Goal: Transaction & Acquisition: Purchase product/service

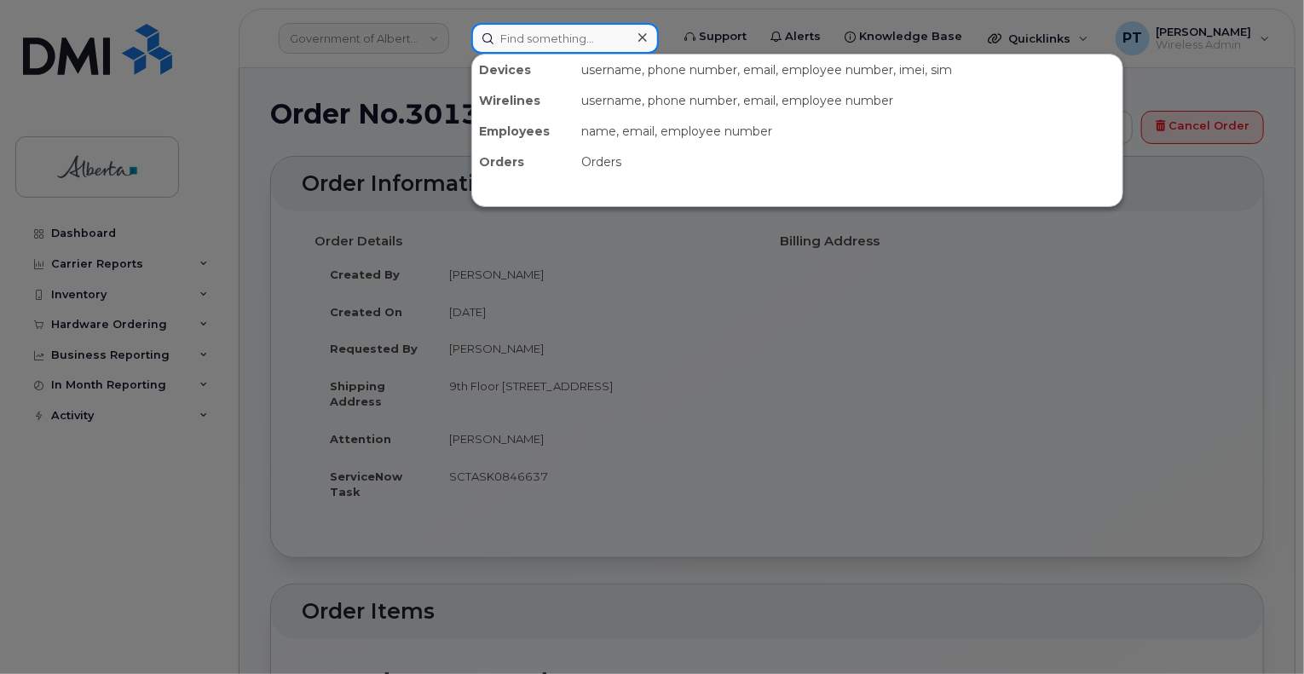
click at [576, 36] on input at bounding box center [564, 38] width 187 height 31
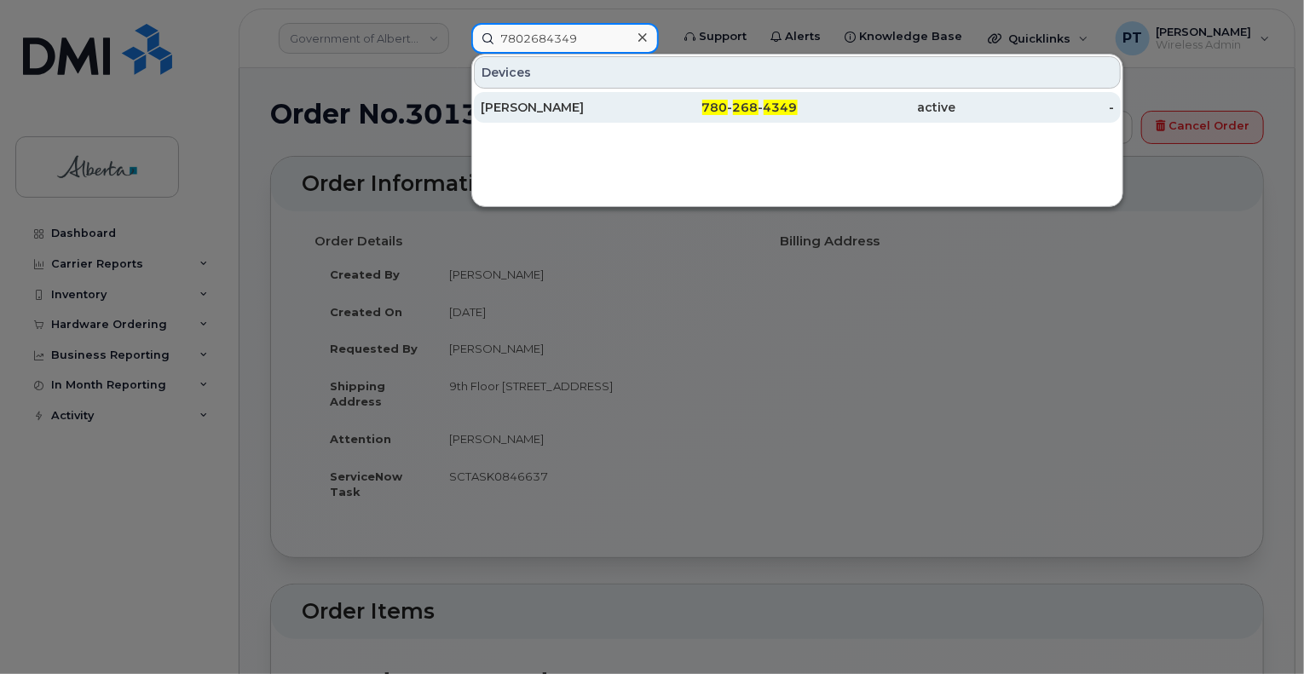
type input "7802684349"
click at [527, 99] on div "Ty Shepherd" at bounding box center [560, 107] width 158 height 17
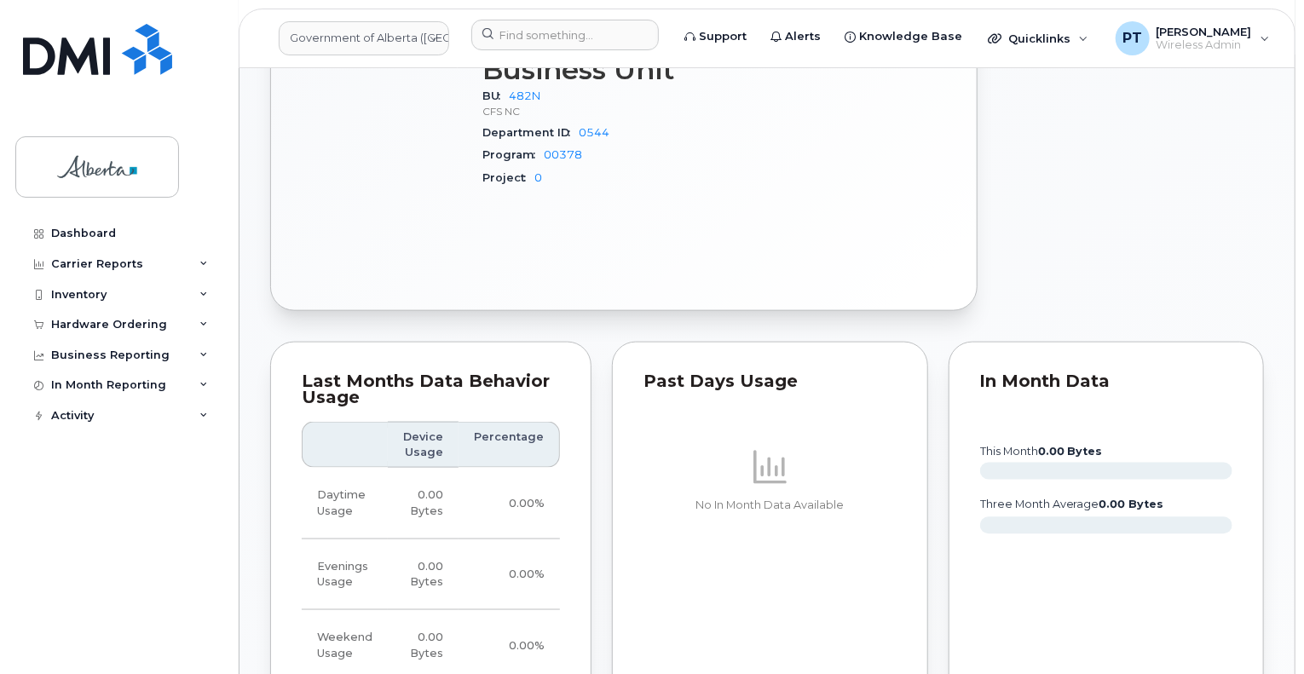
scroll to position [1449, 0]
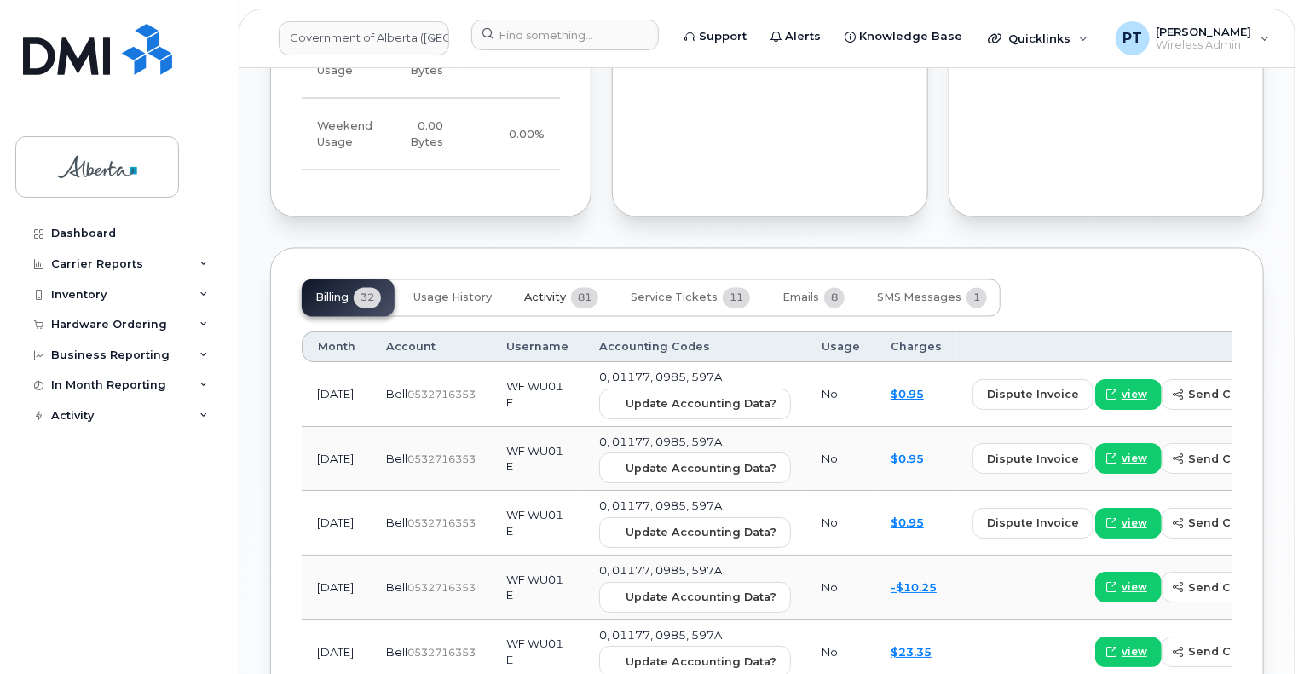
click at [549, 298] on span "Activity" at bounding box center [545, 298] width 42 height 14
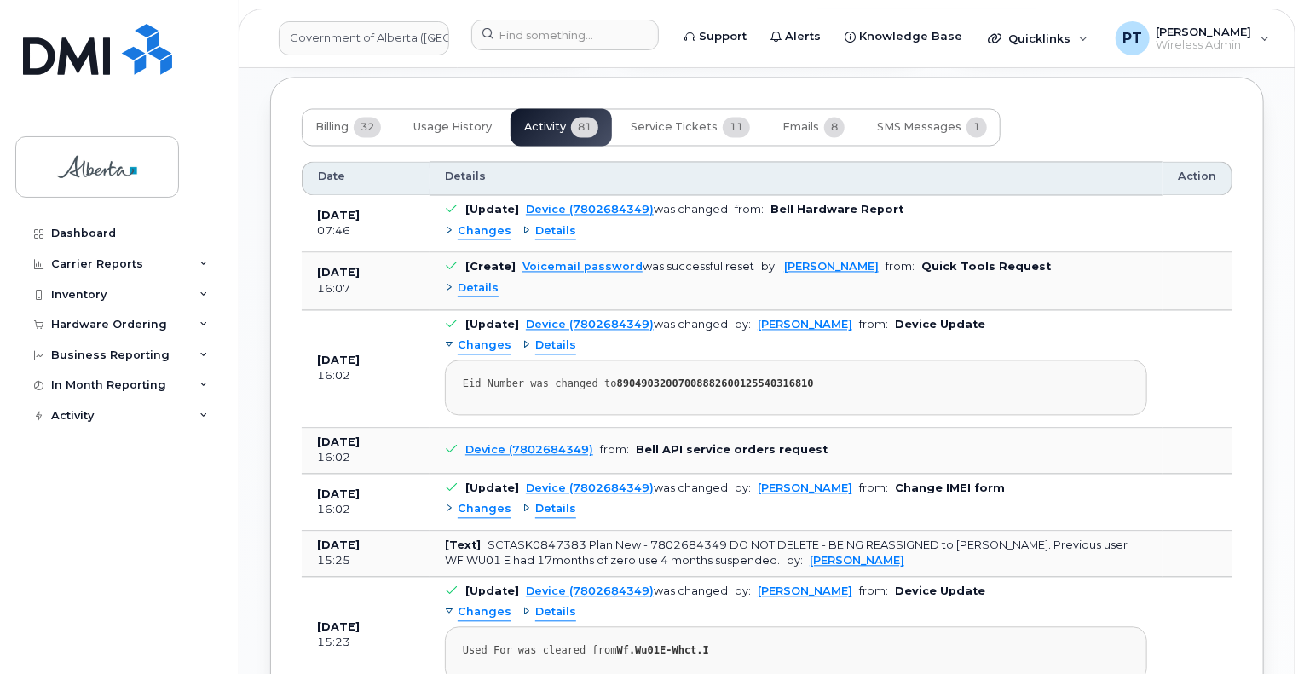
scroll to position [1619, 0]
click at [484, 235] on span "Changes" at bounding box center [485, 232] width 54 height 16
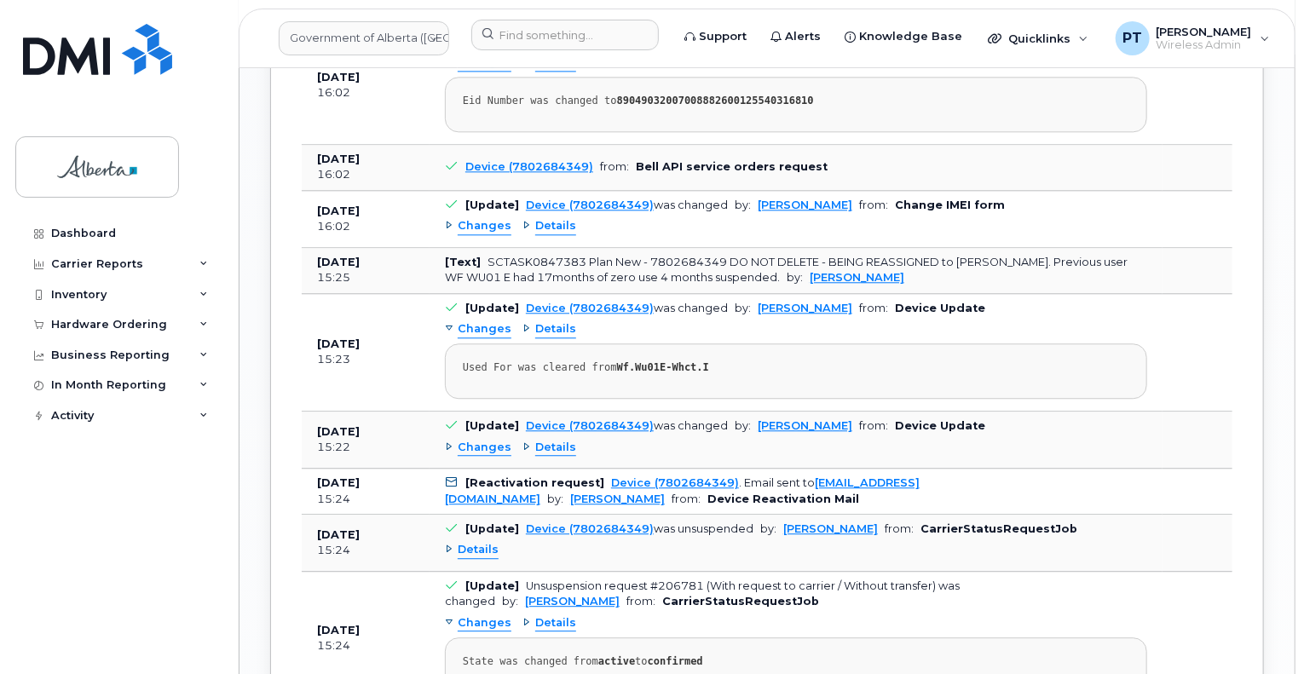
scroll to position [2045, 0]
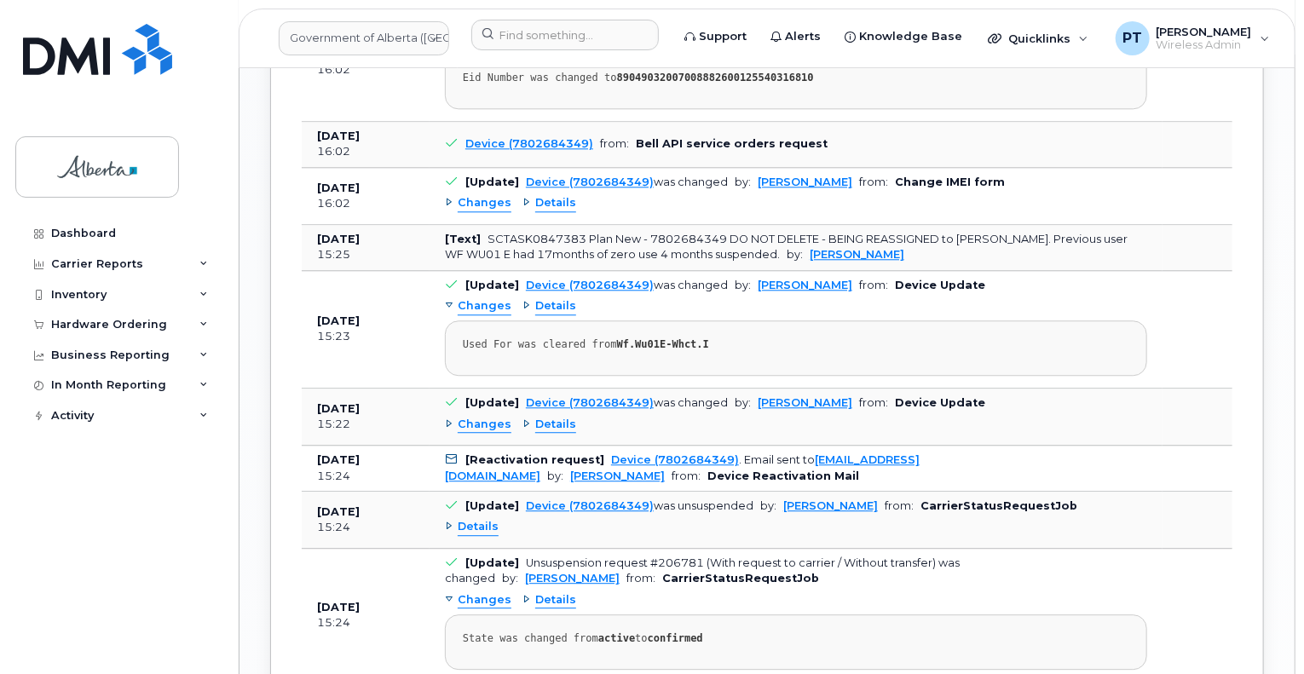
click at [485, 418] on span "Changes" at bounding box center [485, 425] width 54 height 16
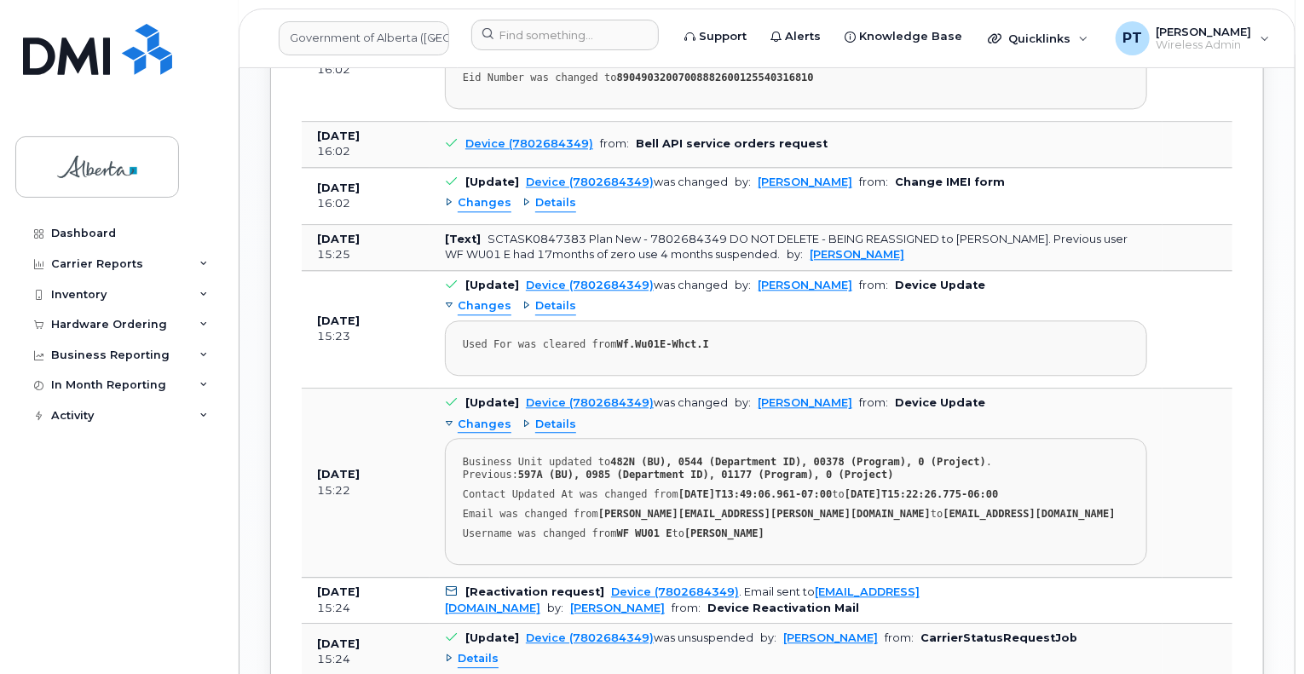
click at [485, 418] on span "Changes" at bounding box center [485, 425] width 54 height 16
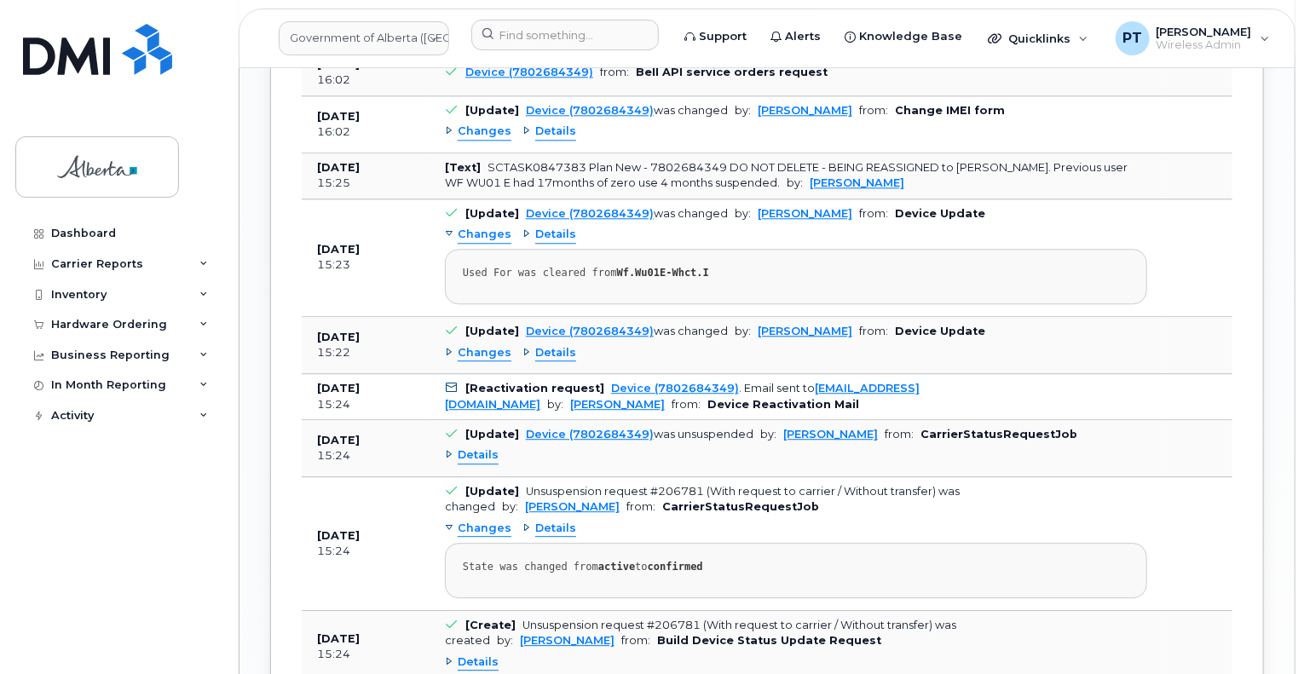
scroll to position [2216, 0]
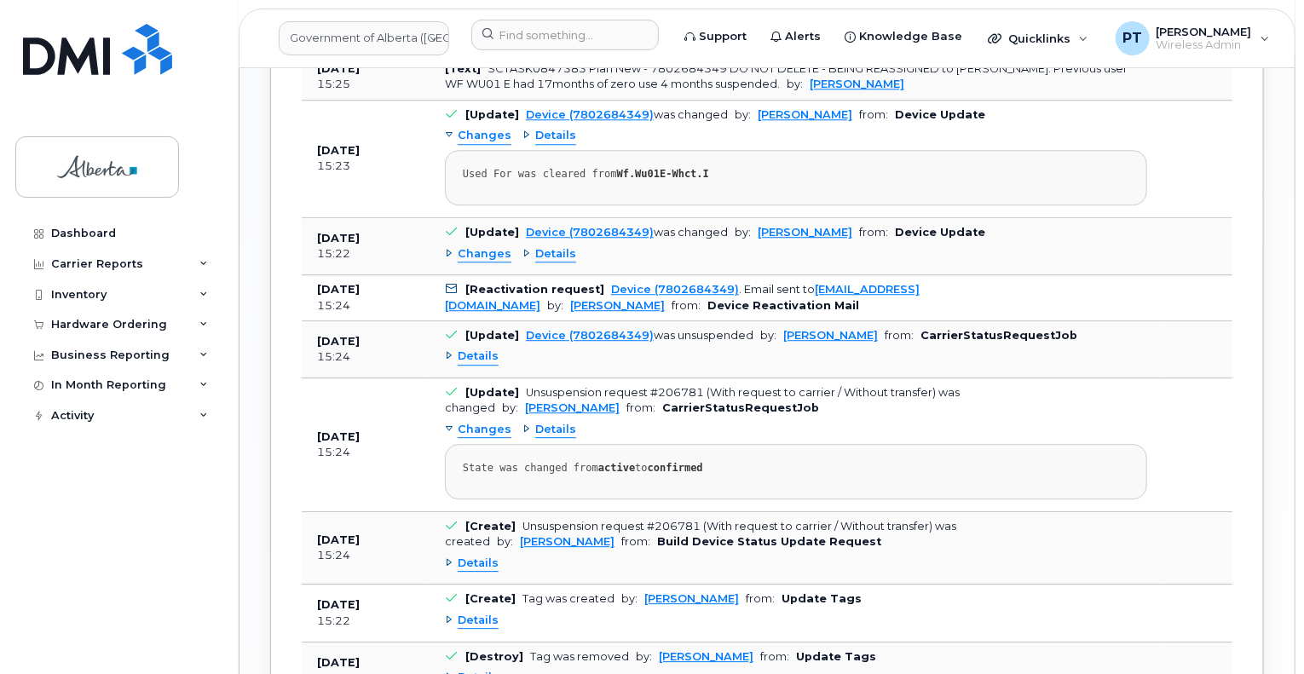
click at [480, 360] on span "Details" at bounding box center [478, 357] width 41 height 16
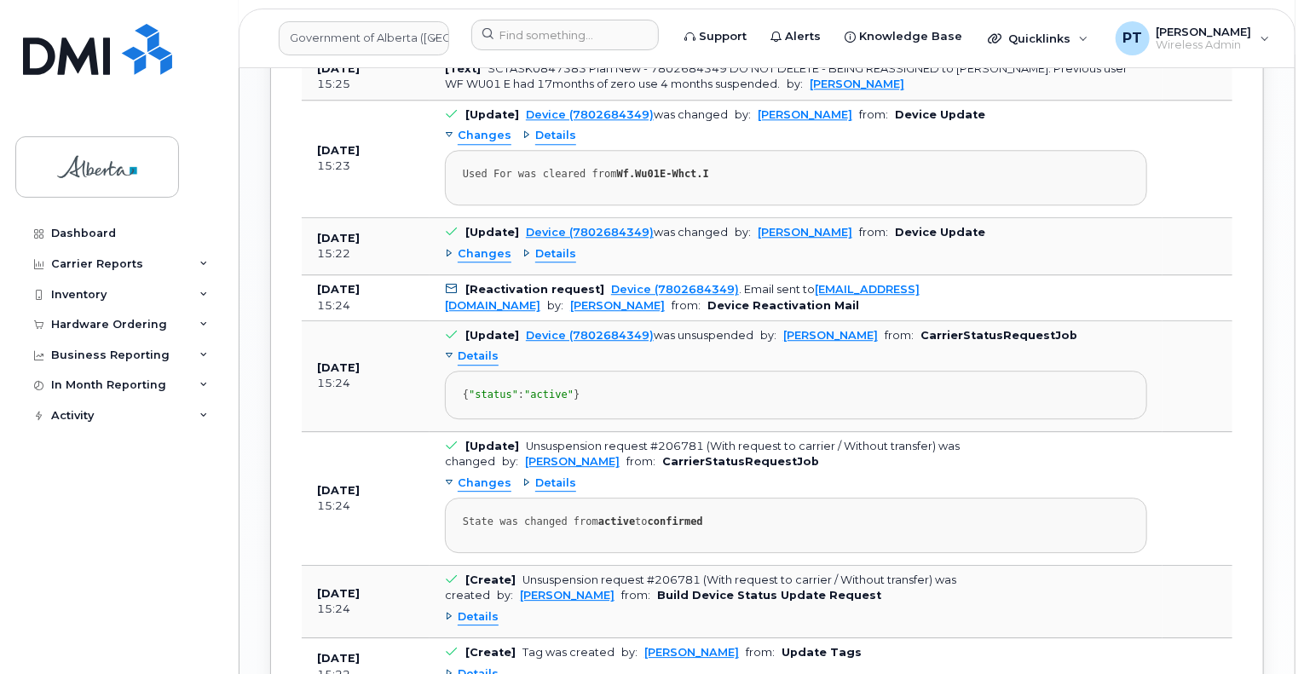
click at [480, 360] on span "Details" at bounding box center [478, 357] width 41 height 16
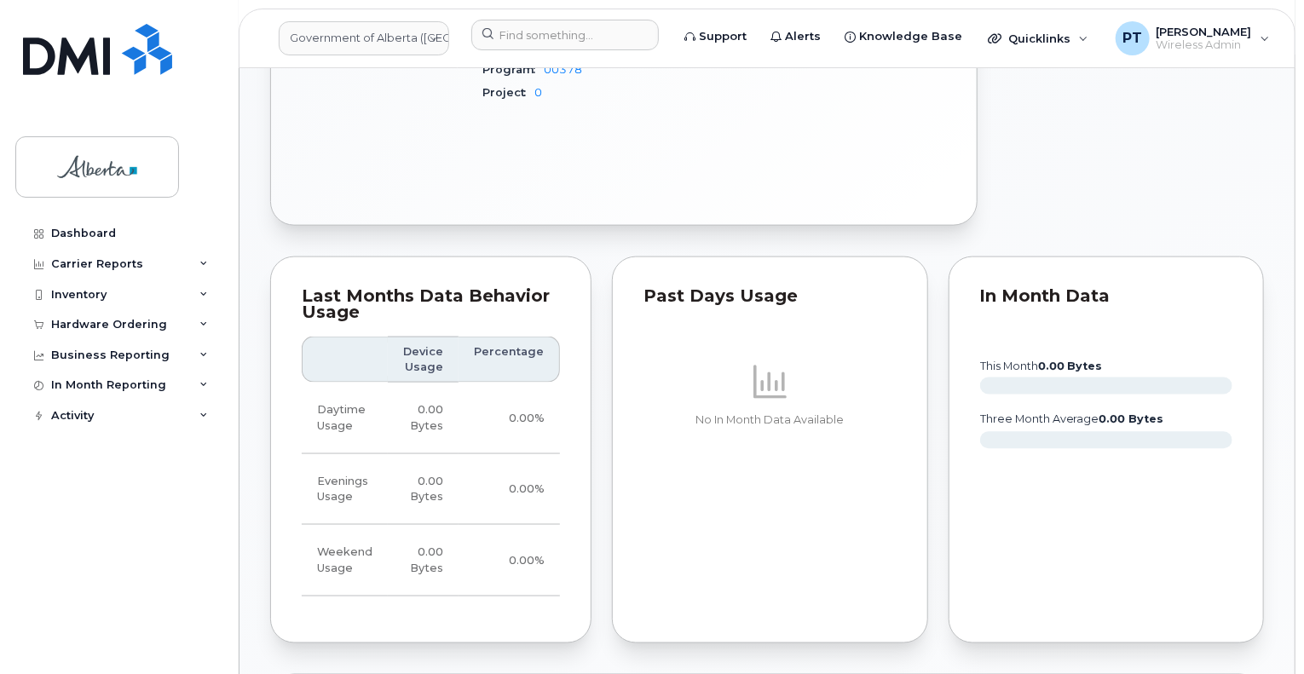
scroll to position [1363, 0]
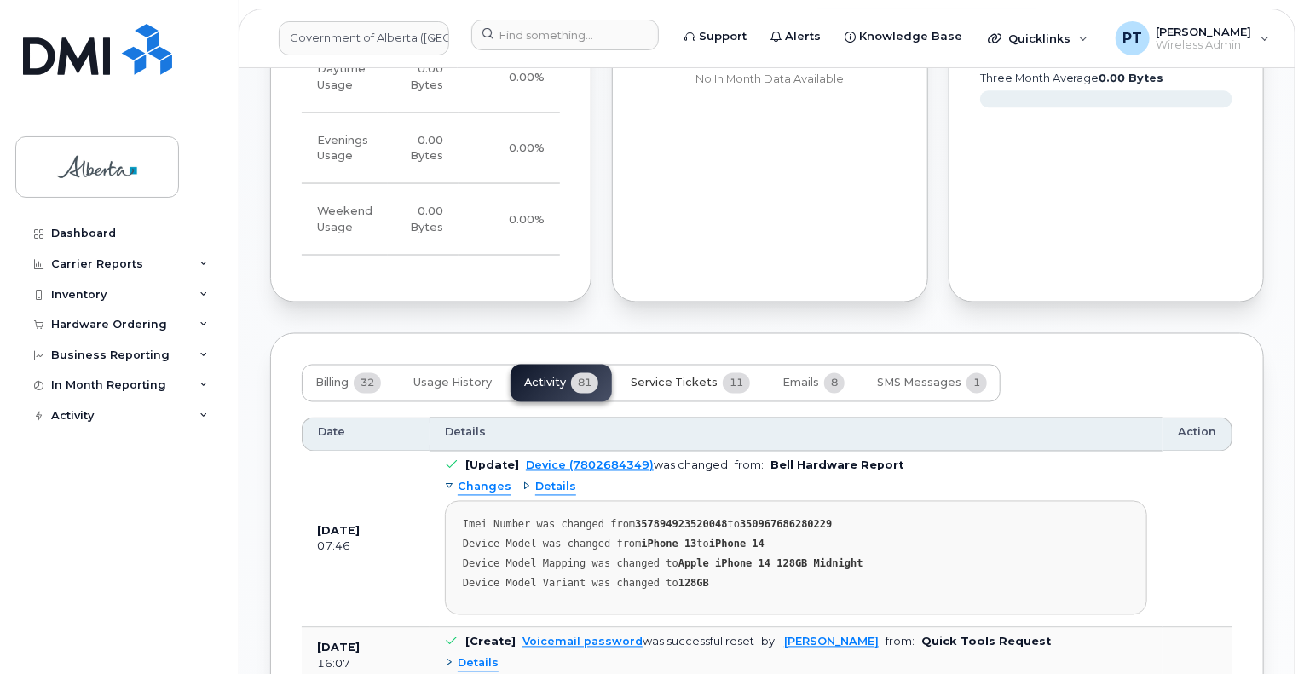
click at [678, 389] on button "Service Tickets 11" at bounding box center [690, 383] width 147 height 37
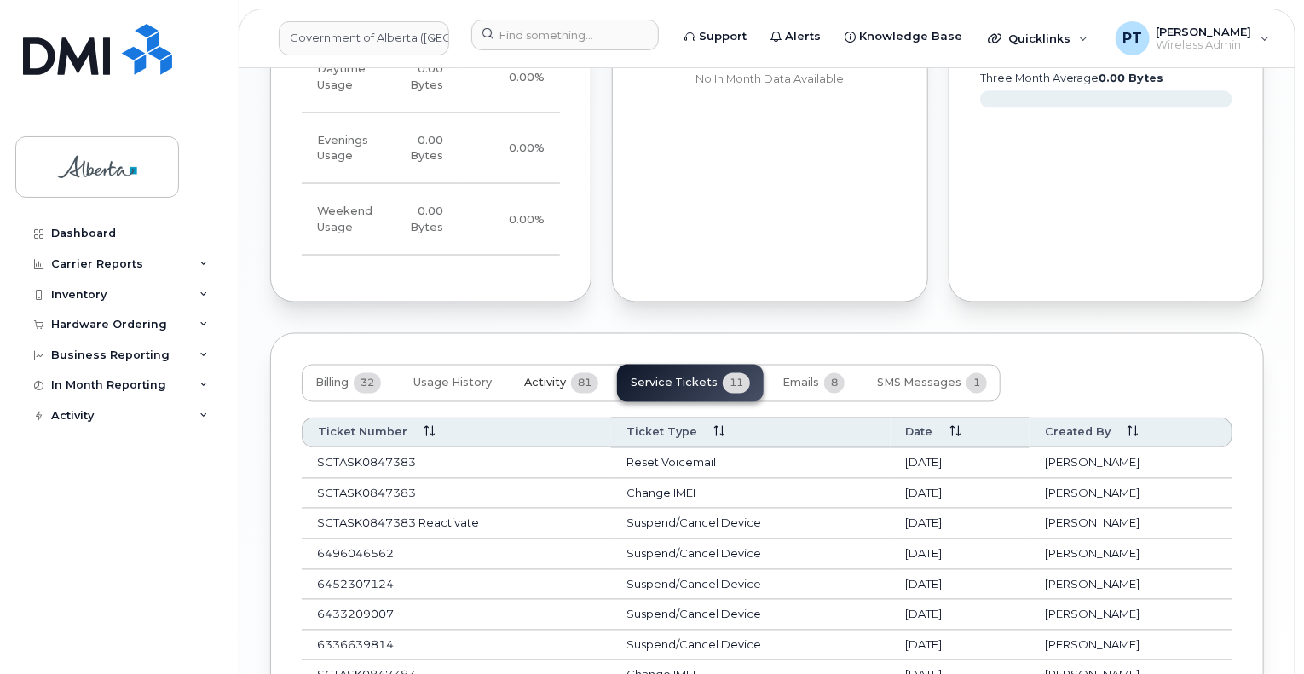
click at [549, 384] on span "Activity" at bounding box center [545, 384] width 42 height 14
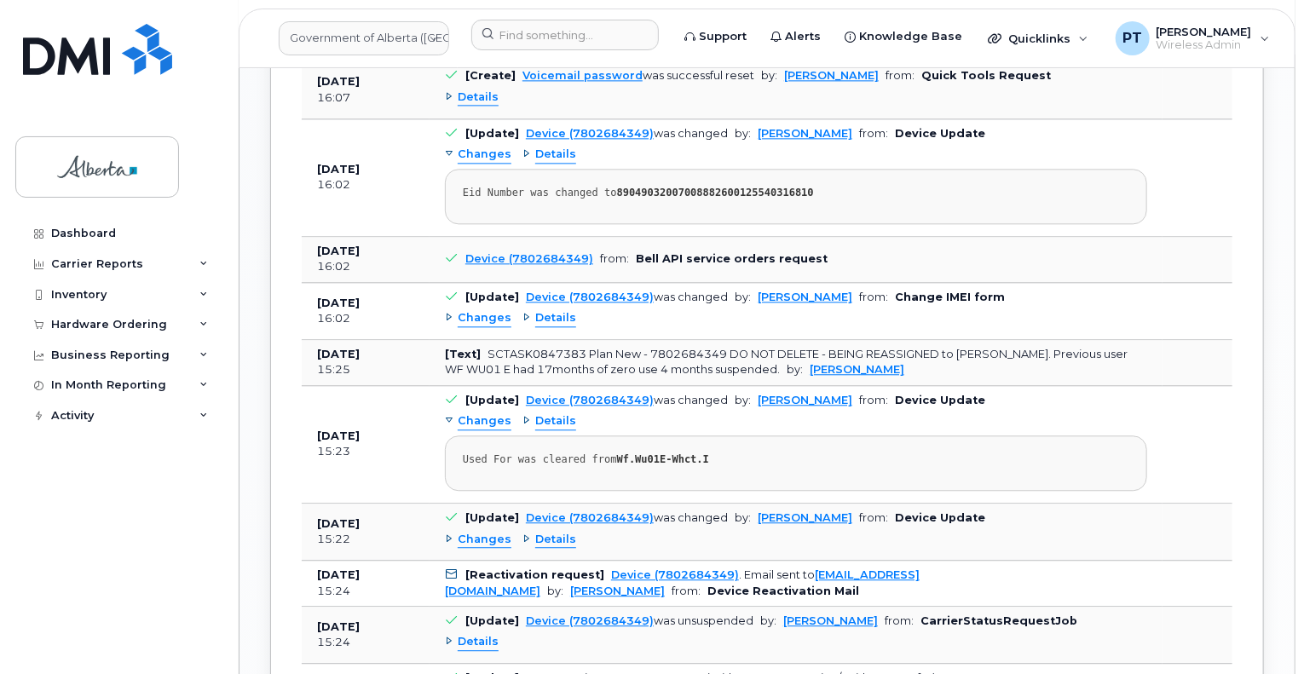
scroll to position [1960, 0]
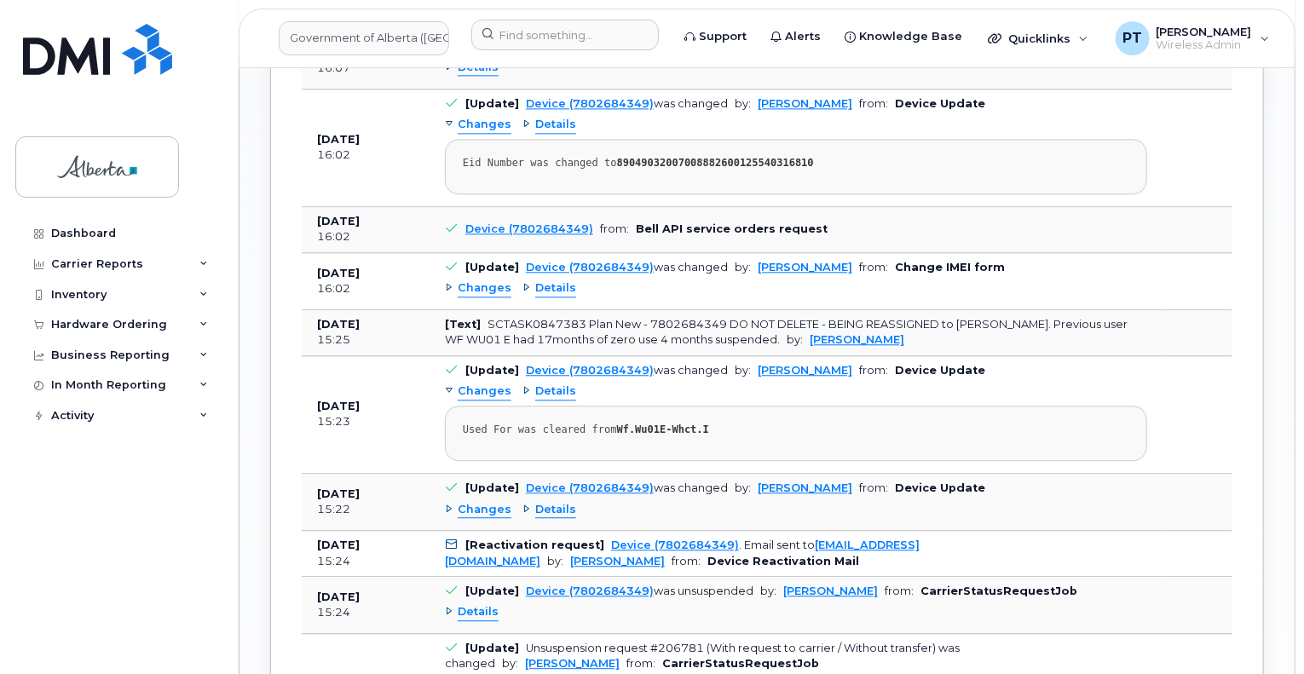
click at [472, 504] on span "Changes" at bounding box center [485, 510] width 54 height 16
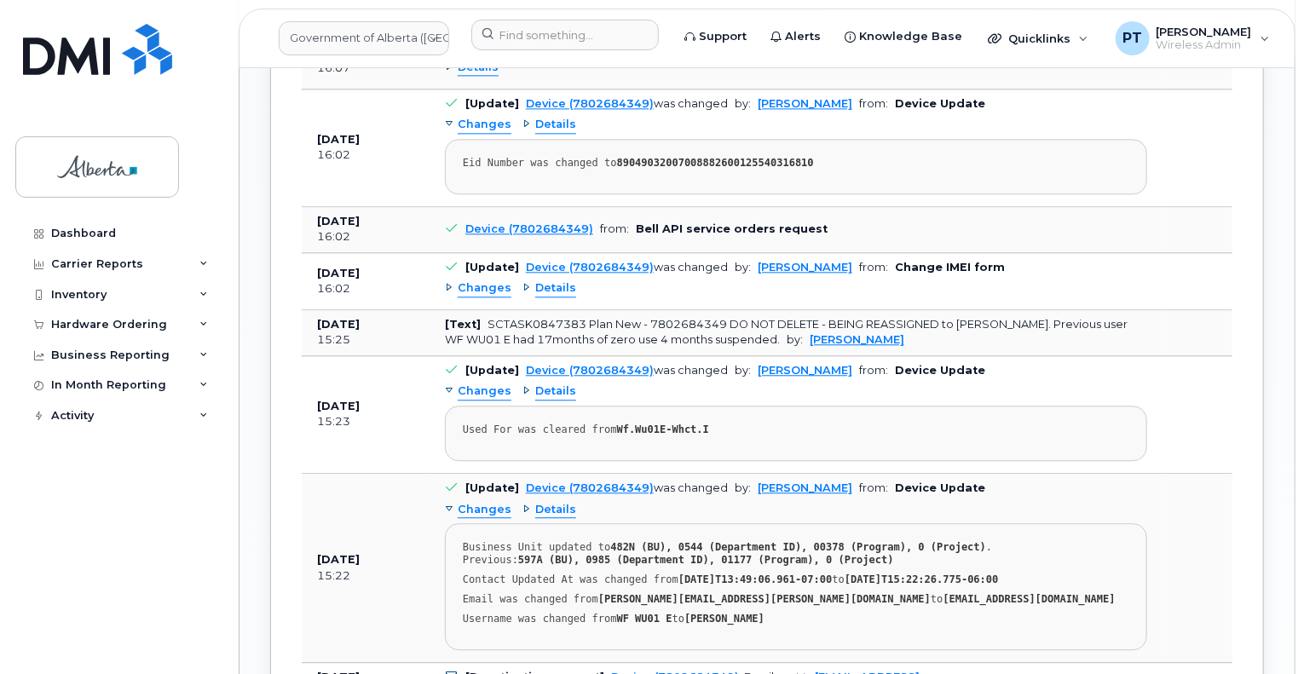
click at [472, 504] on span "Changes" at bounding box center [485, 510] width 54 height 16
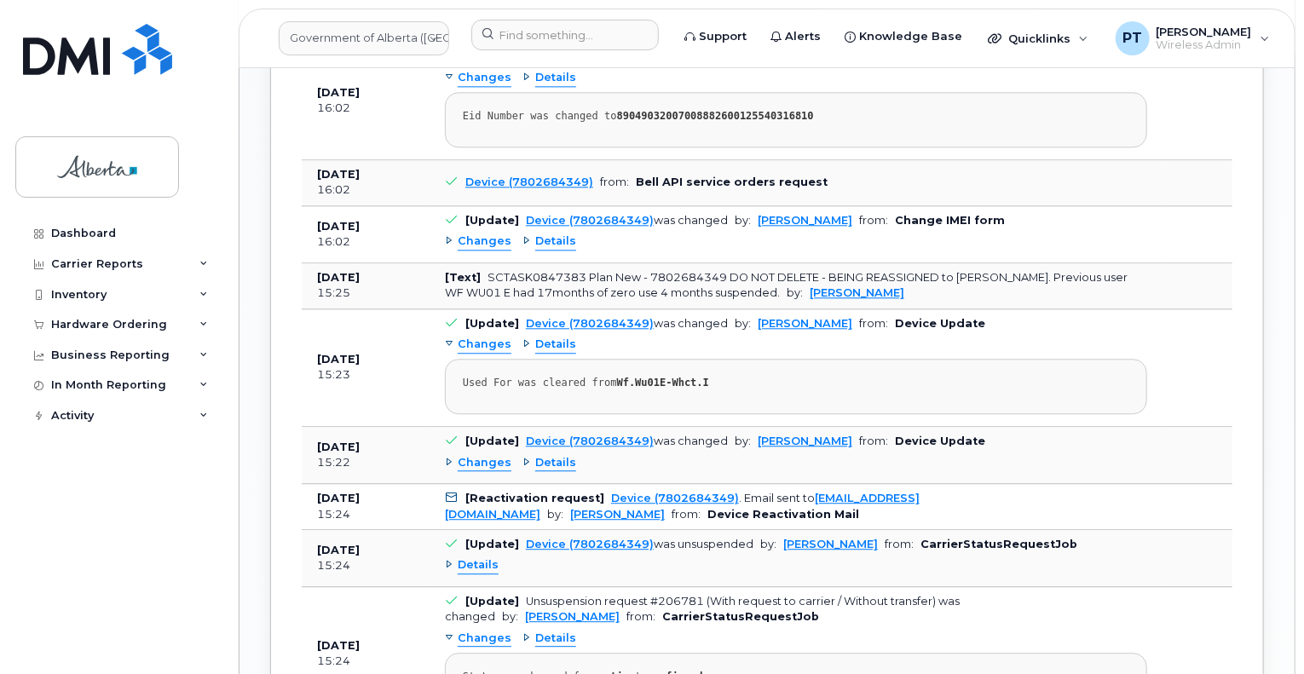
scroll to position [2045, 0]
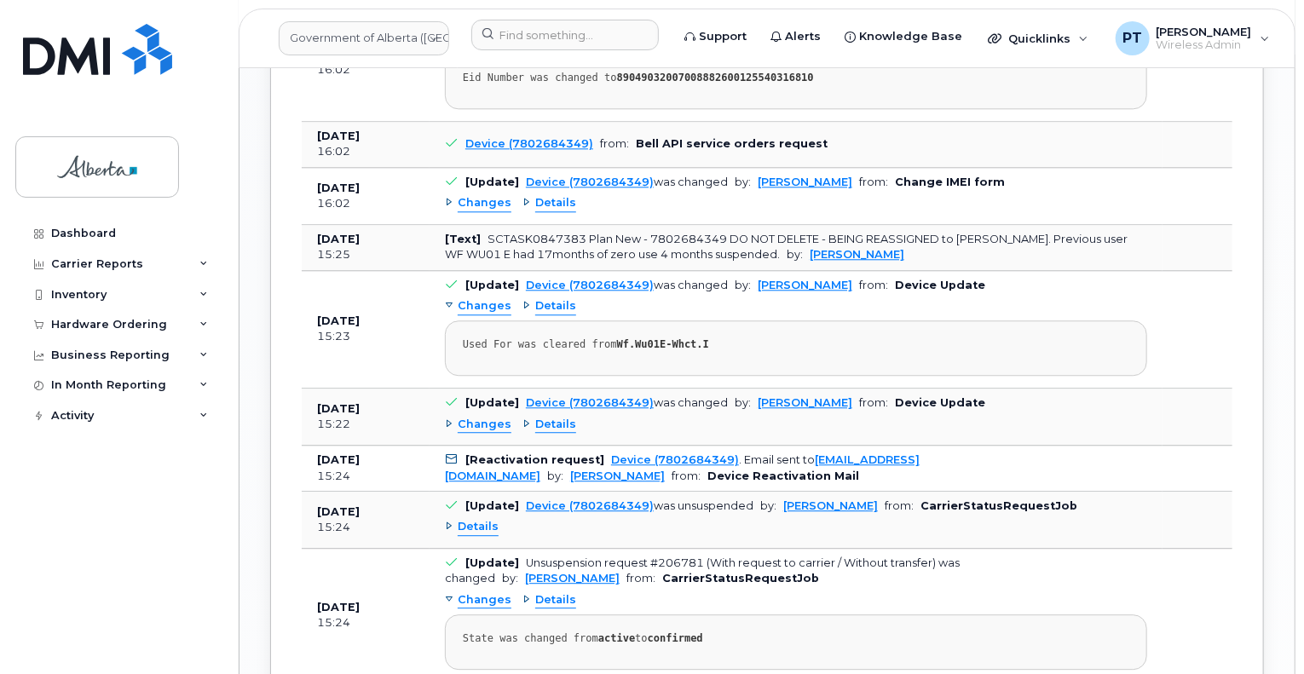
click at [497, 419] on span "Changes" at bounding box center [485, 425] width 54 height 16
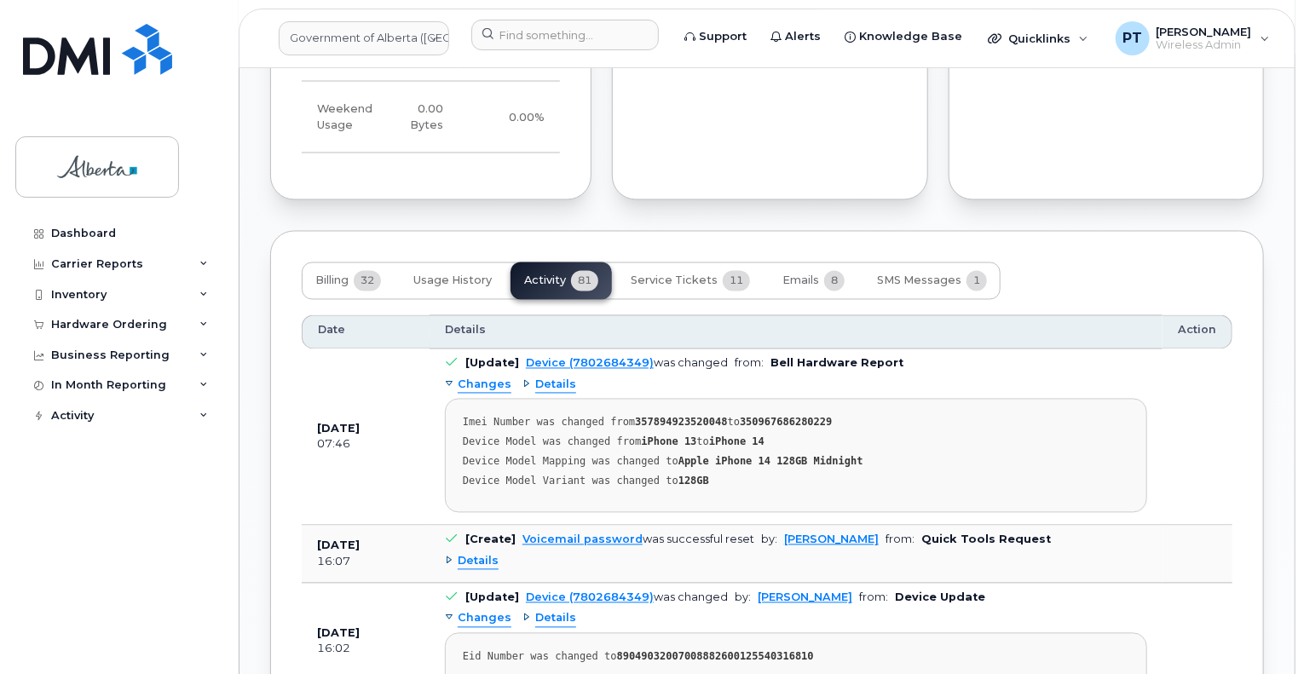
scroll to position [1363, 0]
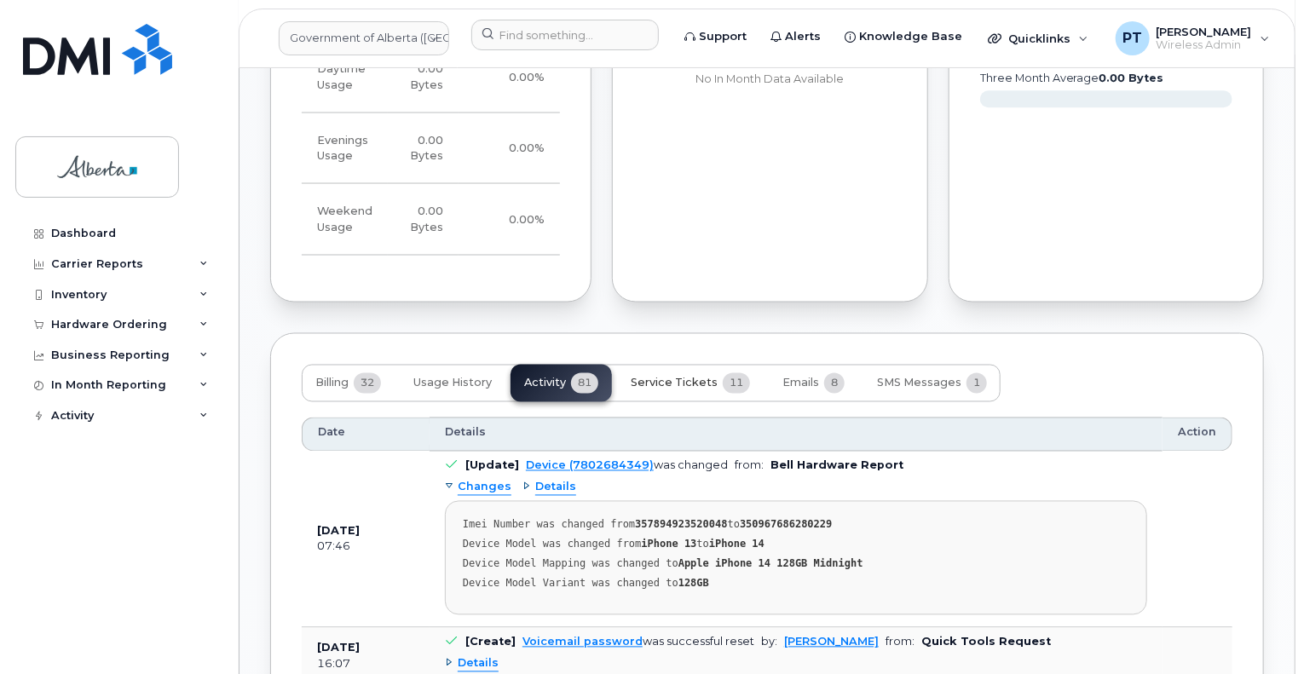
click at [668, 386] on span "Service Tickets" at bounding box center [674, 384] width 87 height 14
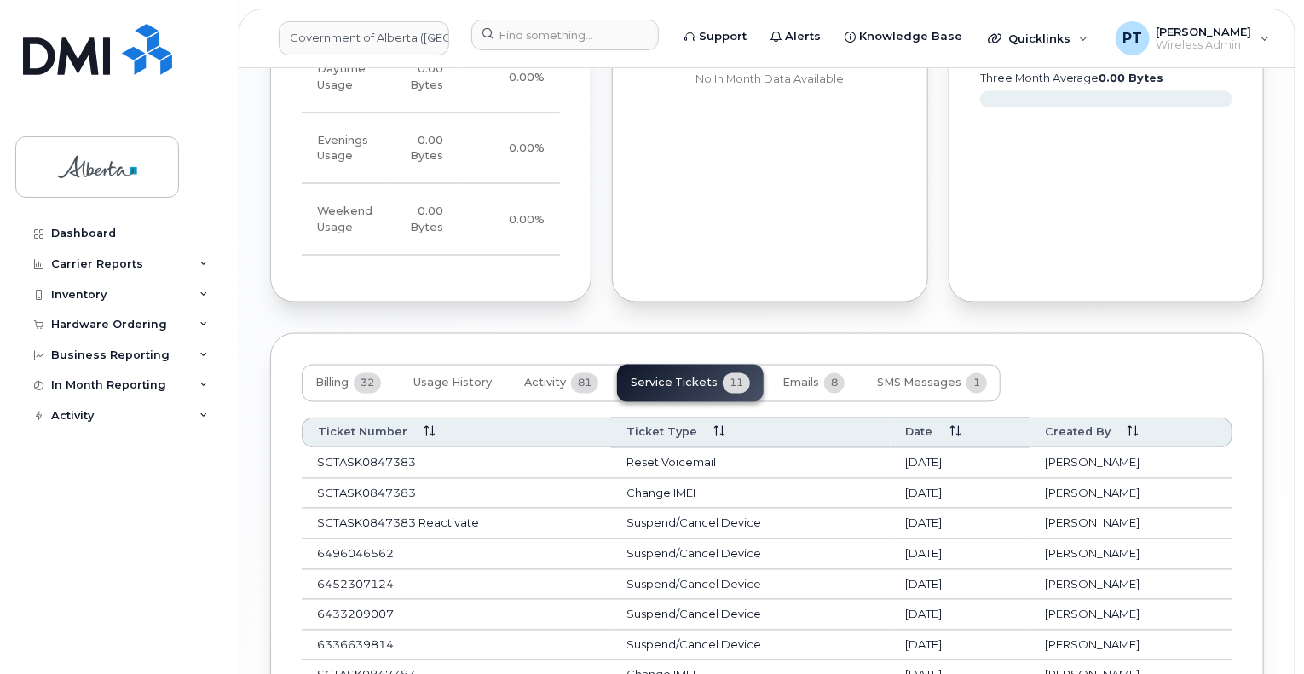
click at [643, 499] on td "Change IMEI" at bounding box center [750, 494] width 279 height 31
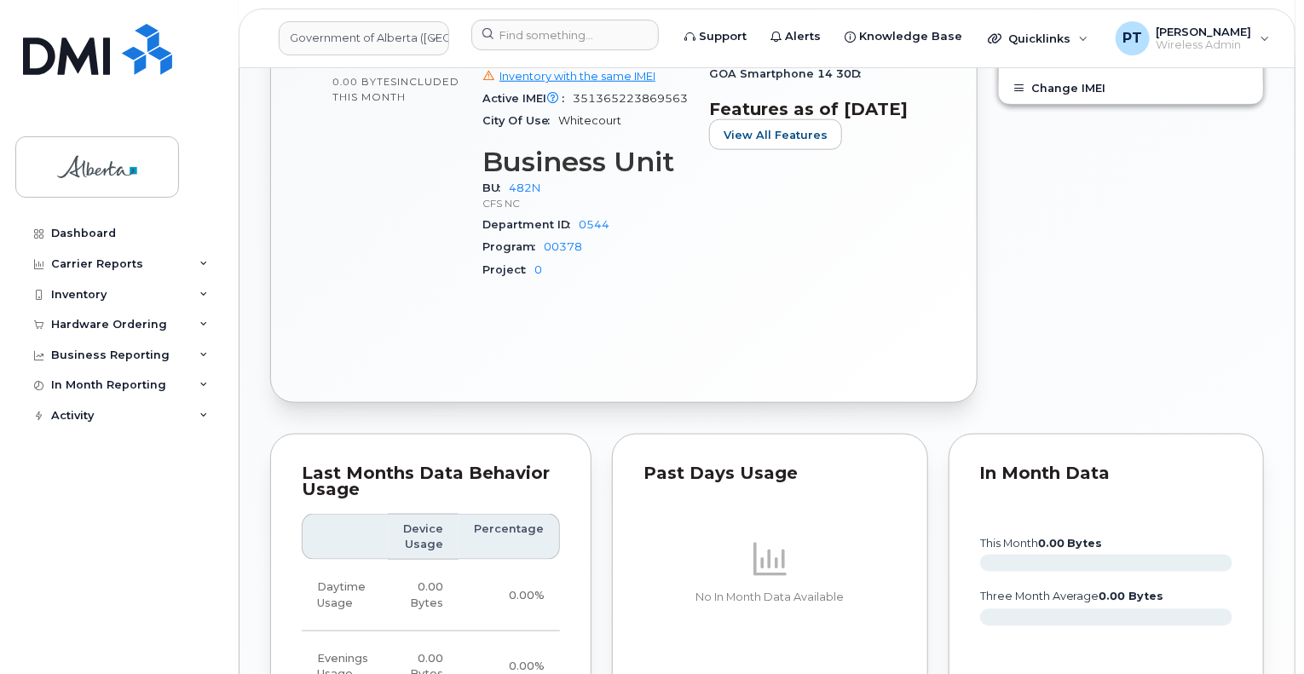
scroll to position [1357, 0]
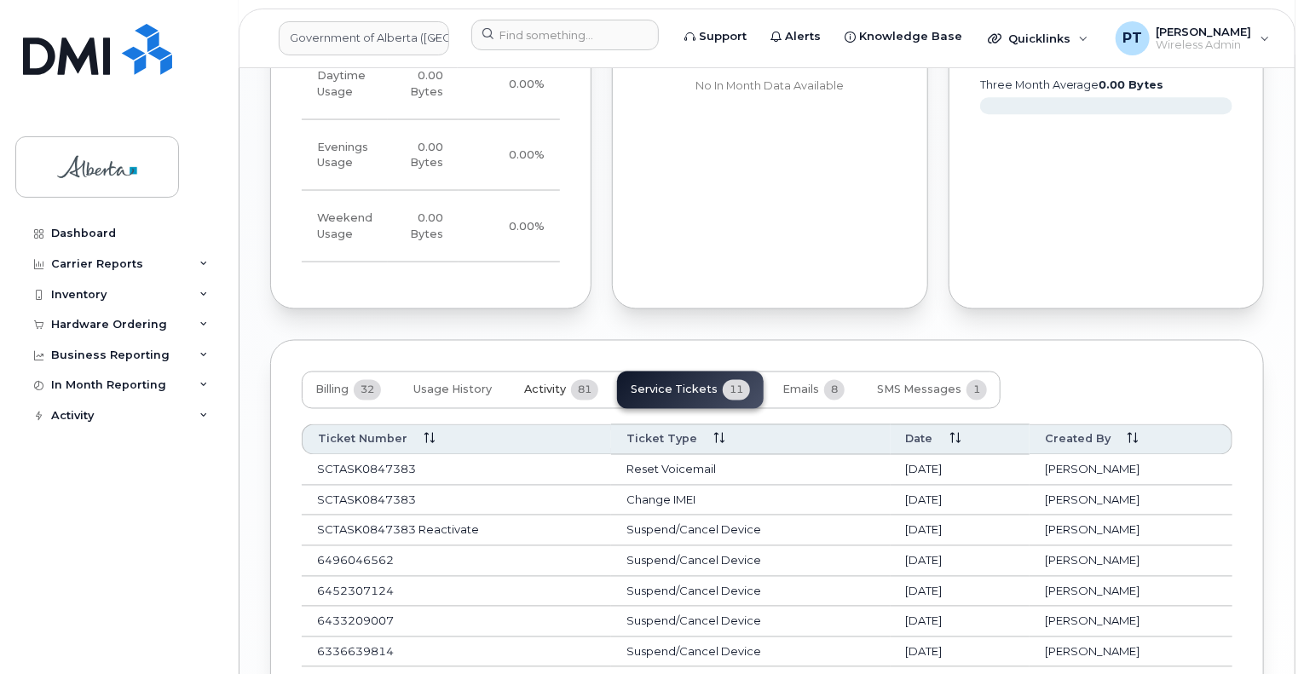
click at [534, 391] on span "Activity" at bounding box center [545, 390] width 42 height 14
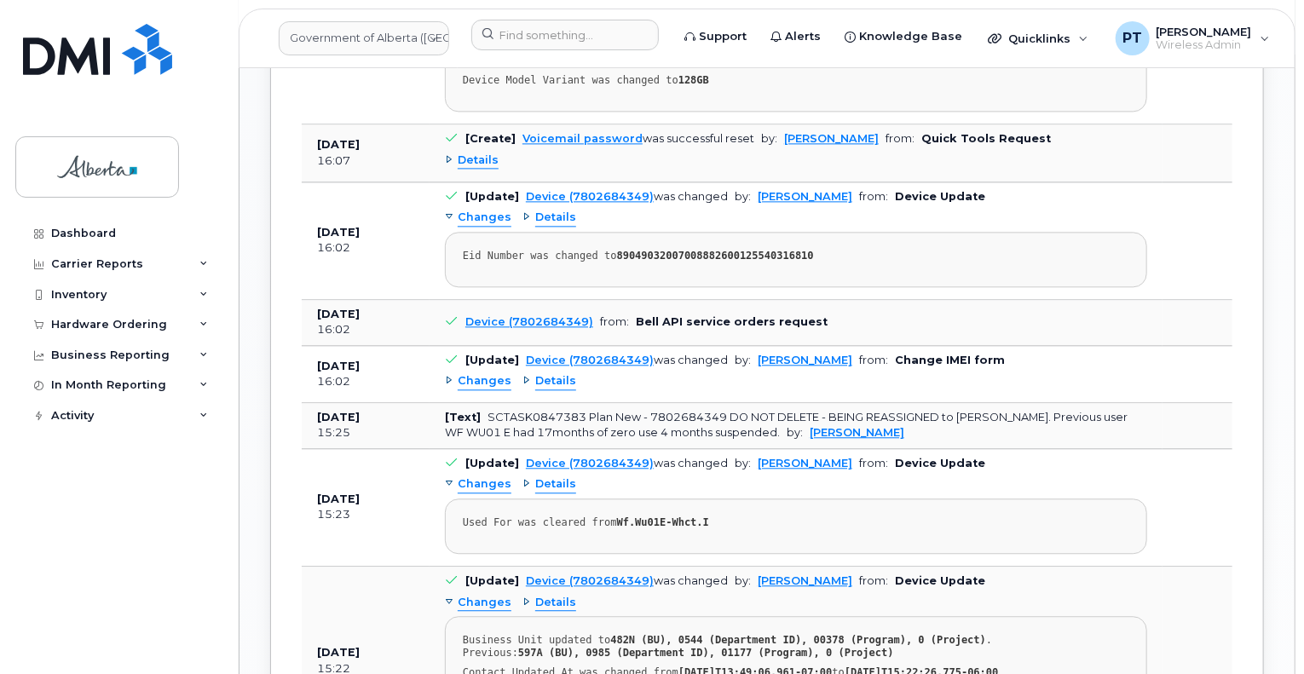
scroll to position [1868, 0]
click at [478, 376] on span "Changes" at bounding box center [485, 380] width 54 height 16
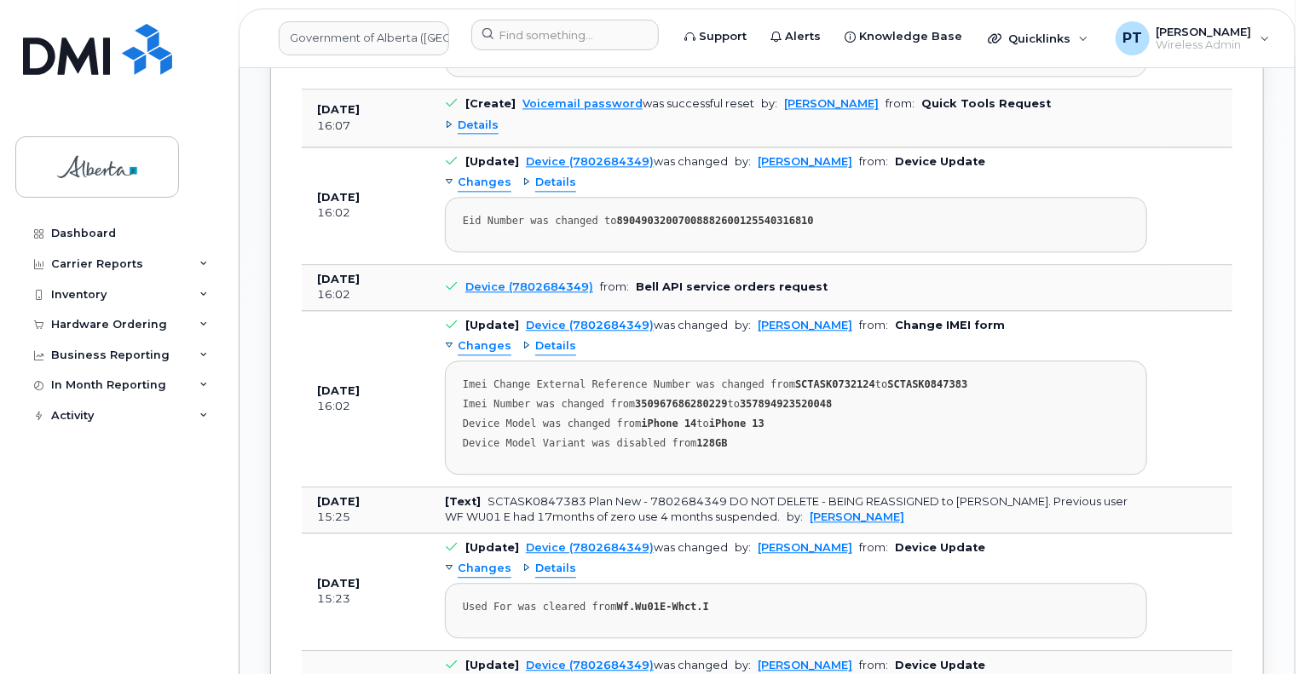
scroll to position [1476, 0]
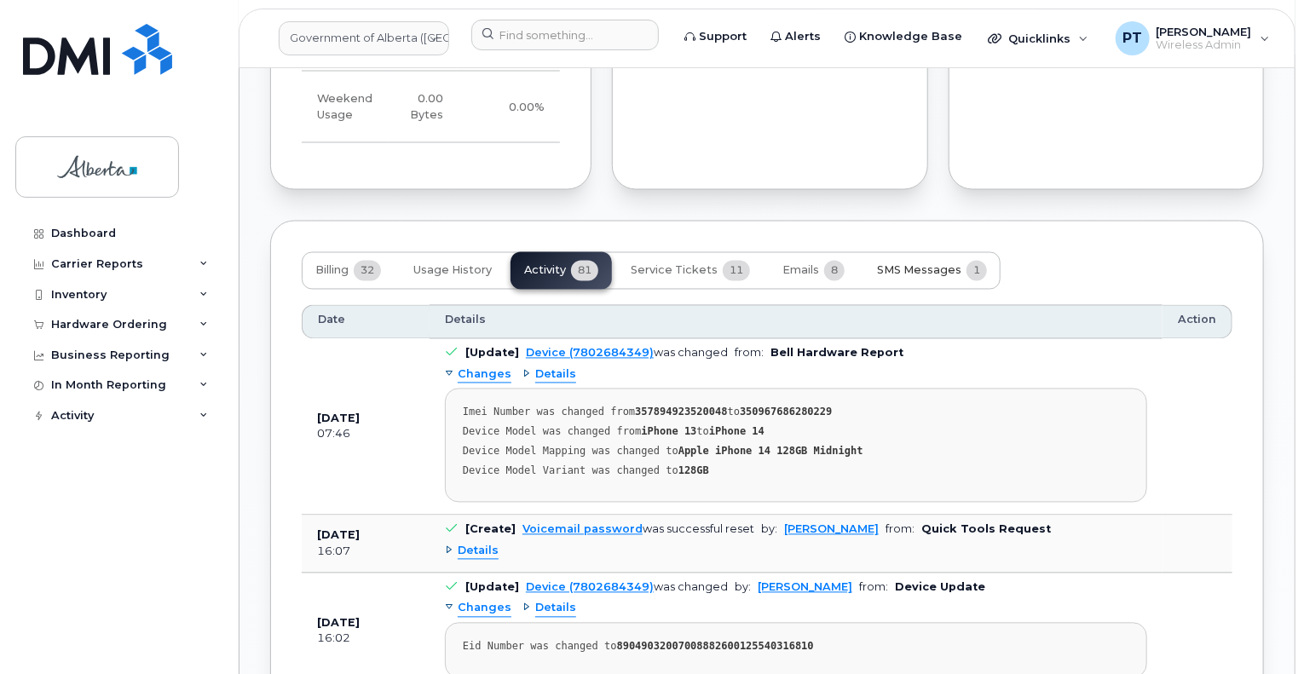
click at [913, 268] on span "SMS Messages" at bounding box center [919, 271] width 84 height 14
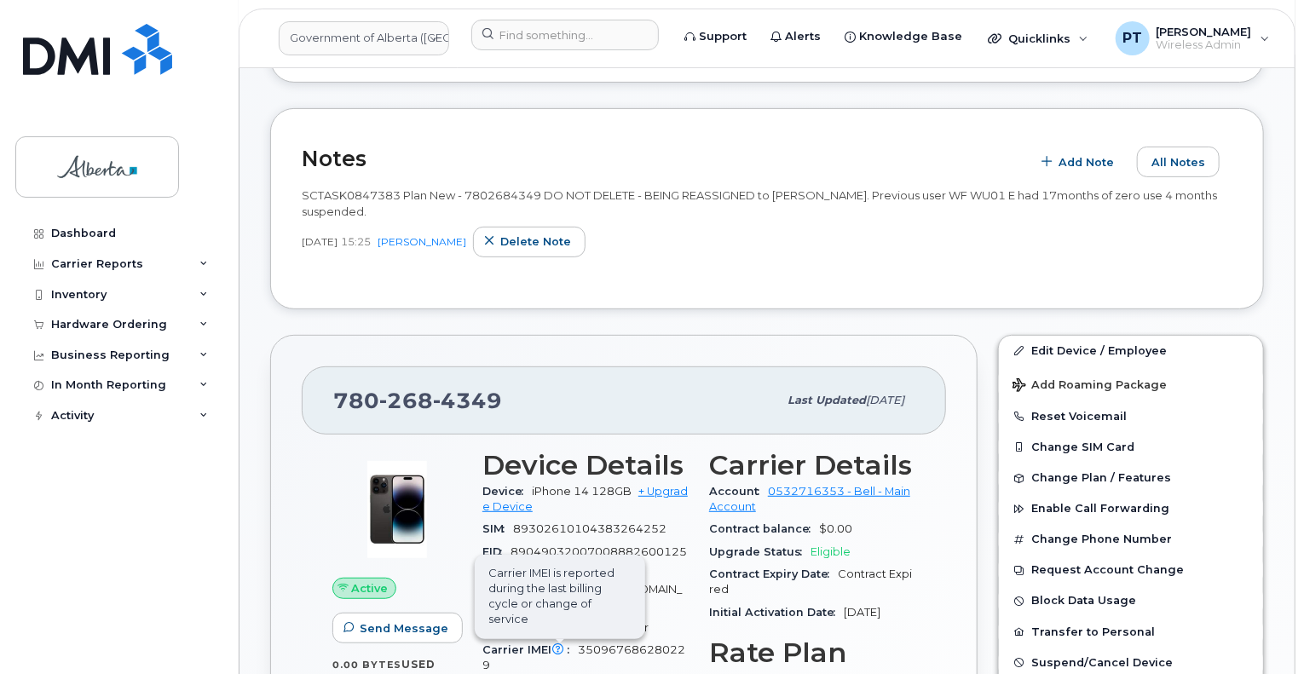
scroll to position [426, 0]
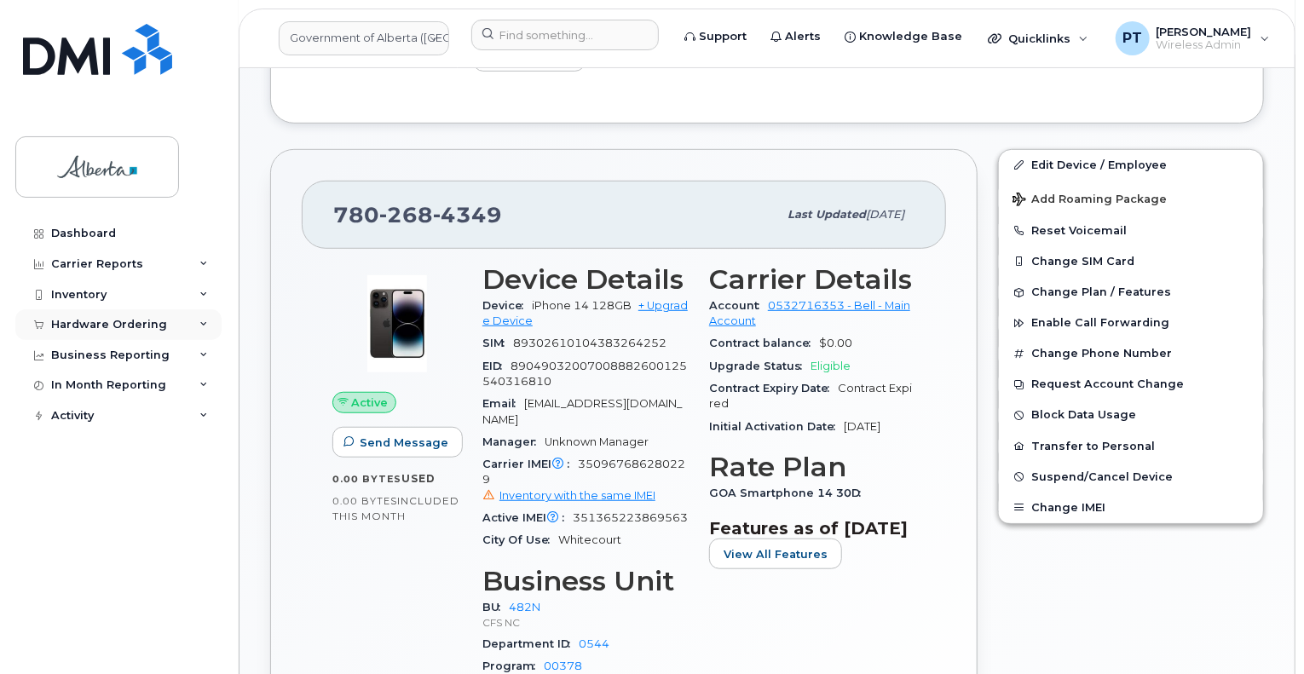
click at [98, 324] on div "Hardware Ordering" at bounding box center [109, 325] width 116 height 14
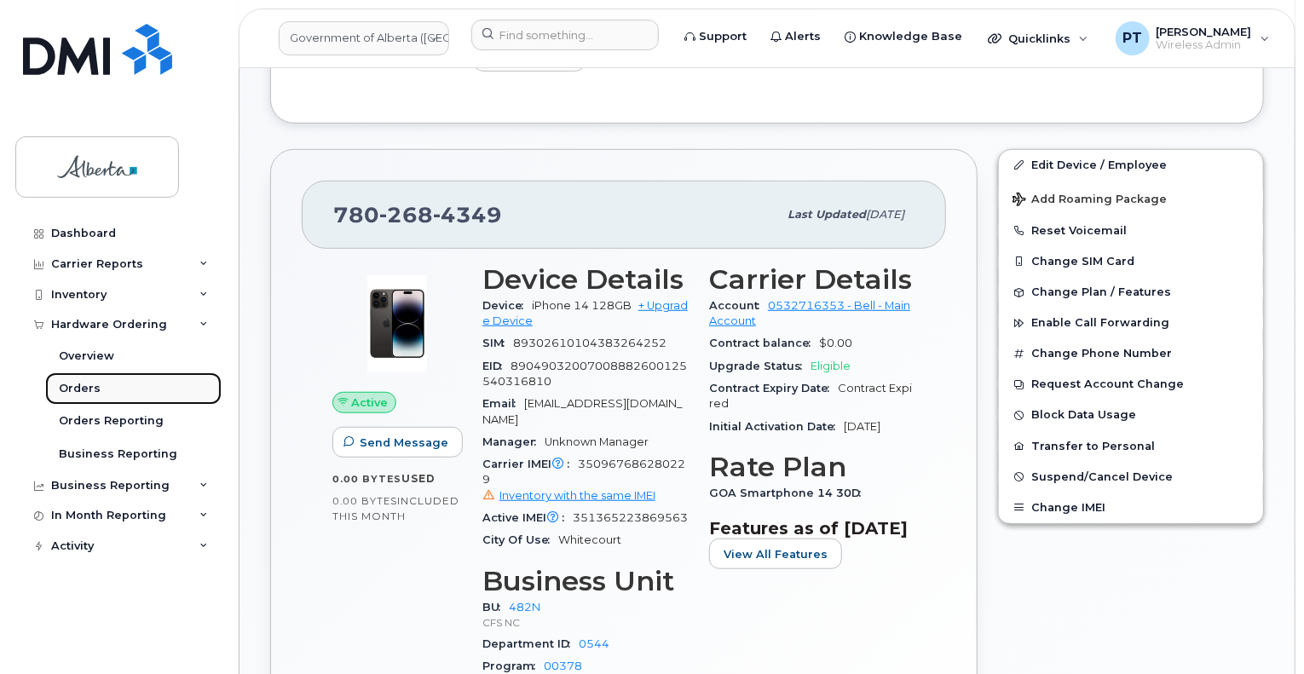
click at [85, 396] on link "Orders" at bounding box center [133, 388] width 176 height 32
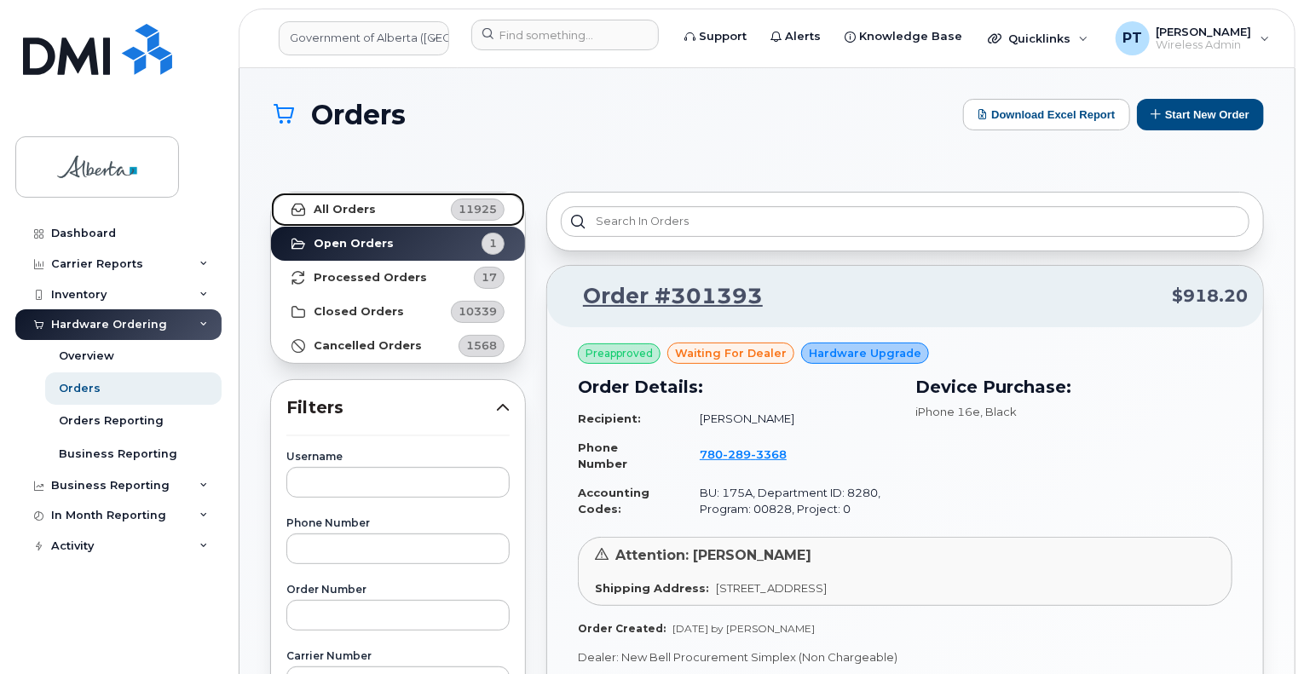
click at [368, 210] on strong "All Orders" at bounding box center [345, 210] width 62 height 14
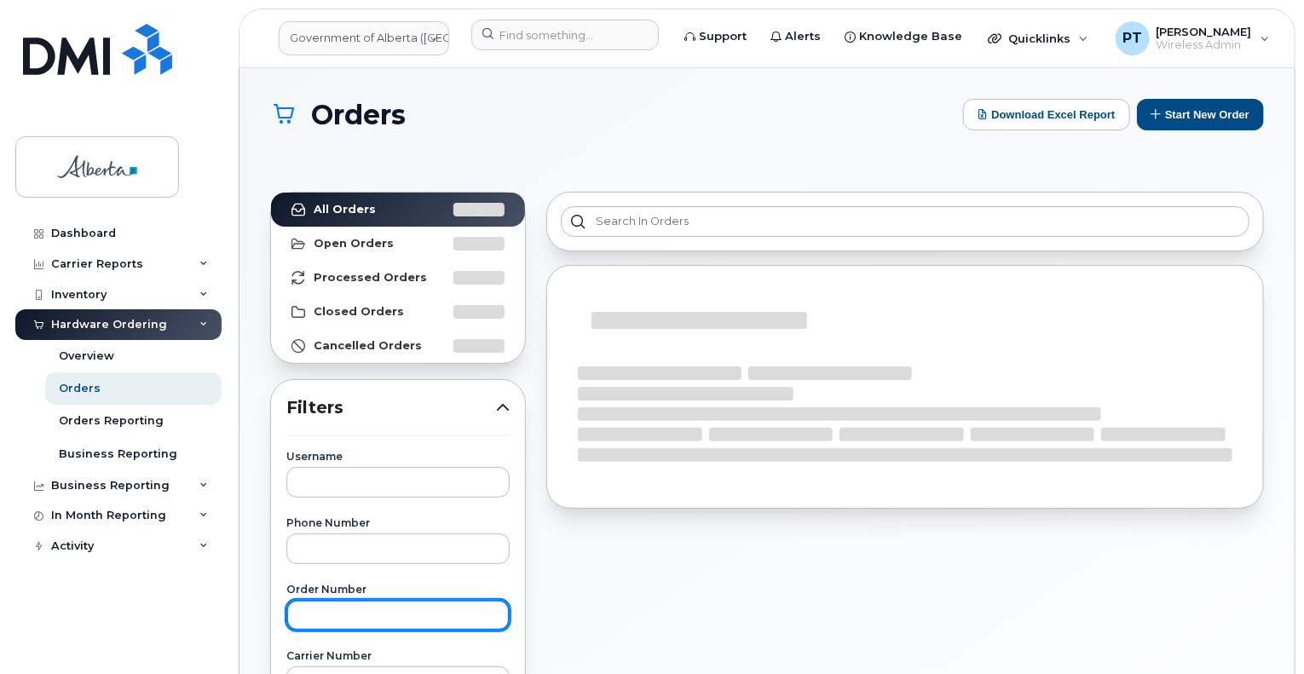
click at [352, 614] on input "text" at bounding box center [397, 615] width 223 height 31
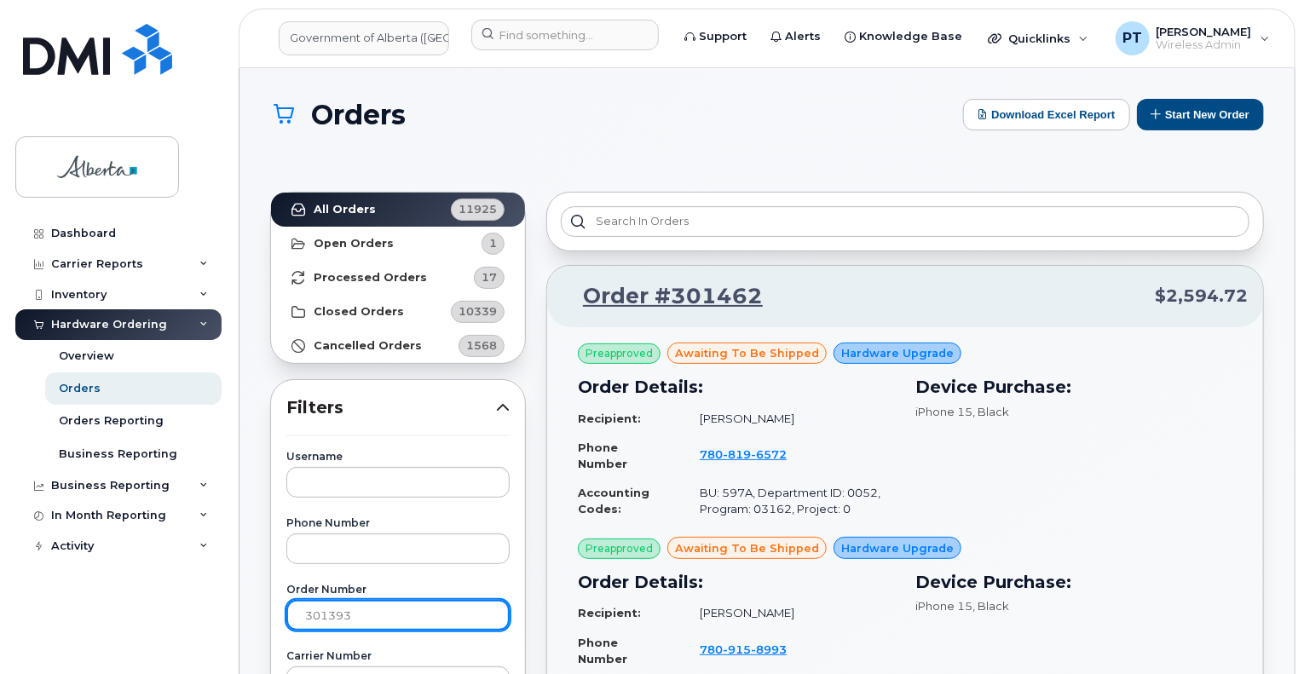
type input "301393"
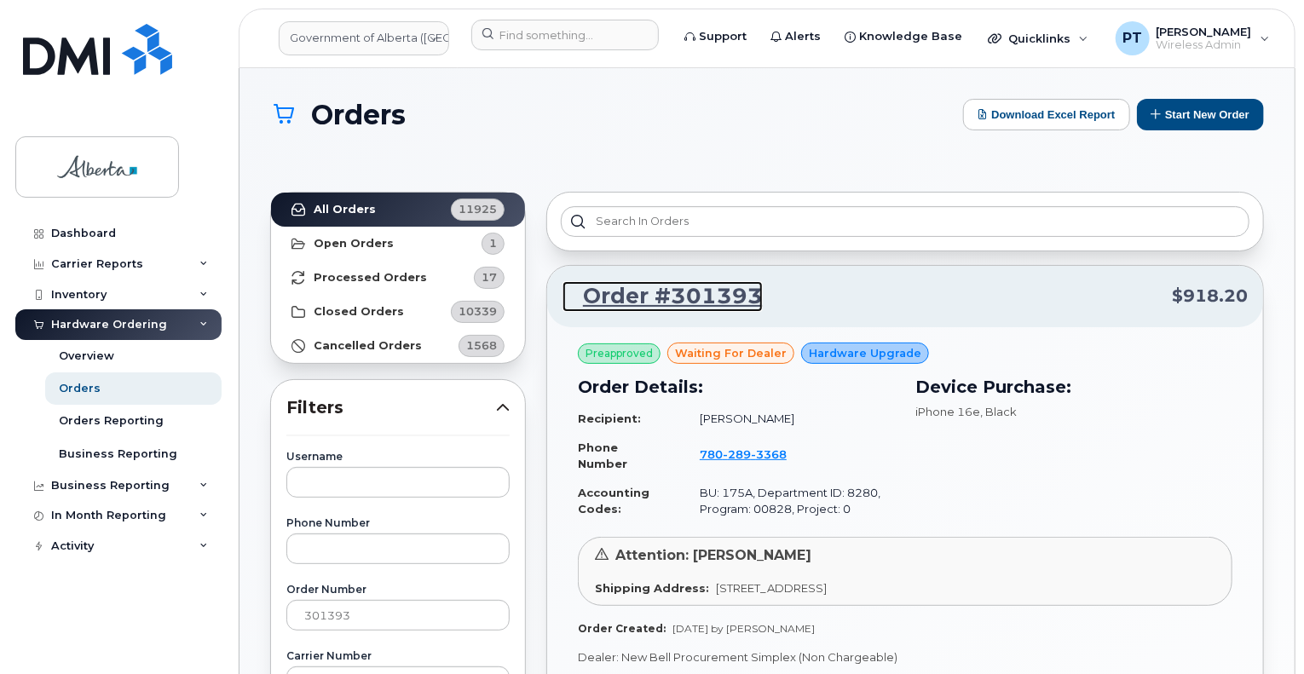
click at [654, 292] on link "Order #301393" at bounding box center [662, 296] width 200 height 31
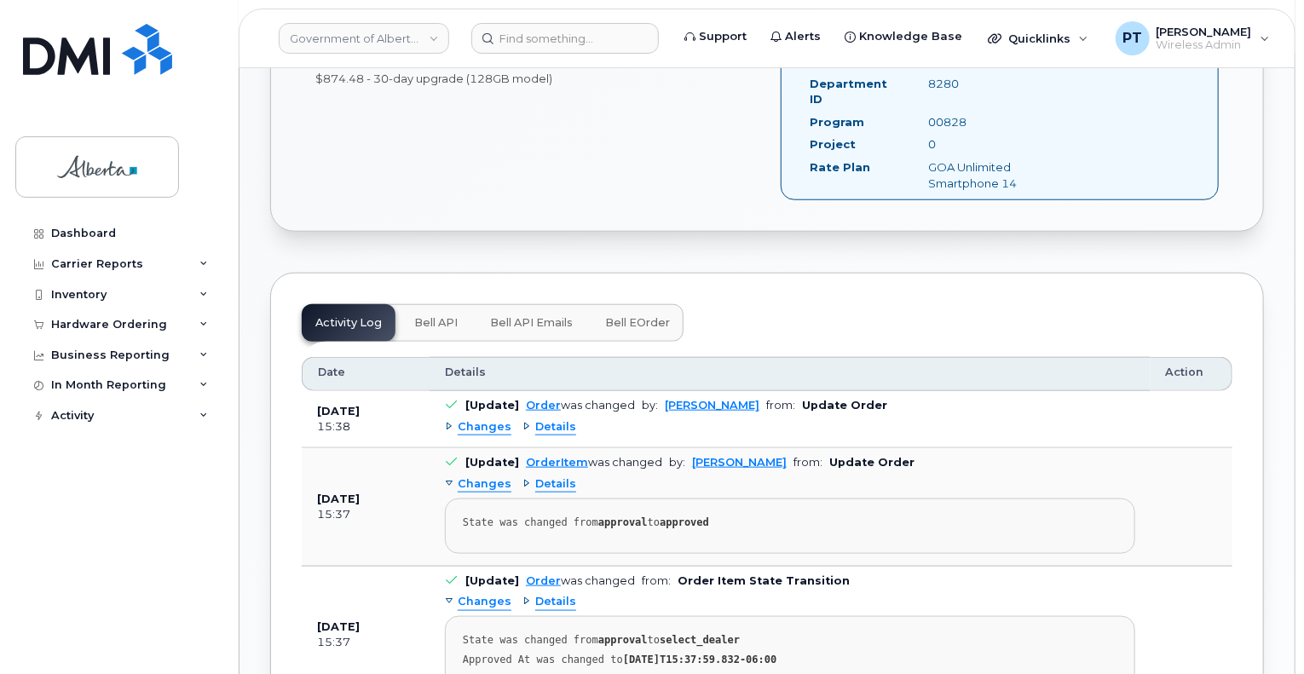
scroll to position [767, 0]
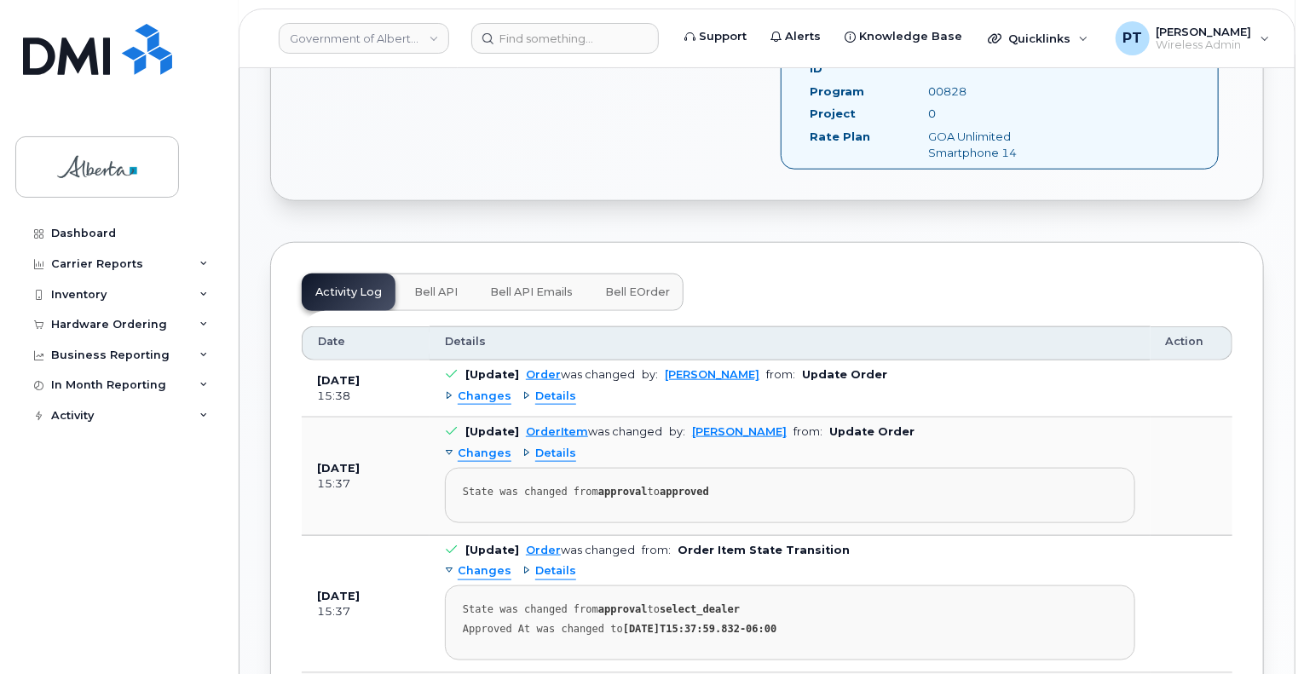
click at [424, 285] on span "Bell API" at bounding box center [435, 292] width 43 height 14
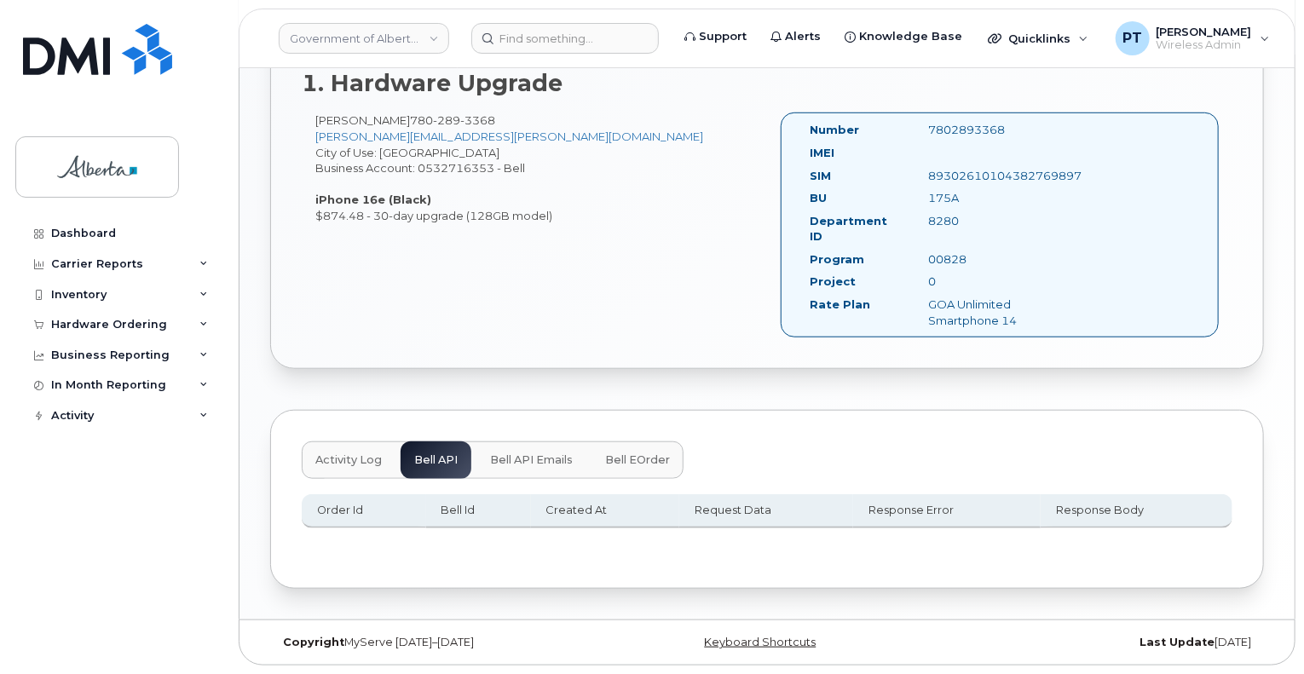
scroll to position [579, 0]
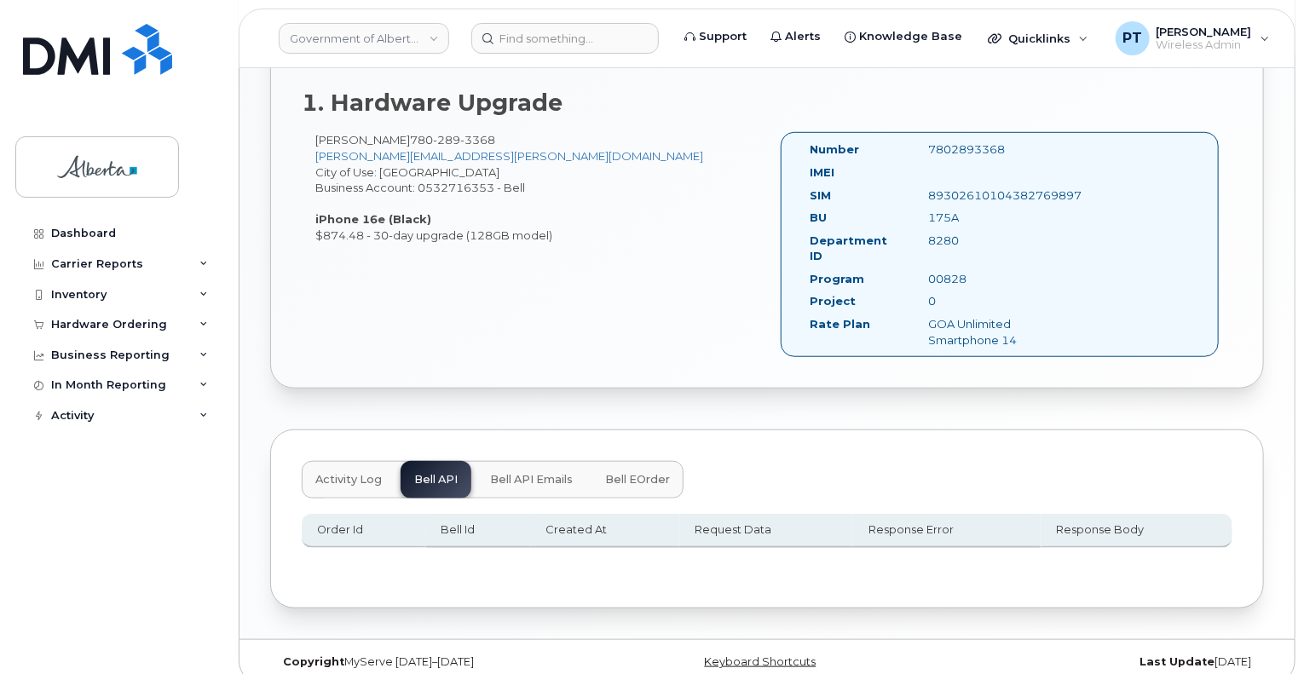
click at [334, 473] on span "Activity Log" at bounding box center [348, 480] width 66 height 14
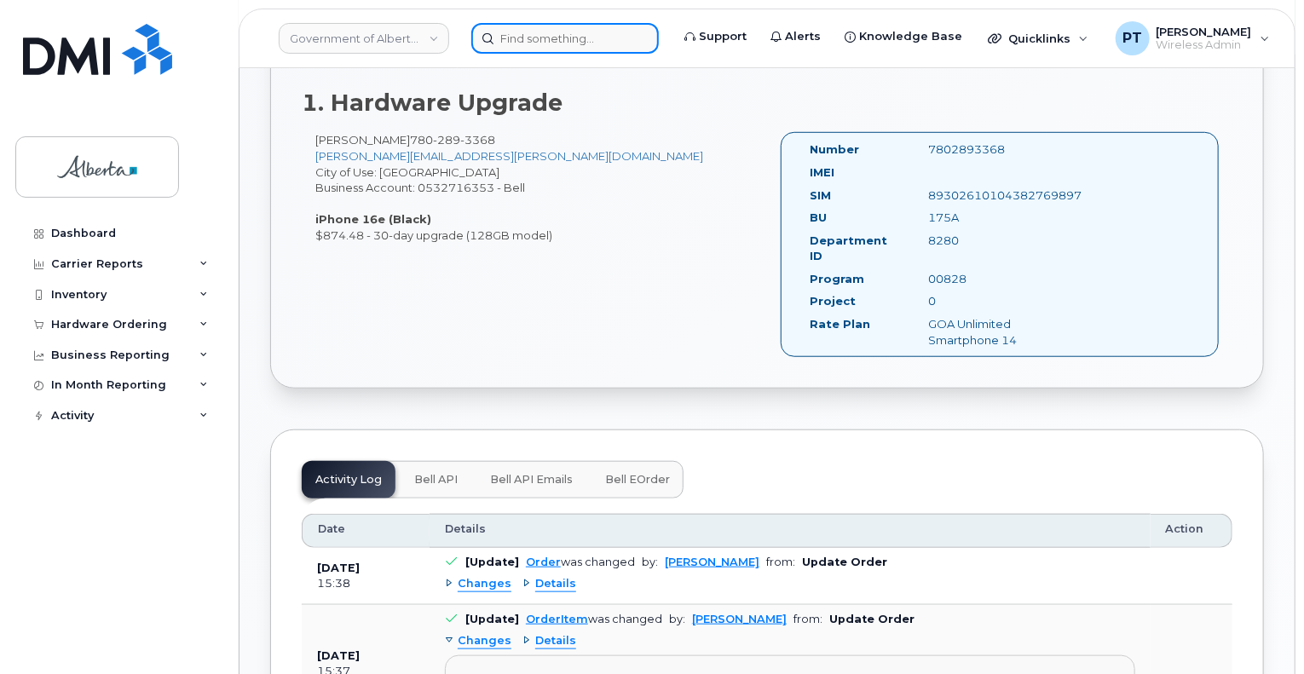
click at [568, 40] on input at bounding box center [564, 38] width 187 height 31
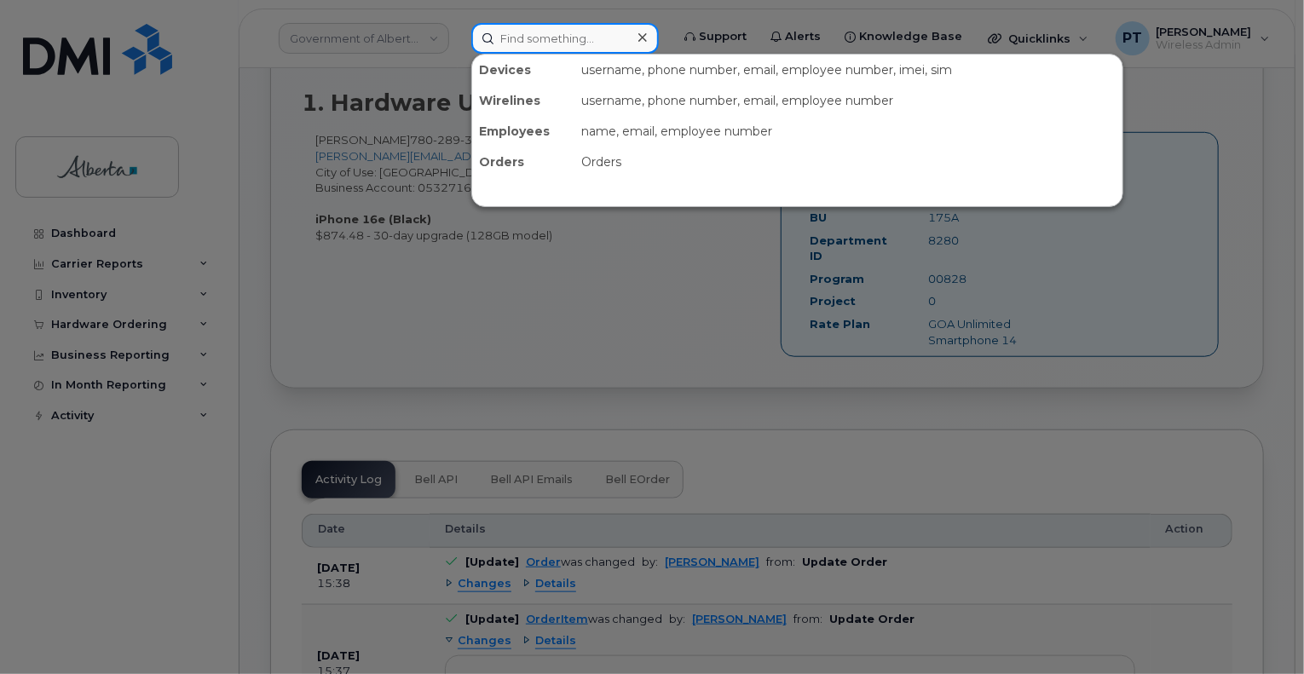
paste input "5875454471"
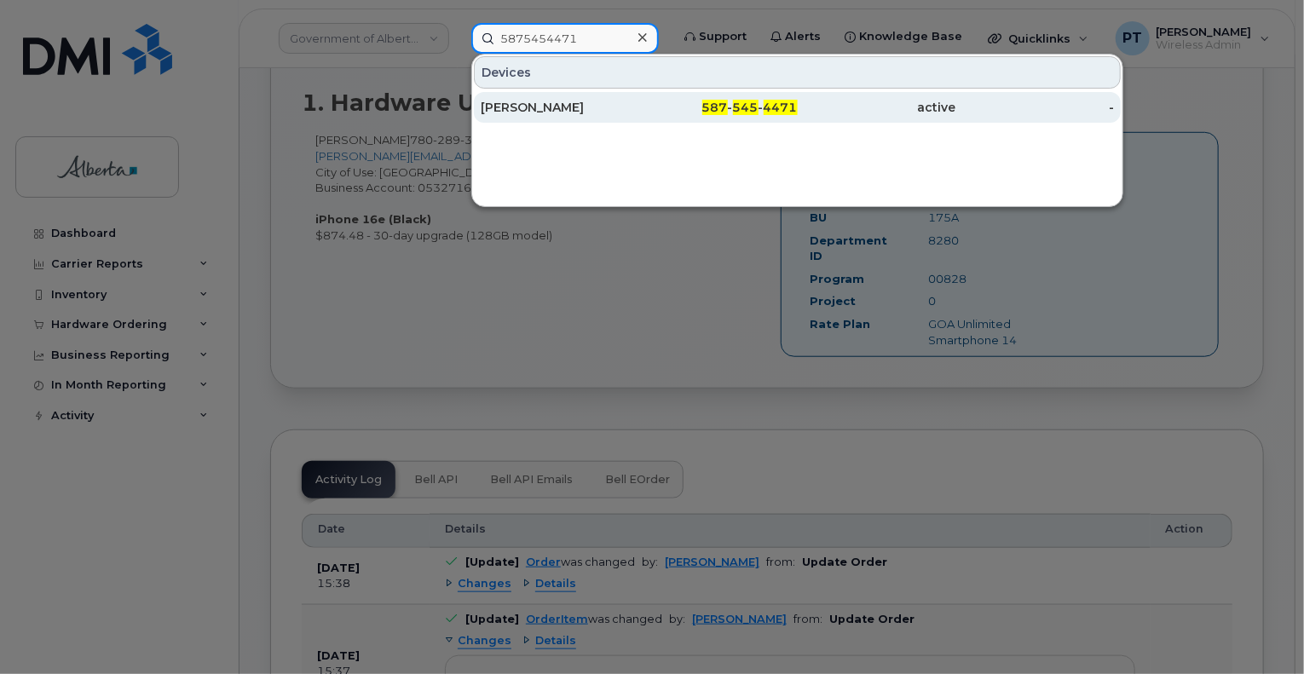
type input "5875454471"
click at [533, 104] on div "Barb Gamble" at bounding box center [560, 107] width 158 height 17
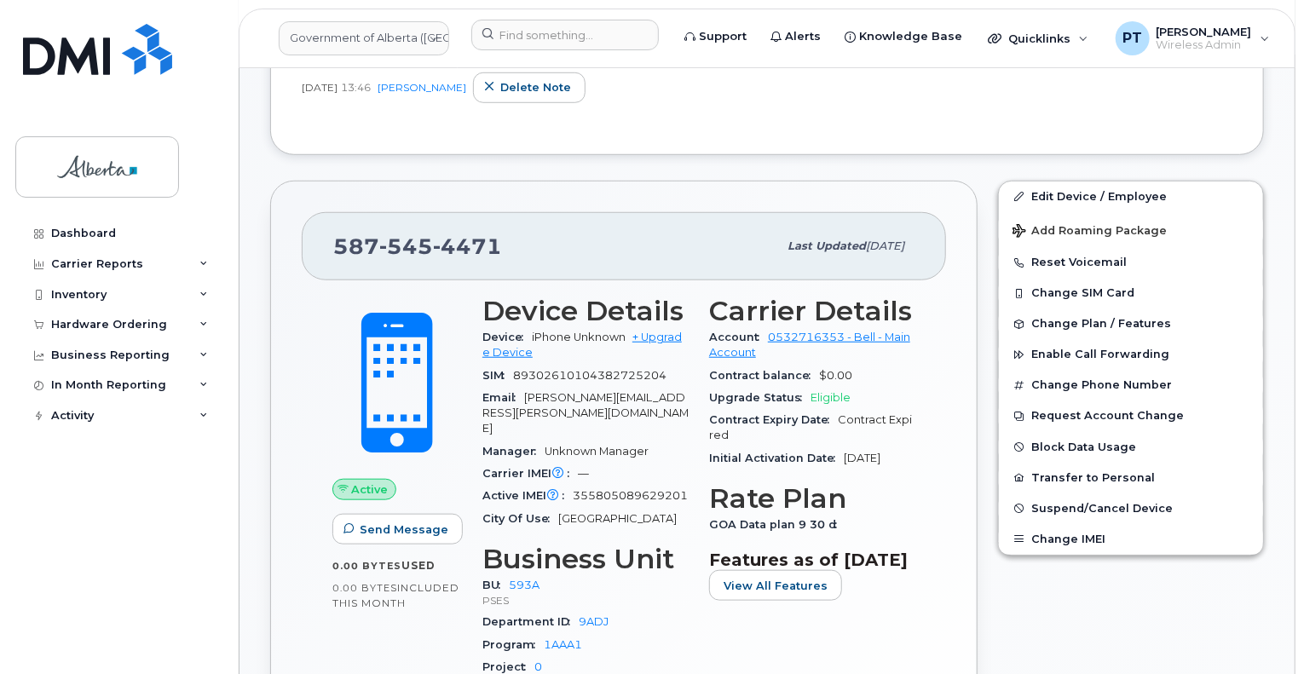
scroll to position [682, 0]
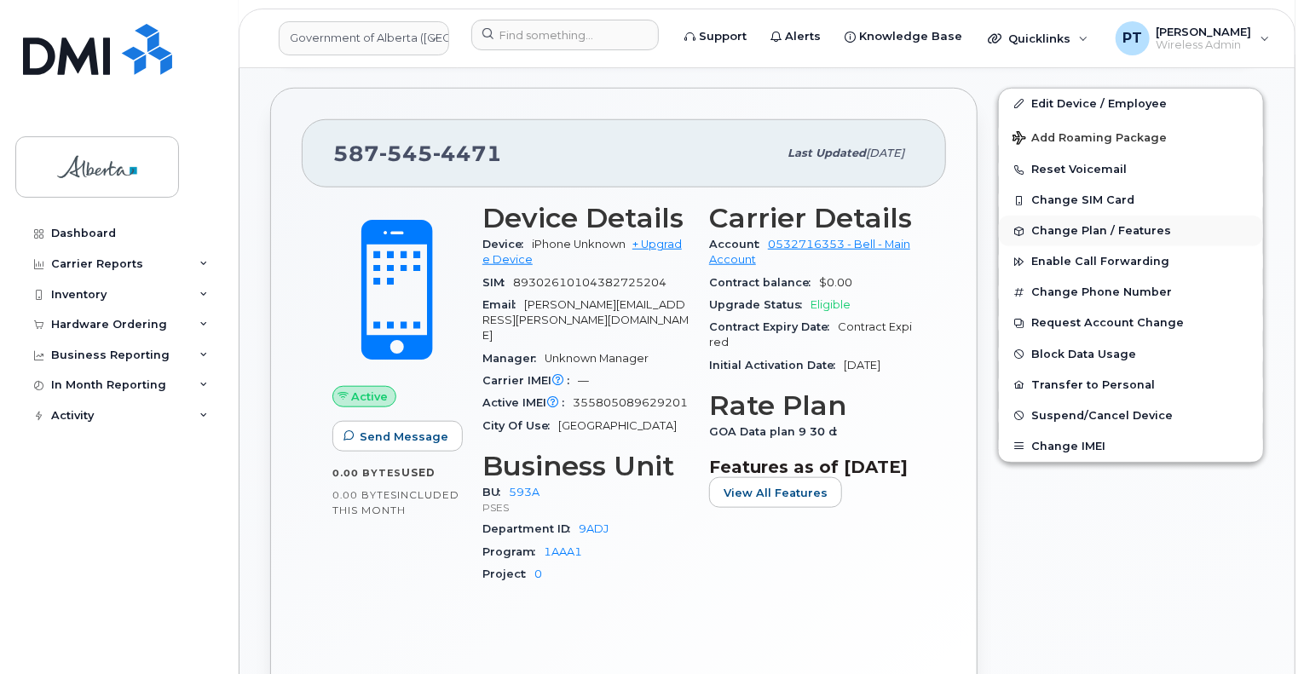
click at [1075, 226] on span "Change Plan / Features" at bounding box center [1101, 231] width 140 height 13
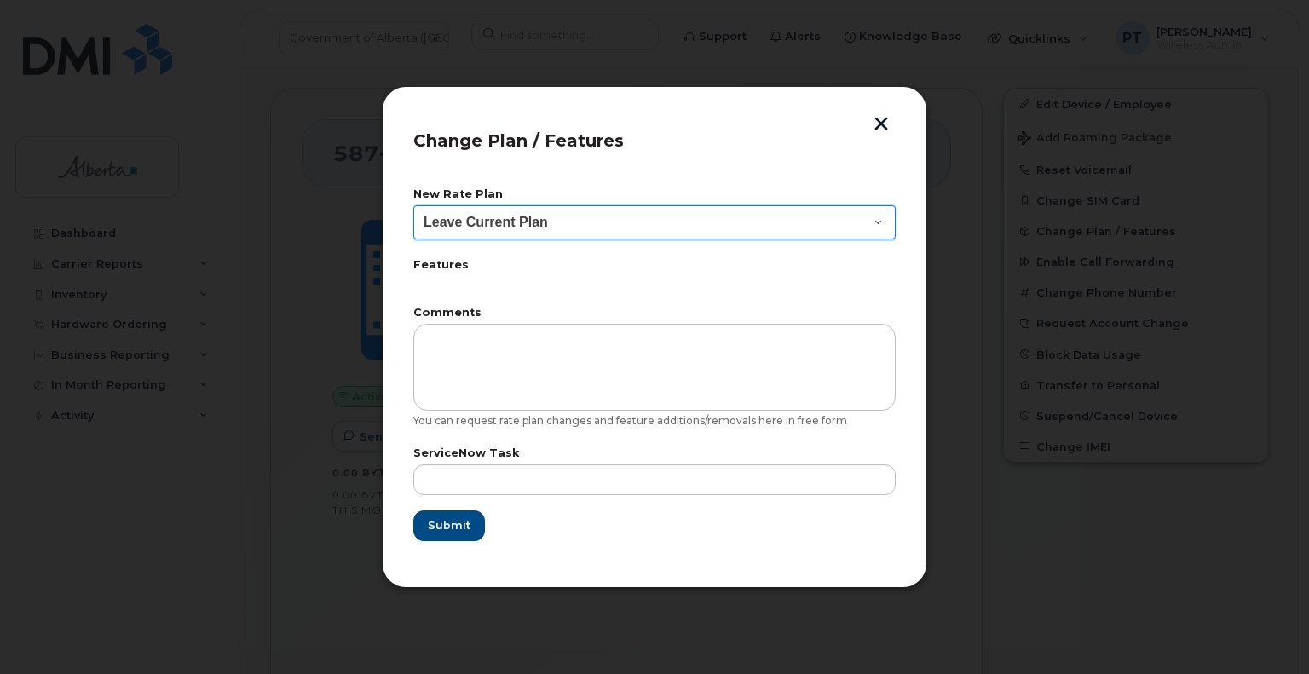
click at [667, 228] on select "Leave Current Plan GOA - Voice Plan 5 GOA Smartphone 14 30D GOA Unlimited Smart…" at bounding box center [654, 222] width 482 height 34
select select "2483362"
click at [413, 205] on select "Leave Current Plan GOA - Voice Plan 5 GOA Smartphone 14 30D GOA Unlimited Smart…" at bounding box center [654, 222] width 482 height 34
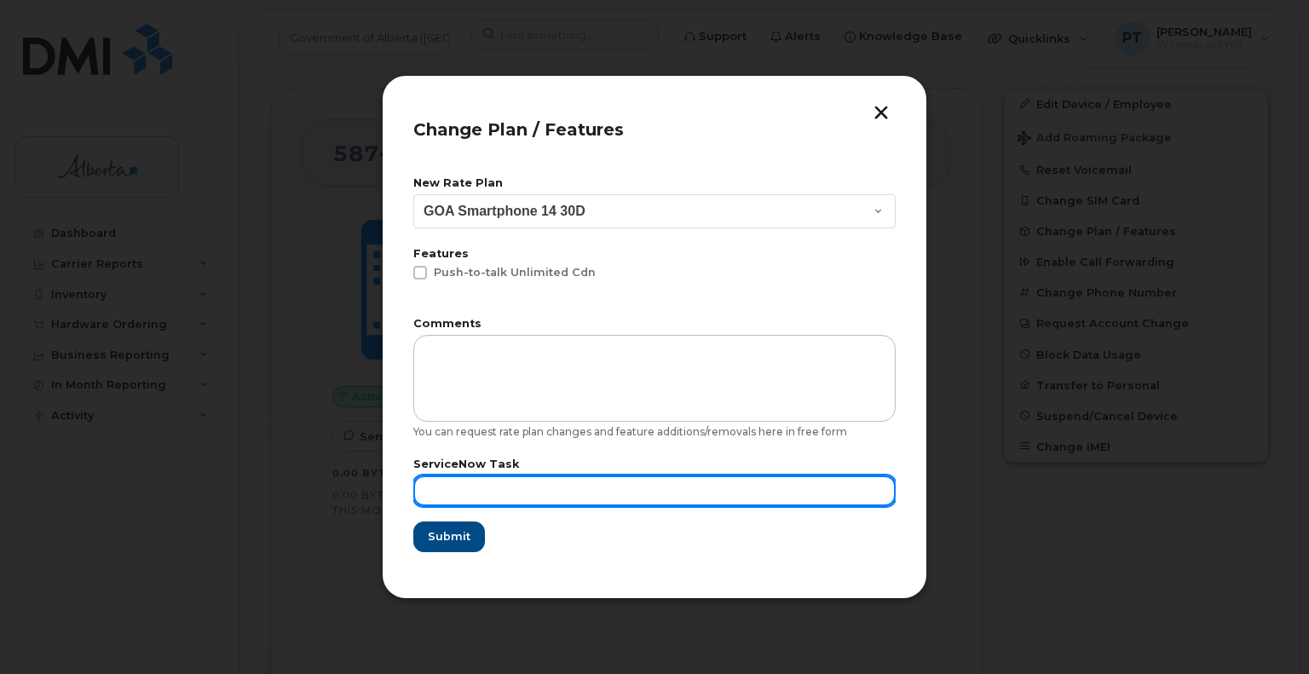
click at [539, 493] on input "text" at bounding box center [654, 490] width 482 height 31
paste input "SCTASK0848232"
type input "SCTASK0848232"
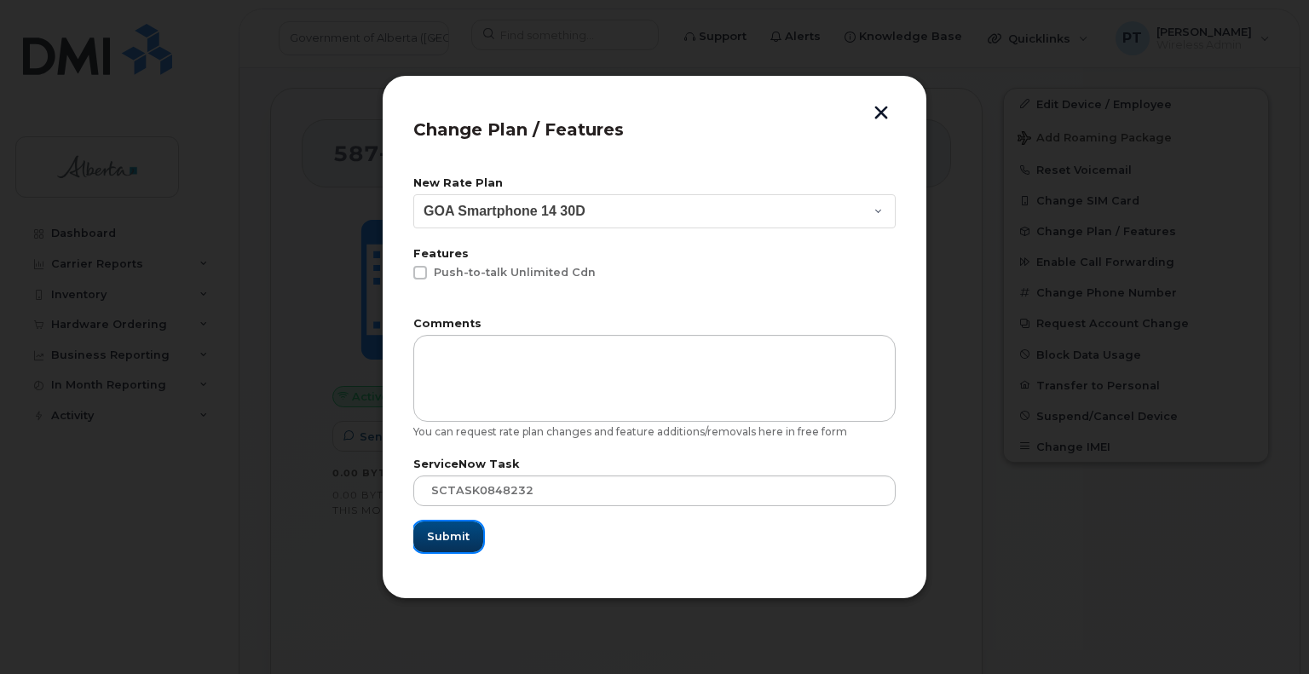
click at [461, 536] on span "Submit" at bounding box center [448, 536] width 43 height 16
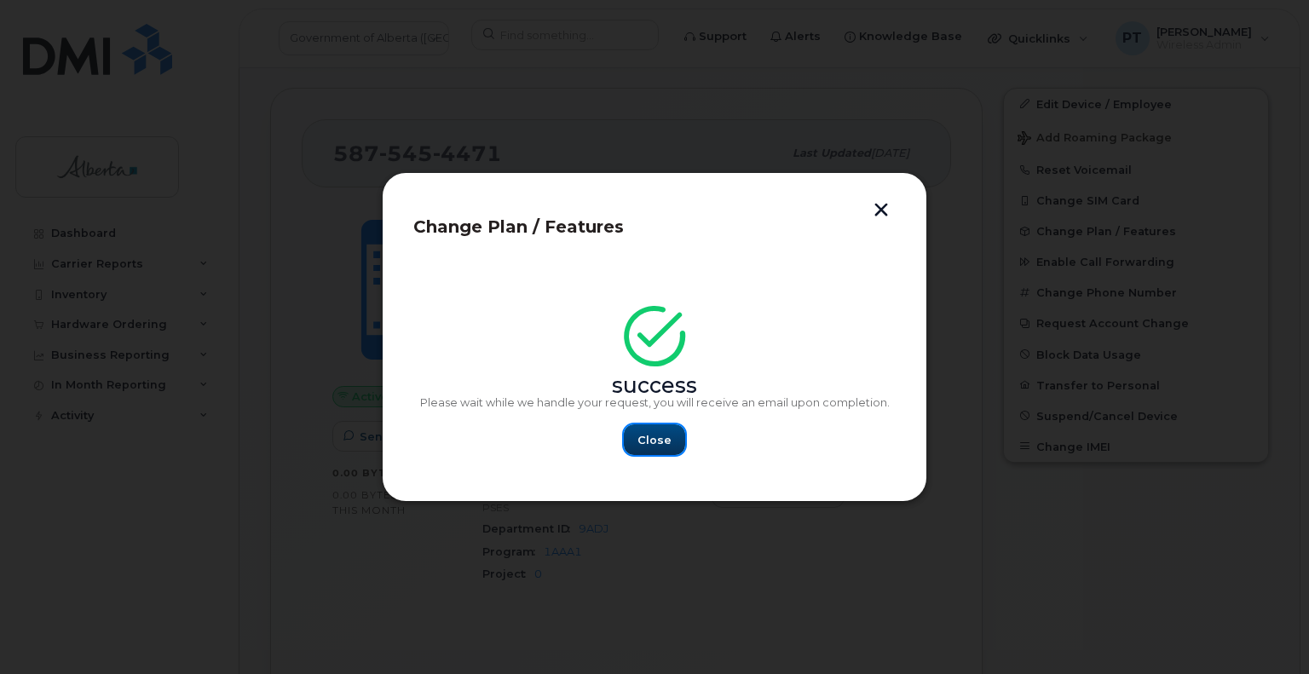
click at [670, 449] on button "Close" at bounding box center [654, 439] width 61 height 31
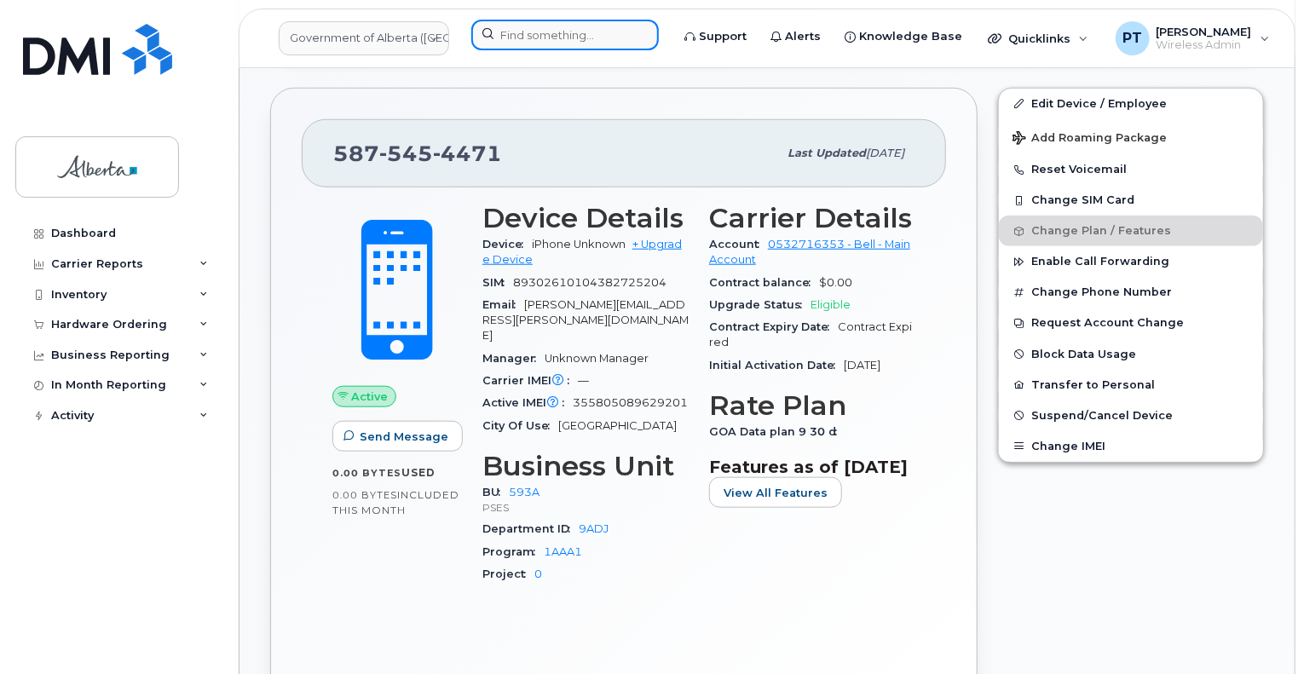
click at [538, 35] on input at bounding box center [564, 35] width 187 height 31
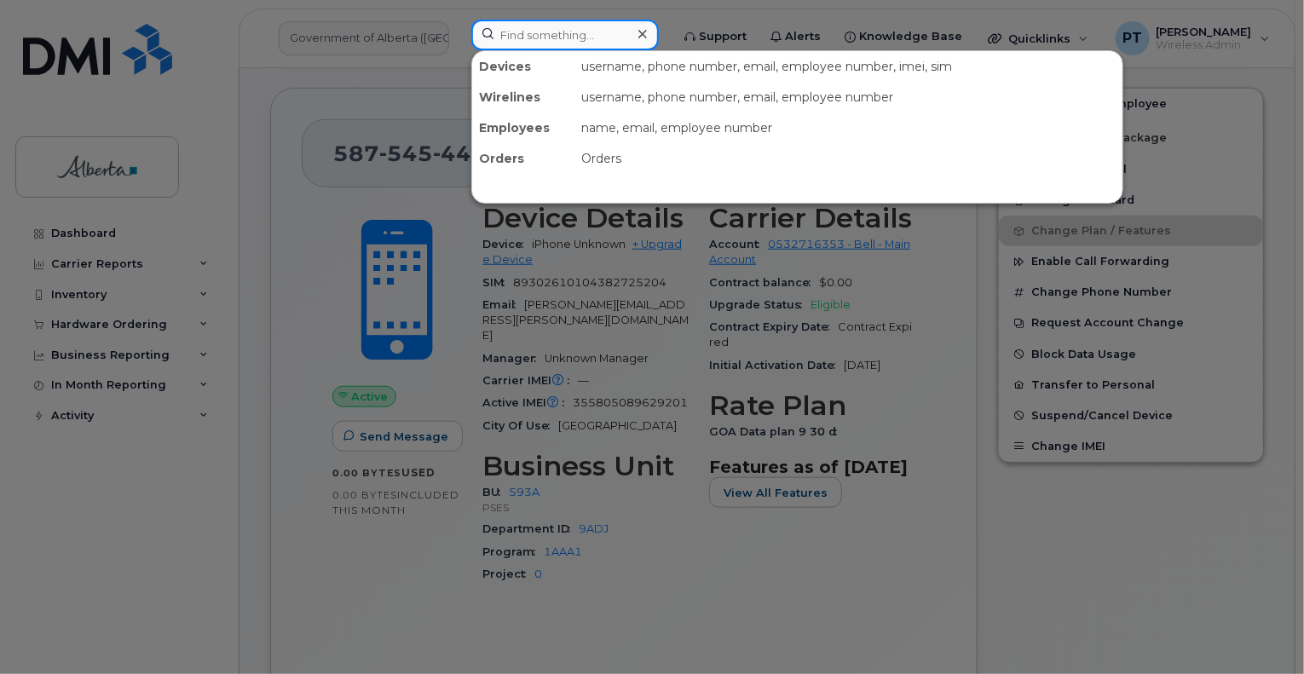
paste input "Kaila Gray"
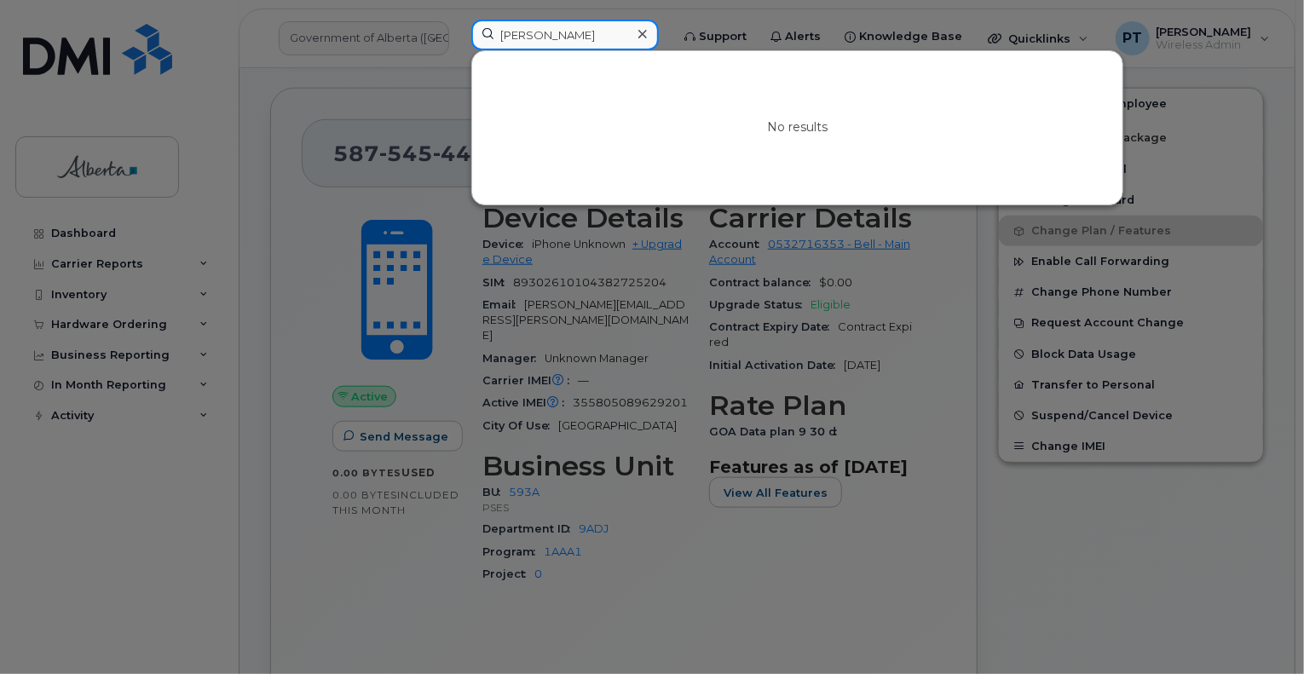
type input "Kaila Gray"
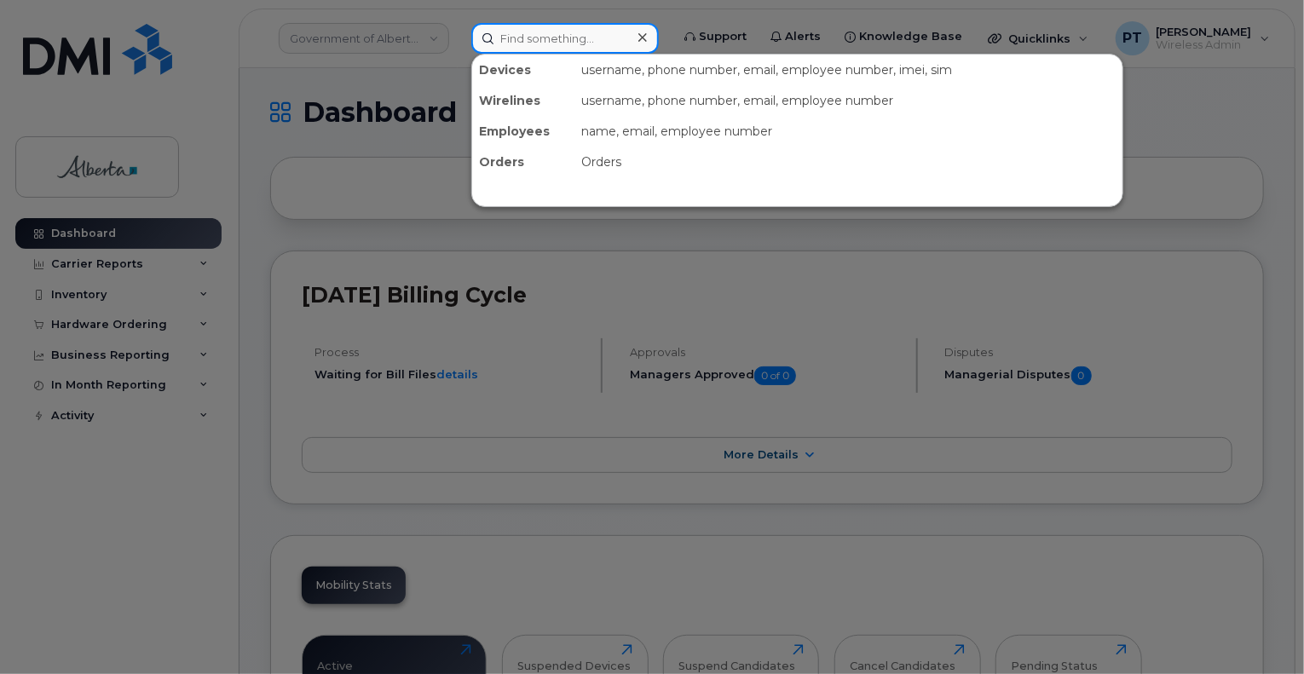
click at [532, 37] on input at bounding box center [564, 38] width 187 height 31
paste input "[PERSON_NAME]"
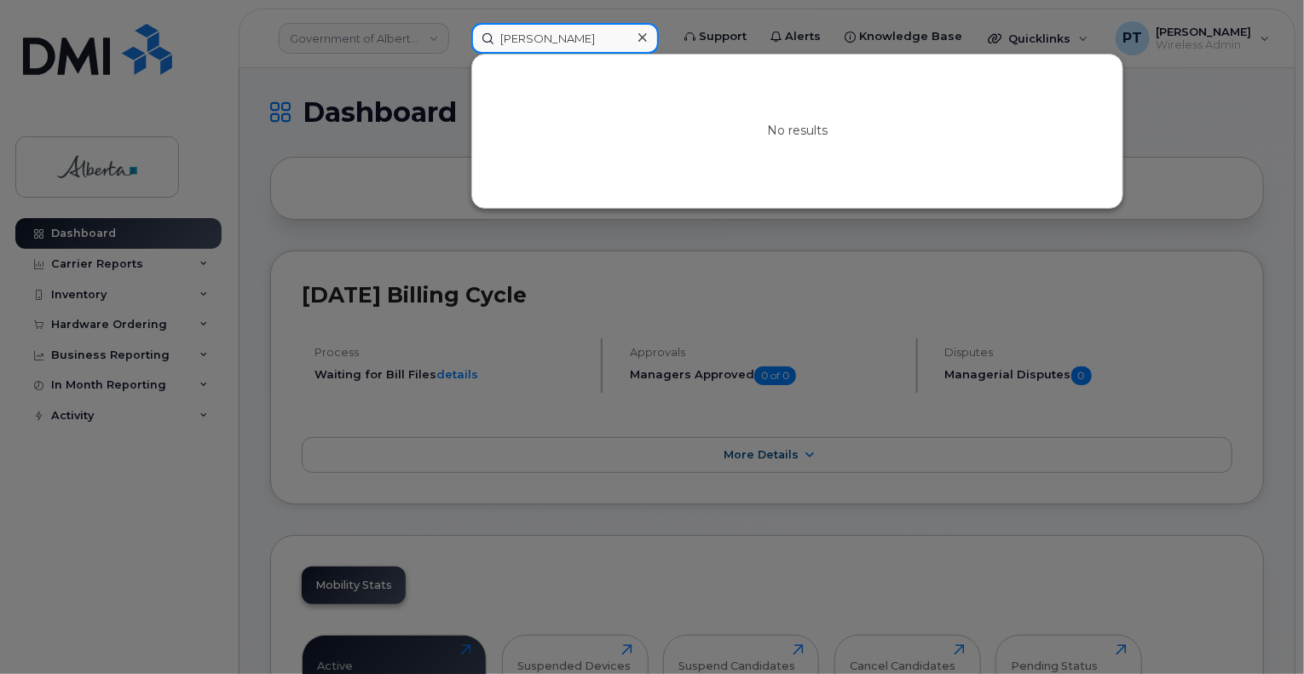
type input "[PERSON_NAME]"
click at [433, 383] on div at bounding box center [652, 337] width 1304 height 674
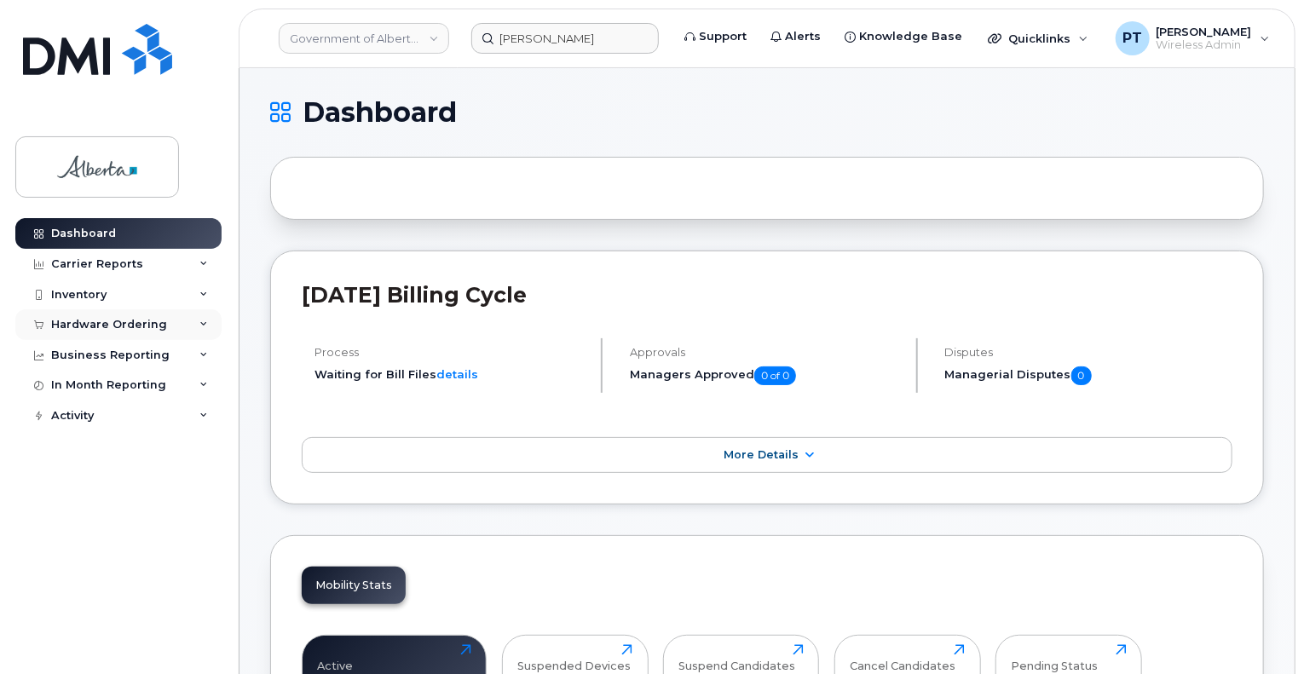
click at [80, 326] on div "Hardware Ordering" at bounding box center [109, 325] width 116 height 14
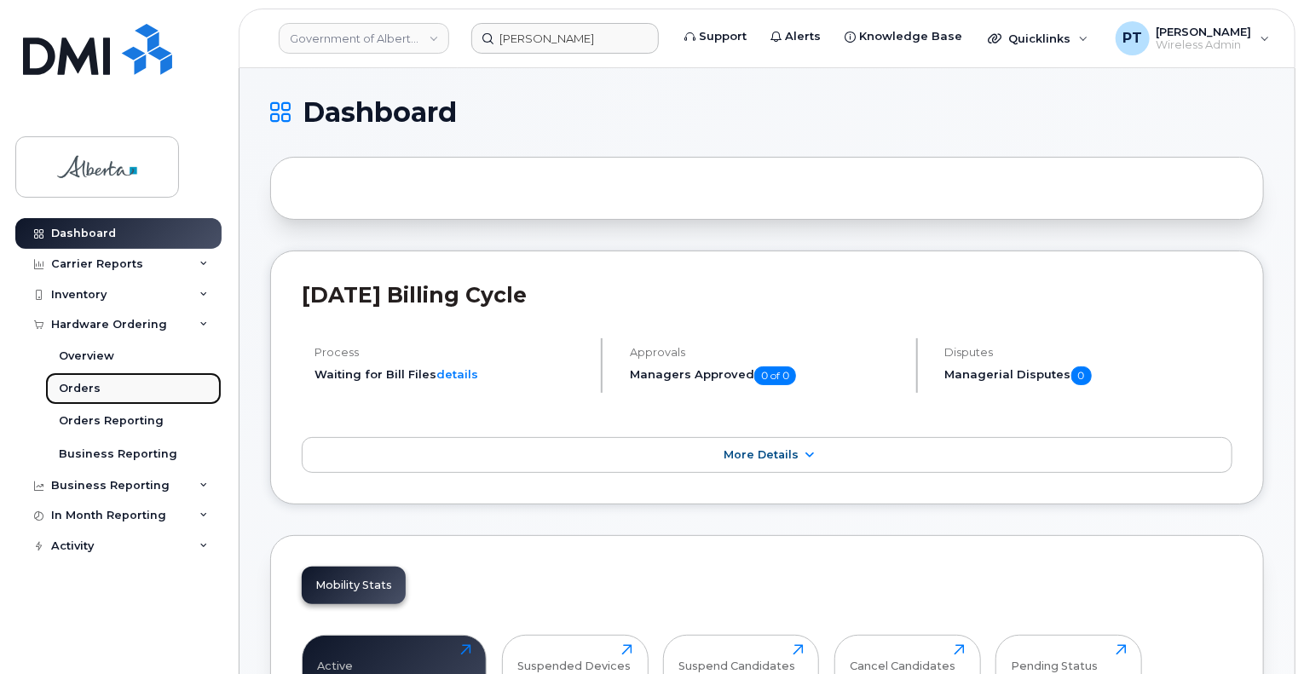
drag, startPoint x: 88, startPoint y: 384, endPoint x: 111, endPoint y: 384, distance: 23.0
click at [88, 384] on div "Orders" at bounding box center [80, 388] width 42 height 15
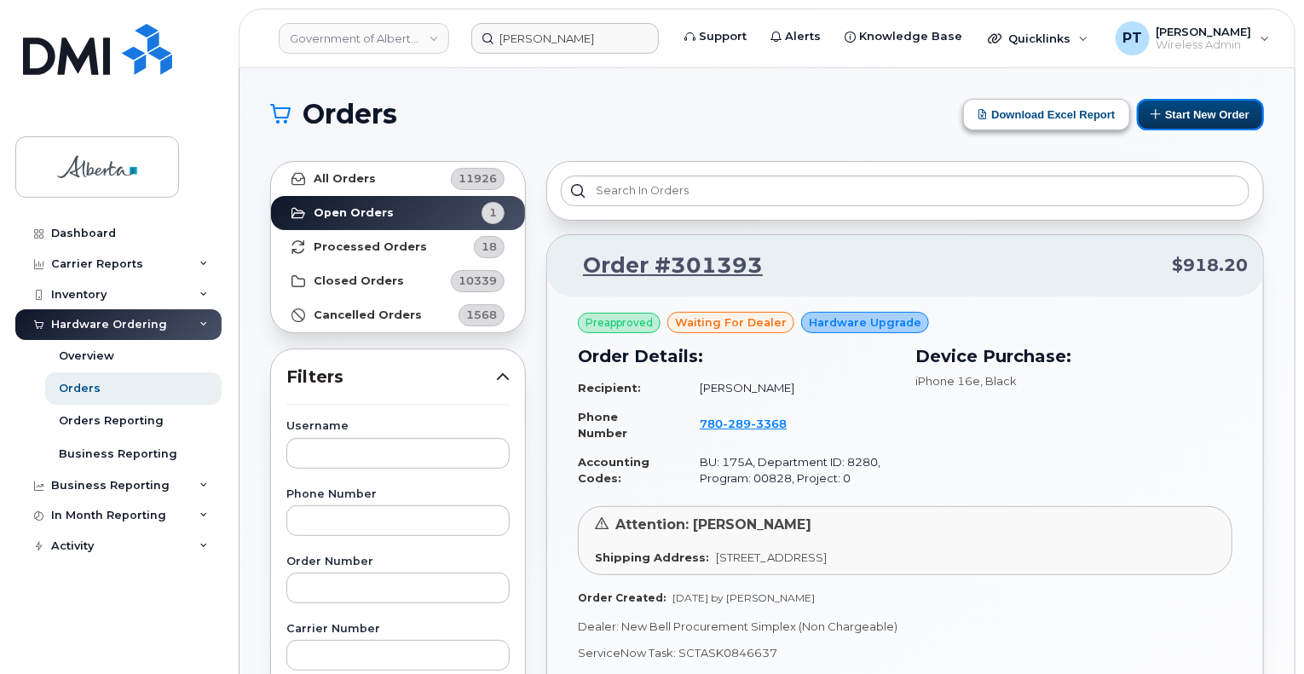
click at [1203, 112] on button "Start New Order" at bounding box center [1200, 115] width 127 height 32
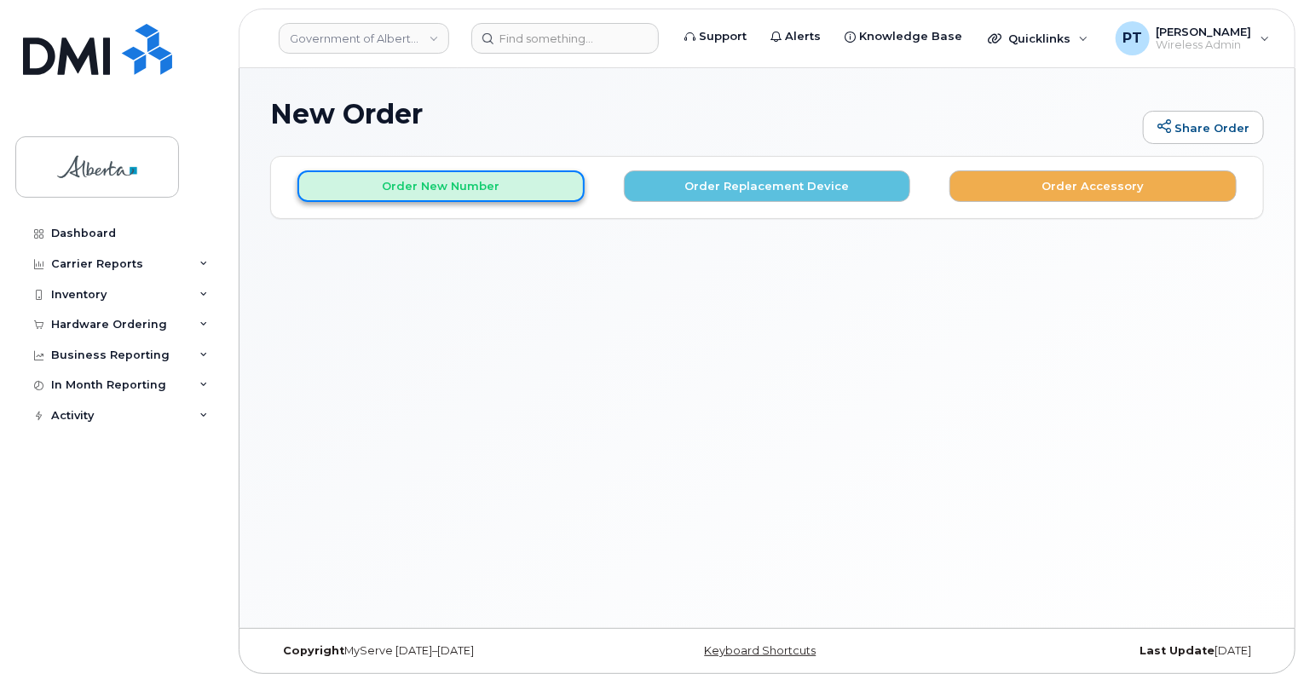
click at [381, 187] on button "Order New Number" at bounding box center [440, 186] width 287 height 32
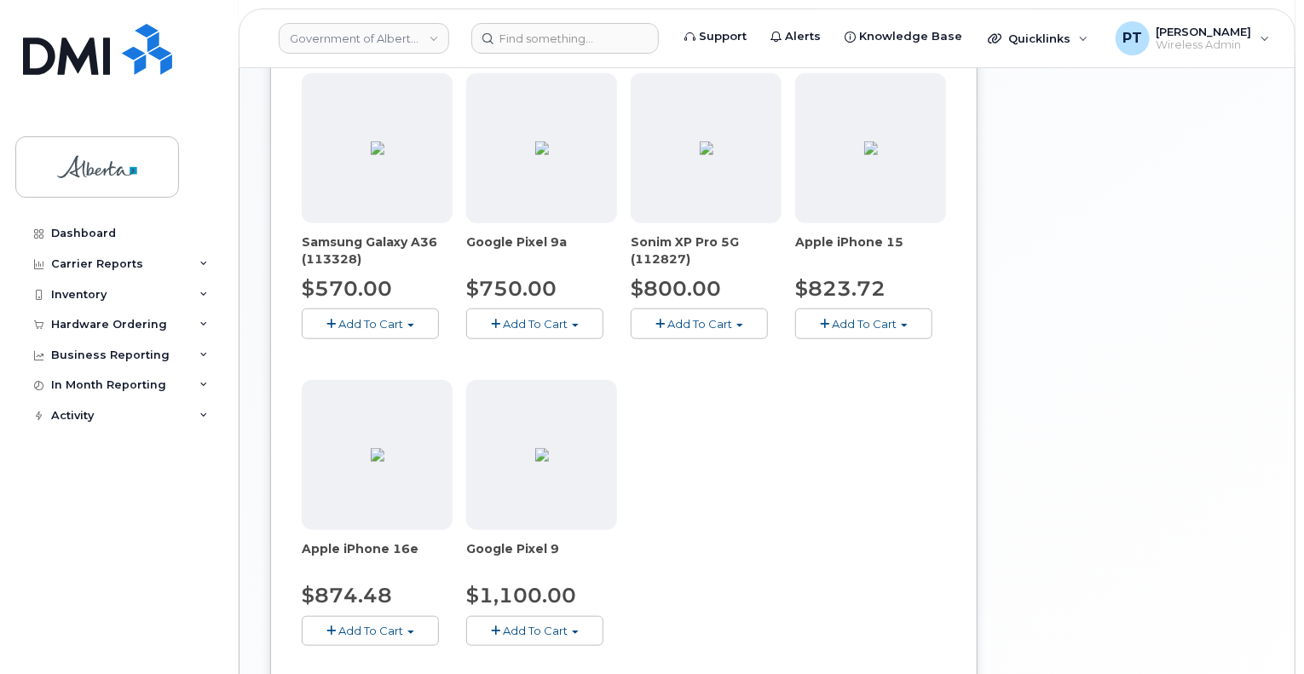
scroll to position [759, 0]
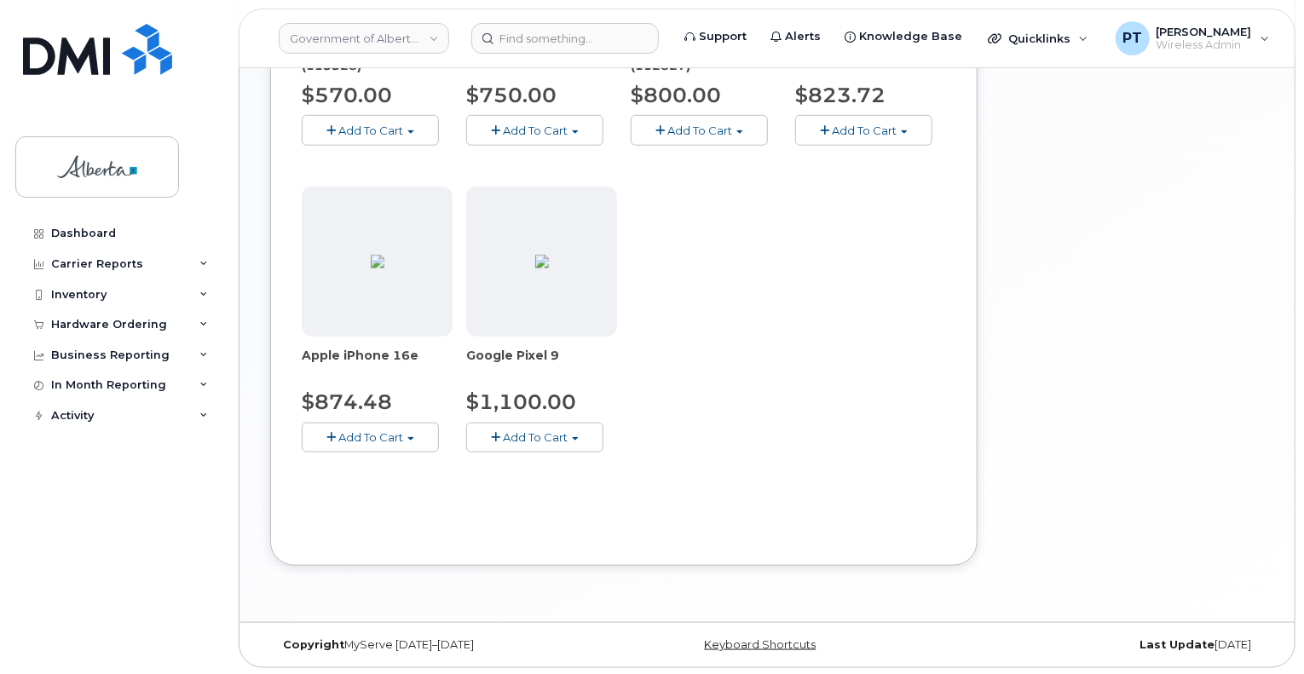
click at [370, 427] on button "Add To Cart" at bounding box center [370, 438] width 137 height 30
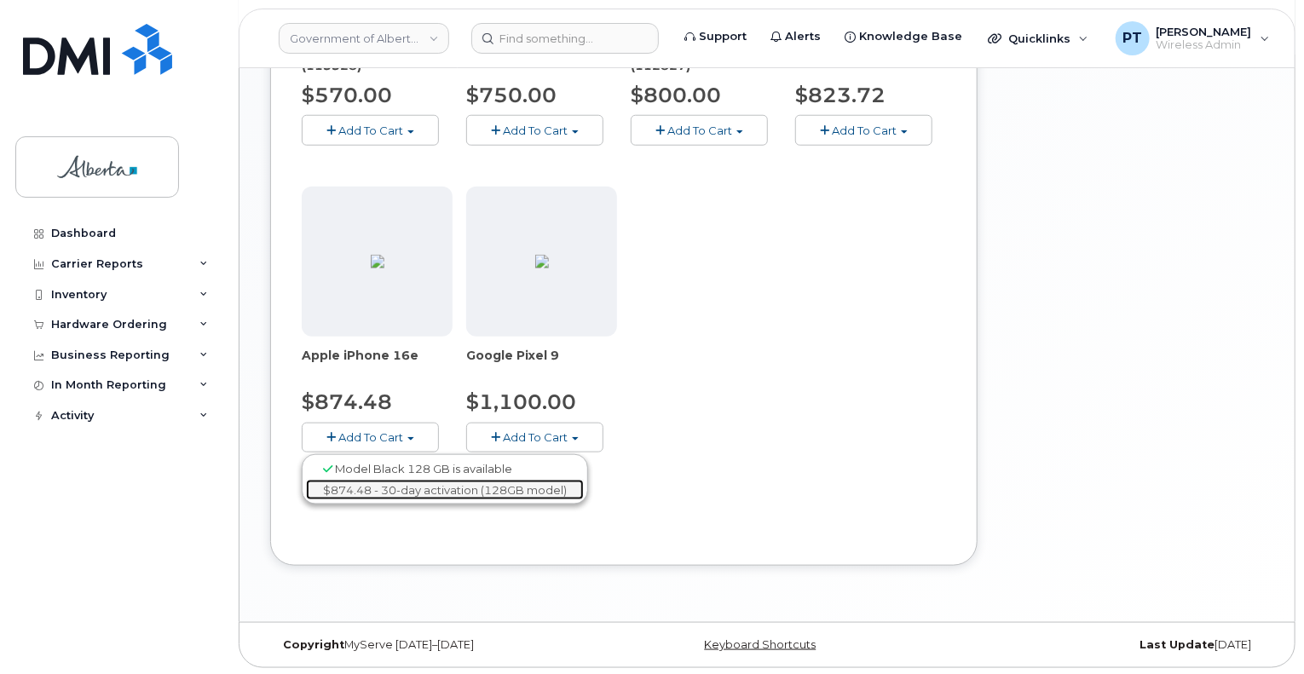
click at [388, 487] on link "$874.48 - 30-day activation (128GB model)" at bounding box center [445, 490] width 278 height 21
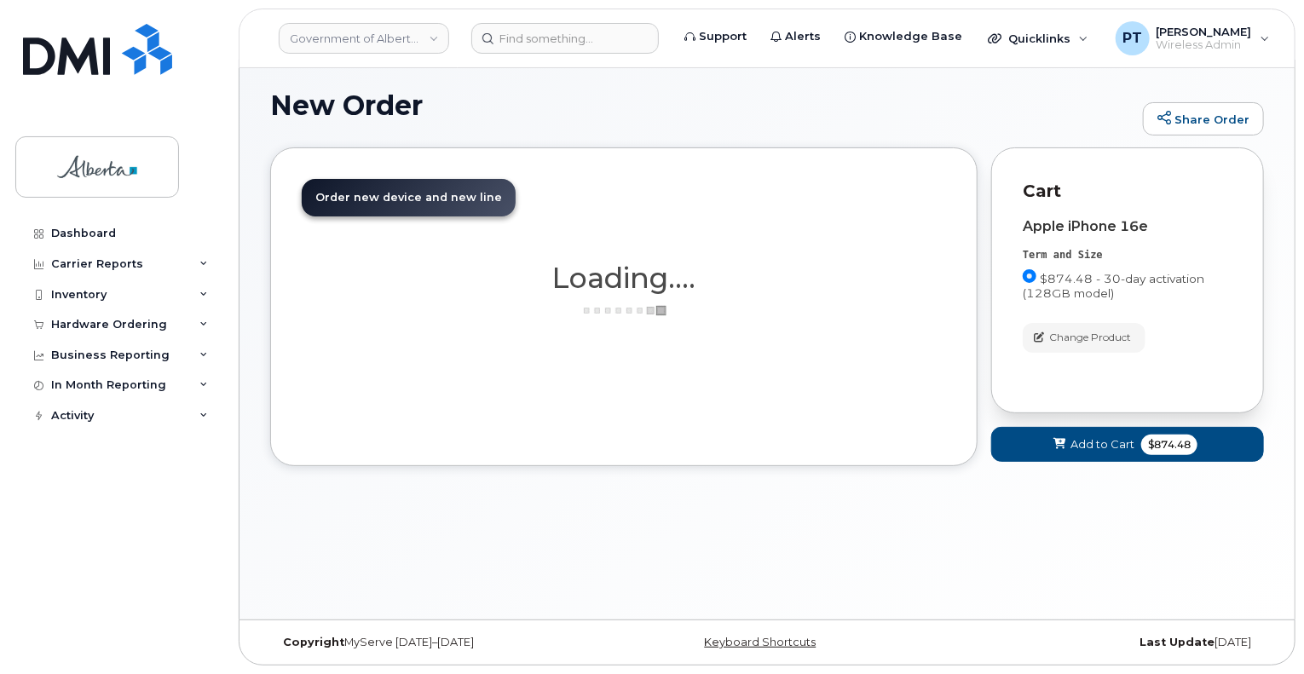
scroll to position [8, 0]
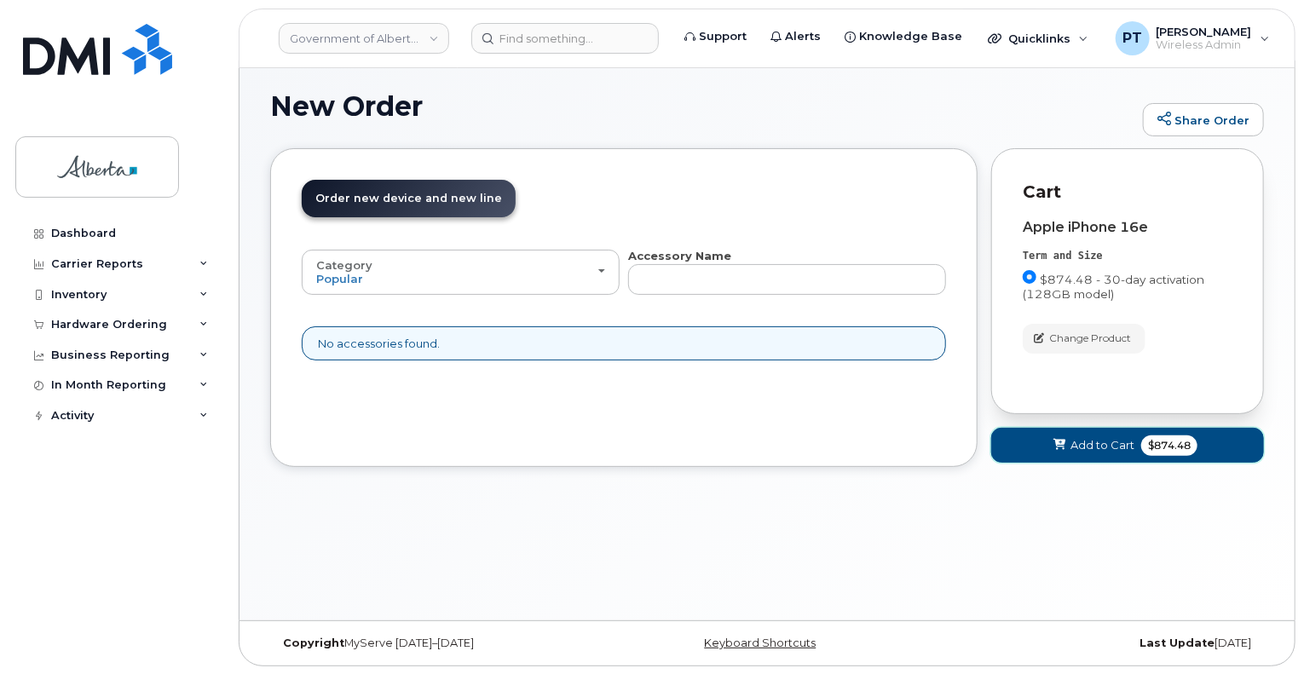
click at [1075, 450] on span "Add to Cart" at bounding box center [1102, 445] width 64 height 16
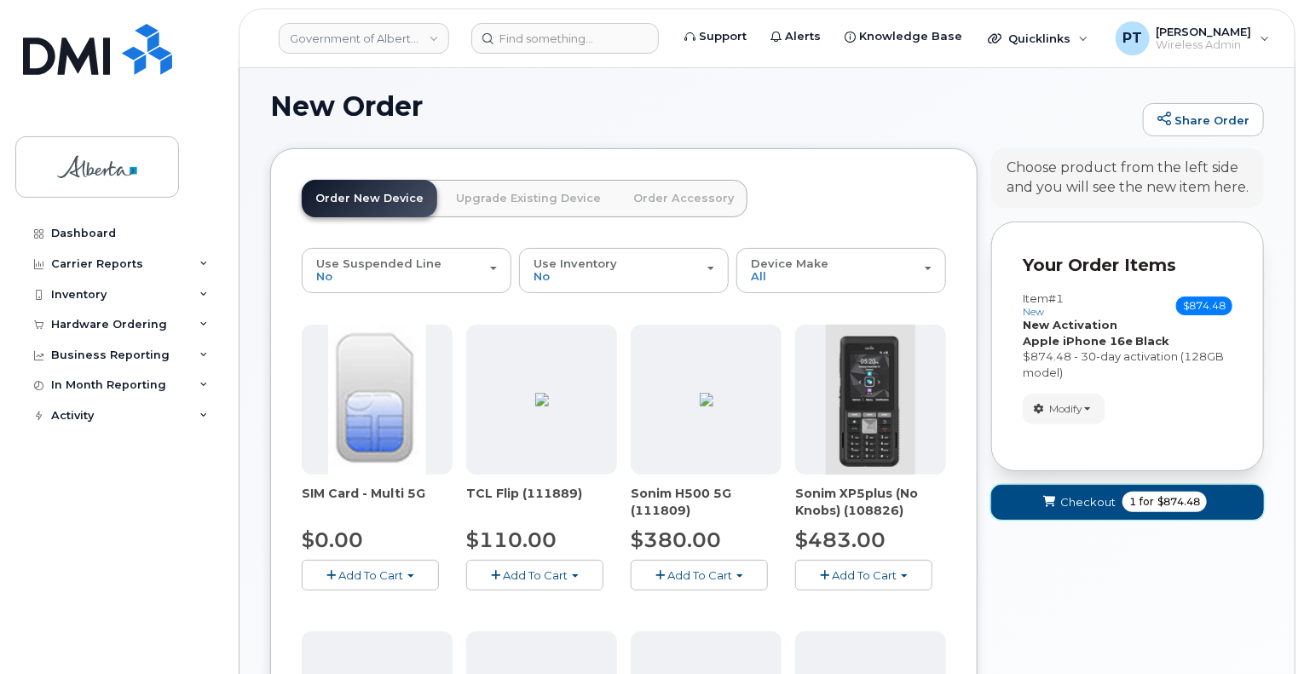
click at [1074, 510] on button "Checkout 1 for $874.48" at bounding box center [1127, 502] width 273 height 35
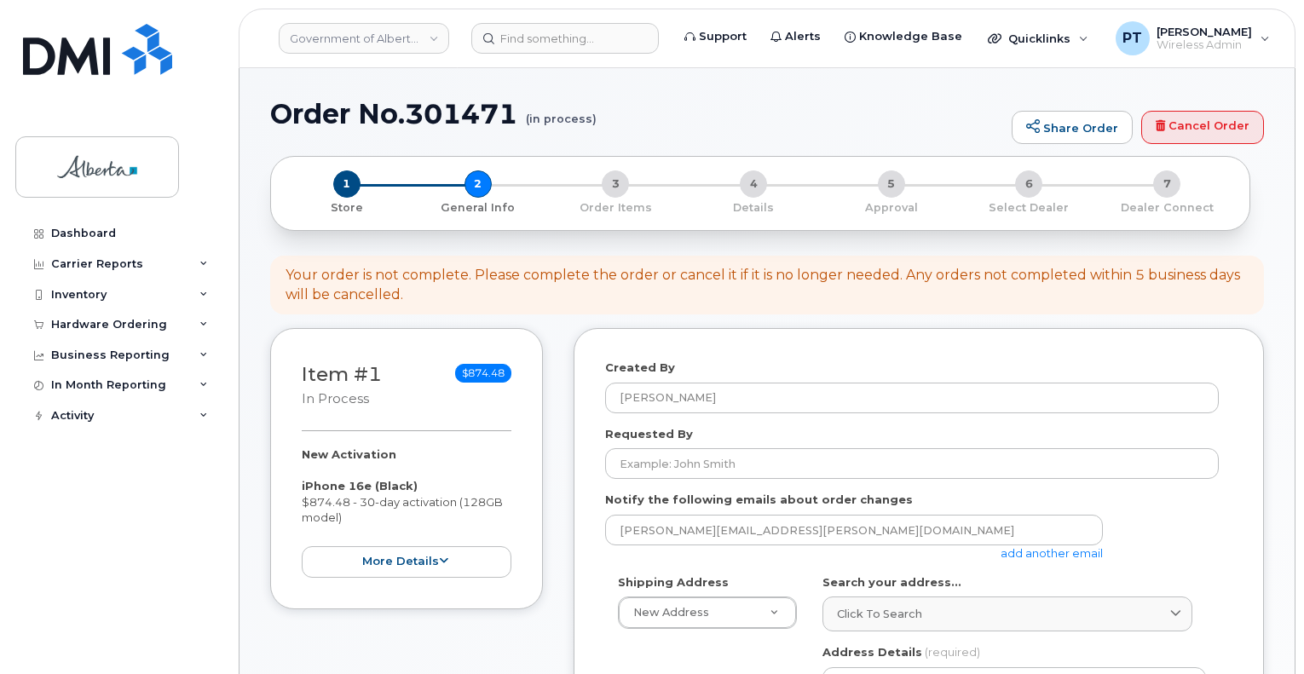
select select
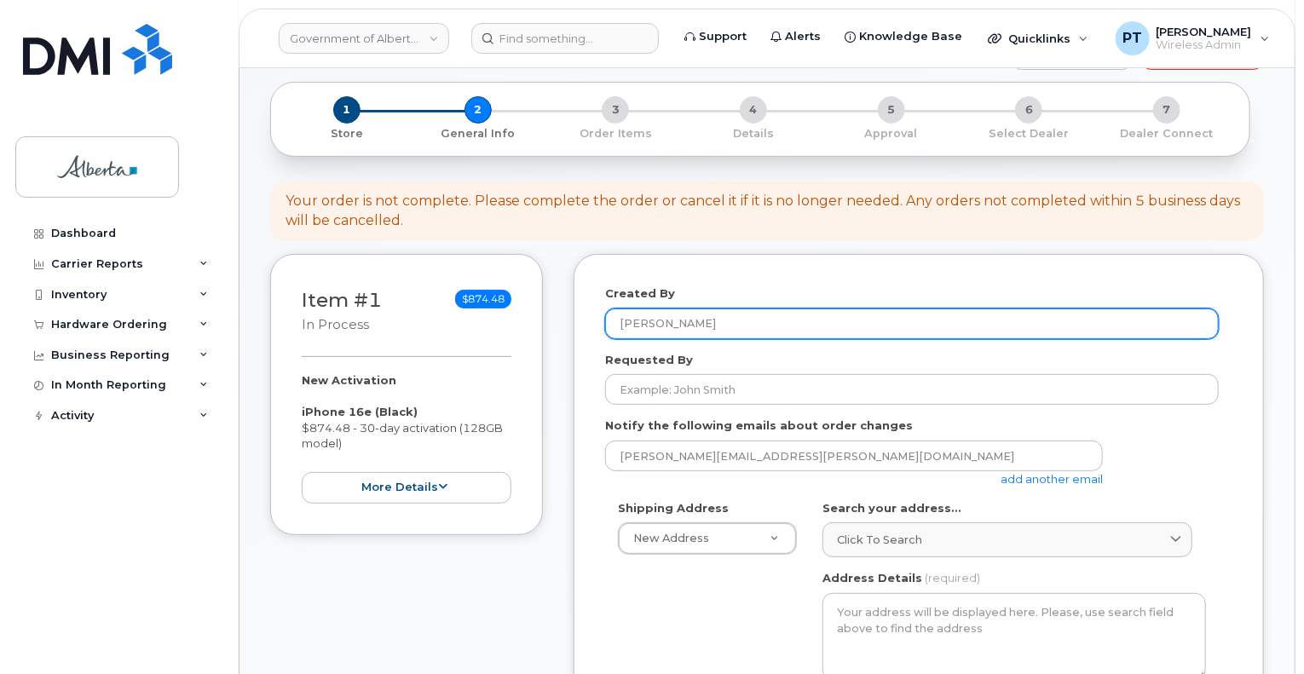
scroll to position [170, 0]
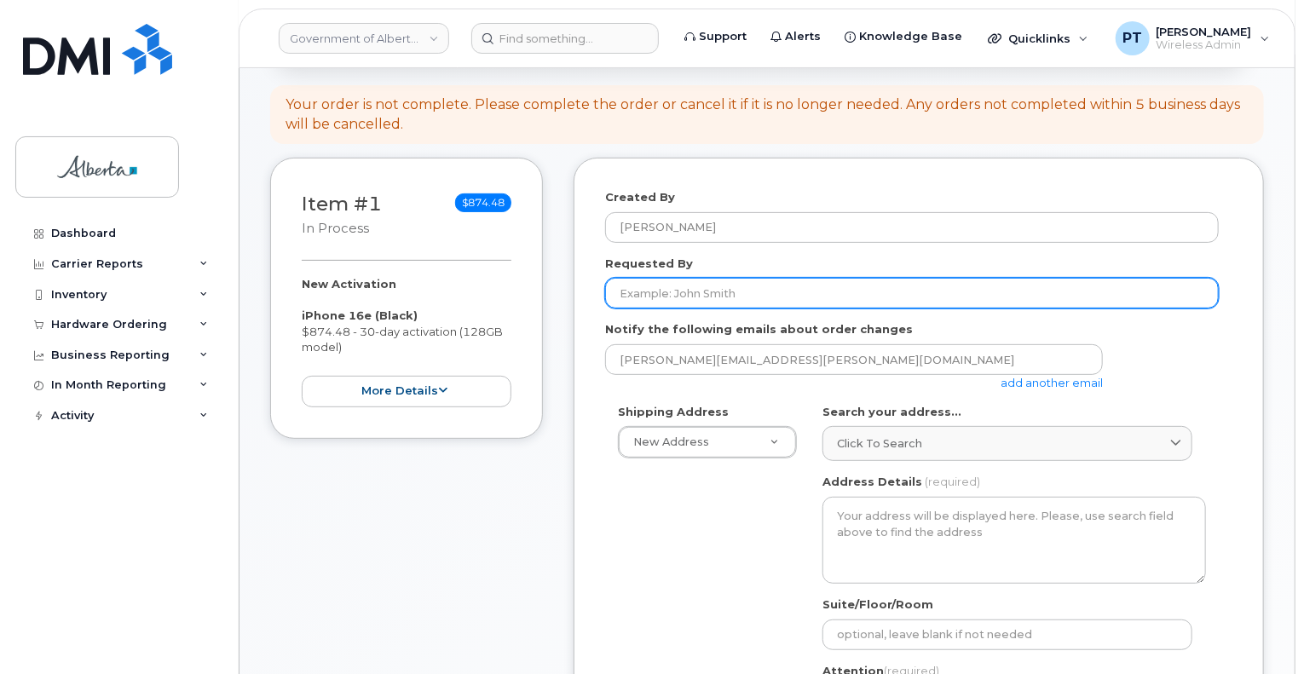
click at [651, 293] on input "Requested By" at bounding box center [912, 293] width 614 height 31
click at [863, 303] on input "Requested By" at bounding box center [912, 293] width 614 height 31
paste input "[PERSON_NAME]"
type input "[PERSON_NAME]"
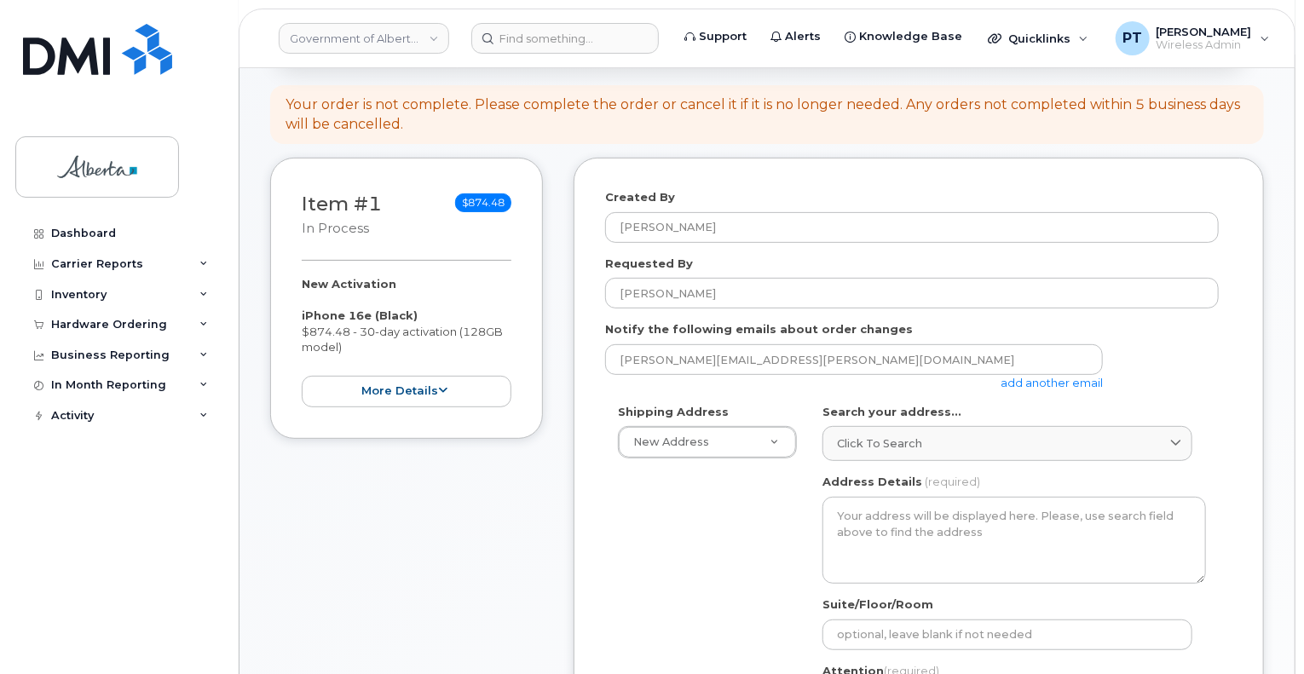
click at [1029, 382] on link "add another email" at bounding box center [1051, 383] width 102 height 14
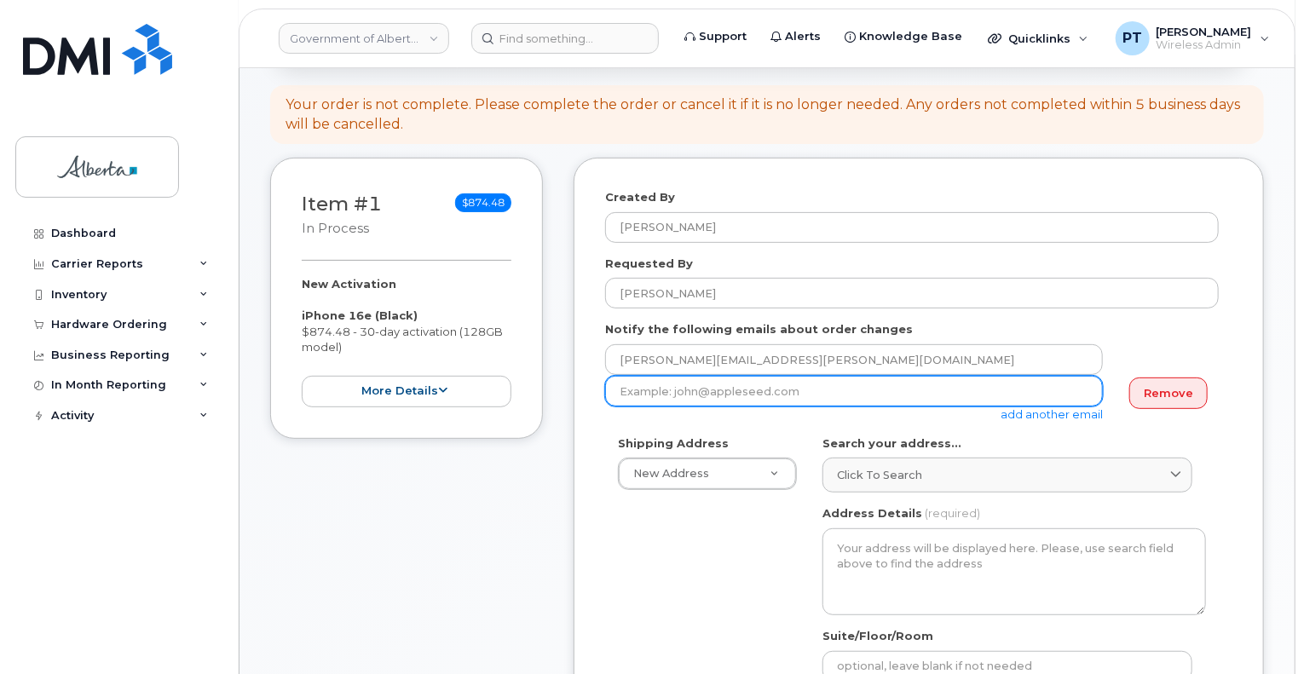
click at [1060, 395] on input "email" at bounding box center [854, 391] width 498 height 31
paste input "Debbie.Donnelly@gov.ab.ca"
type input "Debbie.Donnelly@gov.ab.ca"
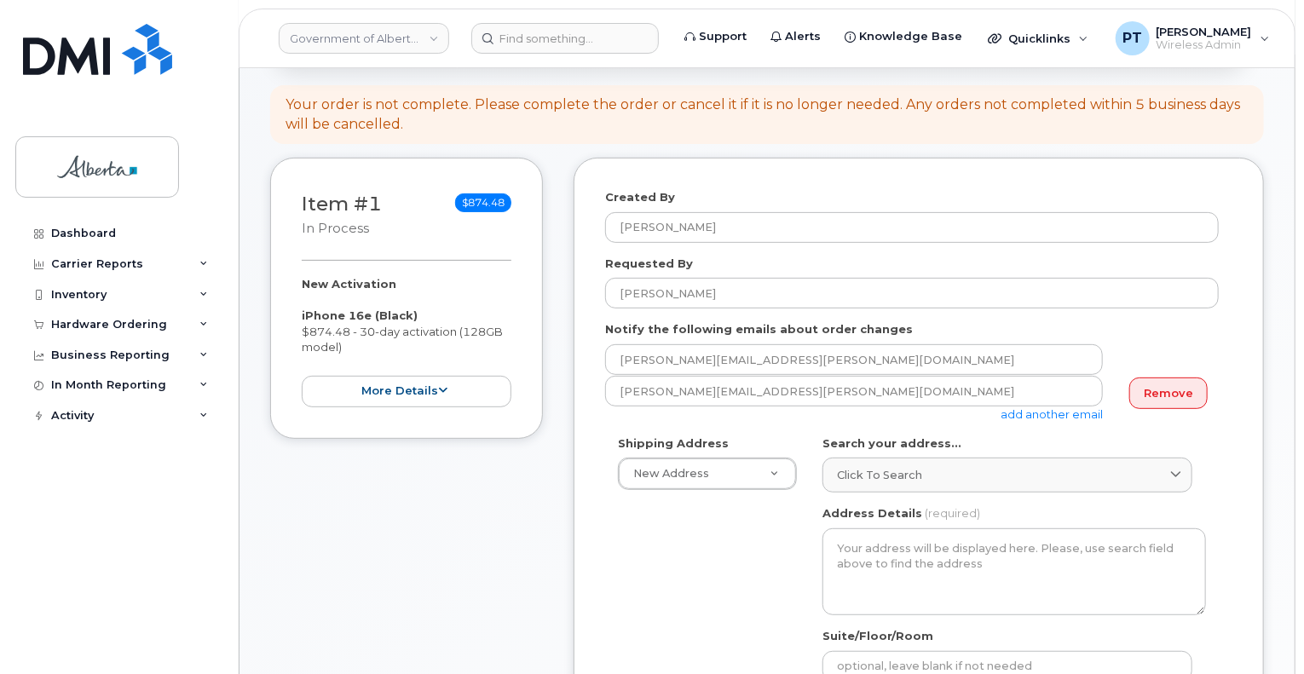
click at [1067, 421] on div "Debbie.Donnelly@gov.ab.ca add another email" at bounding box center [860, 399] width 511 height 47
click at [1017, 415] on link "add another email" at bounding box center [1051, 414] width 102 height 14
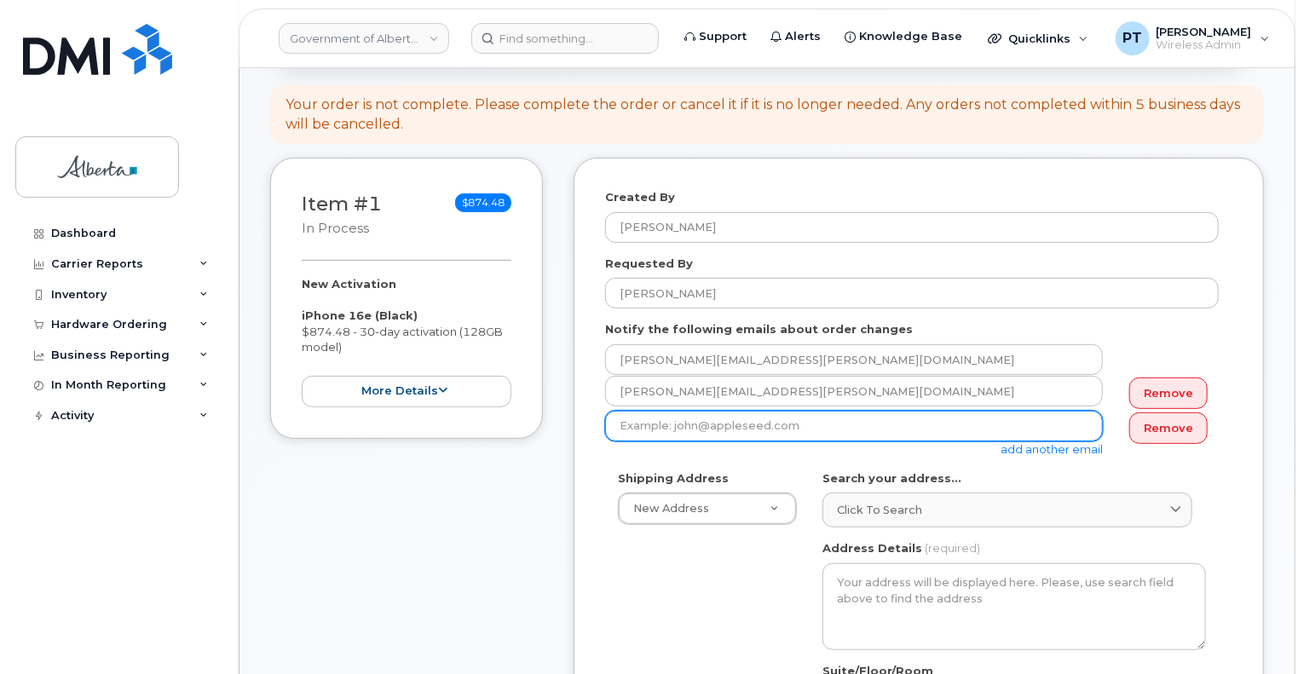
paste input "Michelle.Harder@gov.ab.ca"
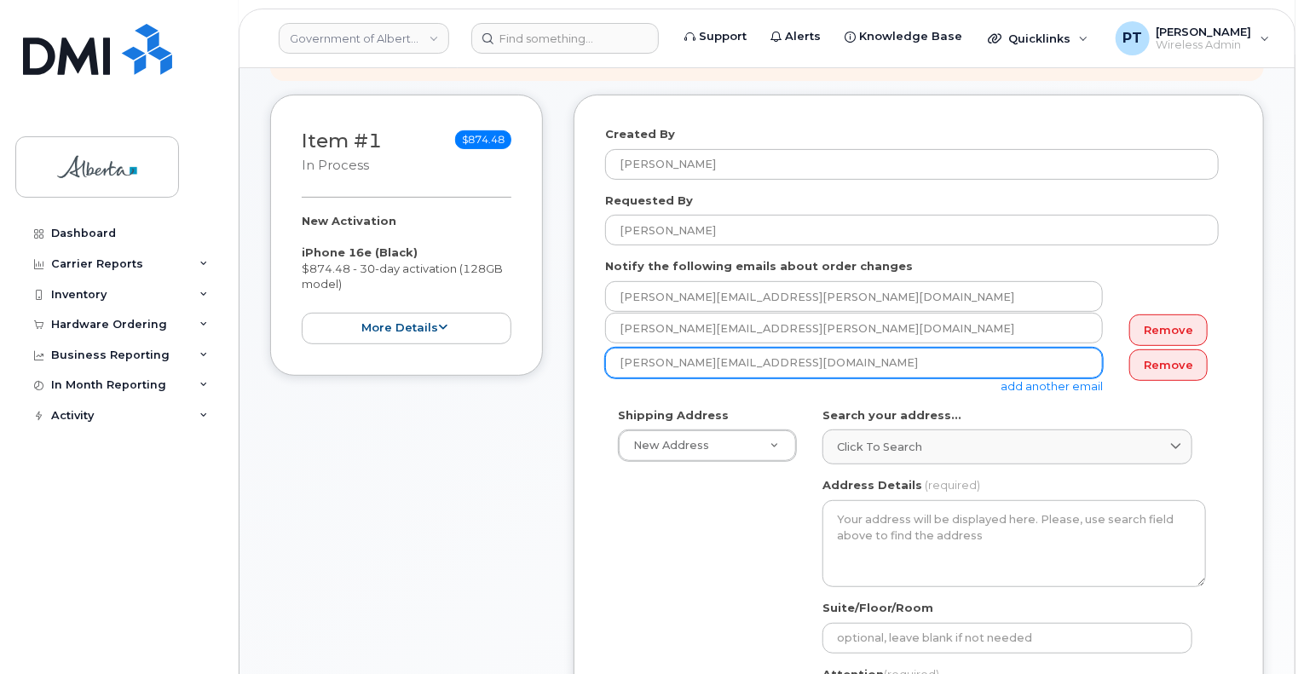
scroll to position [341, 0]
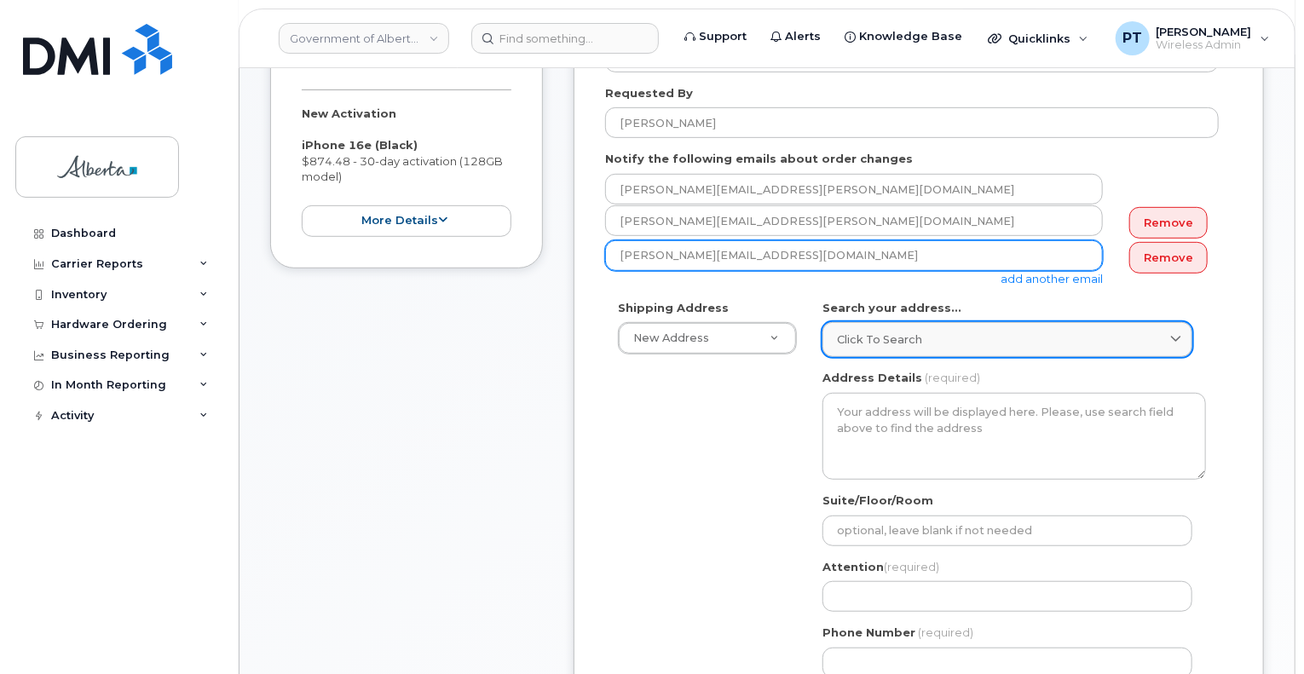
type input "Michelle.Harder@gov.ab.ca"
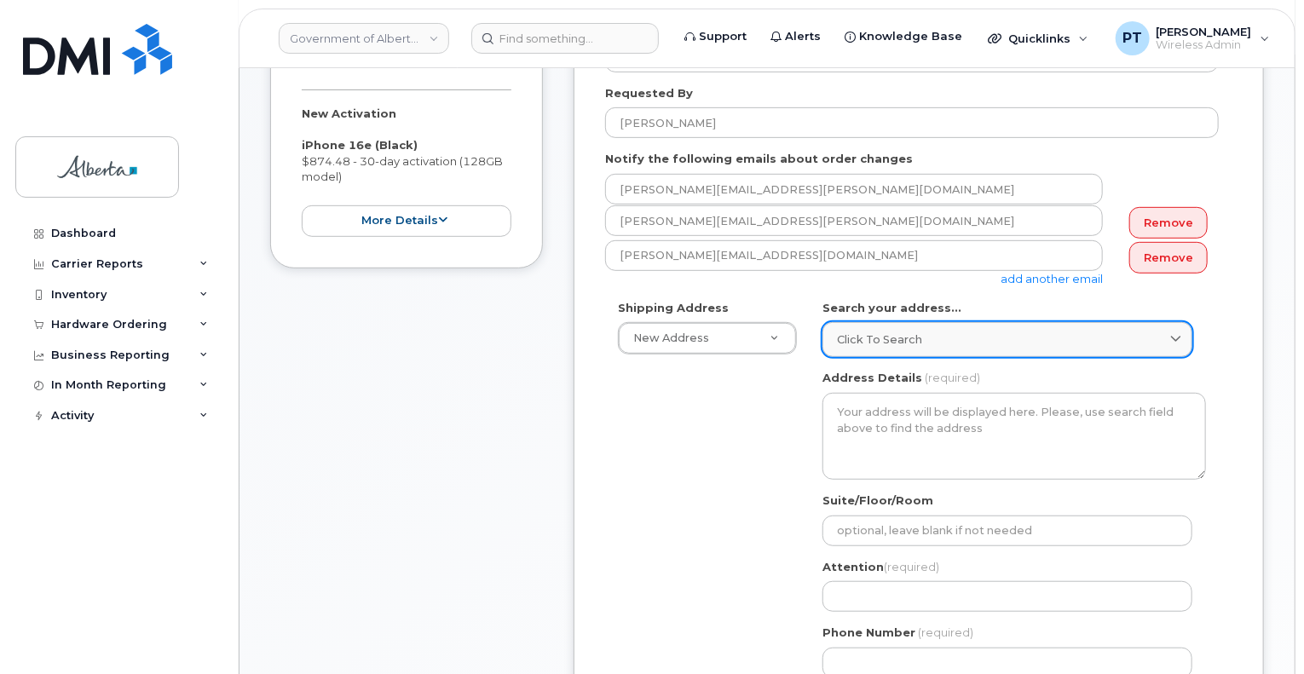
click at [891, 337] on span "Click to search" at bounding box center [879, 339] width 85 height 16
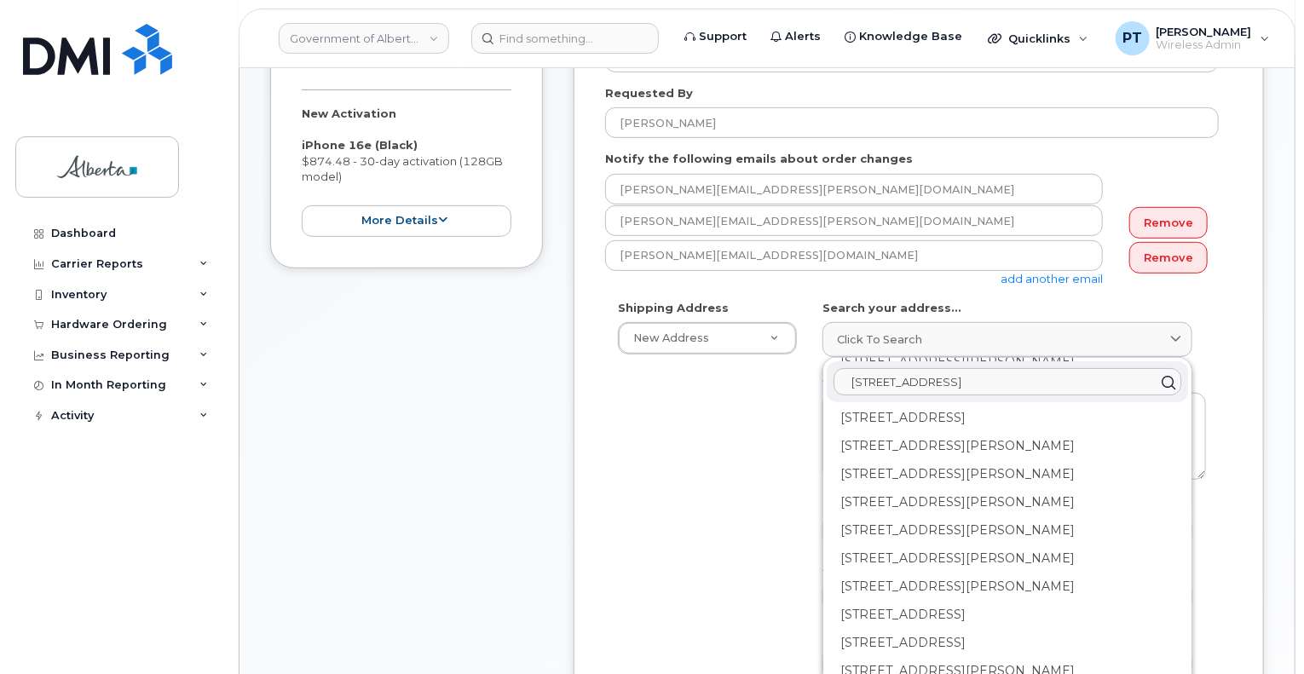
scroll to position [426, 0]
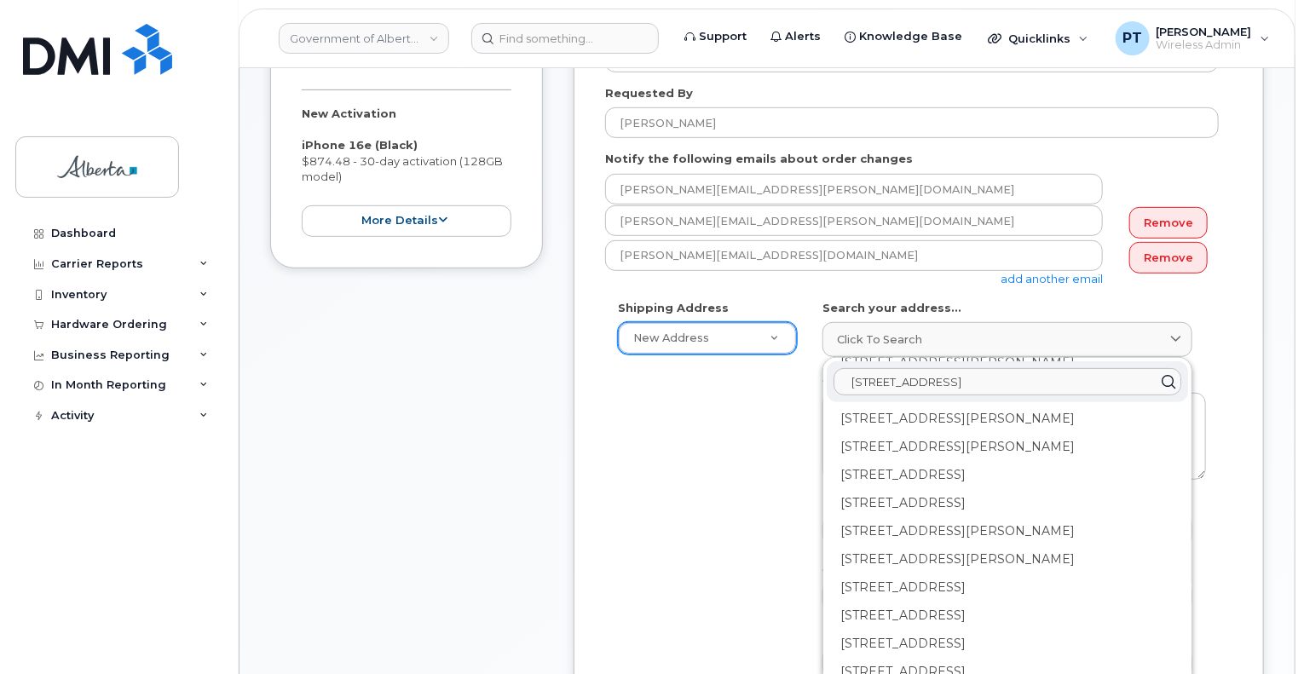
type input "129 4 ave"
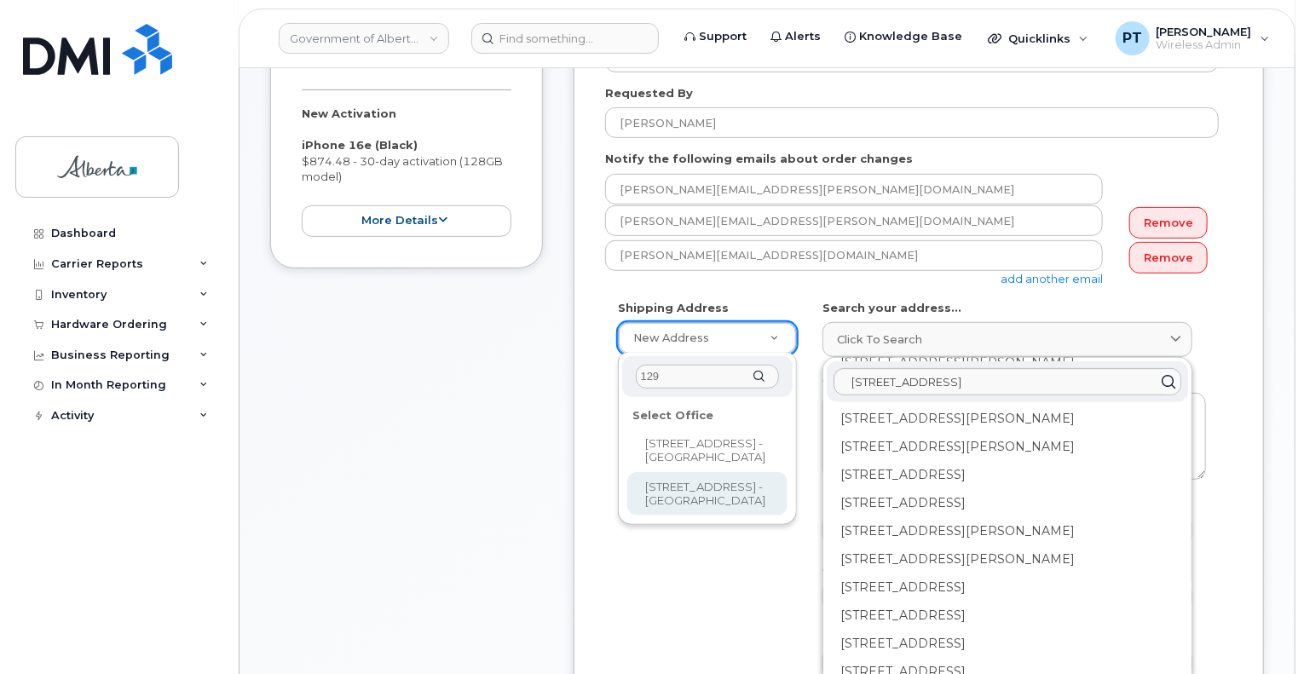
type input "129"
select select
type textarea "129 - 4 Avenue S. W. High River Alberta T1V1M6"
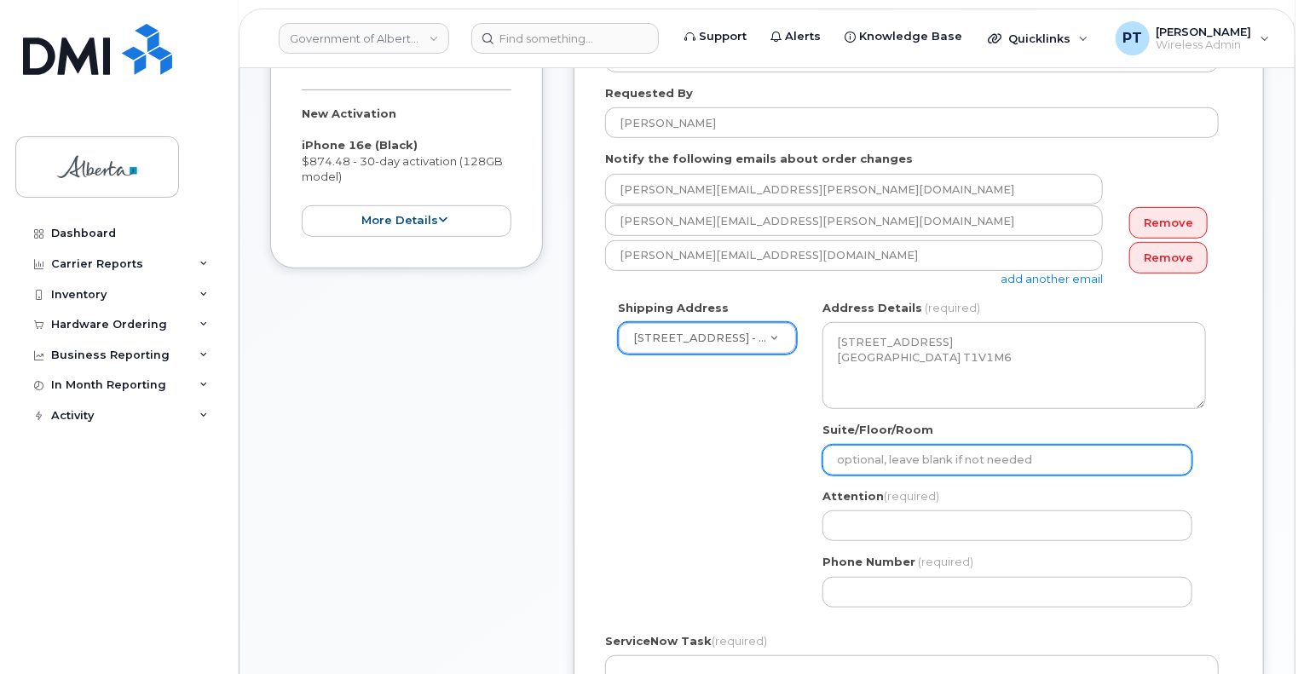
click at [880, 459] on input "Suite/Floor/Room" at bounding box center [1007, 460] width 370 height 31
select select
type input "2"
select select
type input "2nd"
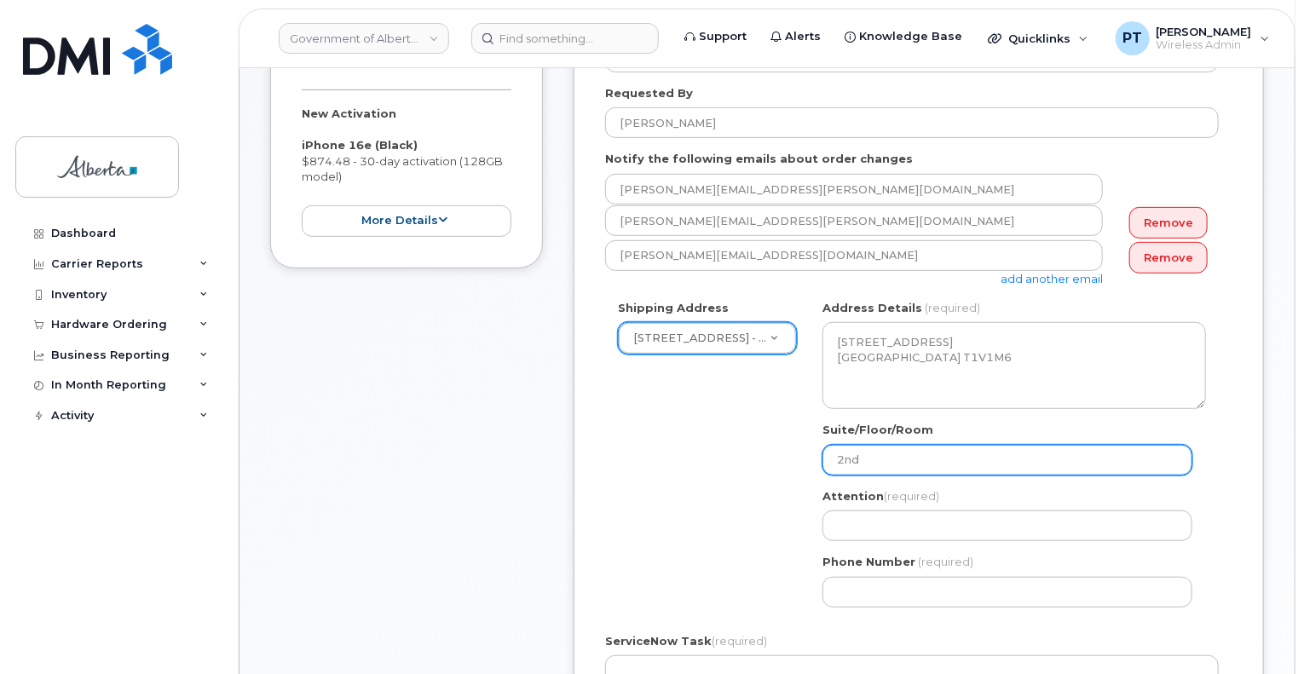
select select
type input "2nd Floor"
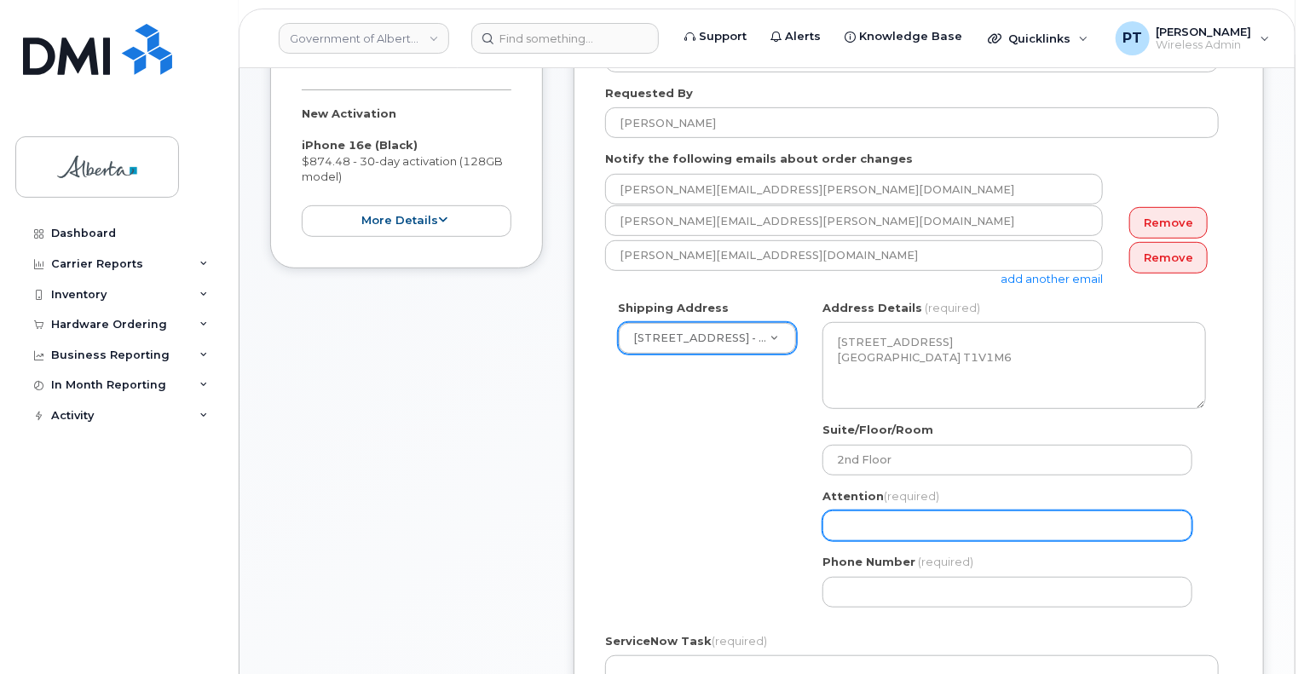
click at [919, 533] on input "Attention (required)" at bounding box center [1007, 525] width 370 height 31
click at [995, 531] on input "Attention (required)" at bounding box center [1007, 525] width 370 height 31
paste input "Michelle Harder"
select select
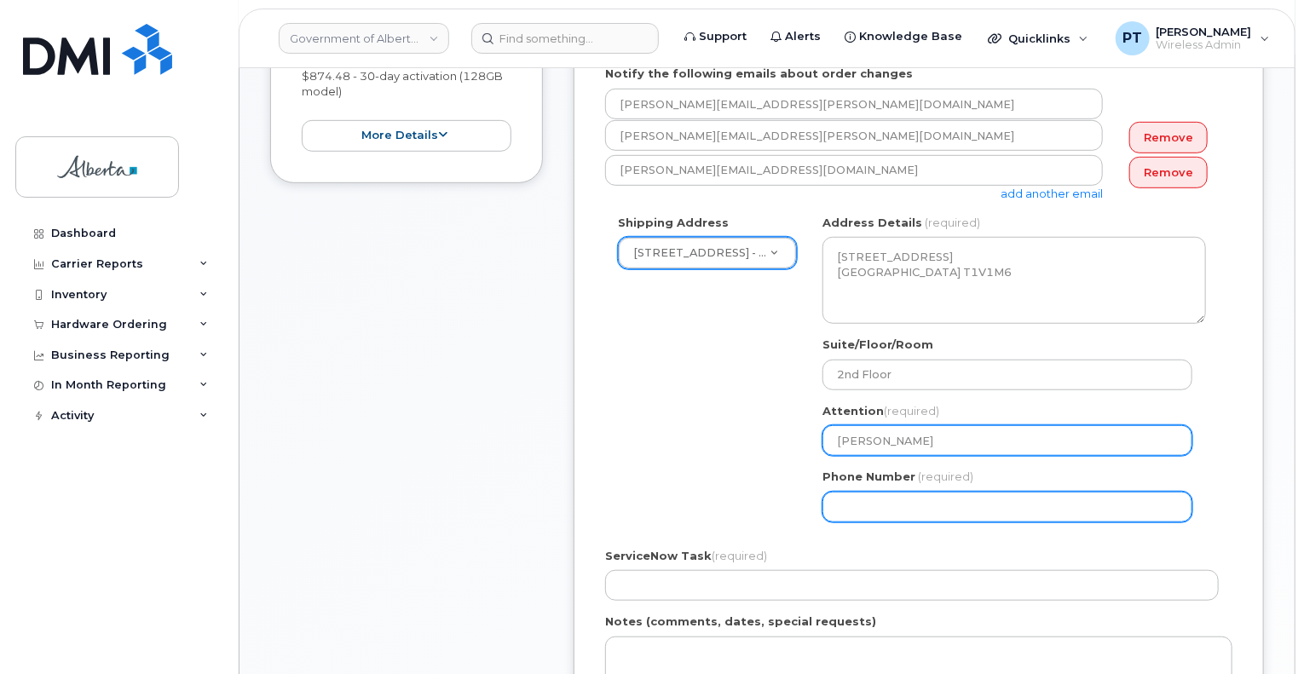
type input "Michelle Harder"
click at [942, 504] on input "Phone Number" at bounding box center [1007, 507] width 370 height 31
click at [891, 506] on input "Phone Number" at bounding box center [1007, 507] width 370 height 31
paste input "4032976421"
select select
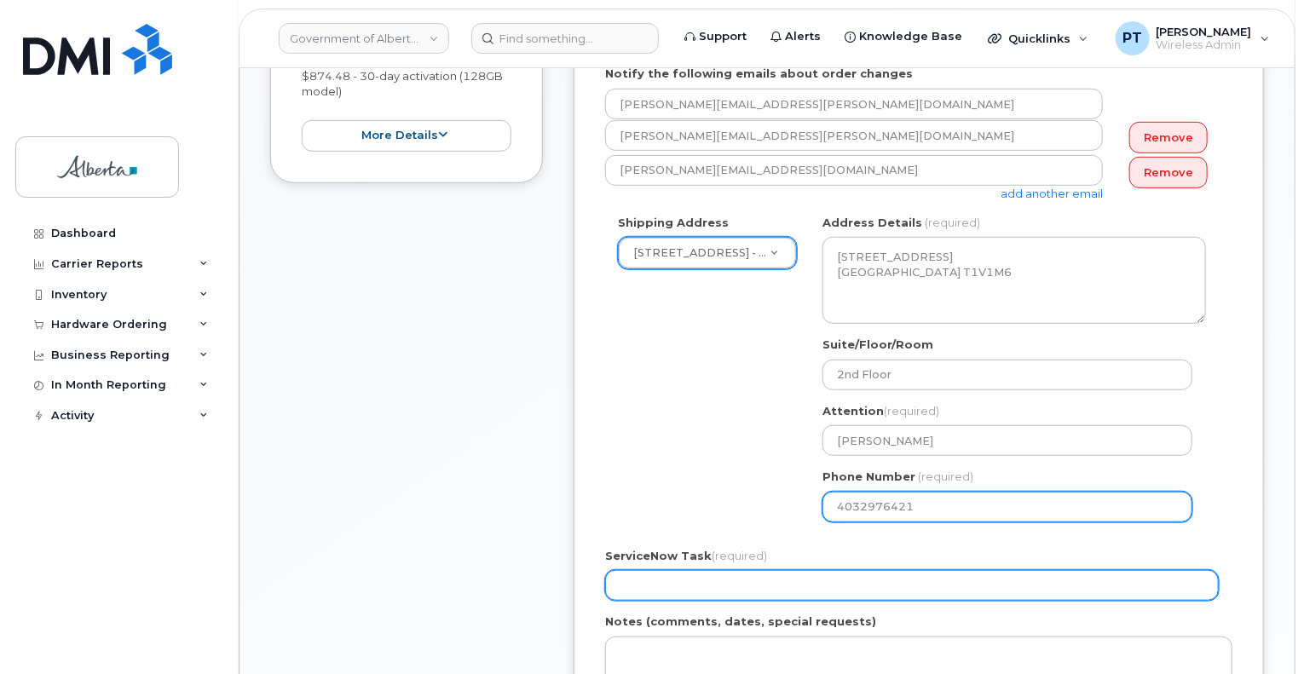
type input "4032976421"
click at [735, 577] on input "ServiceNow Task (required)" at bounding box center [912, 585] width 614 height 31
click at [710, 575] on input "ServiceNow Task (required)" at bounding box center [912, 585] width 614 height 31
paste input "SCTASK0848405"
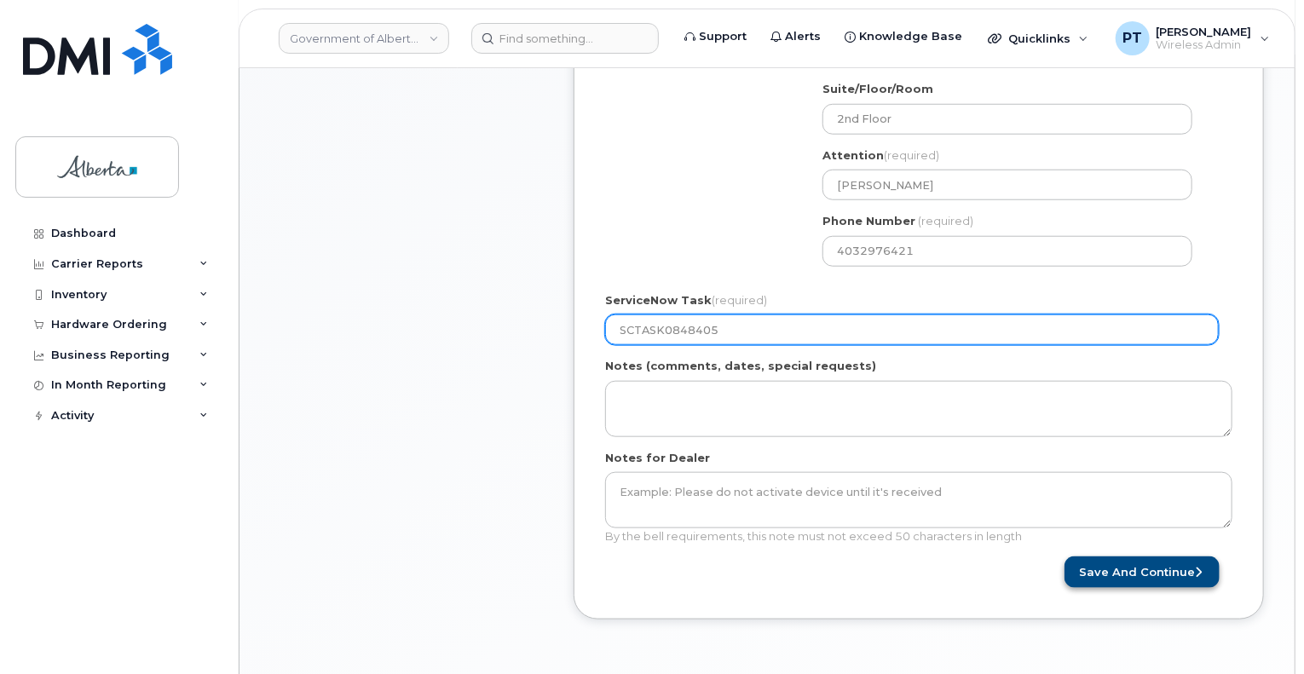
type input "SCTASK0848405"
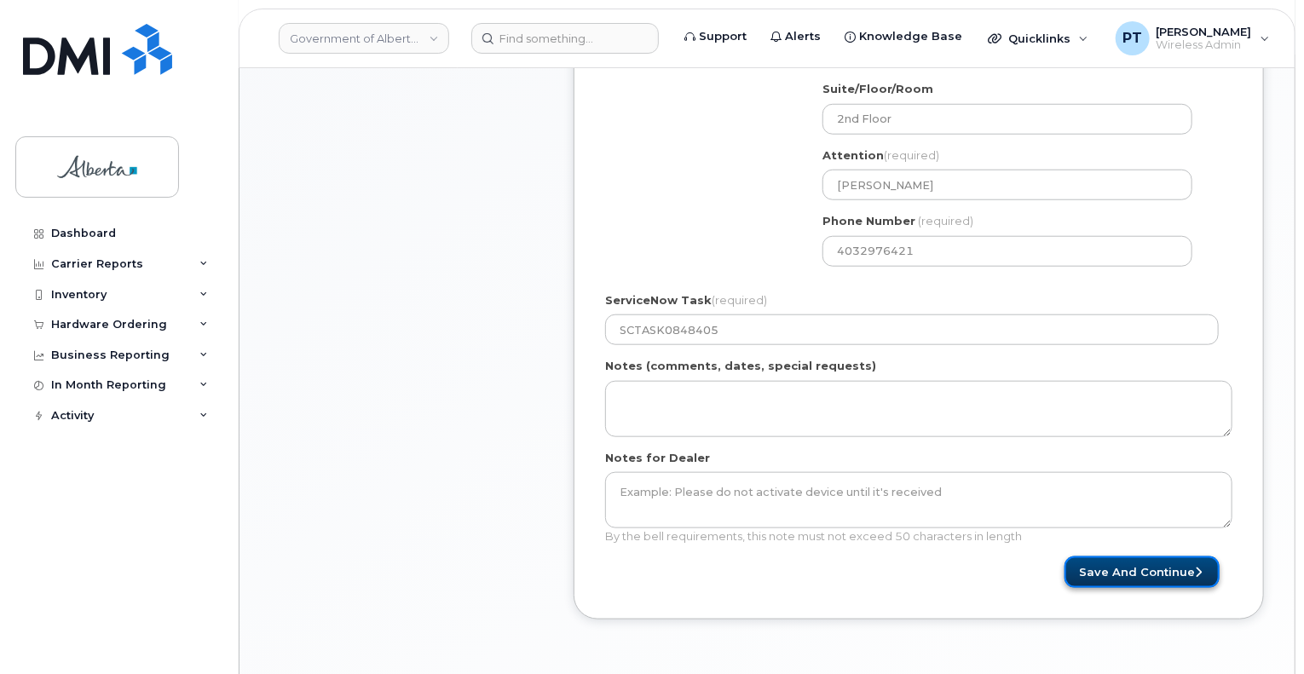
click at [1163, 566] on button "Save and Continue" at bounding box center [1141, 572] width 155 height 32
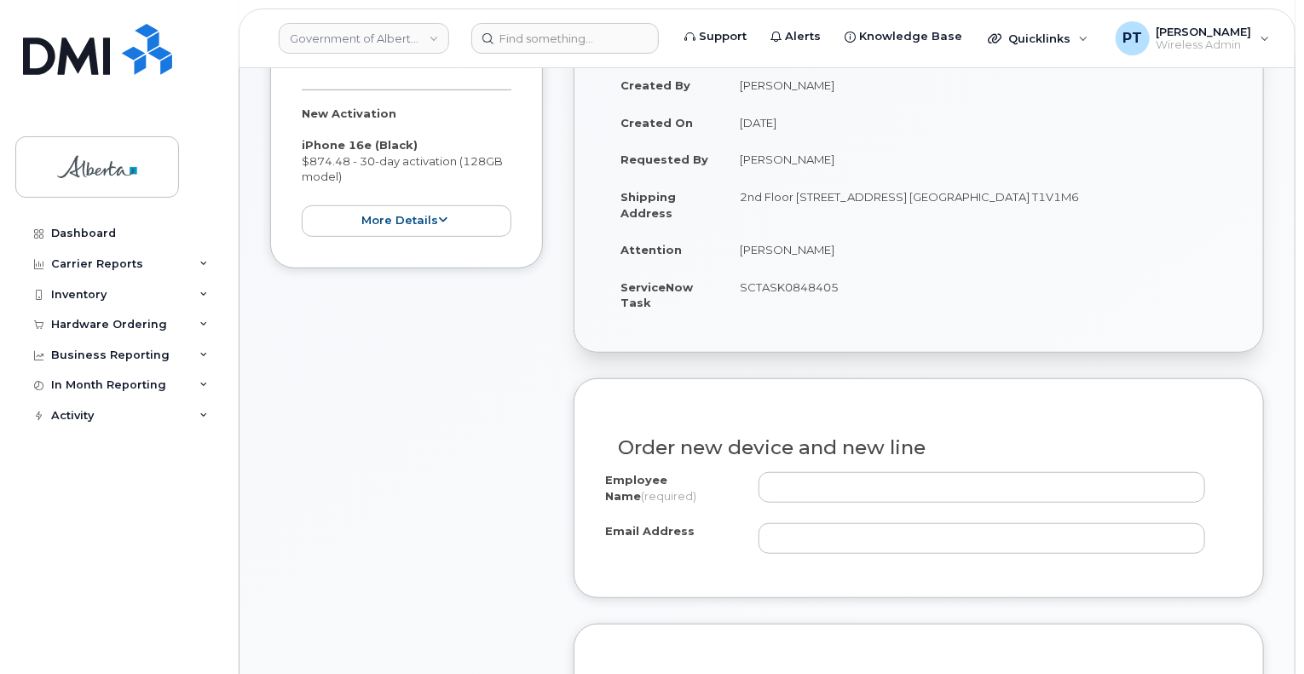
scroll to position [426, 0]
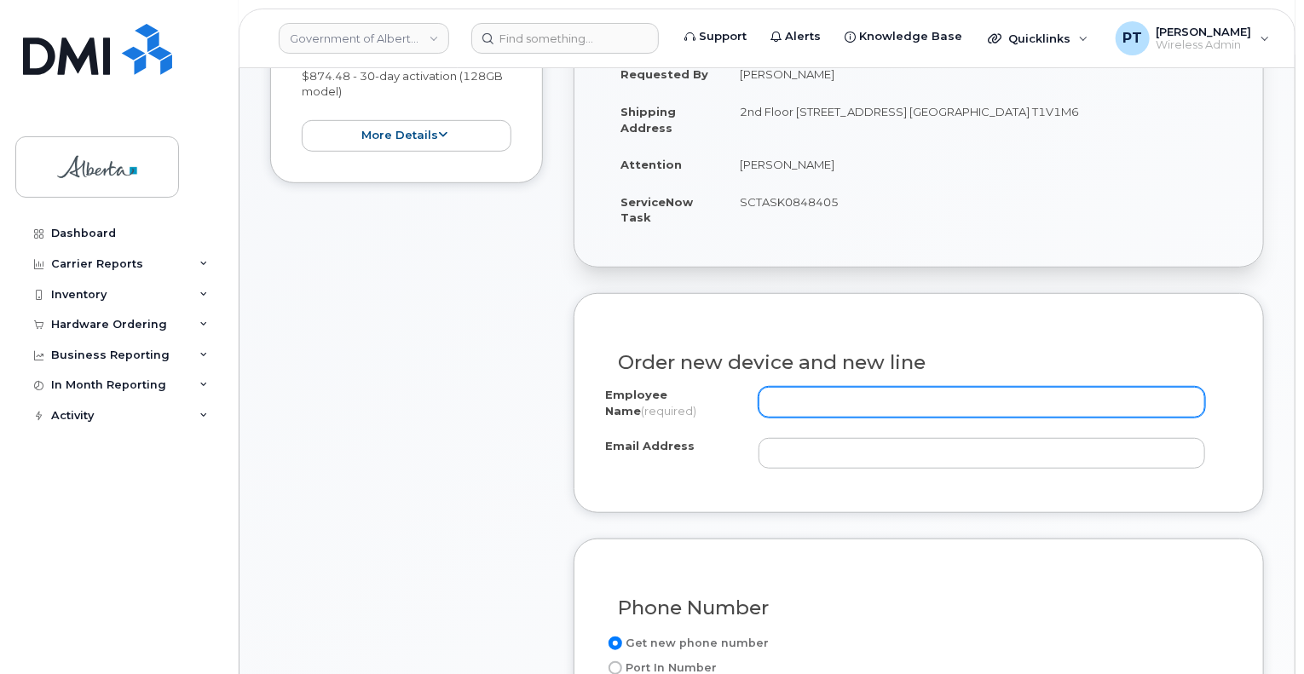
click at [837, 403] on input "Employee Name (required)" at bounding box center [981, 402] width 447 height 31
paste input "[PERSON_NAME]"
type input "[PERSON_NAME]"
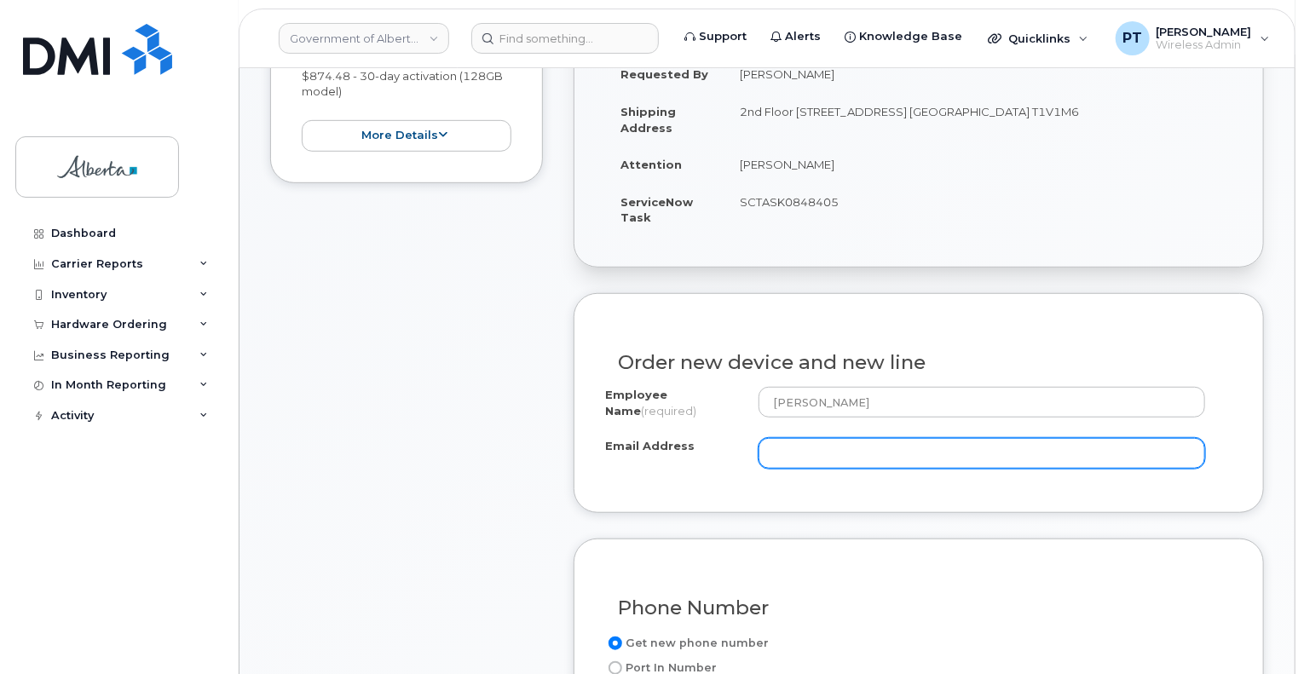
click at [845, 456] on input "Email Address" at bounding box center [981, 453] width 447 height 31
paste input "[EMAIL_ADDRESS][DOMAIN_NAME]"
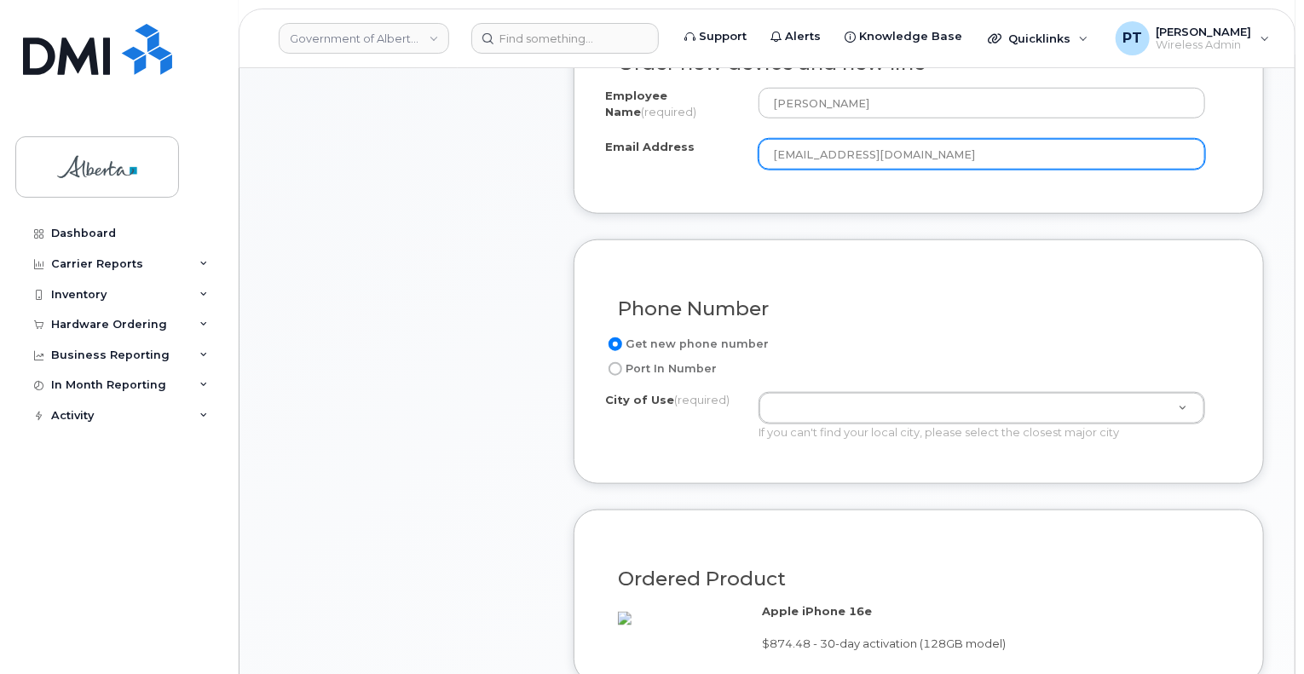
scroll to position [767, 0]
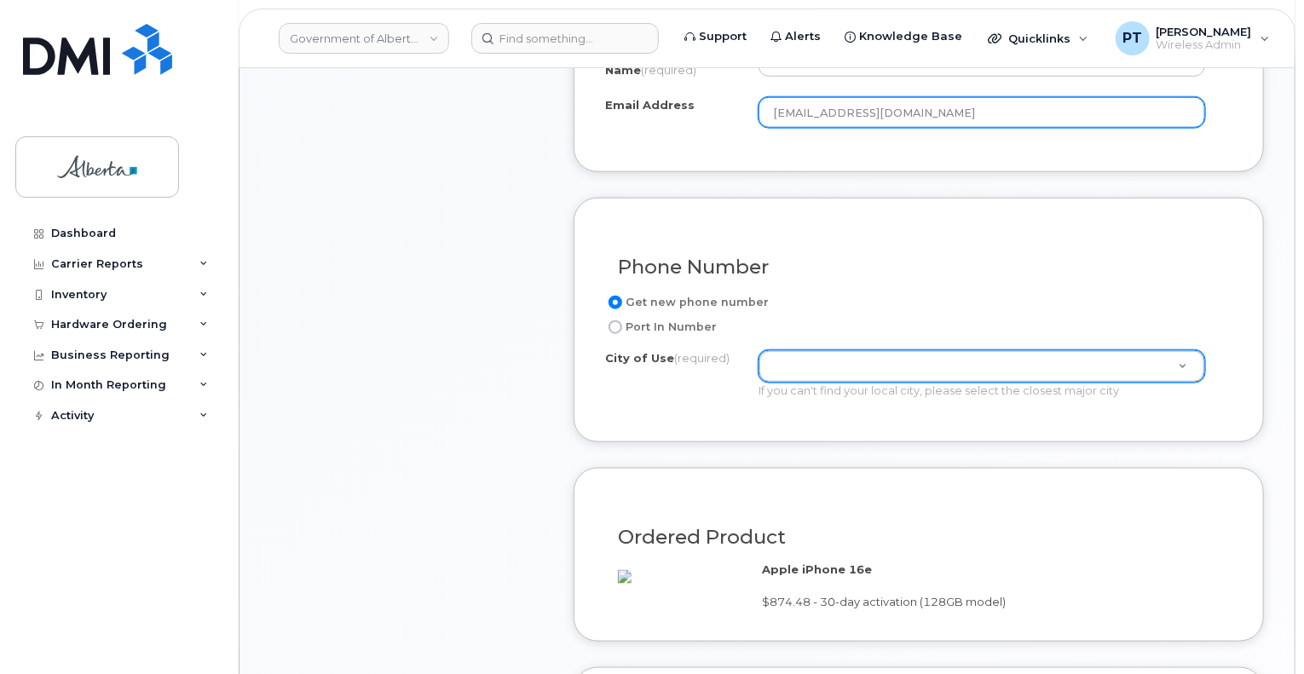
type input "[EMAIL_ADDRESS][DOMAIN_NAME]"
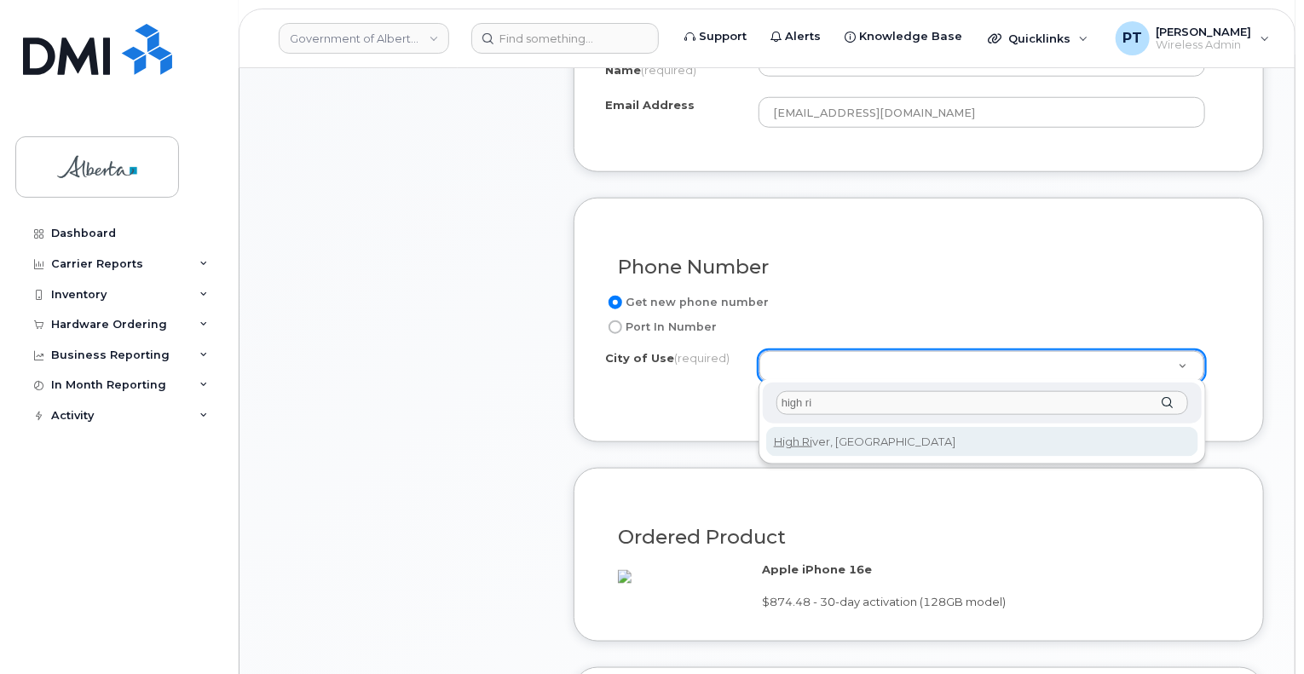
type input "high ri"
type input "262"
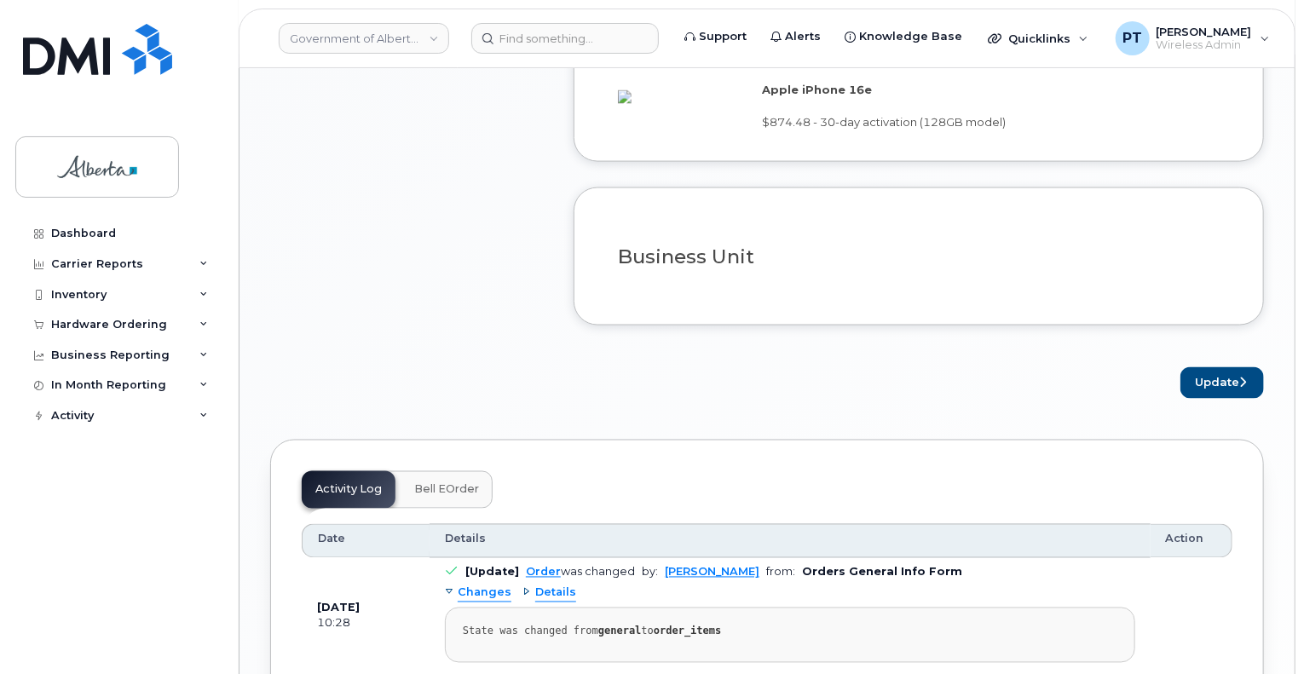
scroll to position [1278, 0]
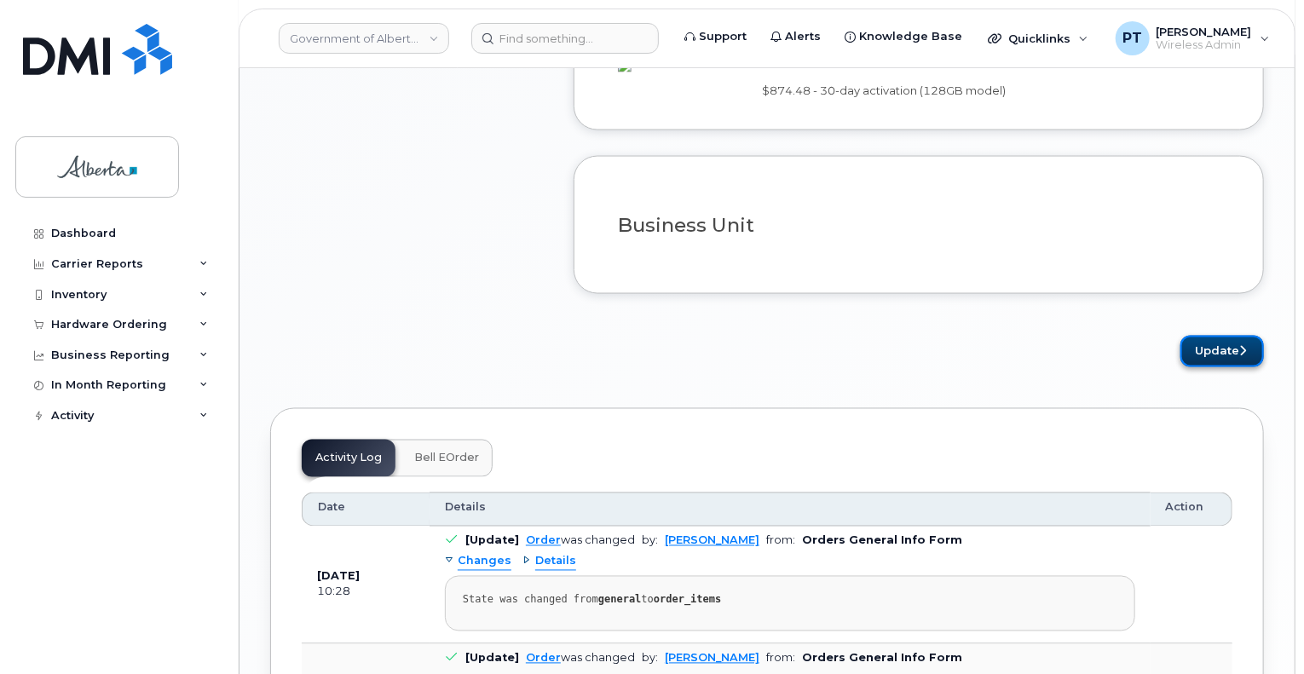
click at [1206, 367] on button "Update" at bounding box center [1222, 352] width 84 height 32
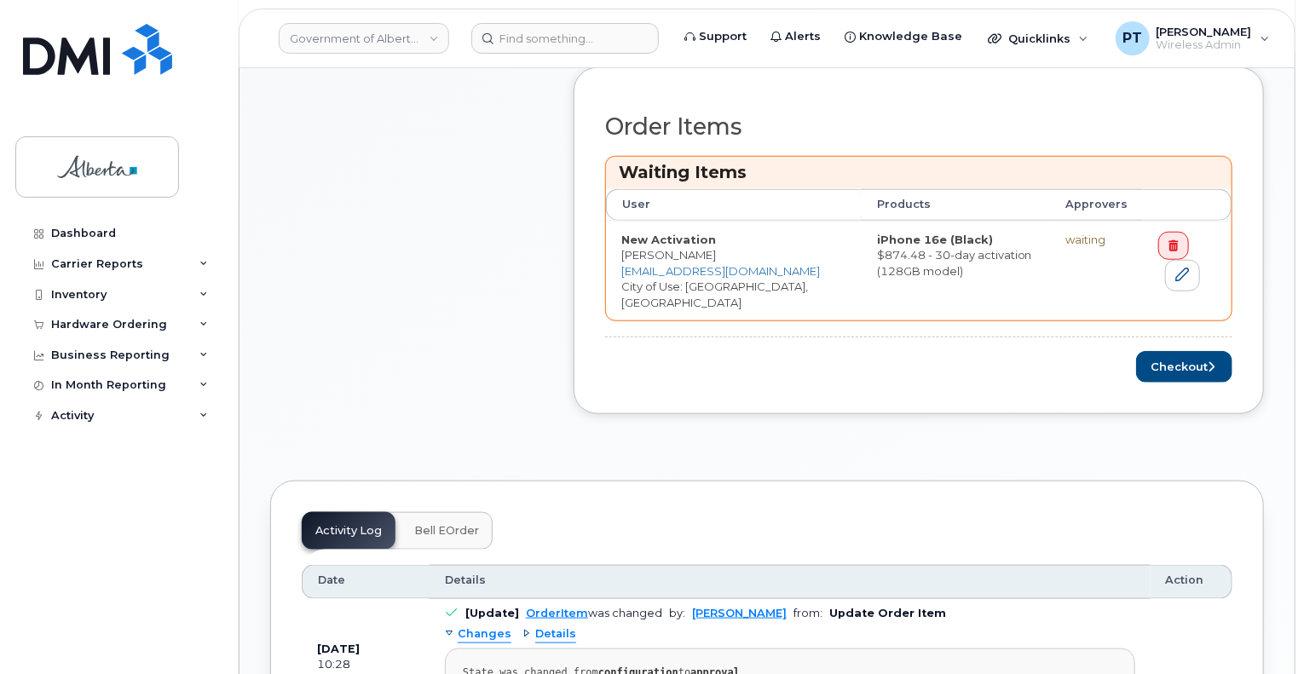
scroll to position [767, 0]
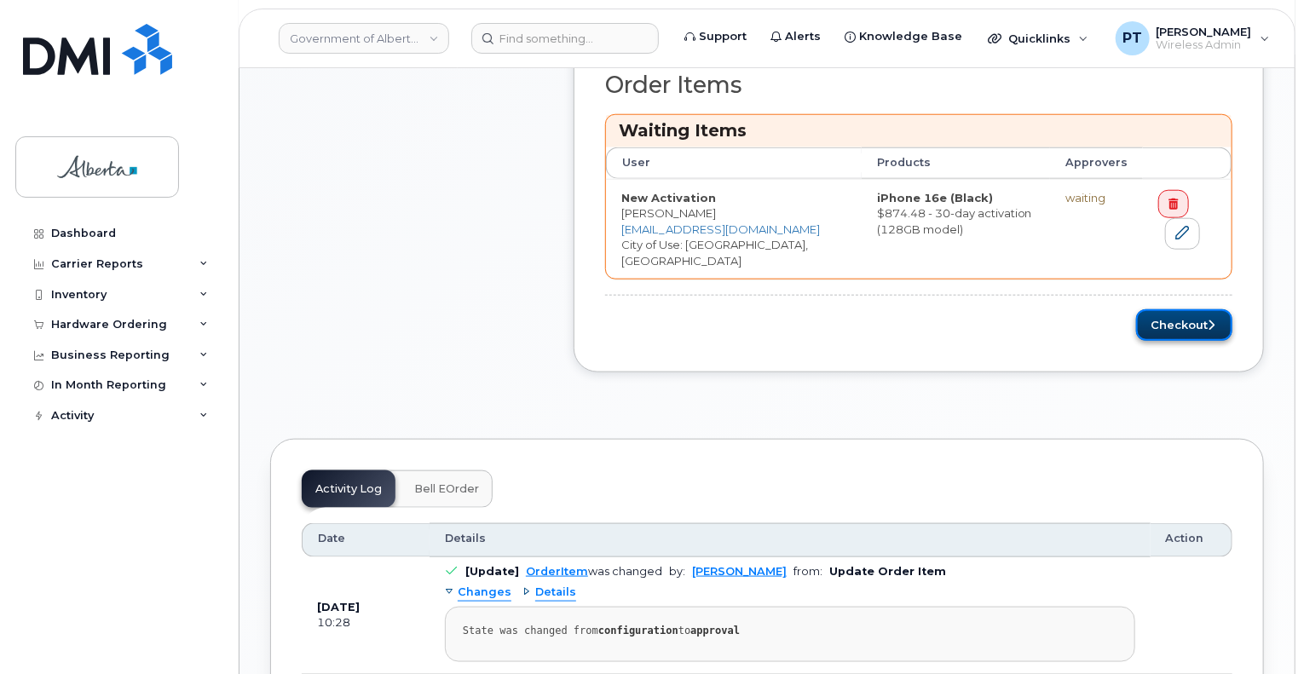
click at [1171, 326] on button "Checkout" at bounding box center [1184, 325] width 96 height 32
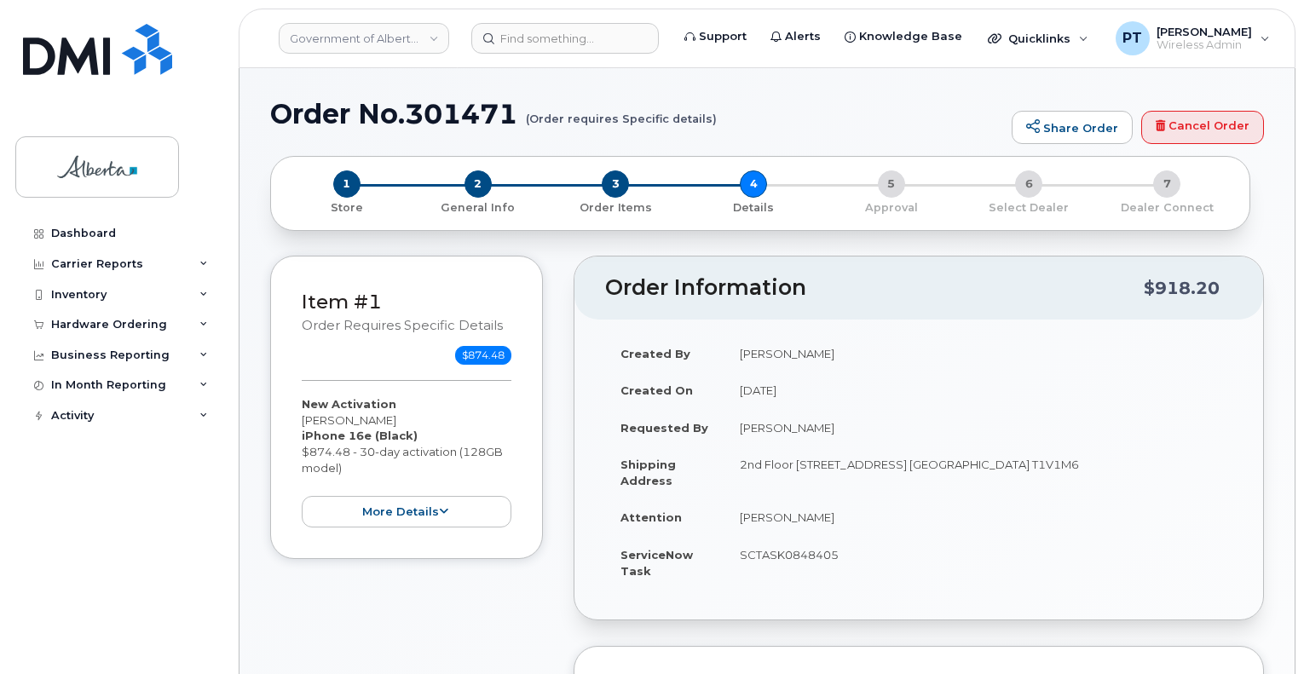
select select
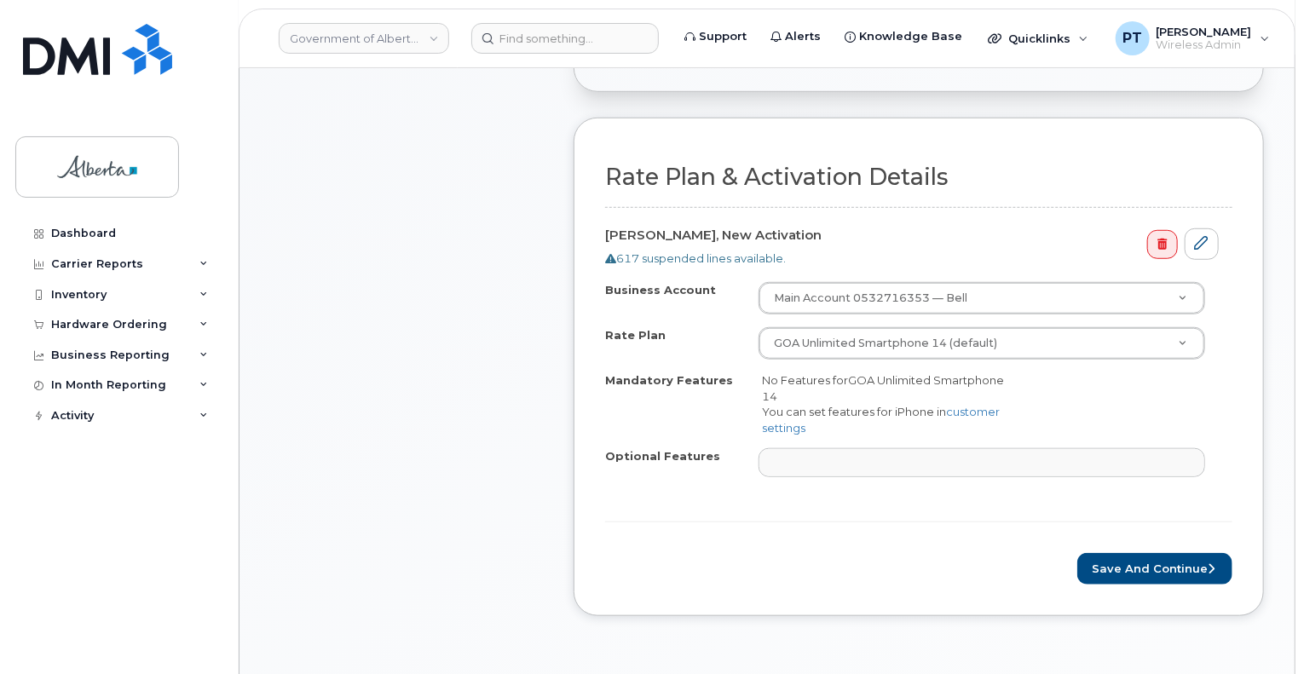
scroll to position [596, 0]
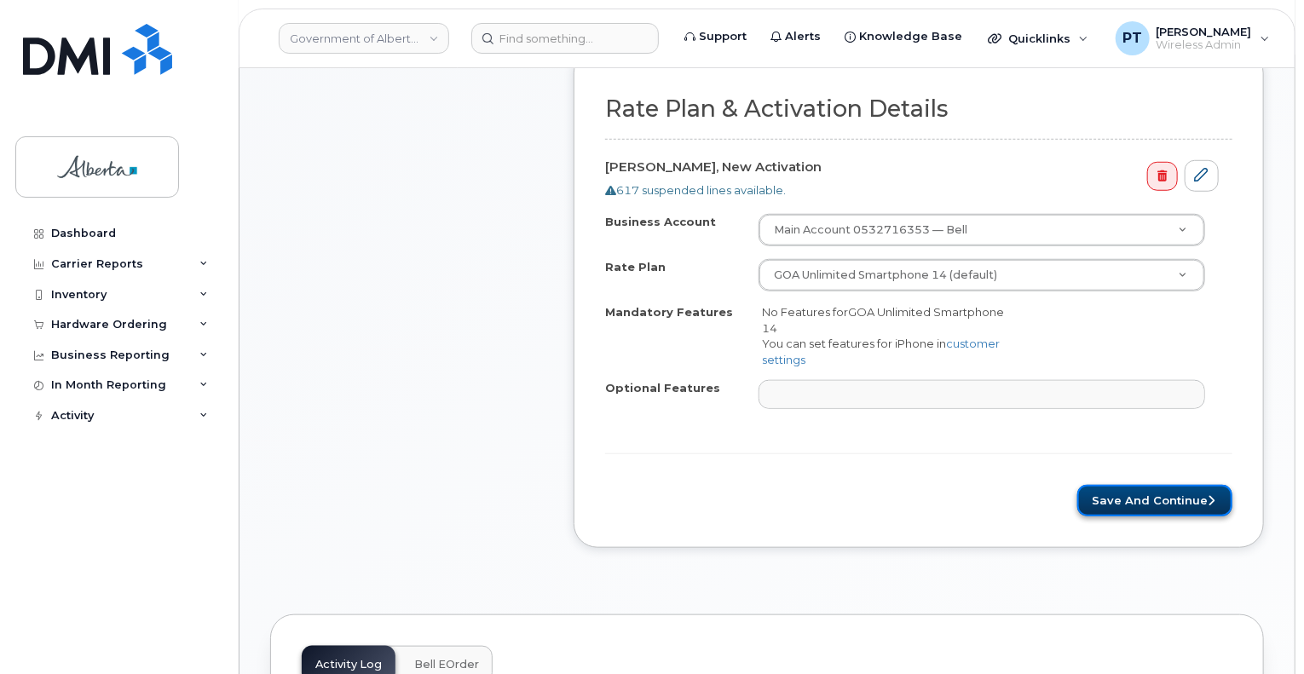
click at [1115, 505] on button "Save and Continue" at bounding box center [1154, 501] width 155 height 32
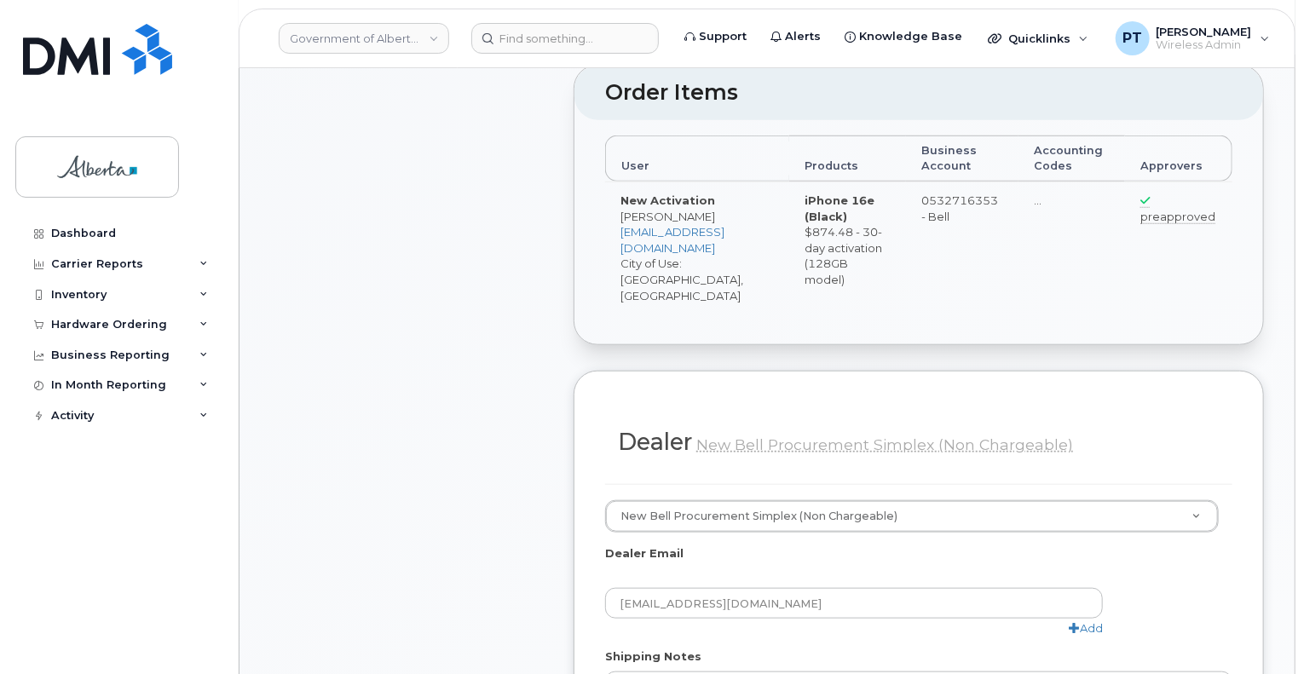
scroll to position [511, 0]
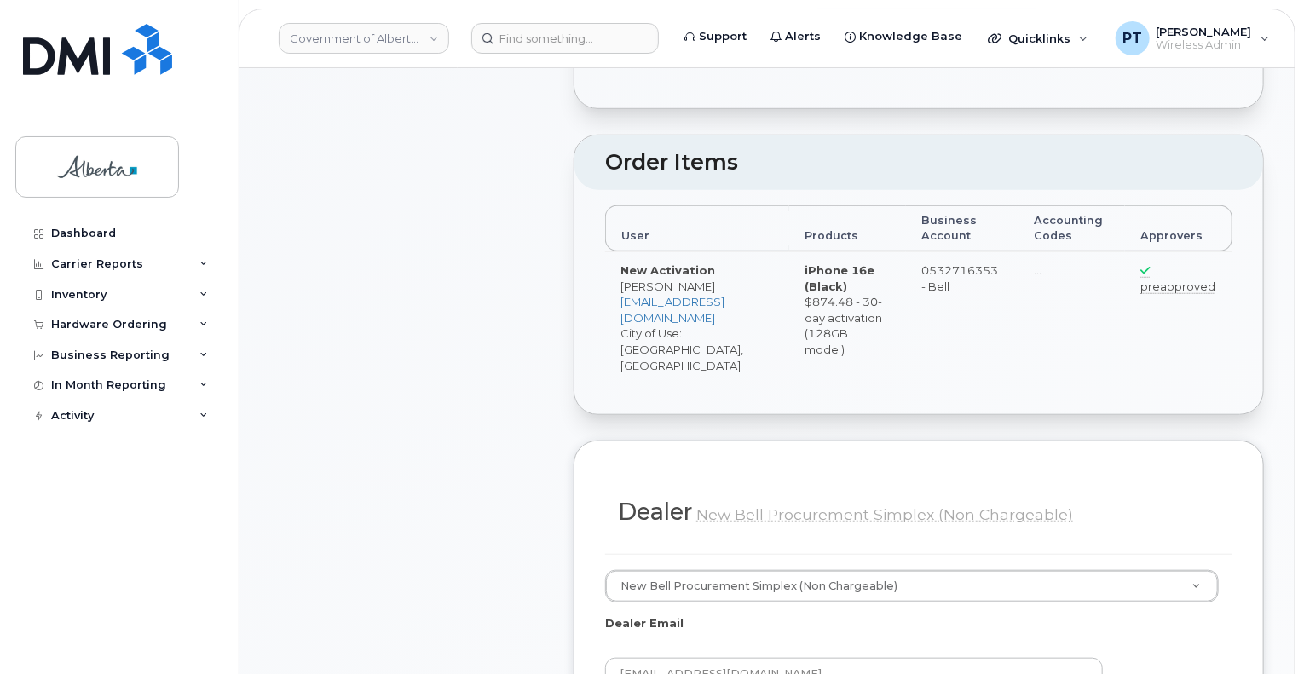
click at [1157, 343] on td "preapproved" at bounding box center [1178, 317] width 107 height 132
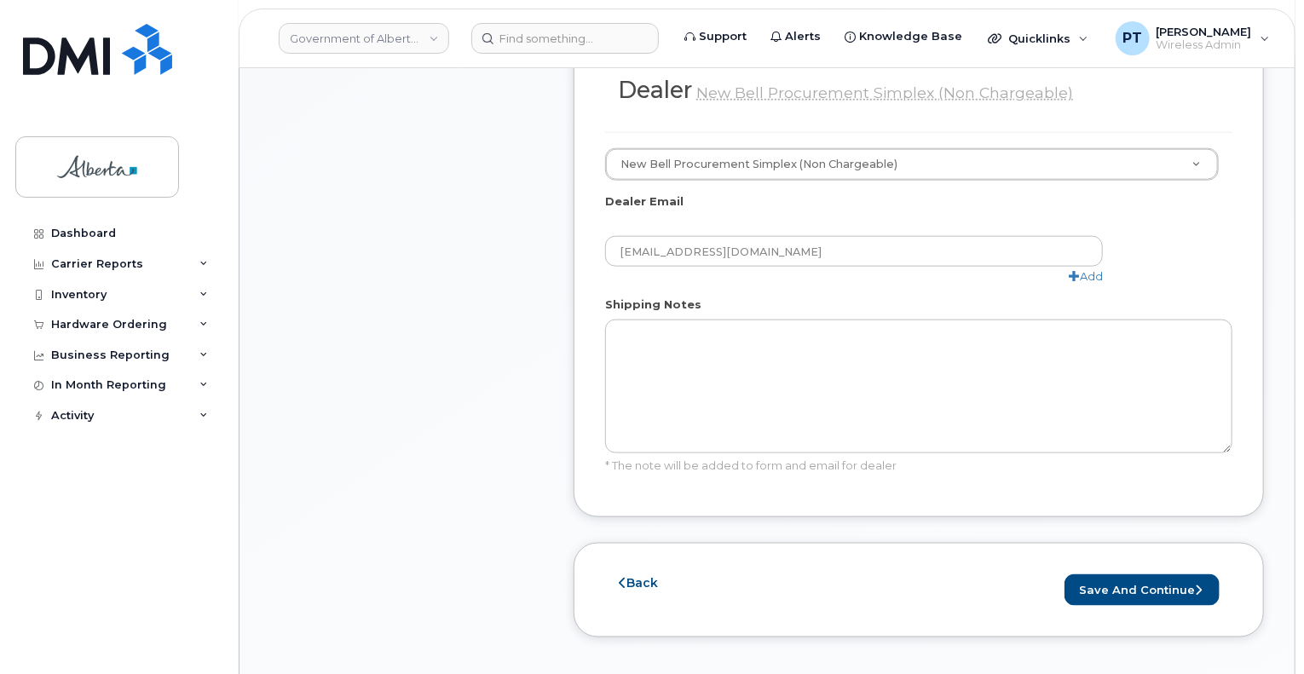
scroll to position [1023, 0]
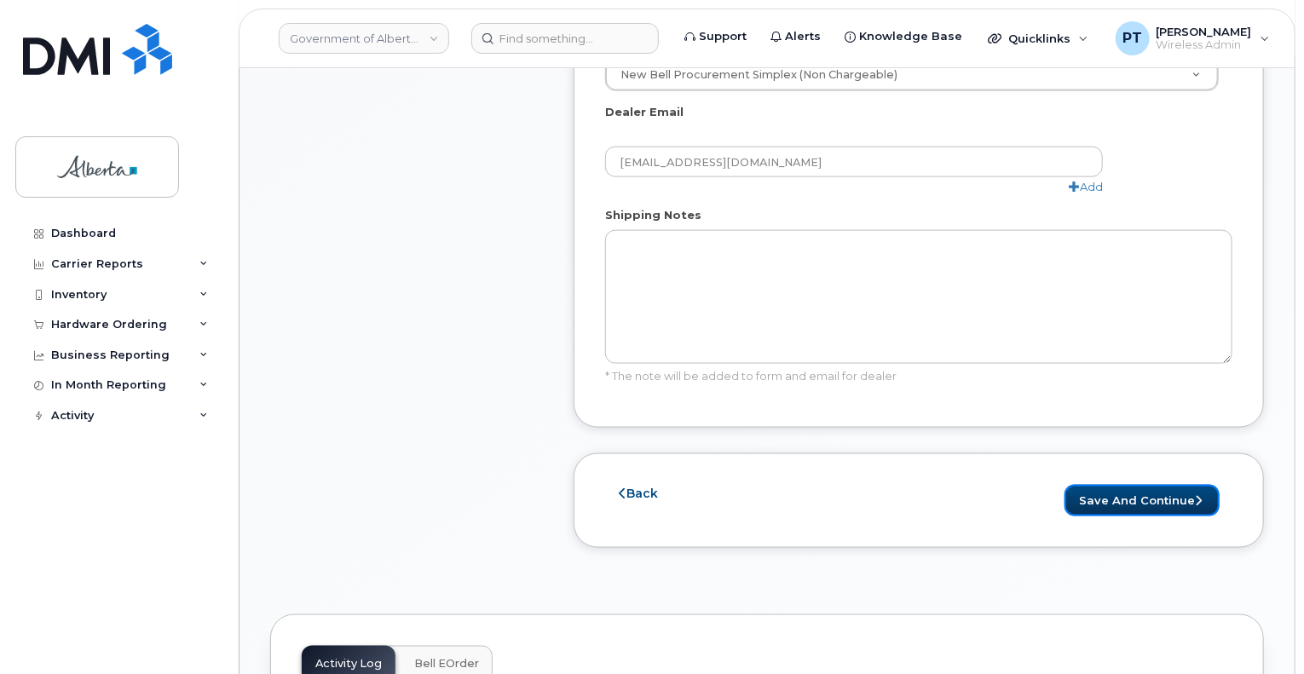
drag, startPoint x: 1111, startPoint y: 466, endPoint x: 665, endPoint y: 468, distance: 446.5
click at [1111, 485] on button "Save and Continue" at bounding box center [1141, 501] width 155 height 32
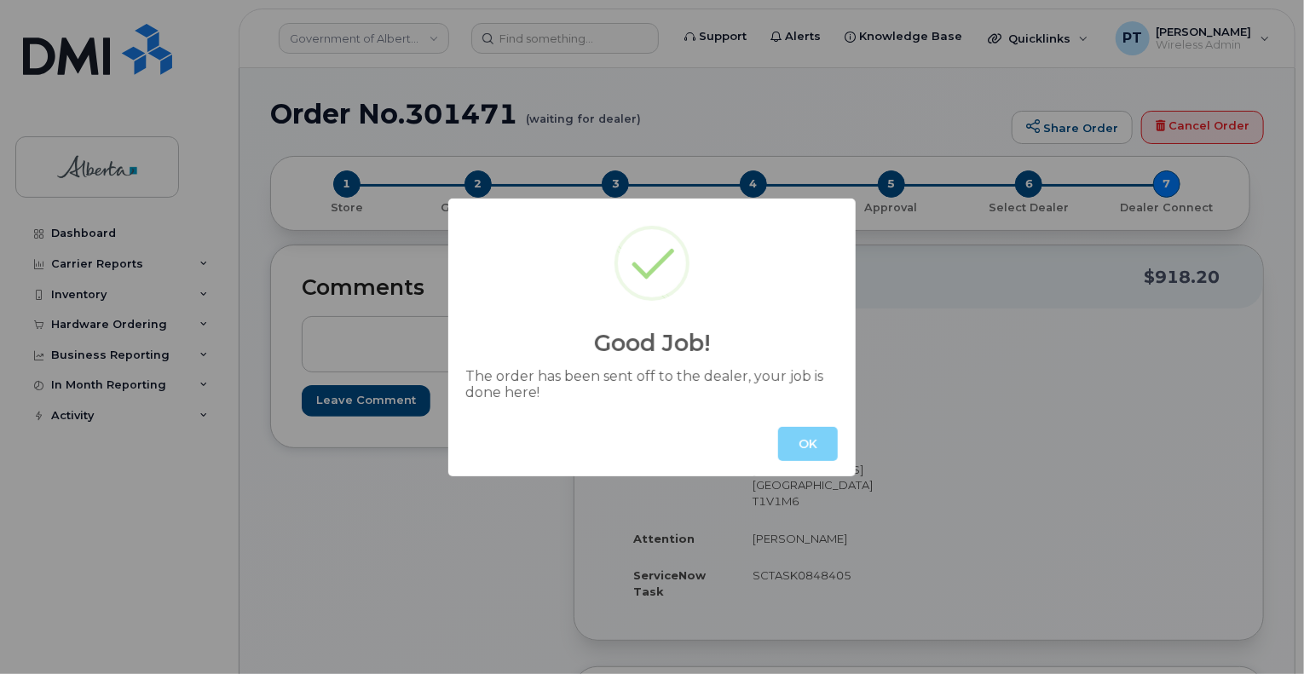
click at [798, 452] on button "OK" at bounding box center [808, 444] width 60 height 34
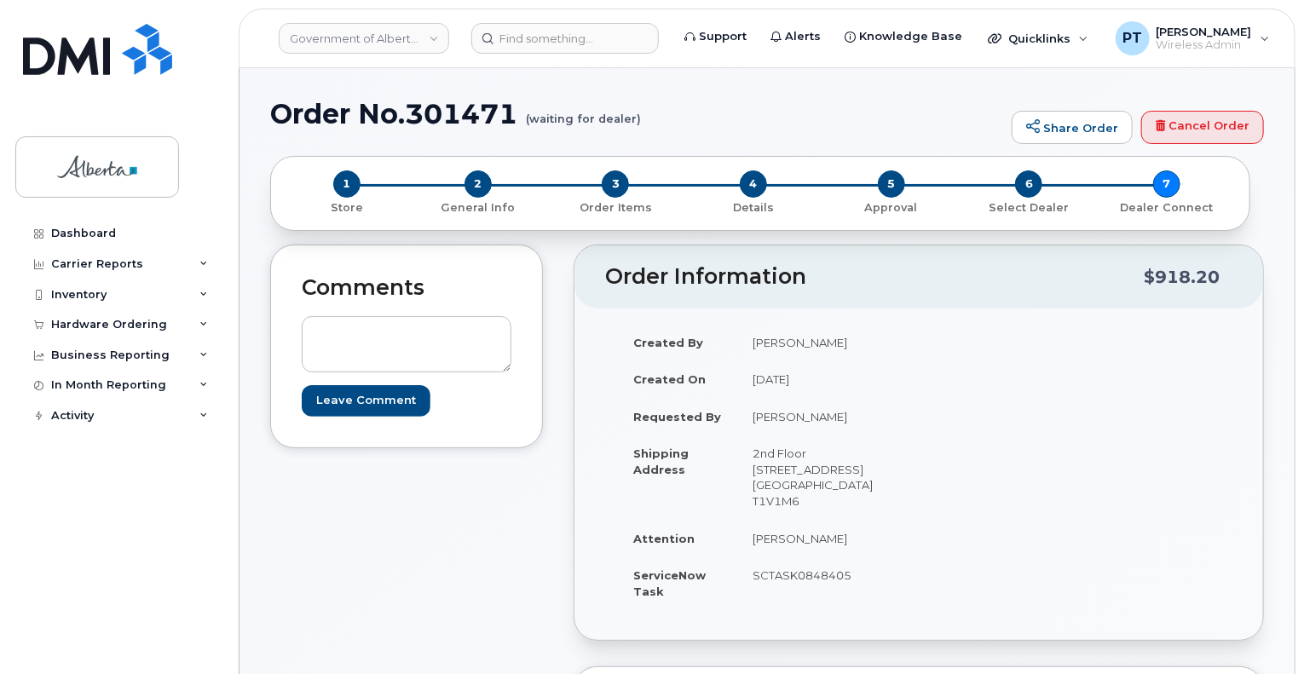
click at [469, 118] on h1 "Order No.301471 (waiting for dealer)" at bounding box center [636, 114] width 733 height 30
copy h1 "301471"
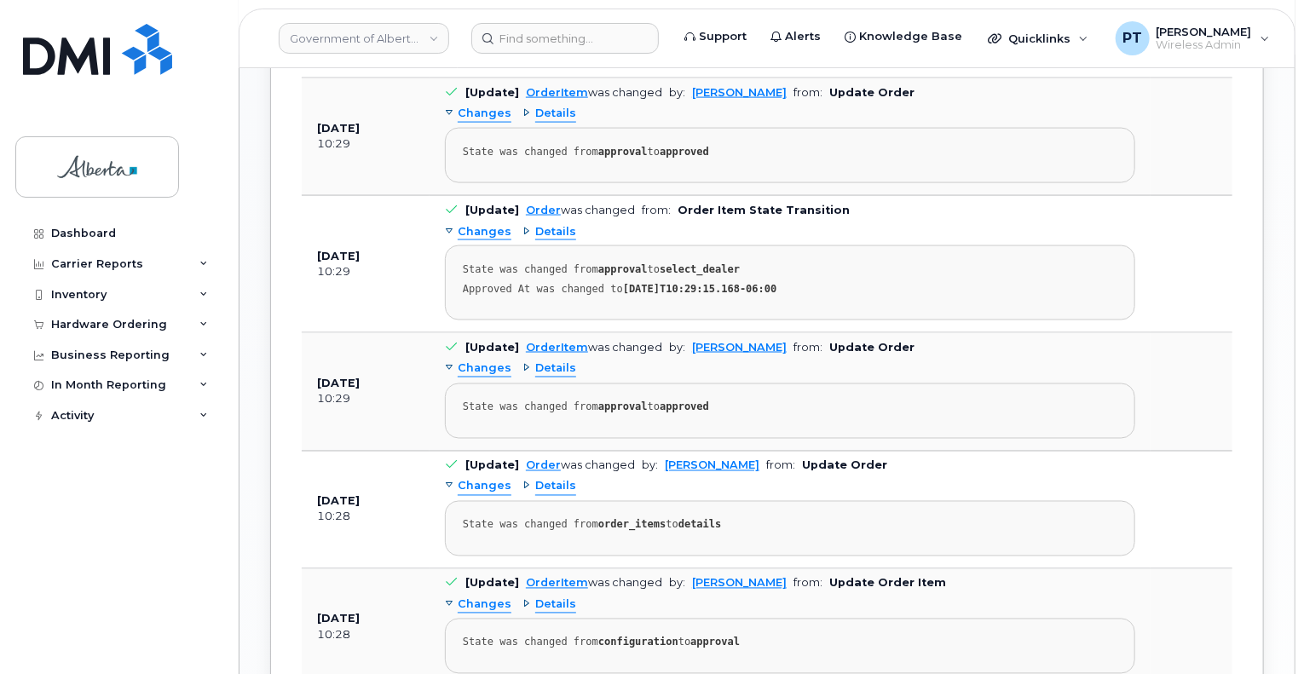
scroll to position [937, 0]
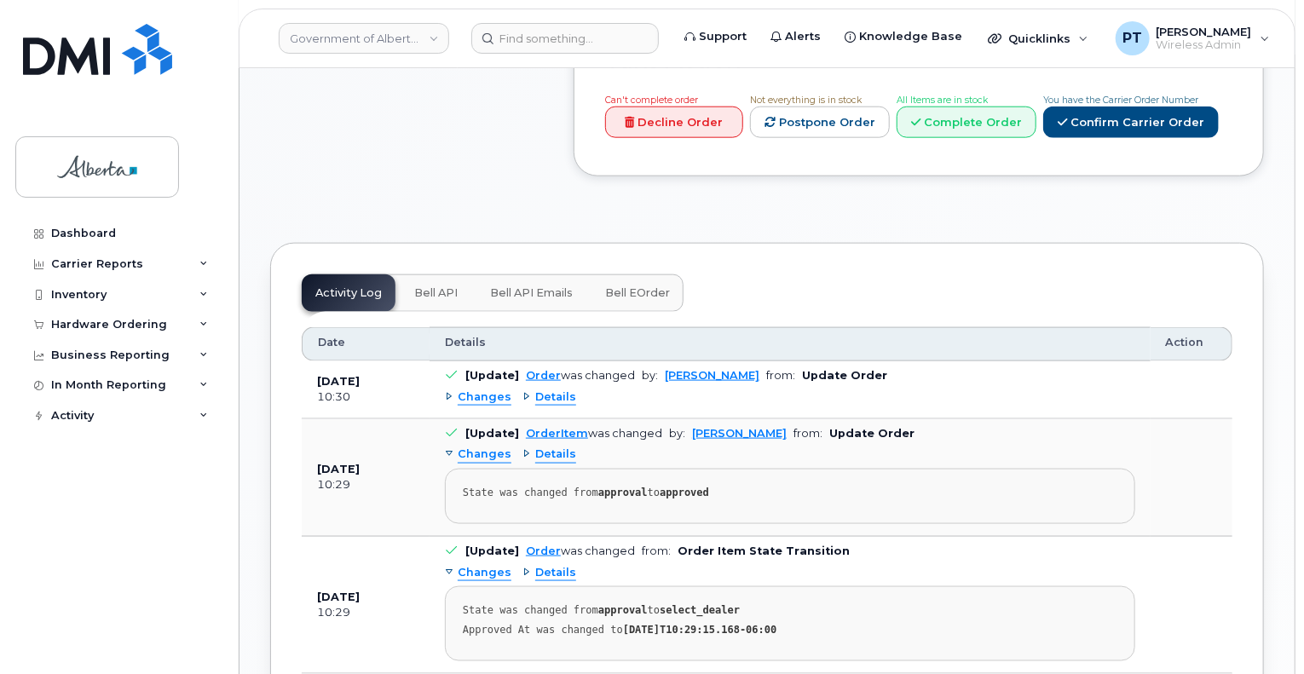
click at [437, 286] on span "Bell API" at bounding box center [435, 293] width 43 height 14
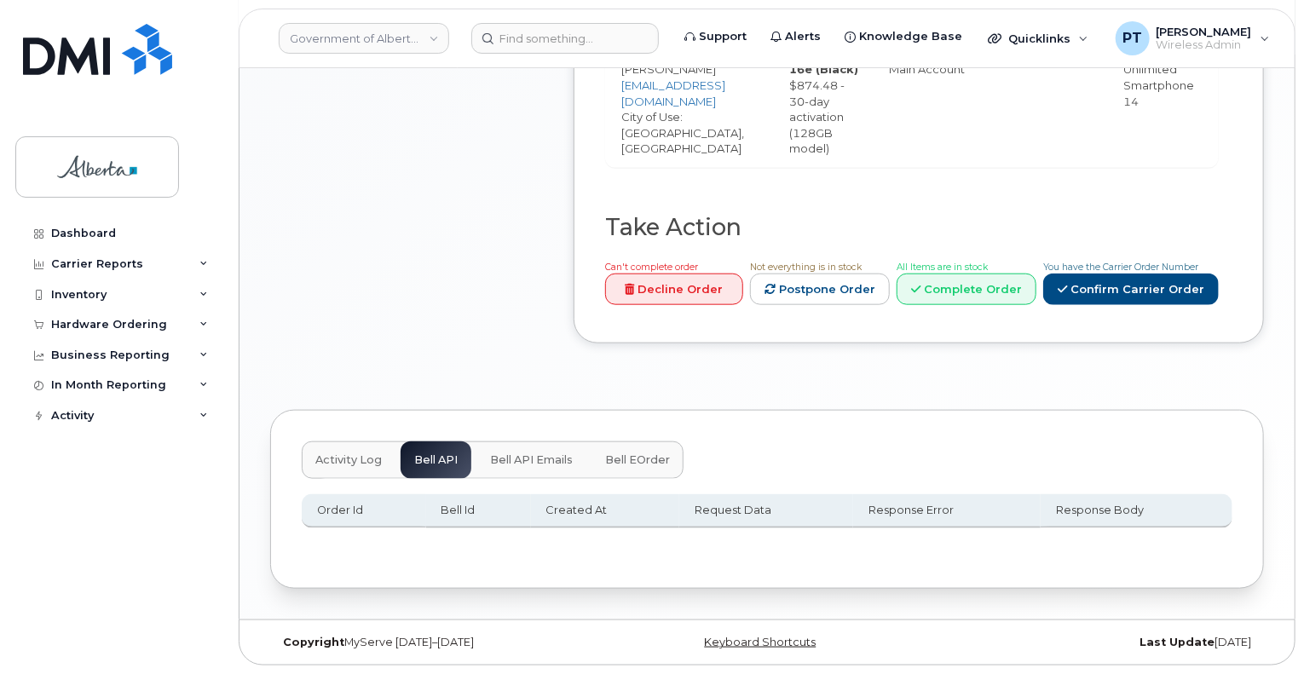
scroll to position [718, 0]
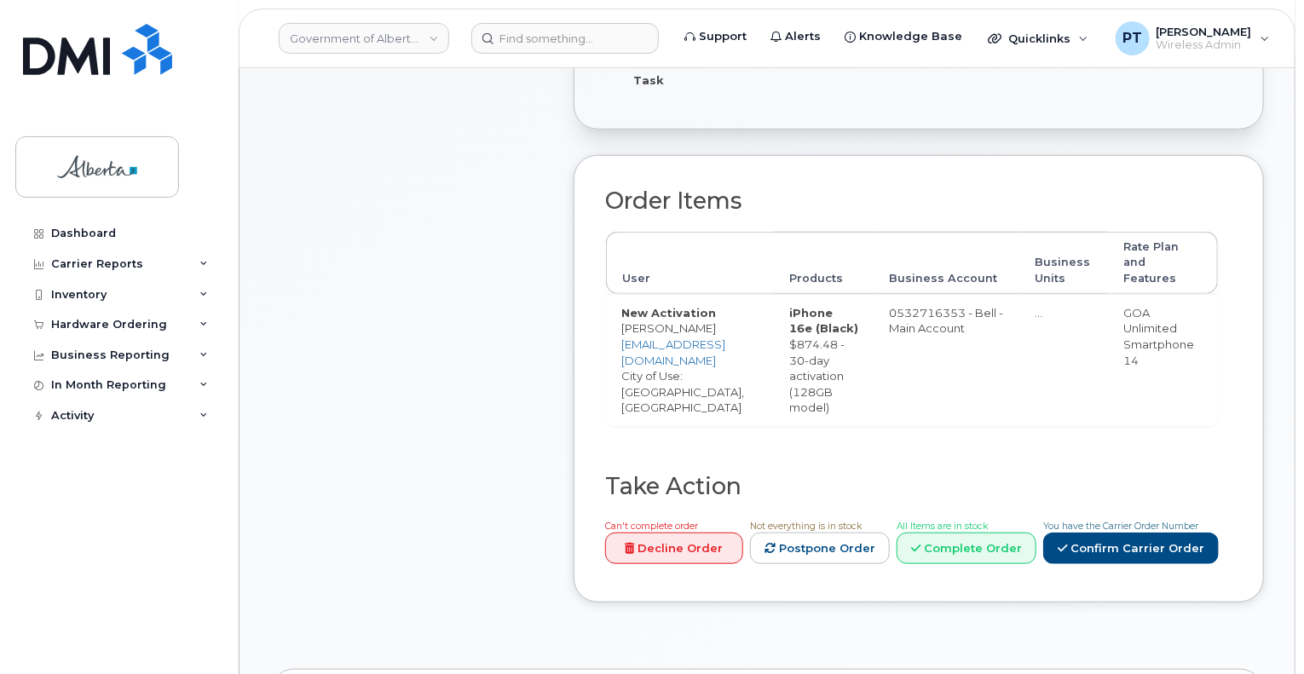
scroll to position [852, 0]
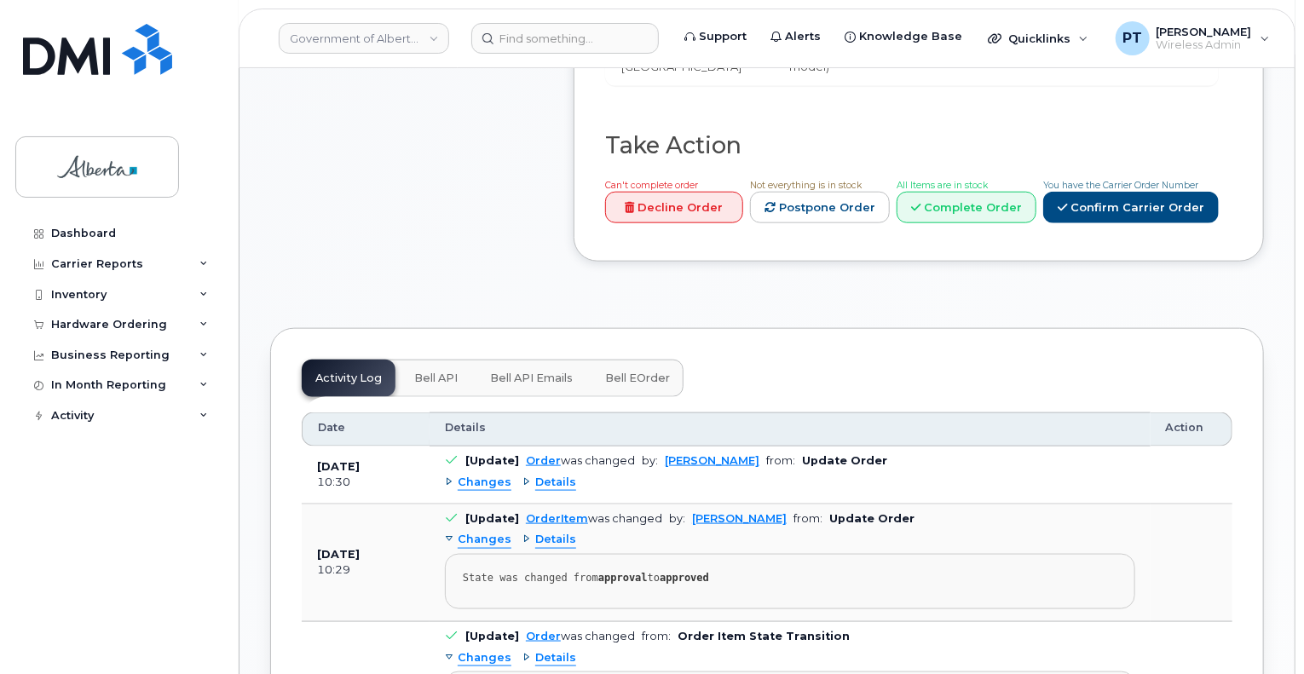
click at [432, 372] on span "Bell API" at bounding box center [435, 379] width 43 height 14
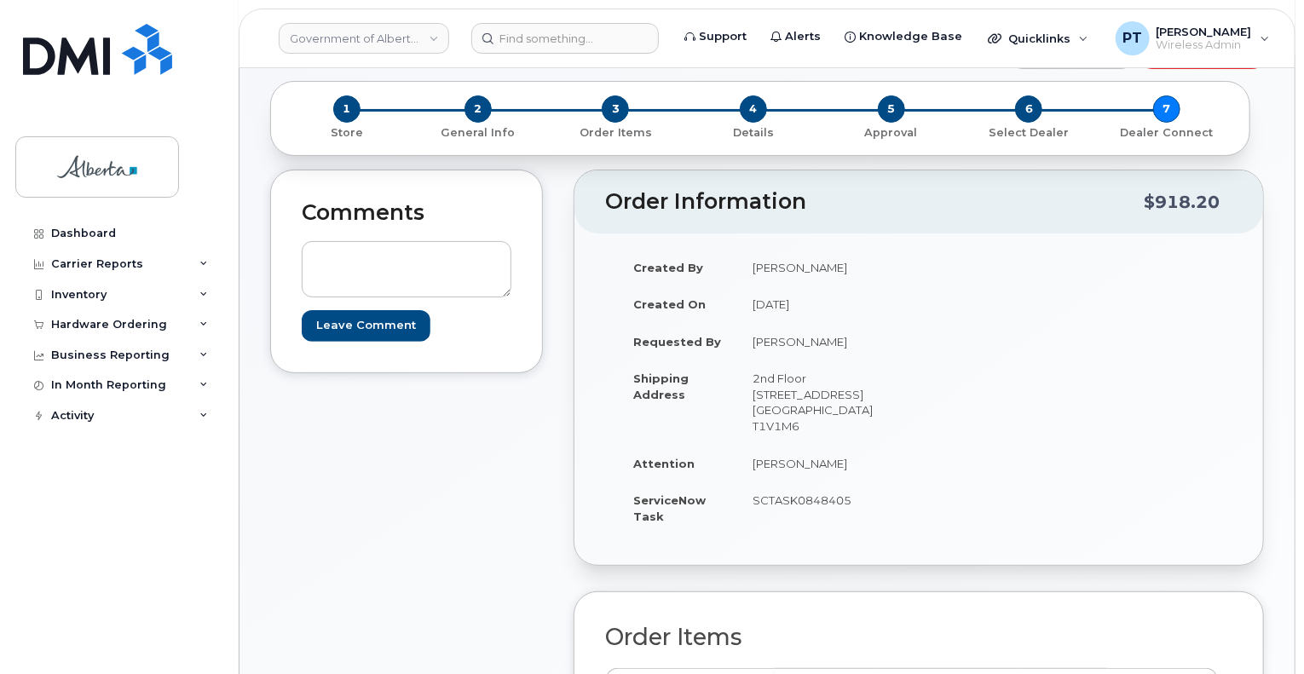
scroll to position [0, 0]
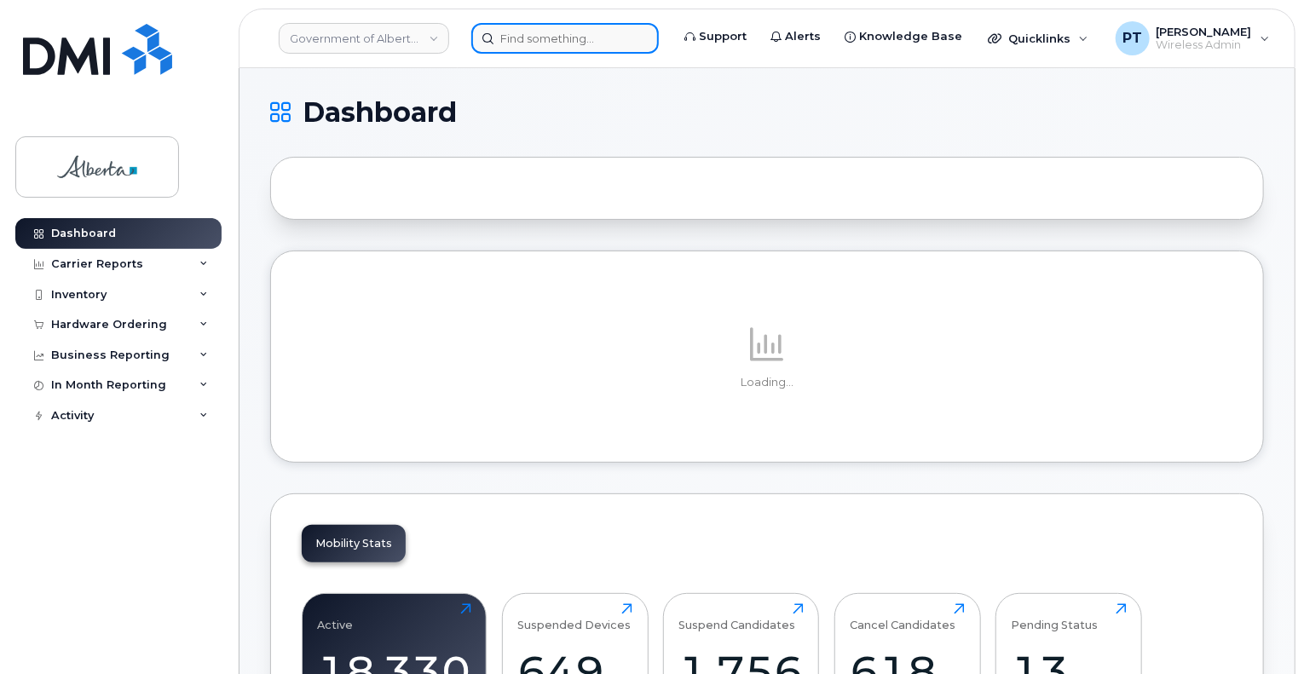
click at [558, 33] on input at bounding box center [564, 38] width 187 height 31
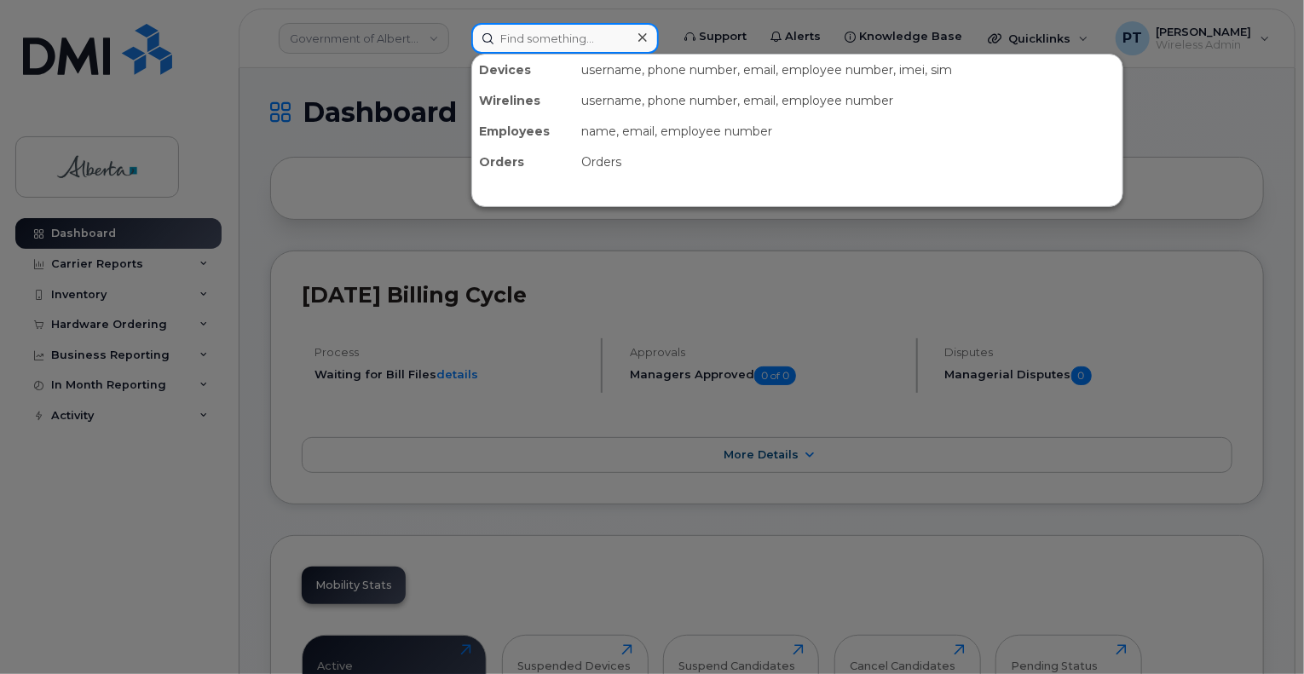
paste input "5873858675"
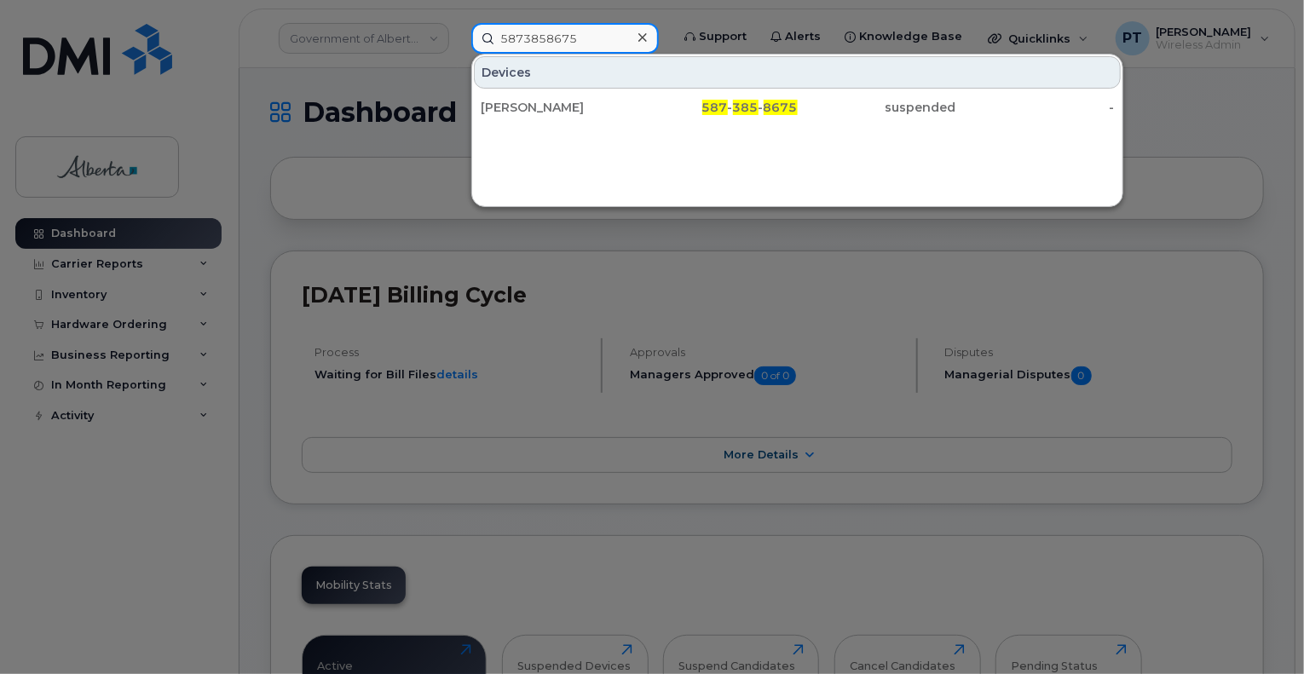
type input "5873858675"
drag, startPoint x: 545, startPoint y: 103, endPoint x: 450, endPoint y: 221, distance: 150.9
click at [545, 103] on div "[PERSON_NAME]" at bounding box center [560, 107] width 158 height 17
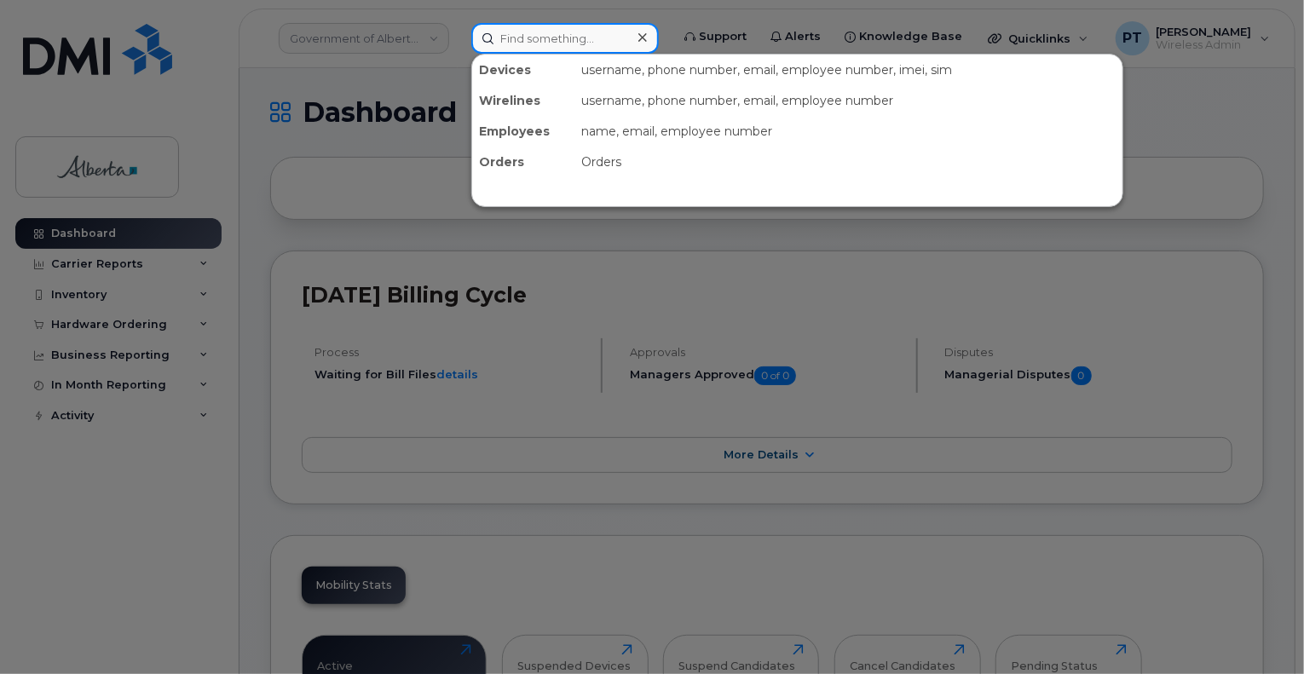
click at [523, 37] on input at bounding box center [564, 38] width 187 height 31
paste input "Shaune Labrecque"
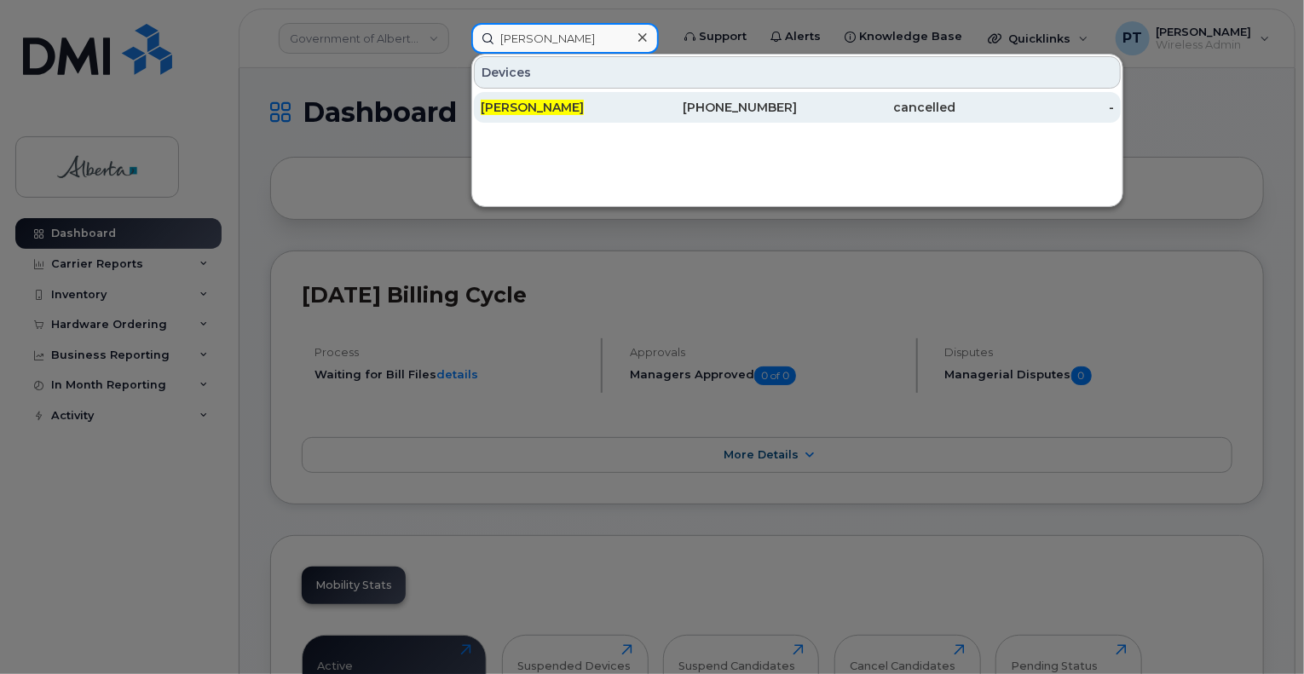
type input "[PERSON_NAME]"
click at [539, 108] on span "Shaune Labrecque" at bounding box center [532, 107] width 103 height 15
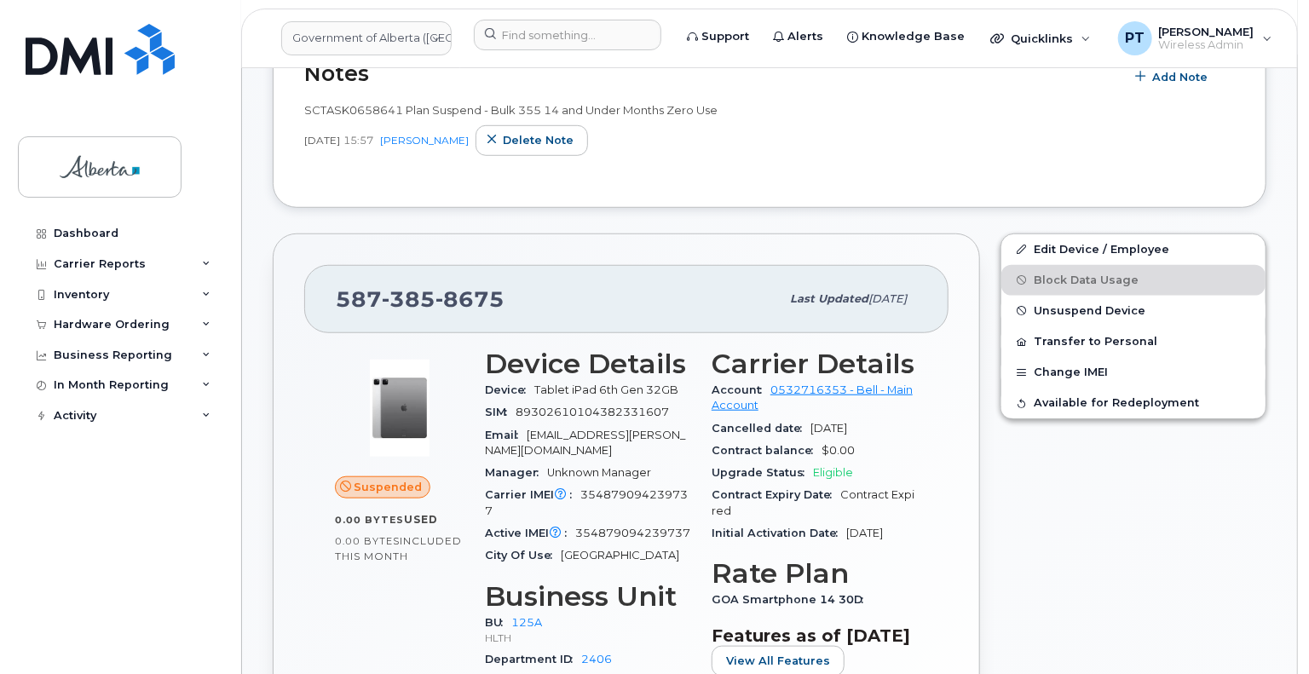
scroll to position [596, 0]
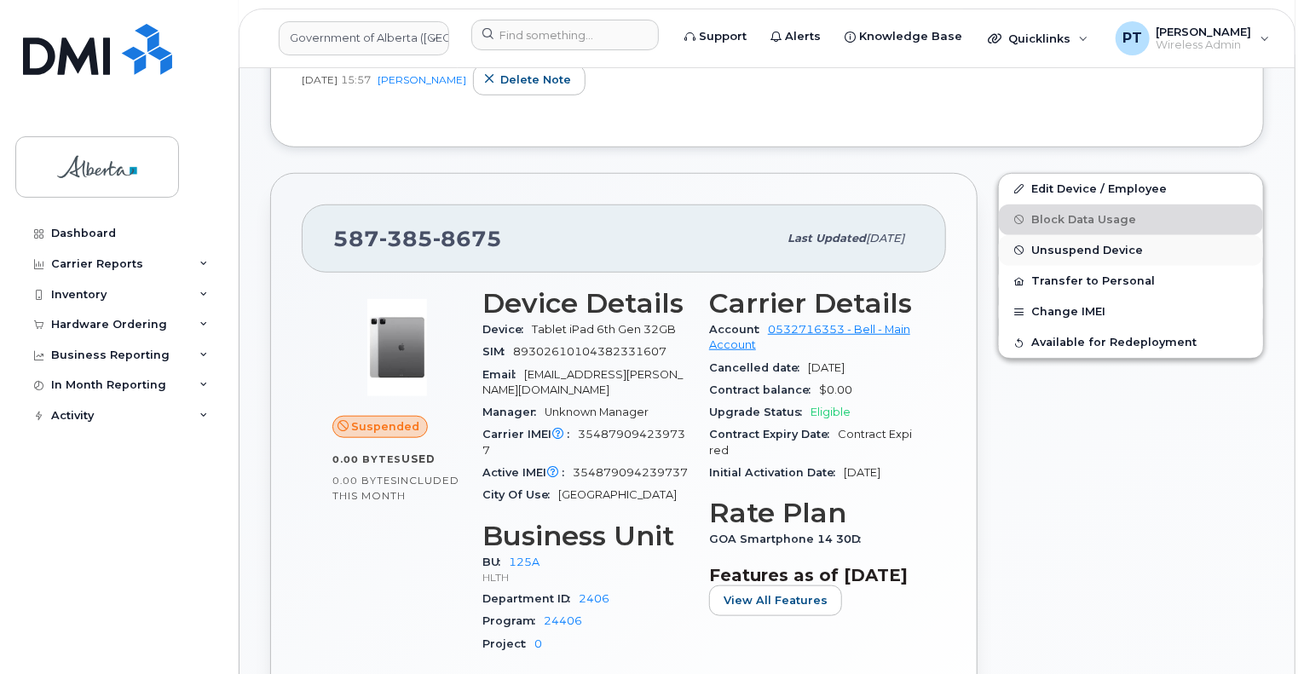
click at [1066, 251] on span "Unsuspend Device" at bounding box center [1087, 250] width 112 height 13
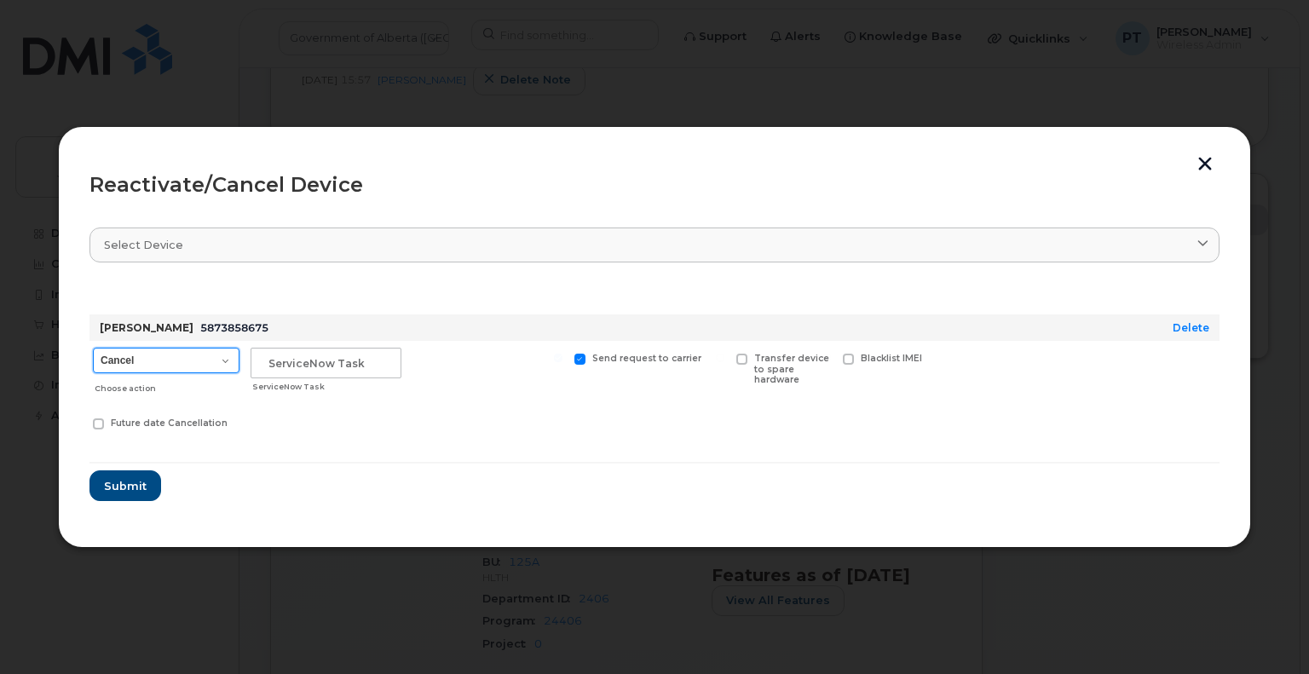
click at [186, 360] on select "Cancel Suspend - Extend Suspension Reactivate" at bounding box center [166, 361] width 147 height 26
click at [282, 364] on input "text" at bounding box center [326, 363] width 151 height 31
paste input "SCTASK0850441"
type input "SCTASK0850441"
click at [148, 360] on select "Cancel Suspend - Extend Suspension Reactivate" at bounding box center [166, 361] width 147 height 26
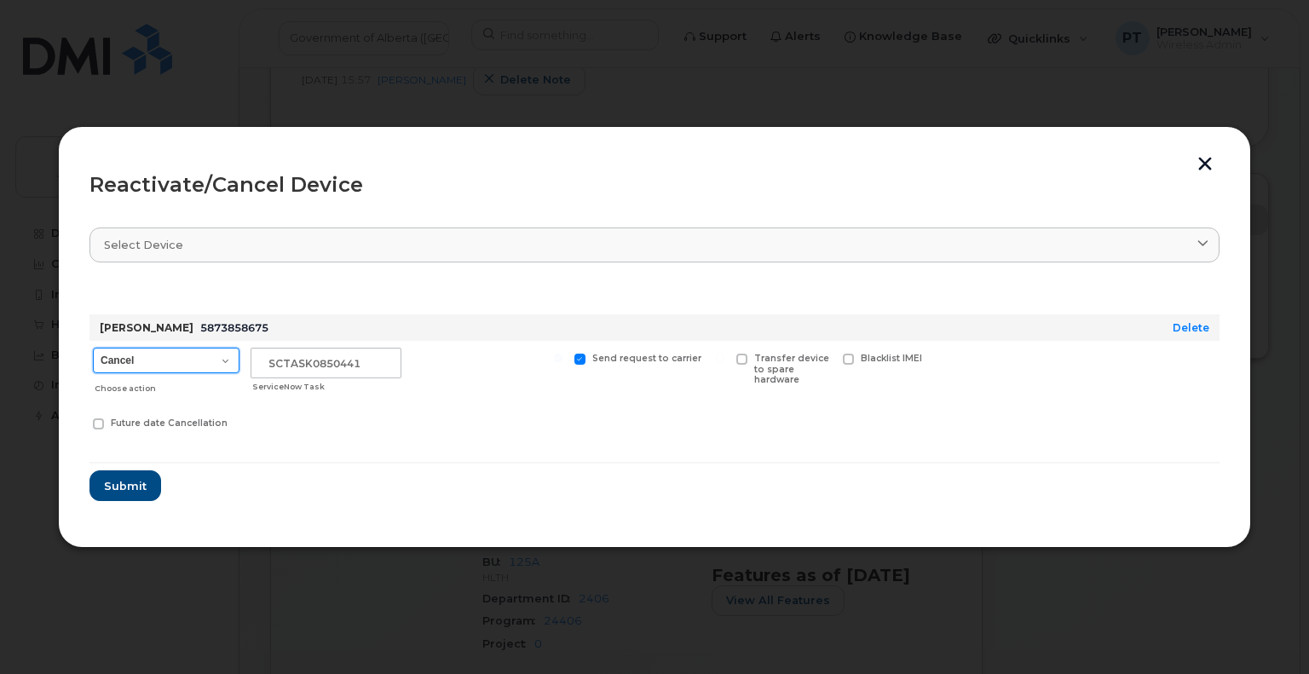
select select "[object Object]"
click at [93, 348] on select "Cancel Suspend - Extend Suspension Reactivate" at bounding box center [166, 361] width 147 height 26
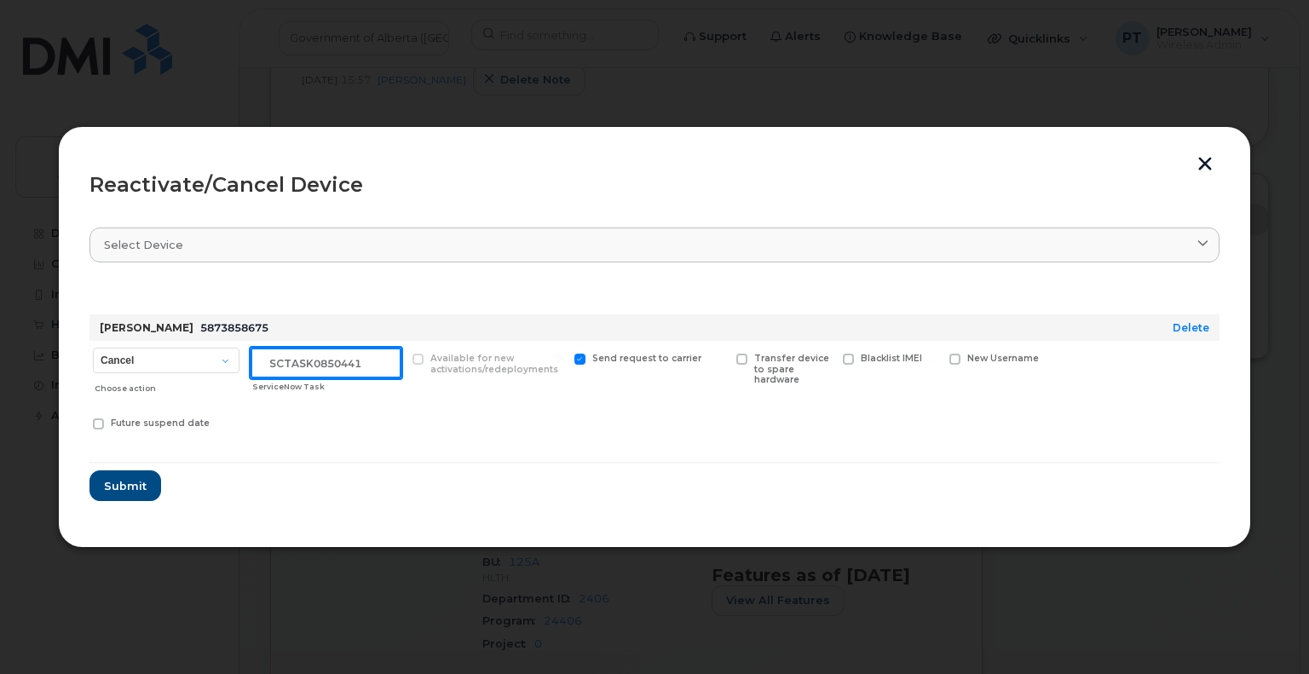
click at [366, 372] on input "SCTASK0850441" at bounding box center [326, 363] width 151 height 31
type input "SCTASK0850441 Reactivate"
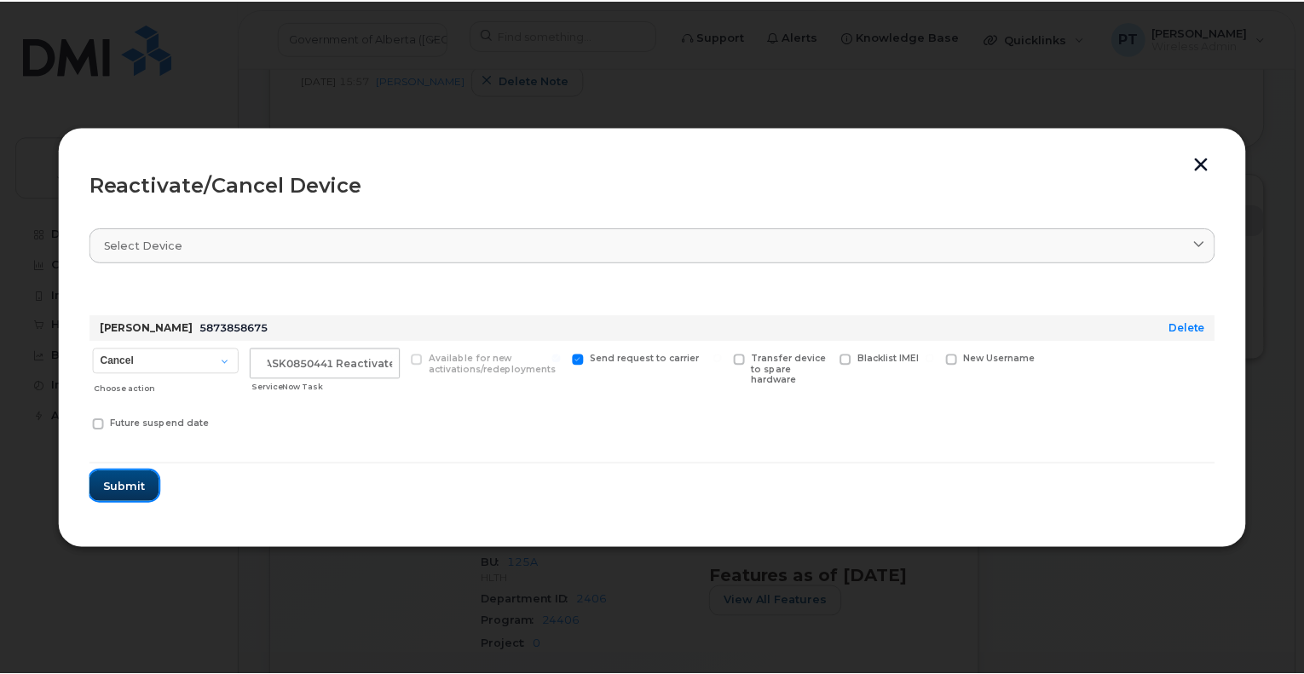
scroll to position [0, 0]
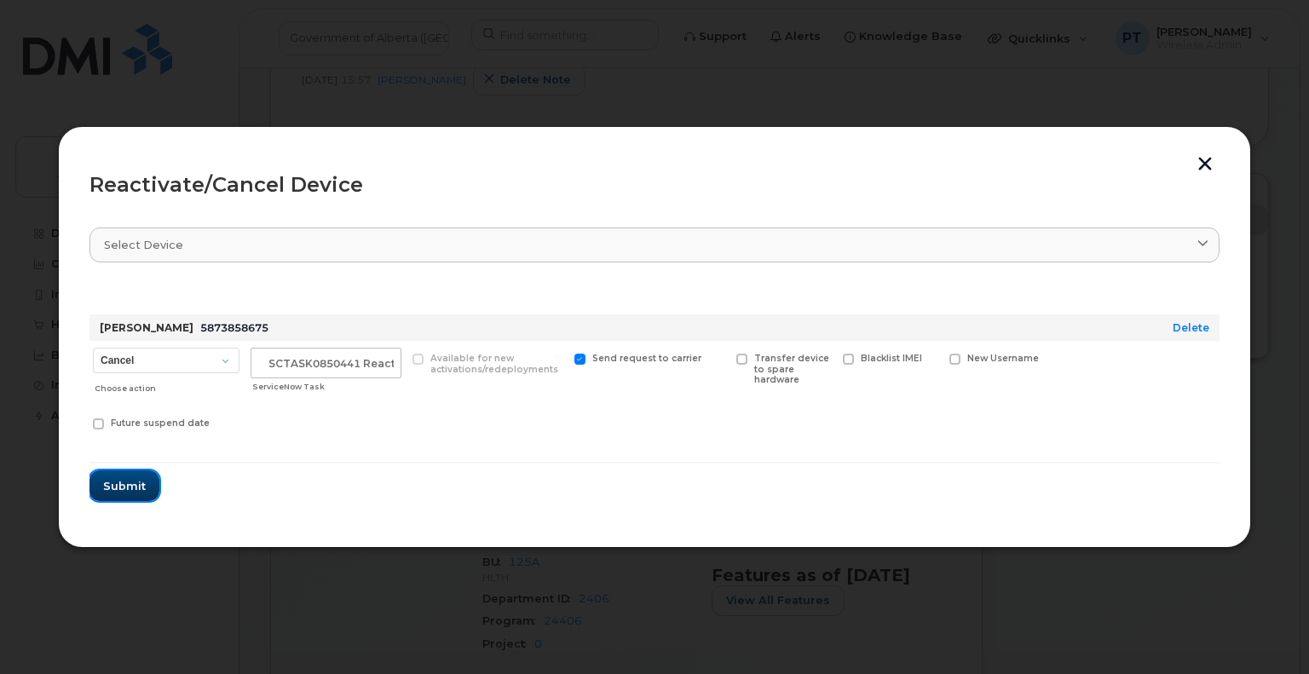
click at [118, 481] on span "Submit" at bounding box center [124, 486] width 43 height 16
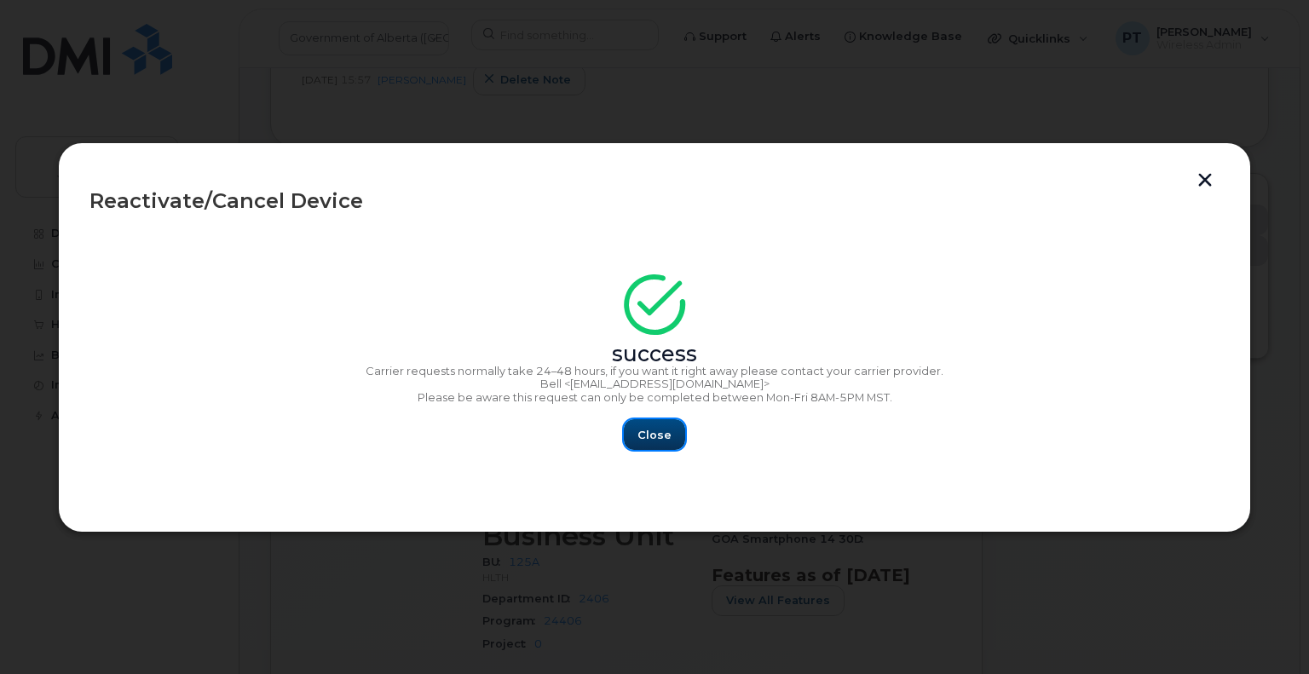
click at [653, 437] on span "Close" at bounding box center [654, 435] width 34 height 16
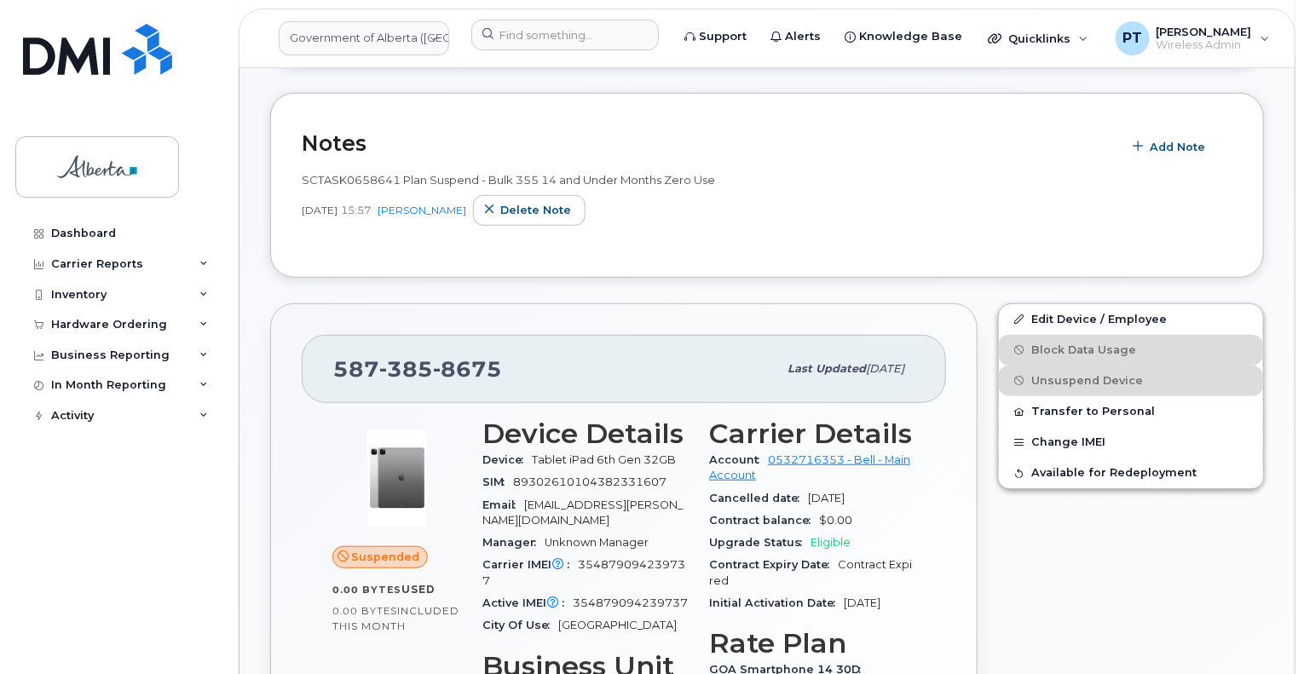
scroll to position [426, 0]
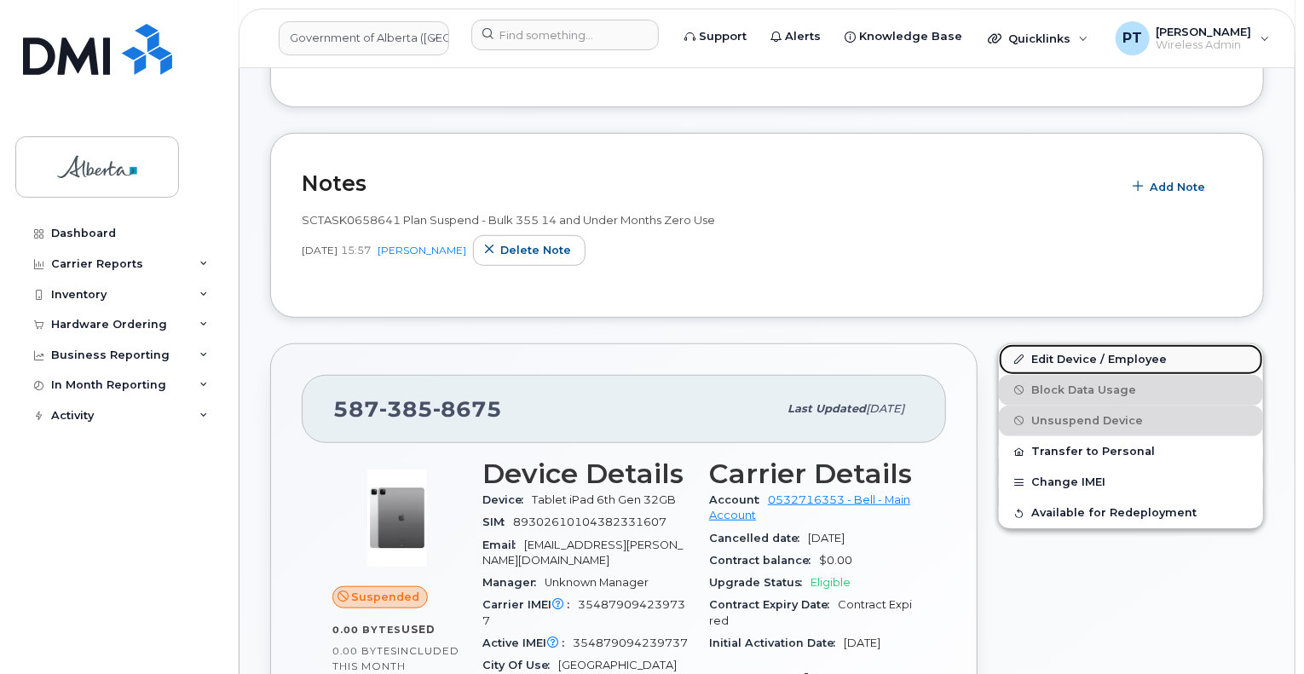
drag, startPoint x: 1040, startPoint y: 355, endPoint x: 1259, endPoint y: 354, distance: 219.9
click at [1040, 355] on link "Edit Device / Employee" at bounding box center [1131, 359] width 264 height 31
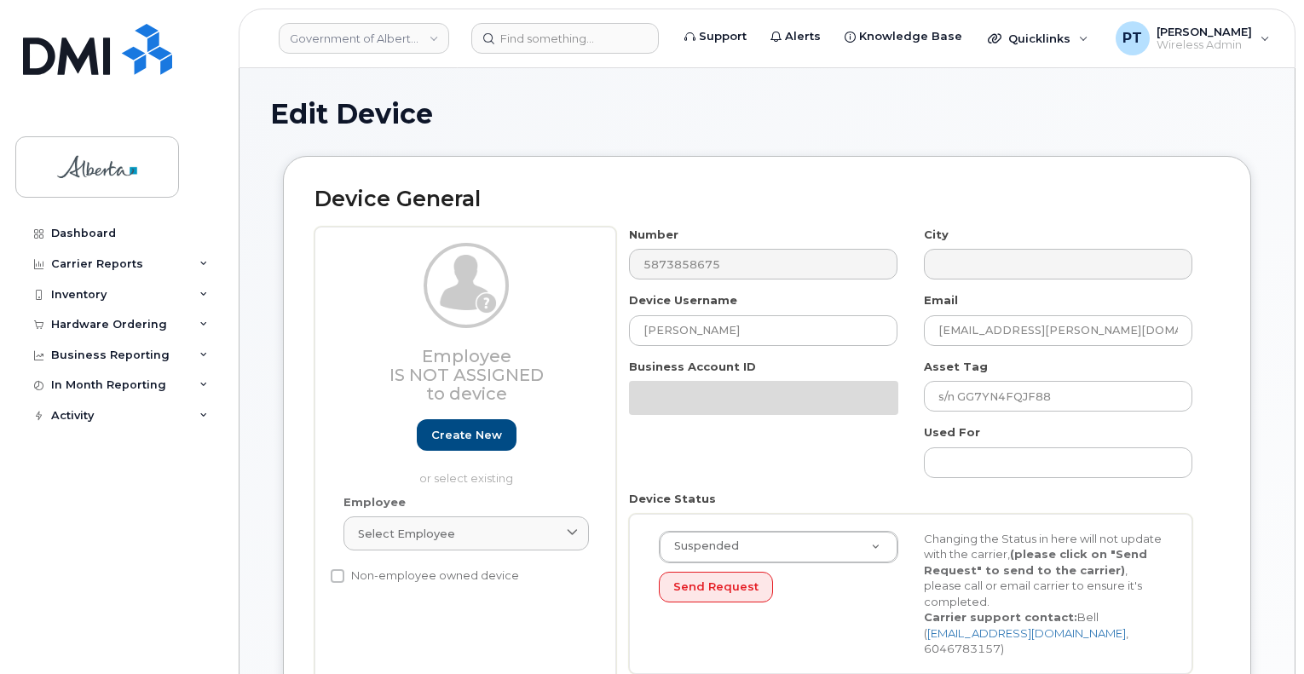
select select "4120335"
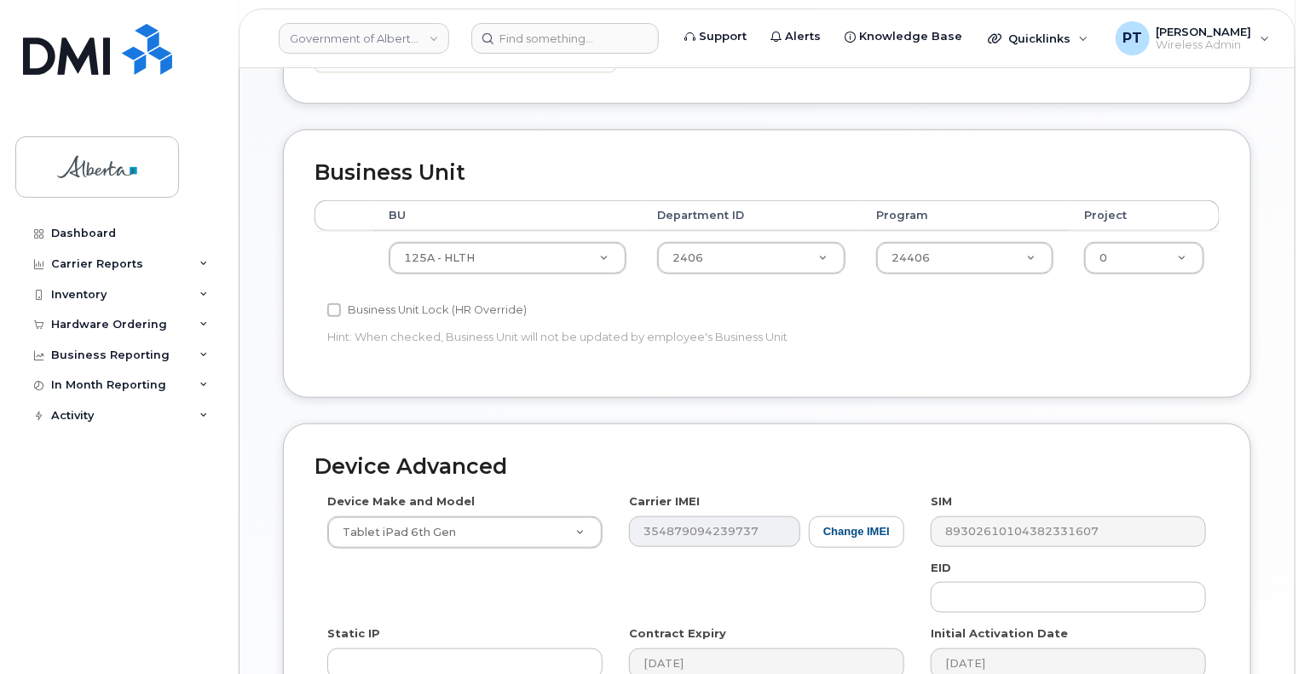
scroll to position [904, 0]
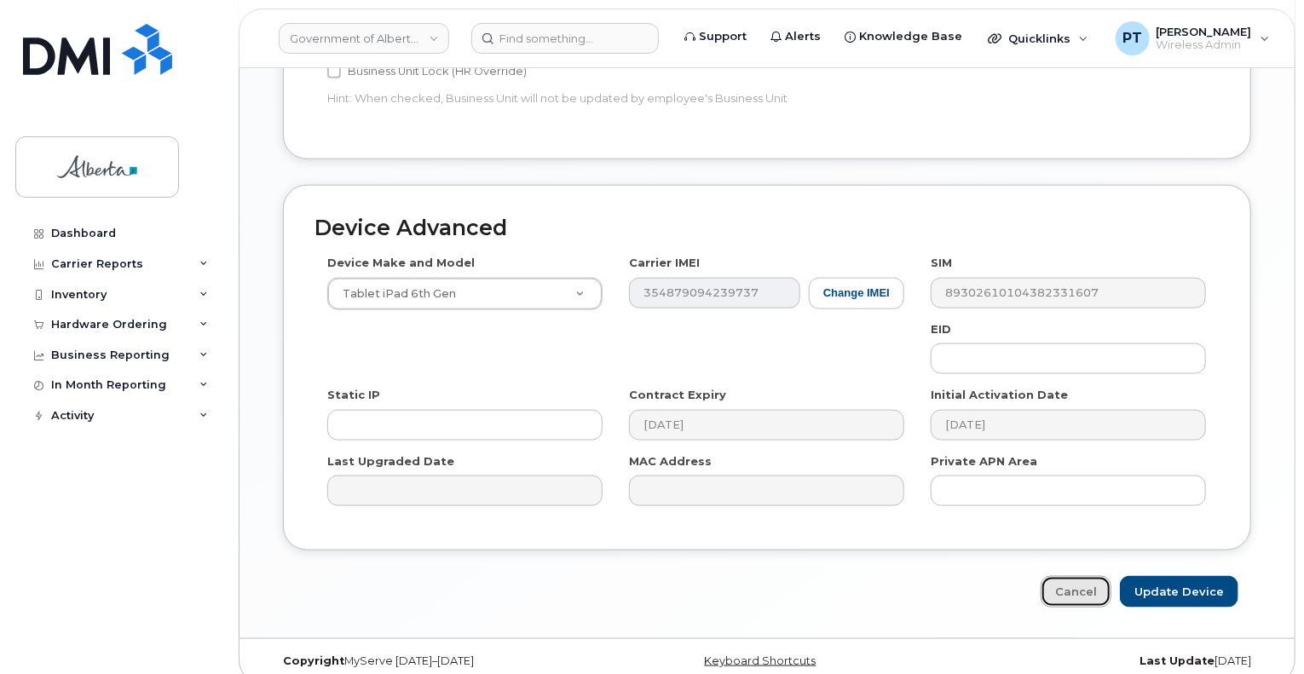
click at [1070, 576] on link "Cancel" at bounding box center [1075, 592] width 71 height 32
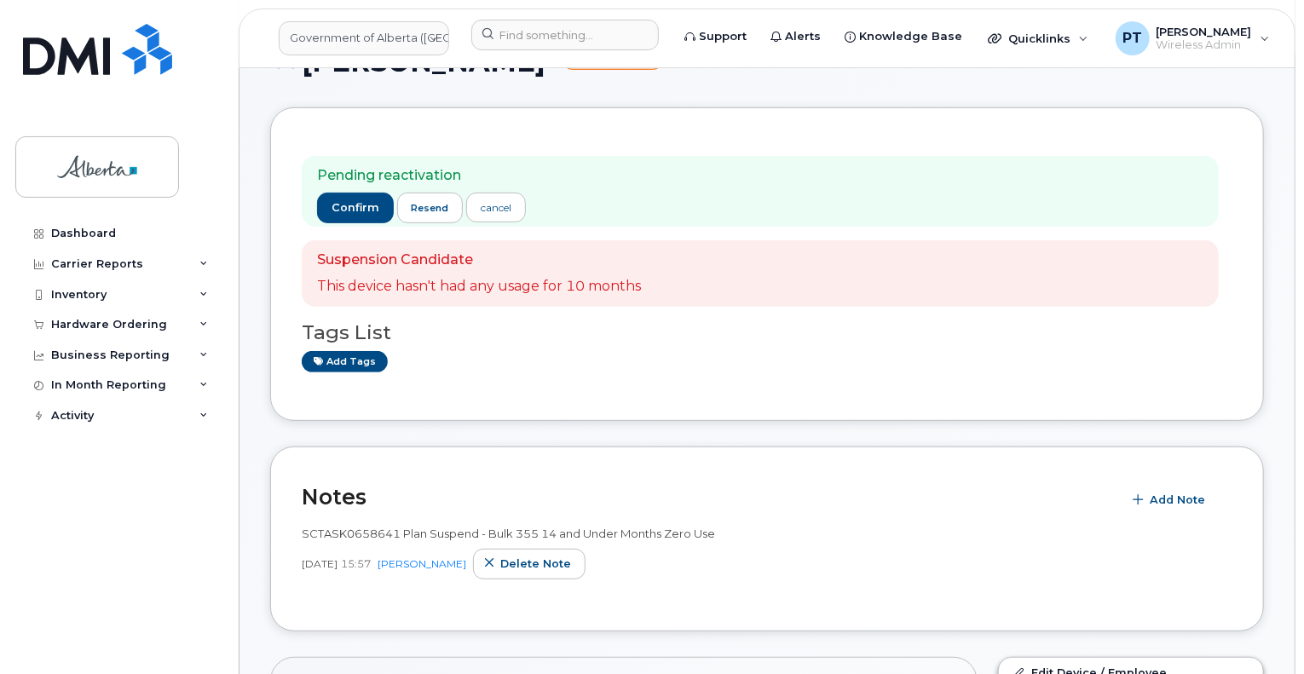
scroll to position [170, 0]
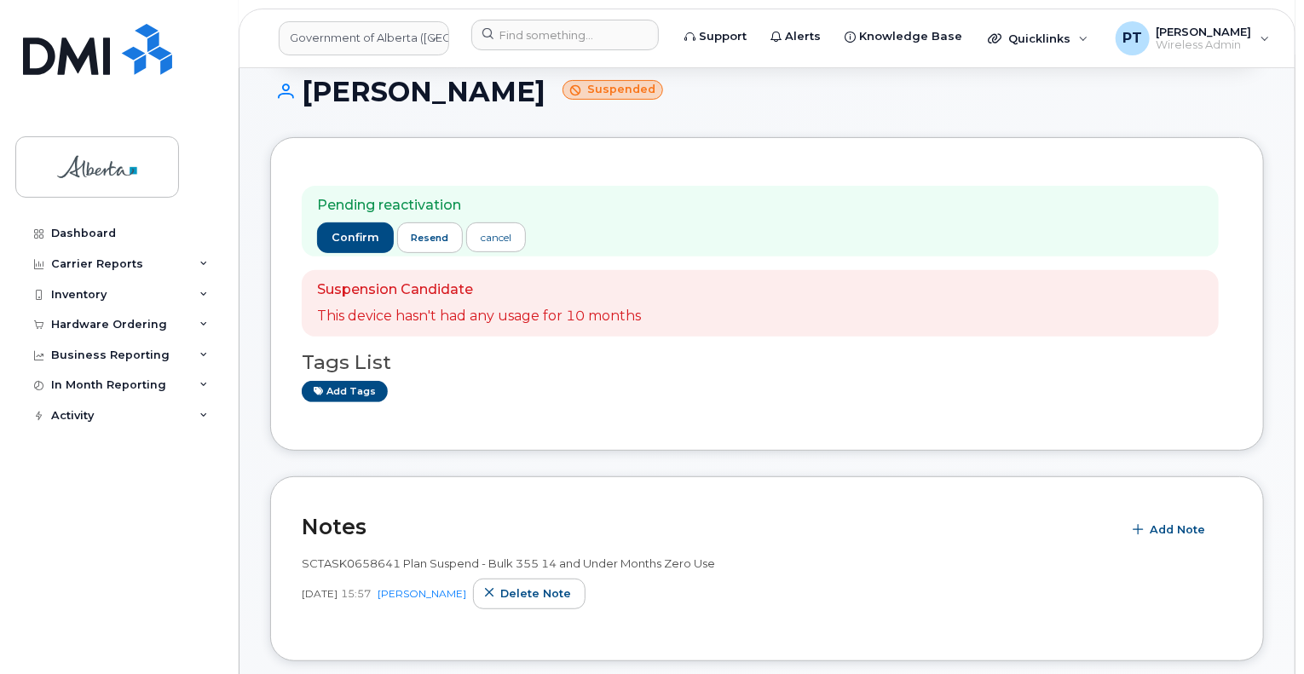
scroll to position [170, 0]
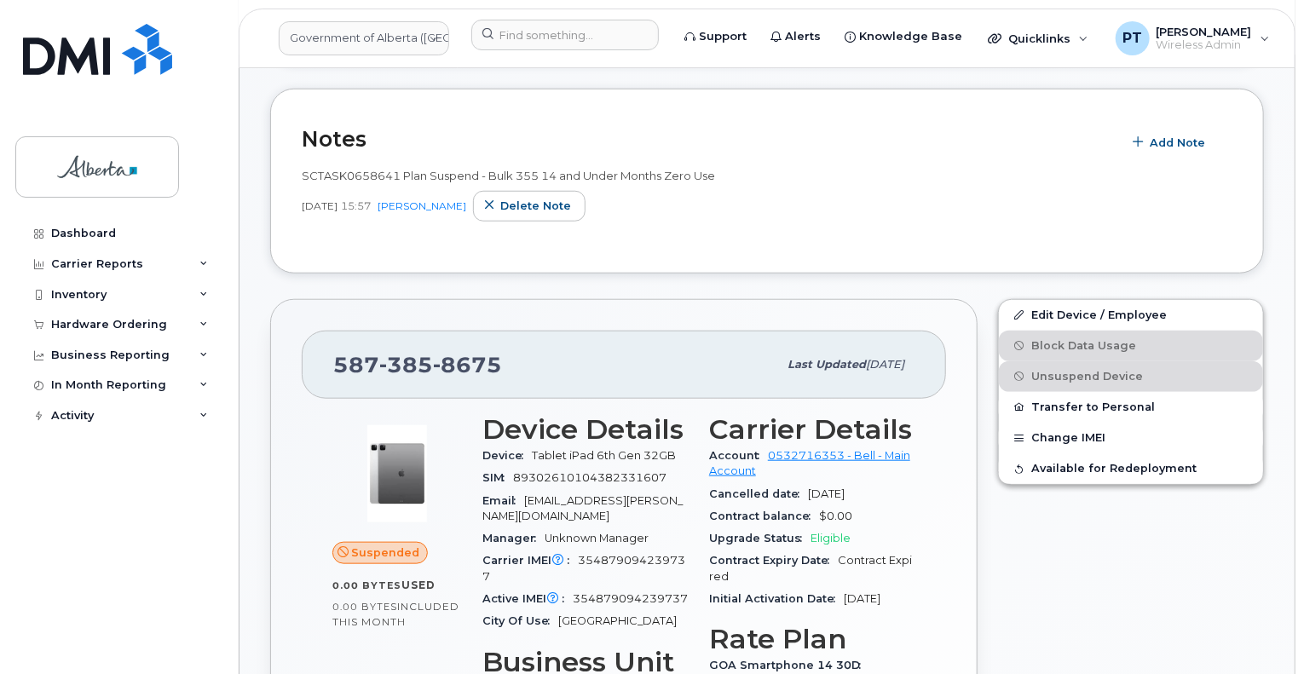
scroll to position [682, 0]
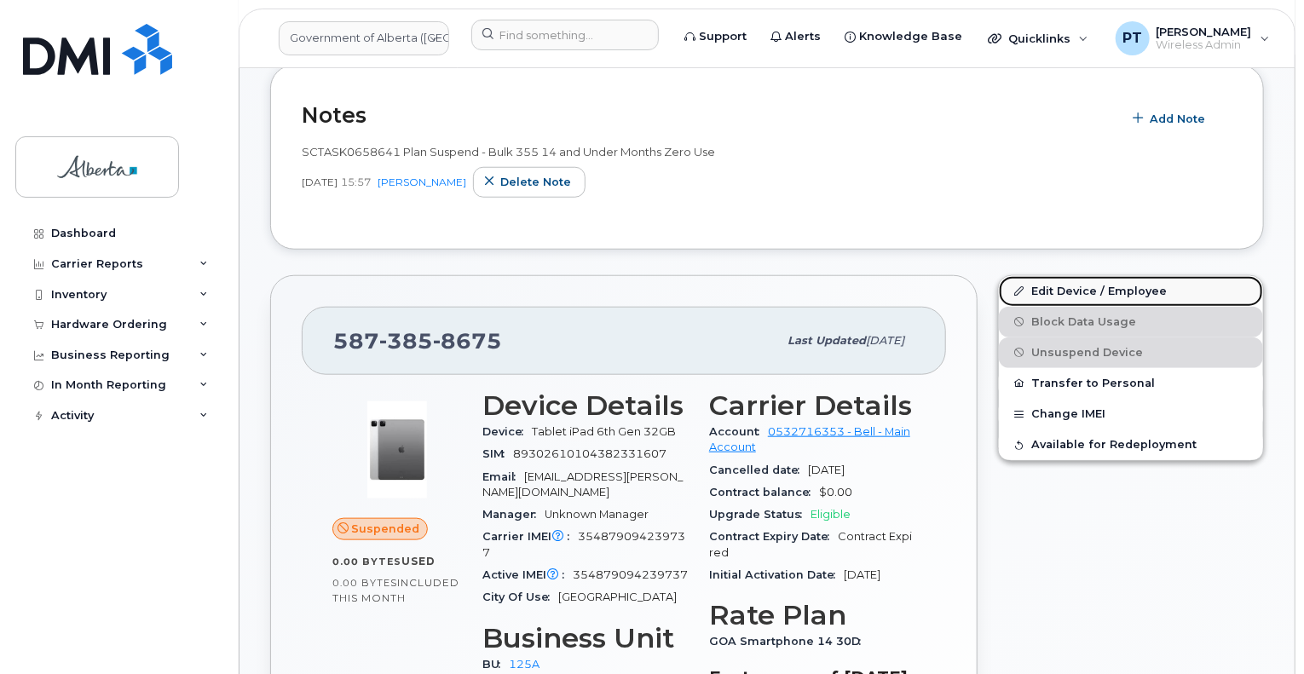
click at [1058, 276] on link "Edit Device / Employee" at bounding box center [1131, 291] width 264 height 31
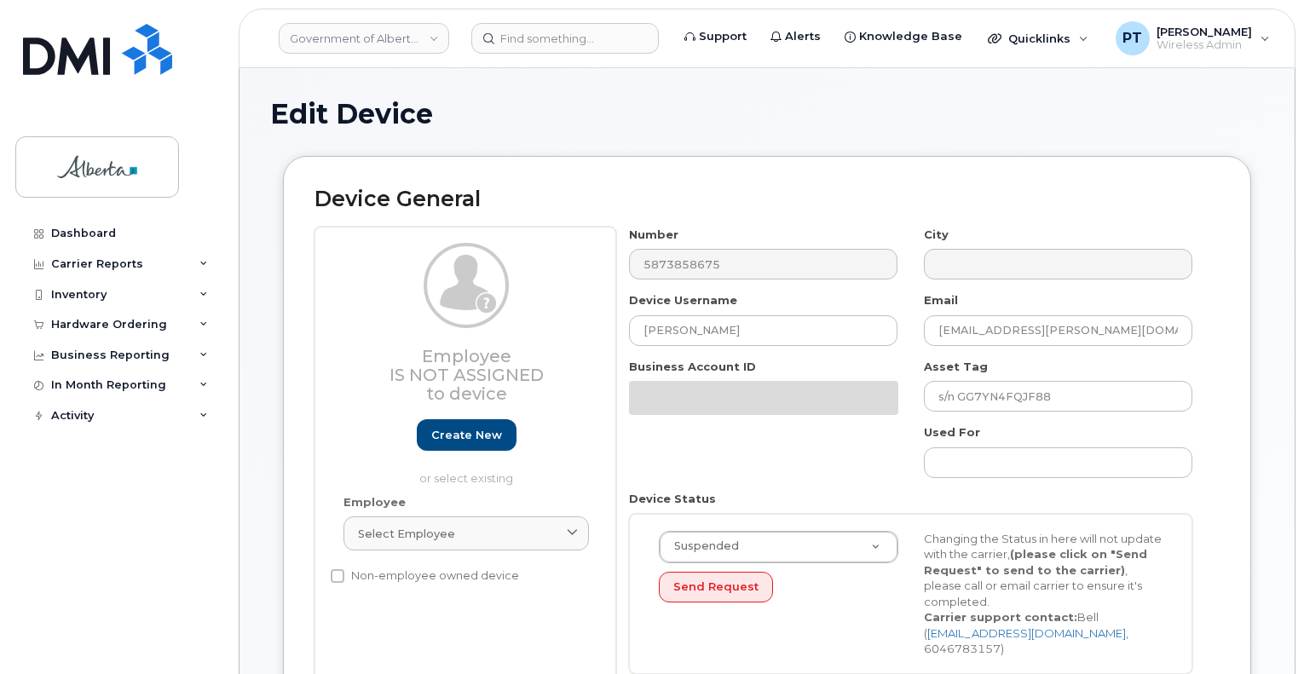
select select "4120335"
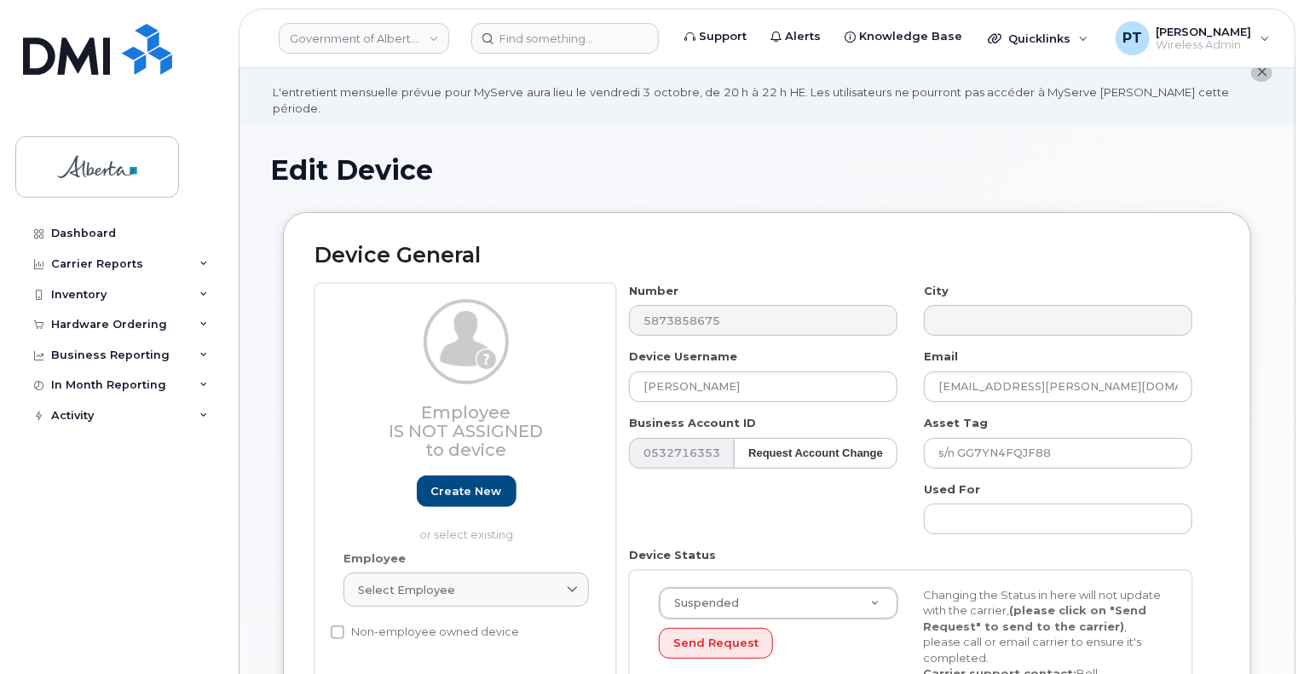
scroll to position [85, 0]
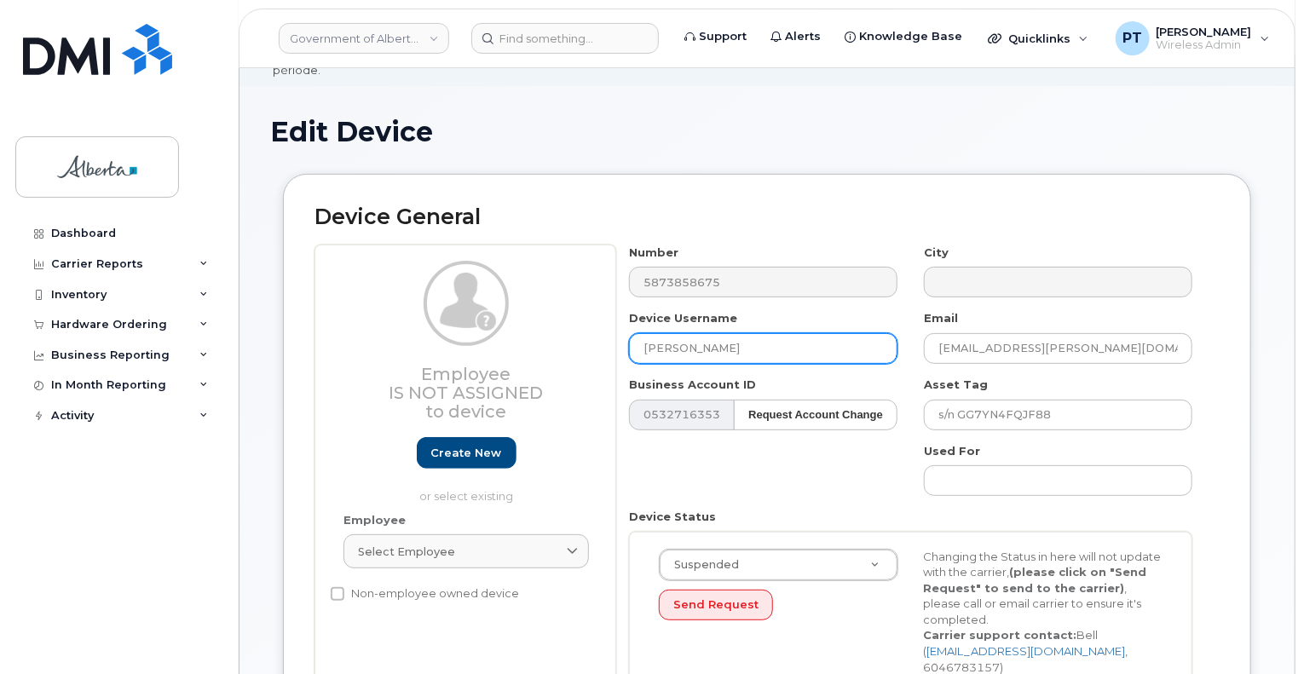
drag, startPoint x: 769, startPoint y: 333, endPoint x: 553, endPoint y: 330, distance: 215.6
click at [555, 329] on div "Employee Is not assigned to device Create new or select existing Employee Selec…" at bounding box center [766, 501] width 905 height 512
paste input "Shaune Labrecque"
type input "Shaune Labrecque"
drag, startPoint x: 1111, startPoint y: 334, endPoint x: 880, endPoint y: 332, distance: 230.9
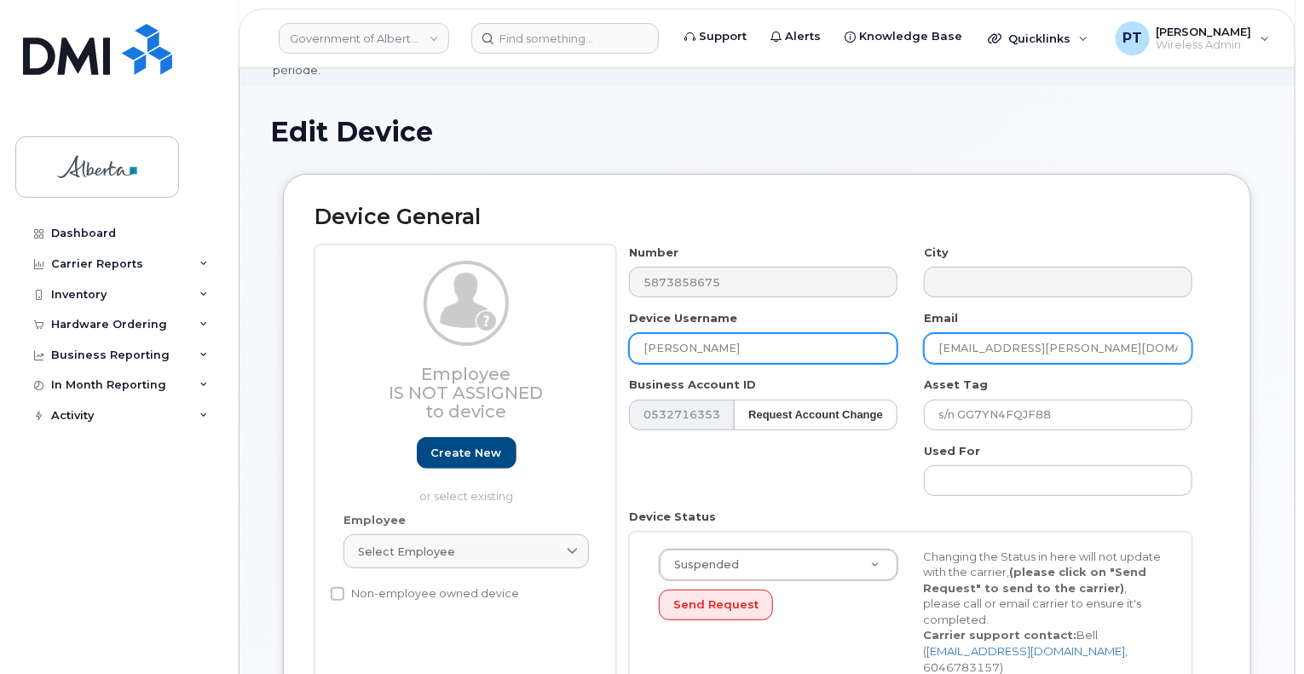
click at [882, 332] on div "Number 5873858675 City Device Username Shaune Labrecque Email enzo.dellarocca@g…" at bounding box center [911, 501] width 590 height 512
paste input "Shaune.Labrecque"
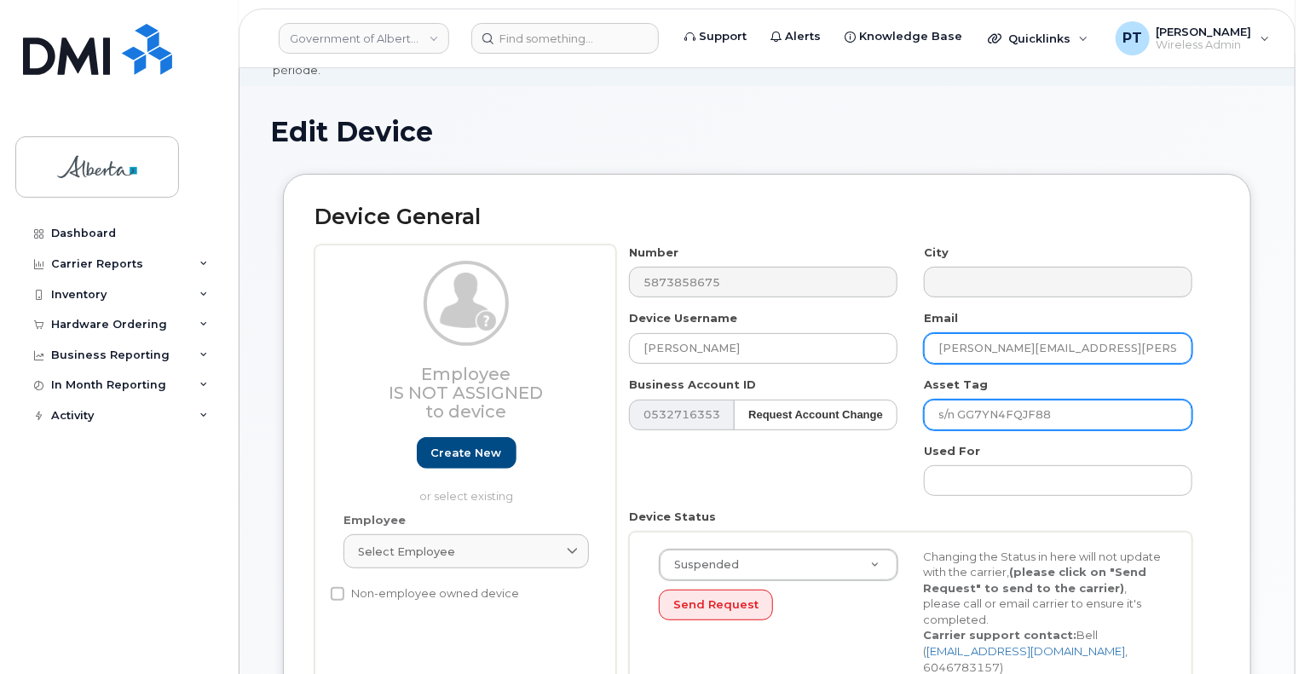
type input "Shaune.Labrecque@gov.ab.ca"
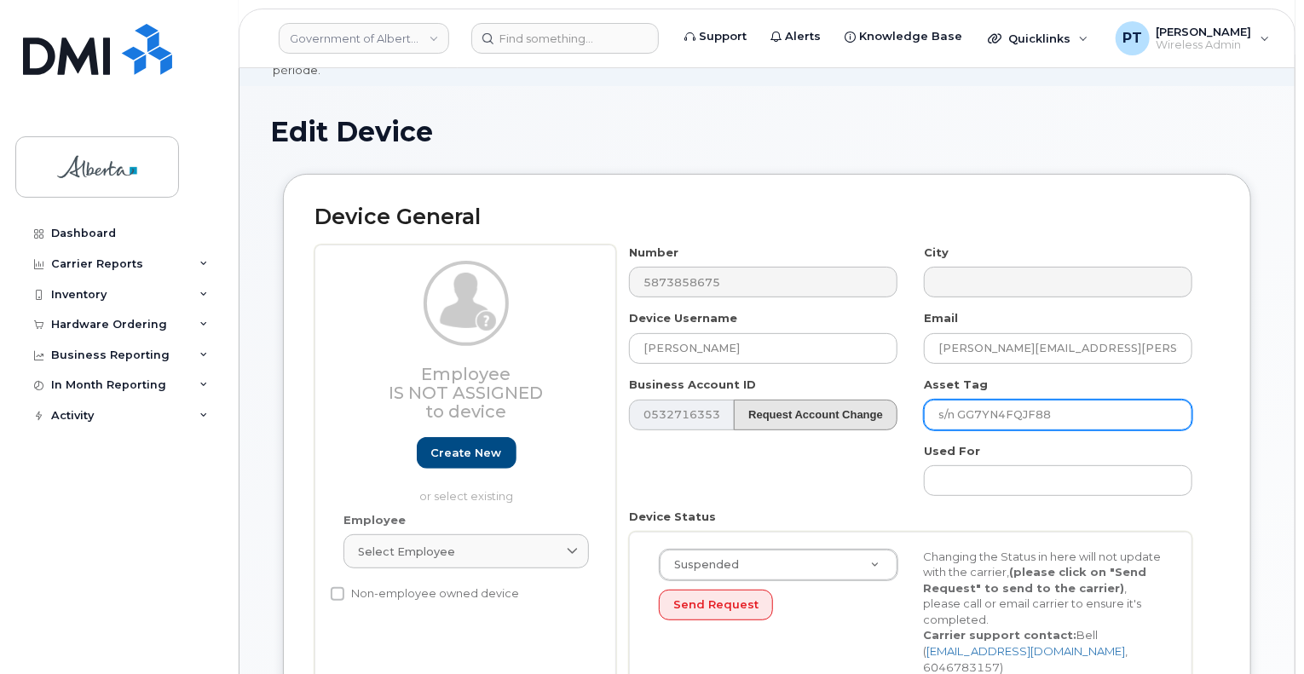
drag, startPoint x: 998, startPoint y: 408, endPoint x: 845, endPoint y: 412, distance: 152.6
click at [845, 412] on div "Number 5873858675 City Device Username Shaune Labrecque Email Shaune.Labrecque@…" at bounding box center [911, 501] width 590 height 512
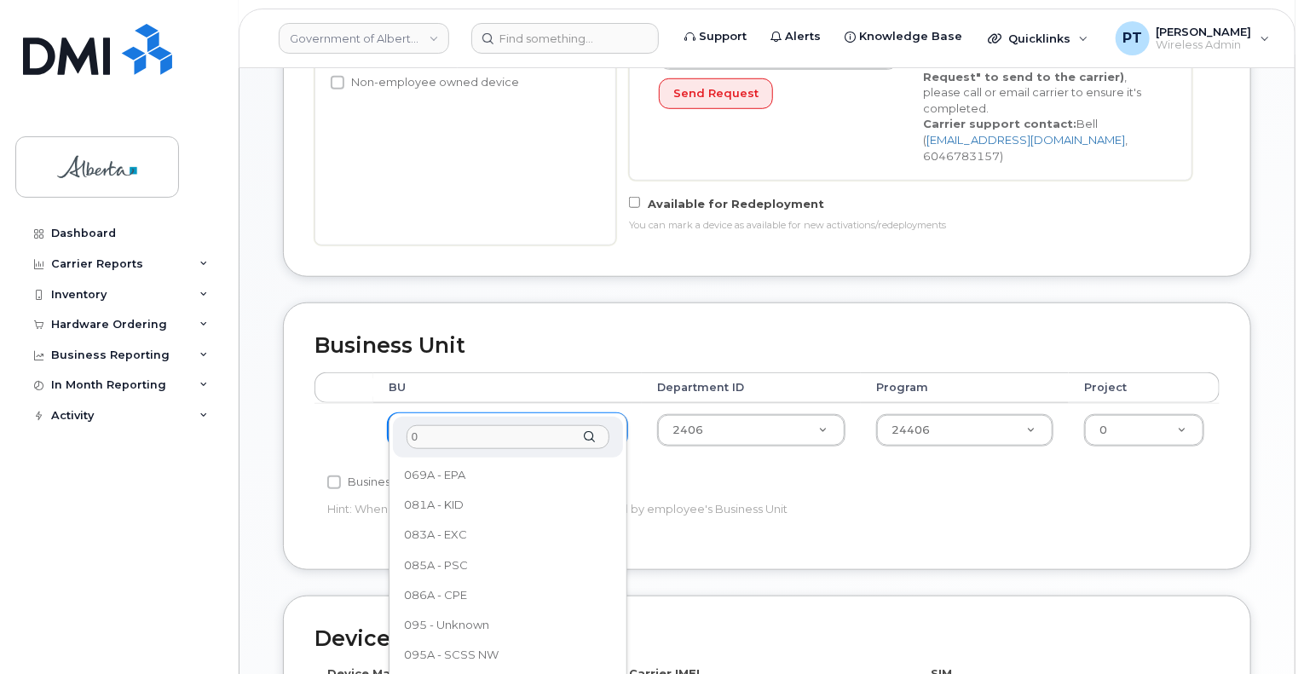
scroll to position [0, 0]
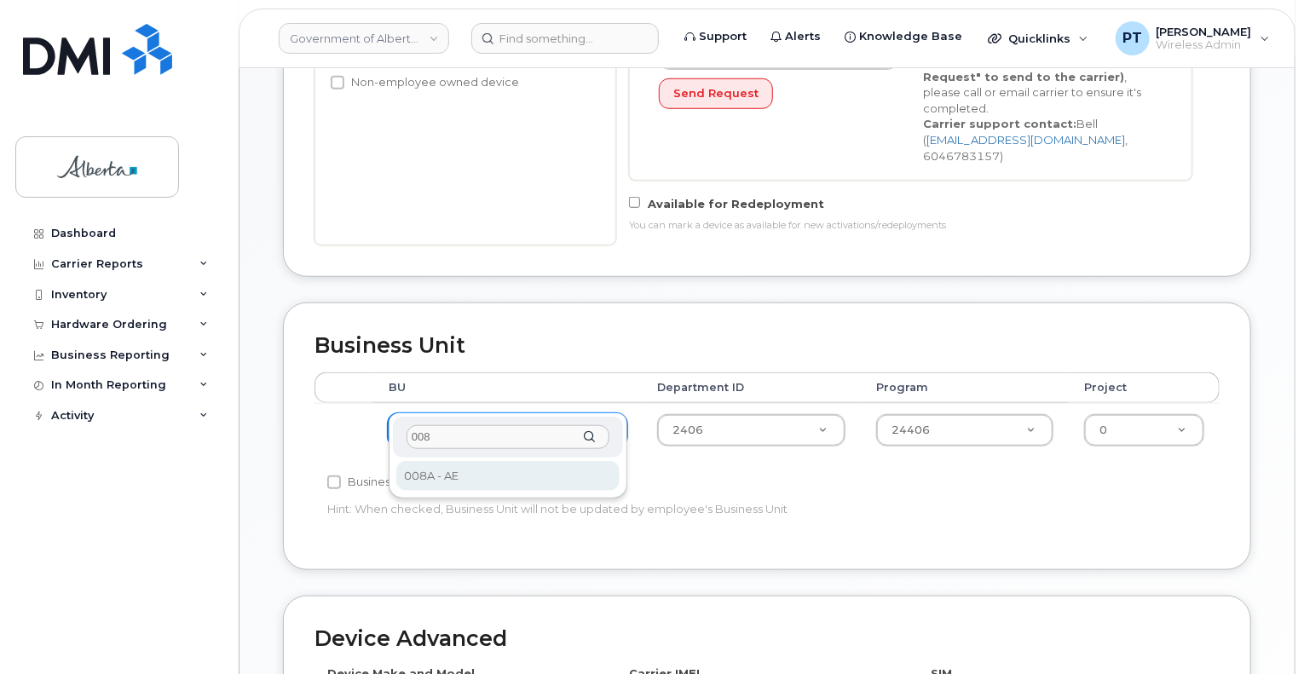
type input "008"
select select "4749737"
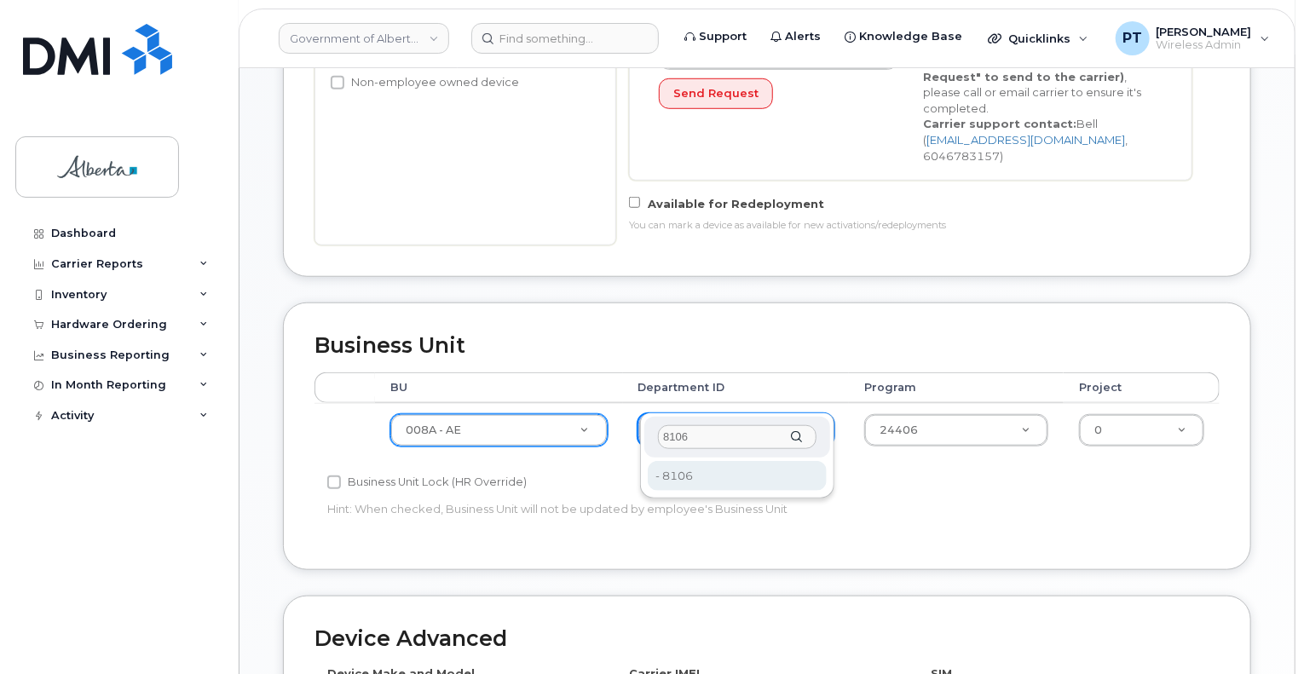
type input "8106"
type input "4753082"
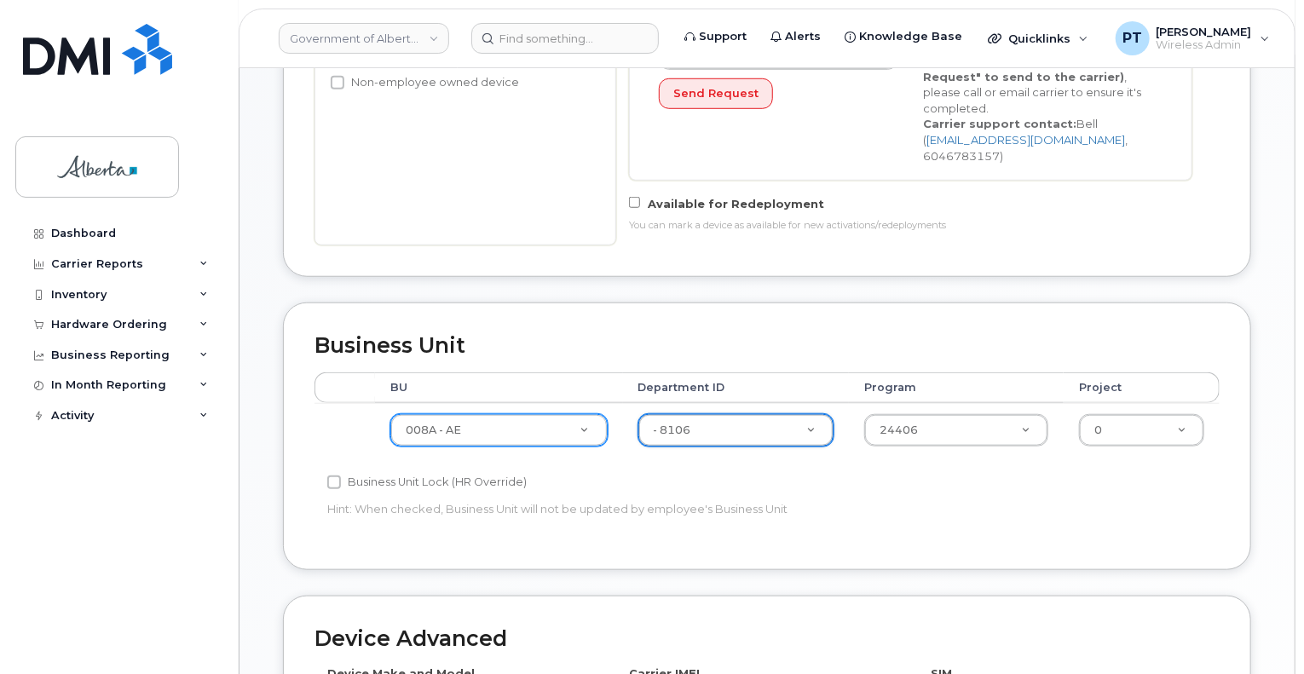
drag, startPoint x: 906, startPoint y: 396, endPoint x: 890, endPoint y: 396, distance: 16.2
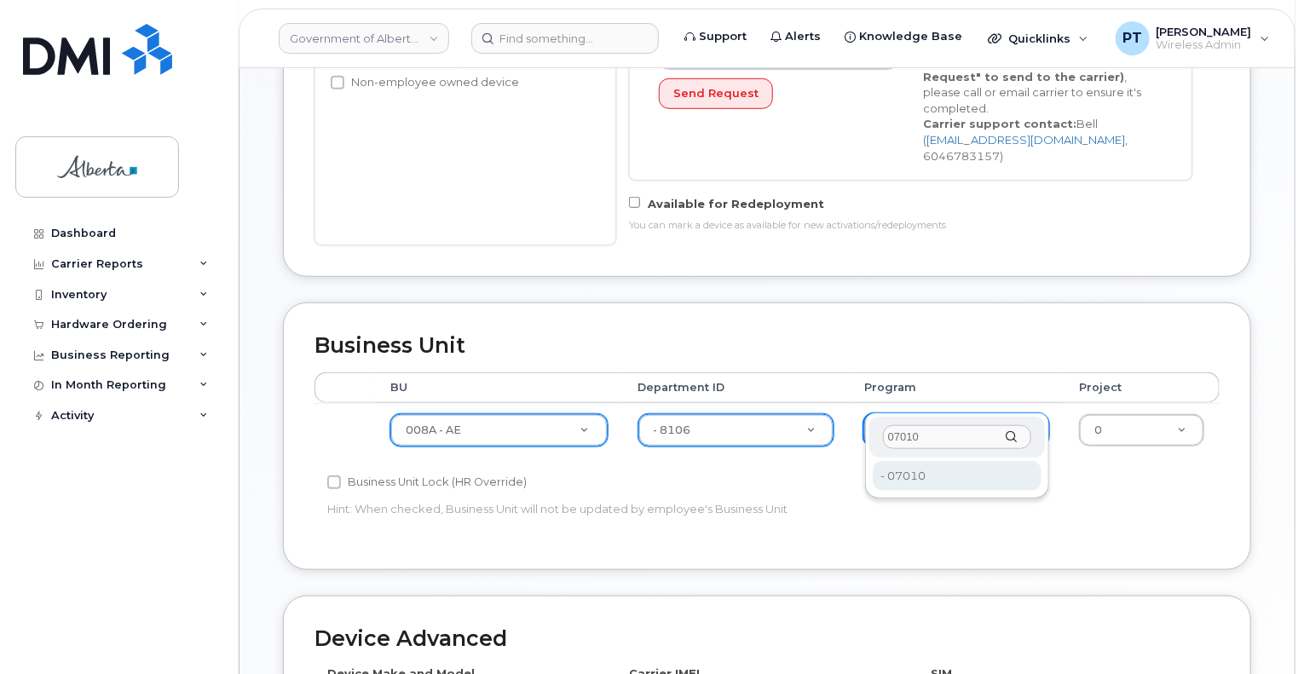
type input "07010"
type input "4753657"
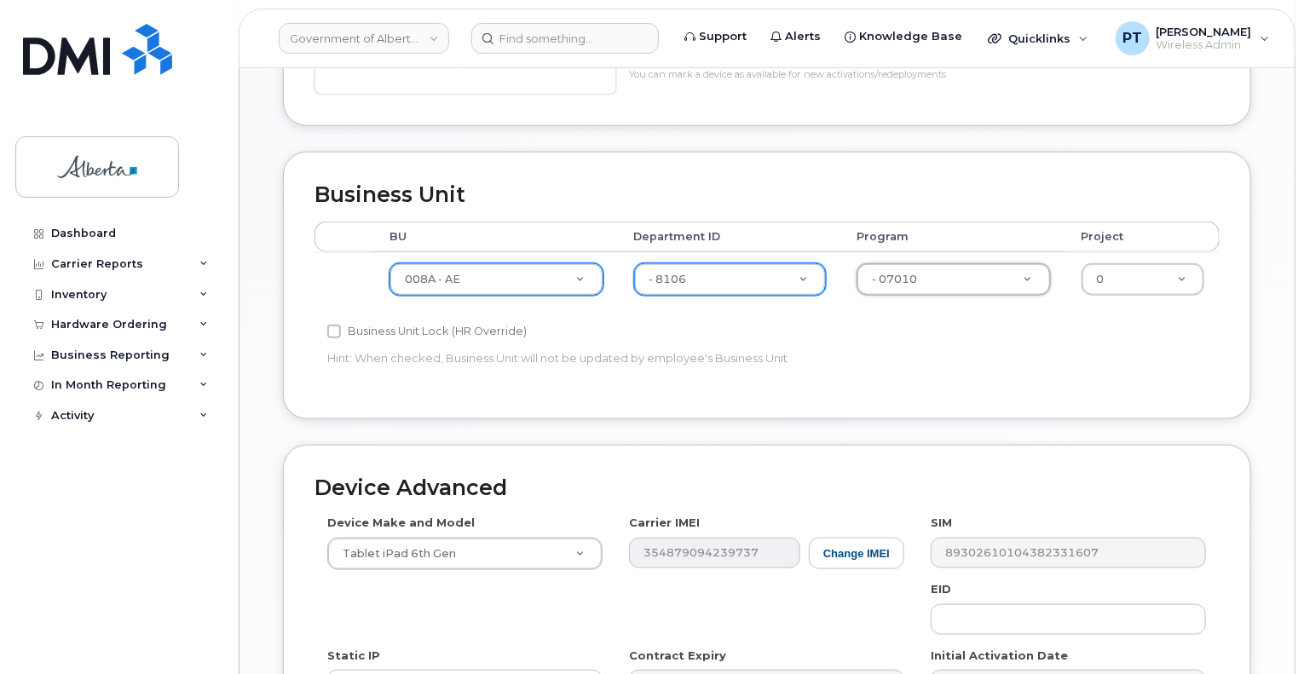
scroll to position [767, 0]
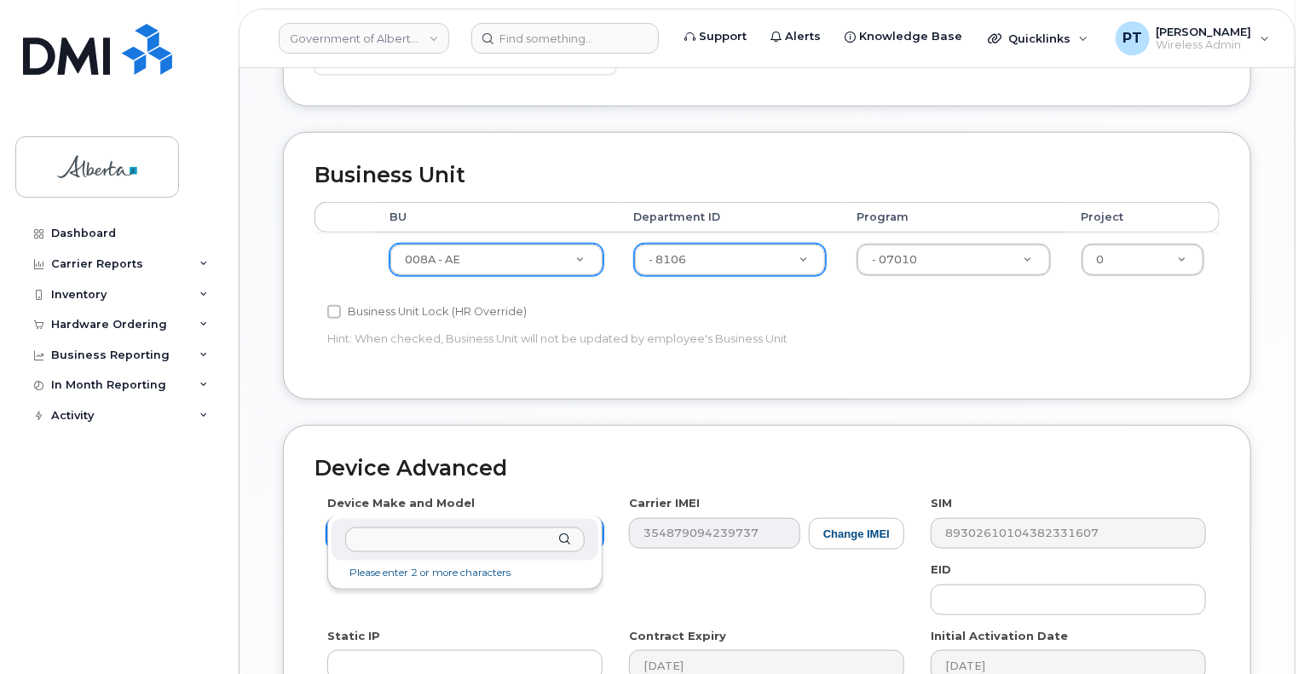
click at [491, 541] on input "text" at bounding box center [464, 539] width 239 height 25
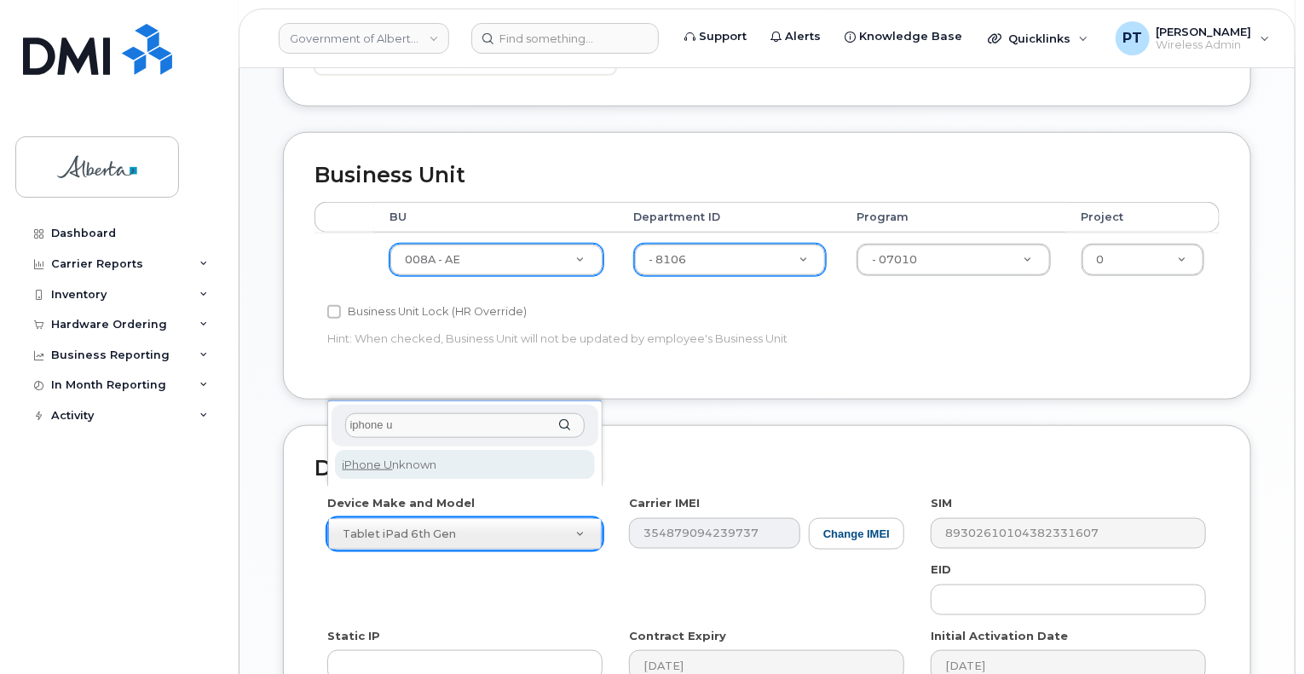
type input "iphone u"
drag, startPoint x: 469, startPoint y: 478, endPoint x: 499, endPoint y: 494, distance: 34.7
select select "185"
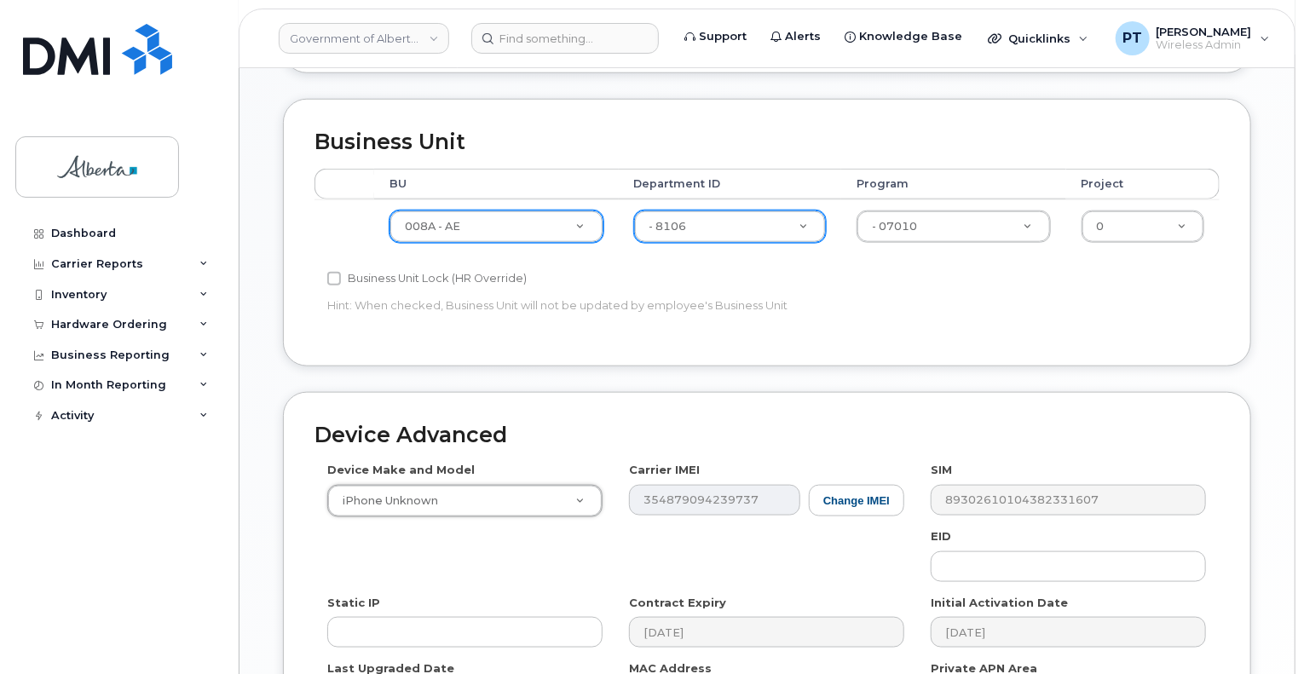
scroll to position [937, 0]
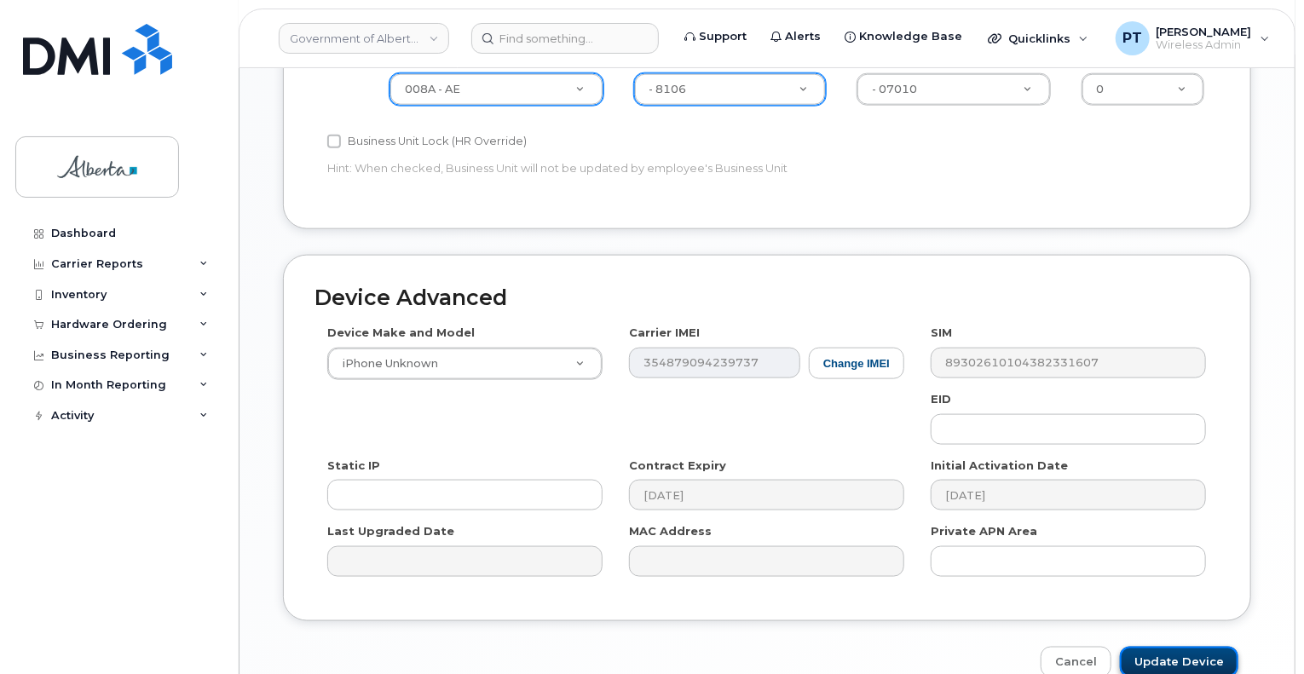
click at [1186, 647] on input "Update Device" at bounding box center [1179, 663] width 118 height 32
type input "Saving..."
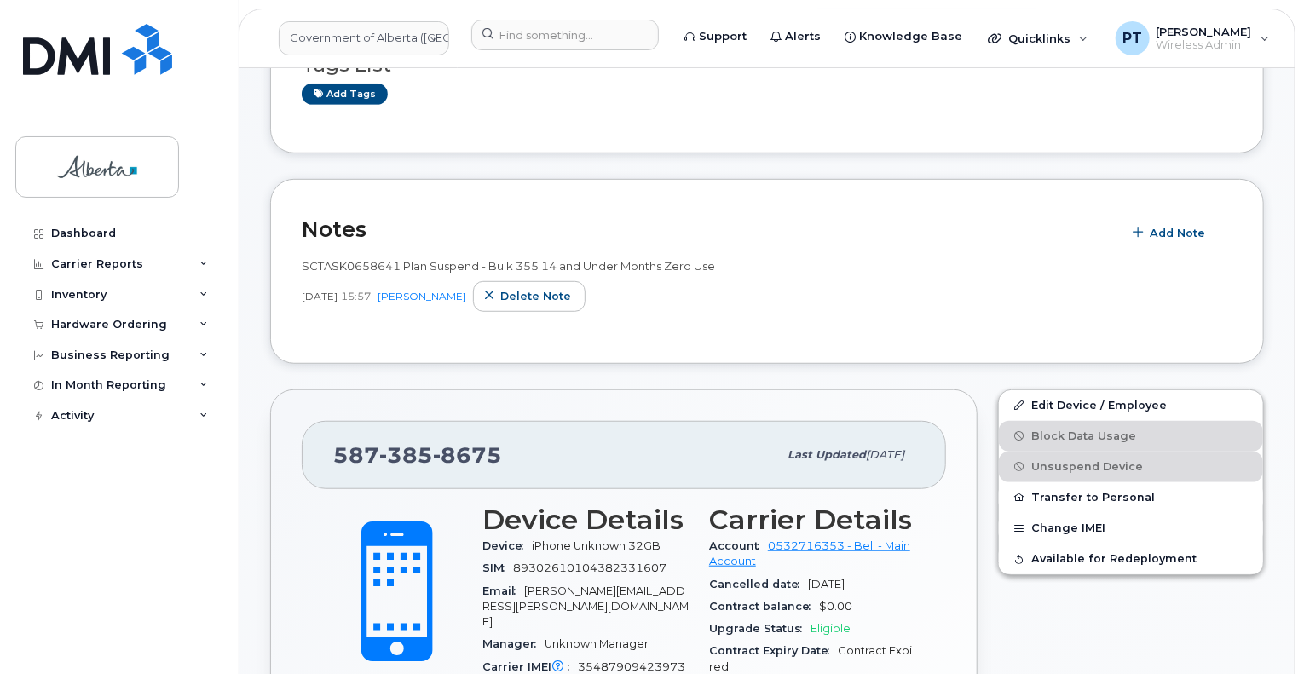
scroll to position [426, 0]
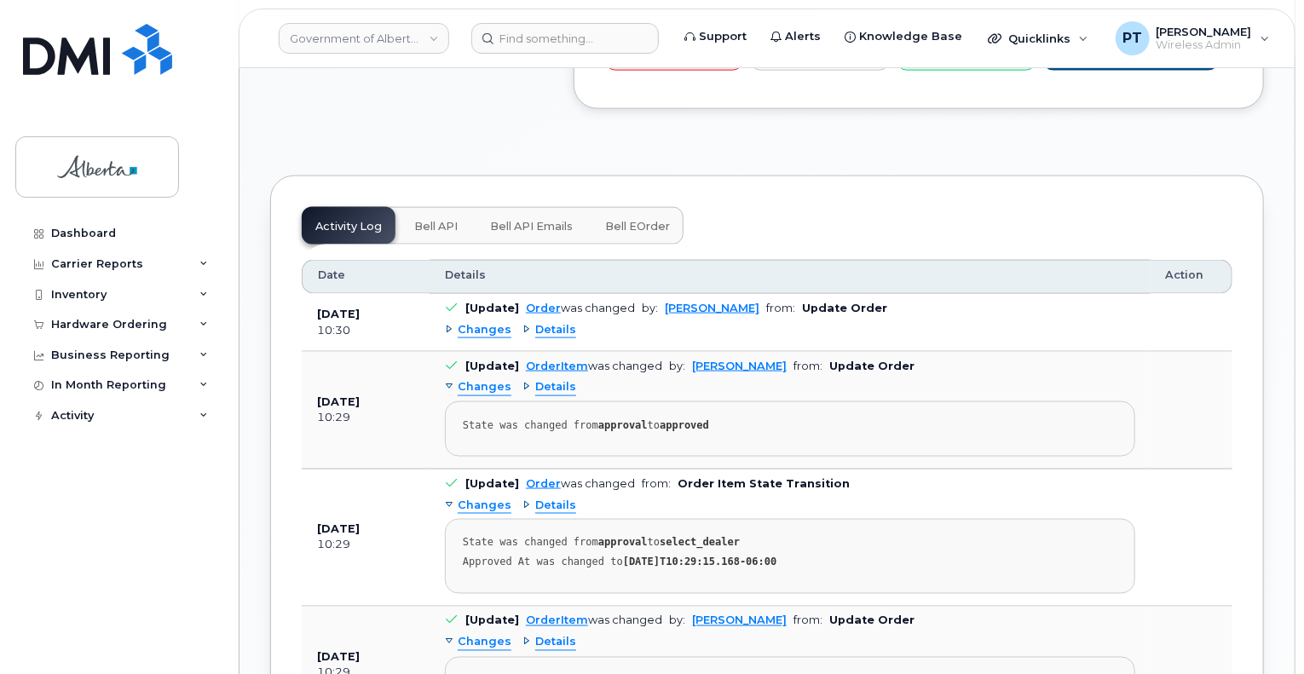
click at [435, 220] on span "Bell API" at bounding box center [435, 227] width 43 height 14
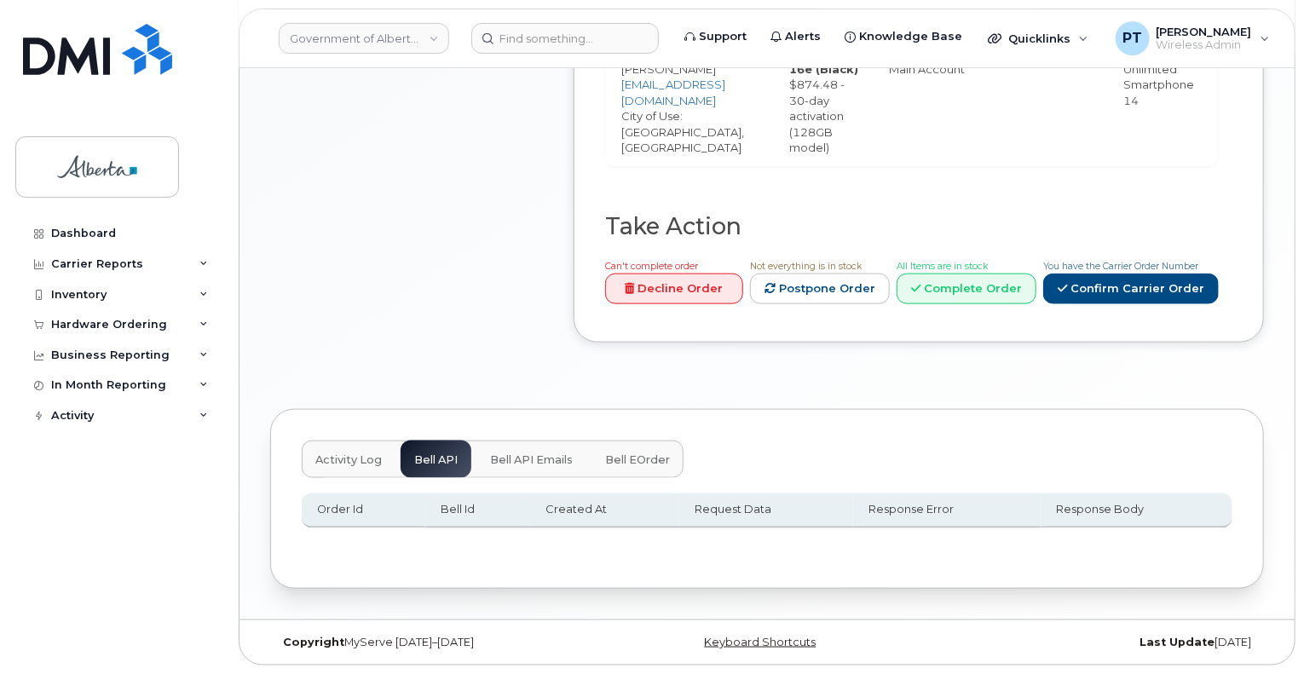
scroll to position [805, 0]
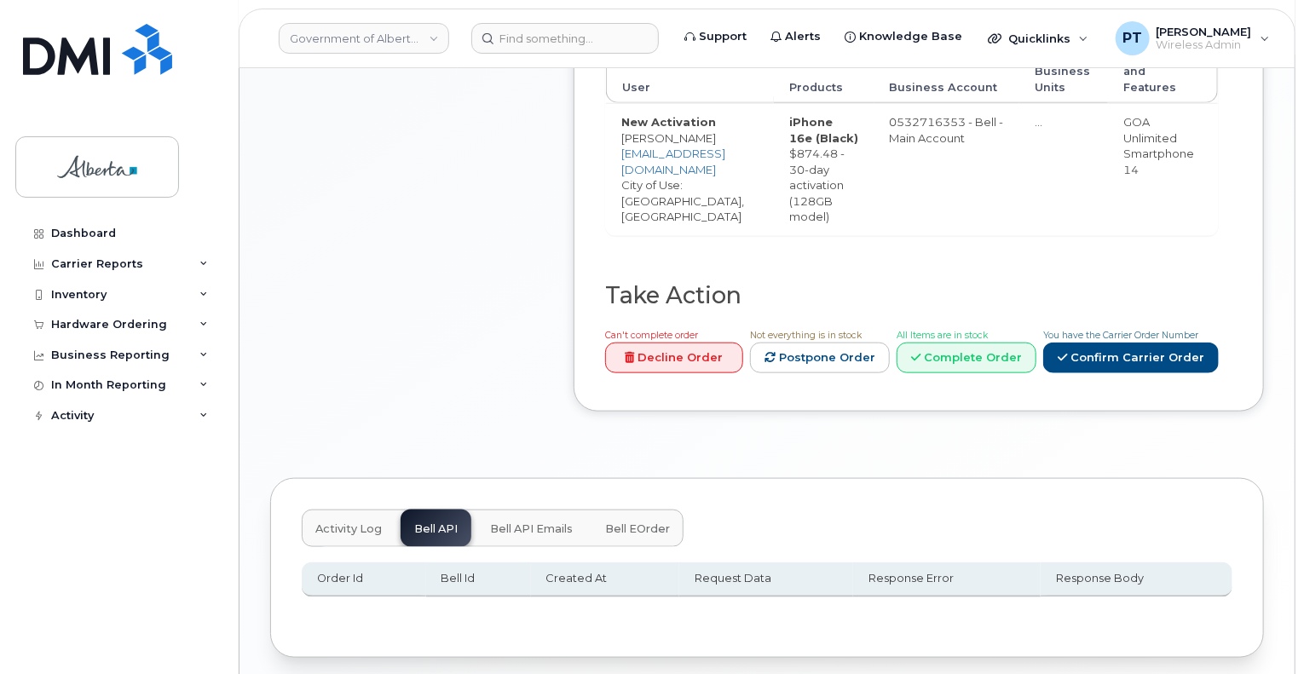
click at [354, 522] on span "Activity Log" at bounding box center [348, 529] width 66 height 14
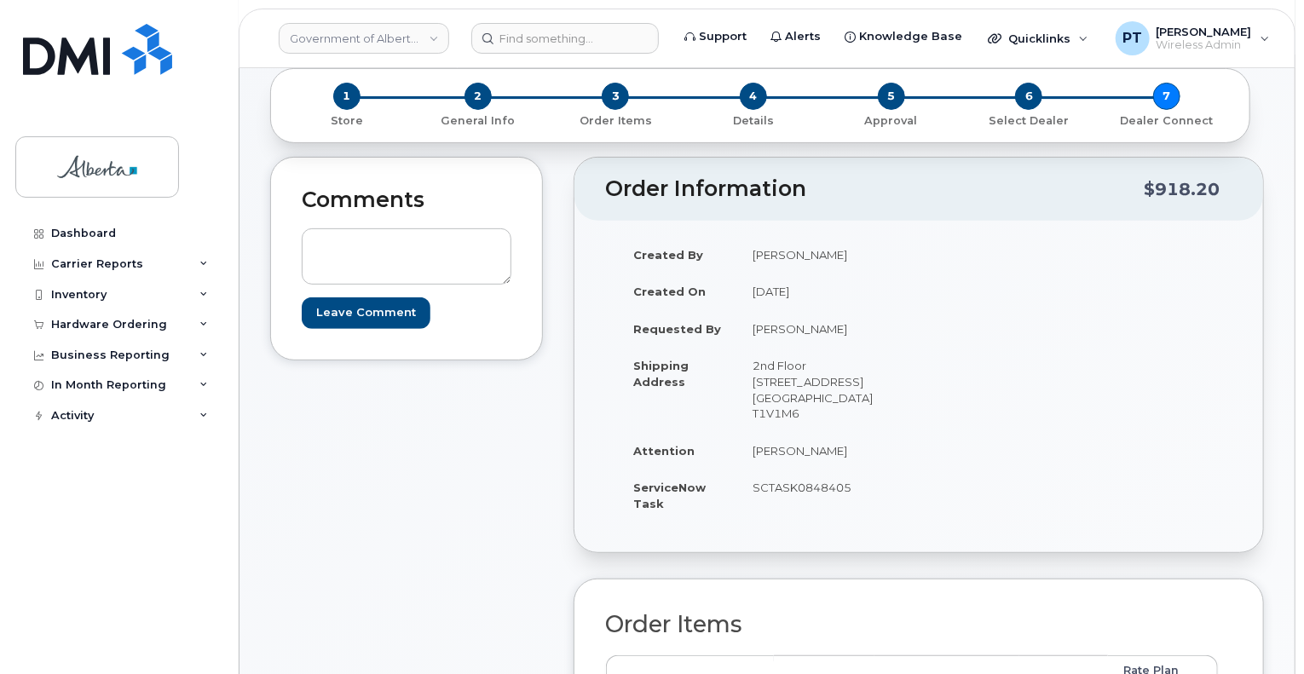
scroll to position [0, 0]
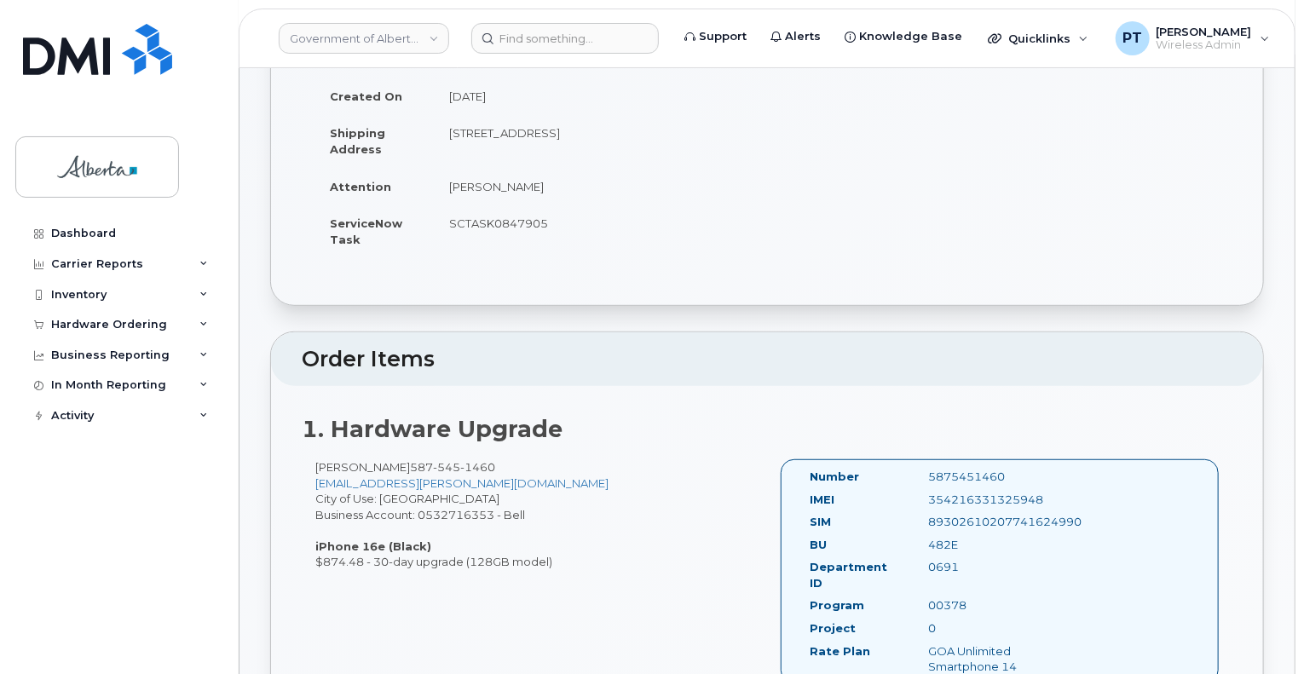
scroll to position [341, 0]
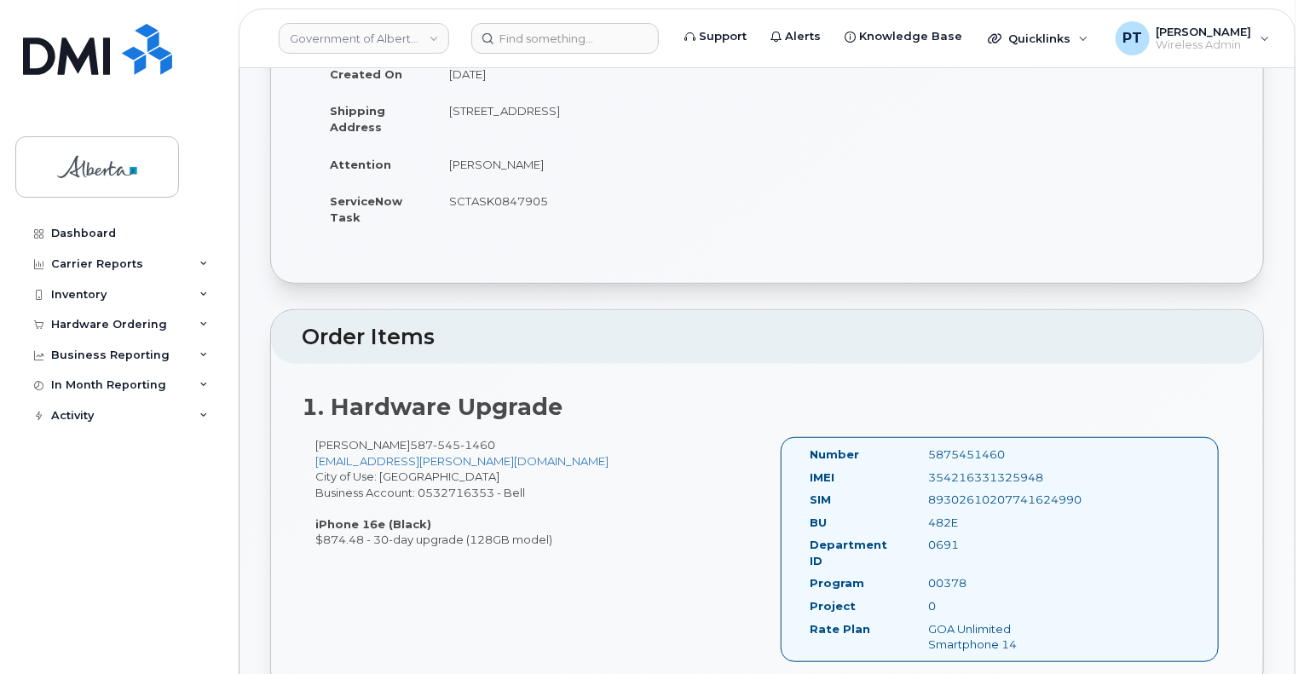
click at [965, 447] on div "5875451460" at bounding box center [999, 455] width 166 height 16
copy div "5875451460"
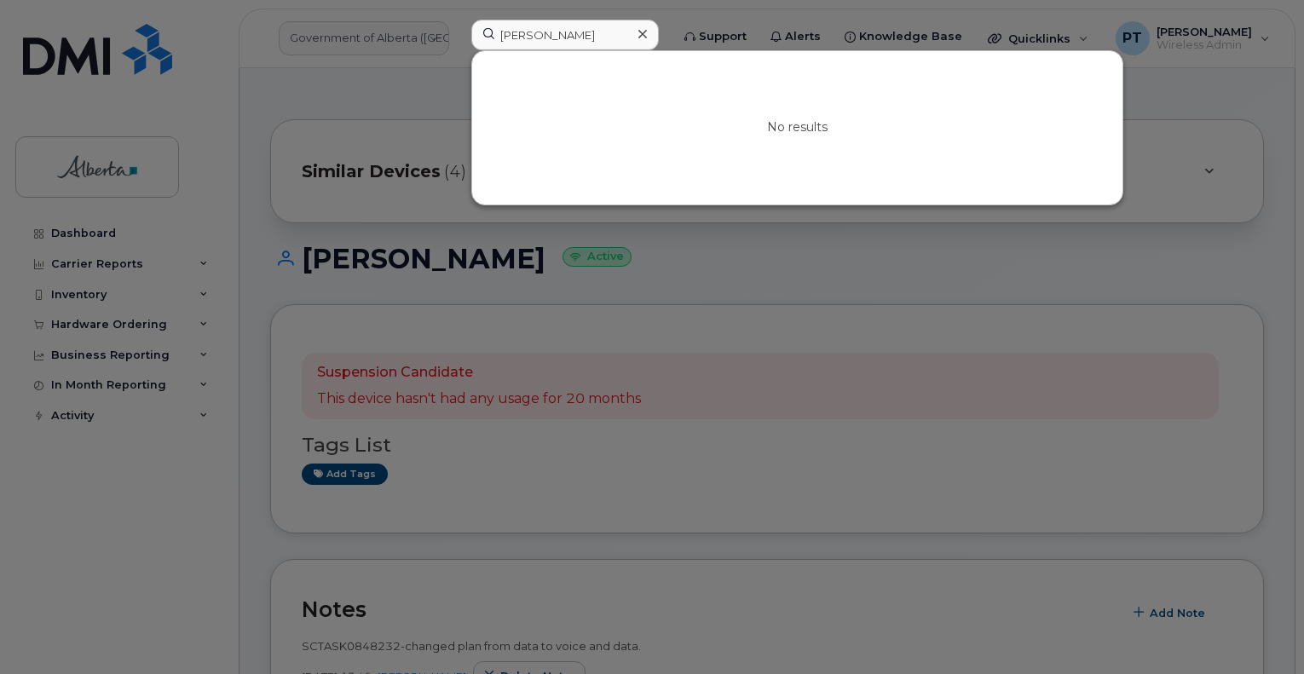
scroll to position [682, 0]
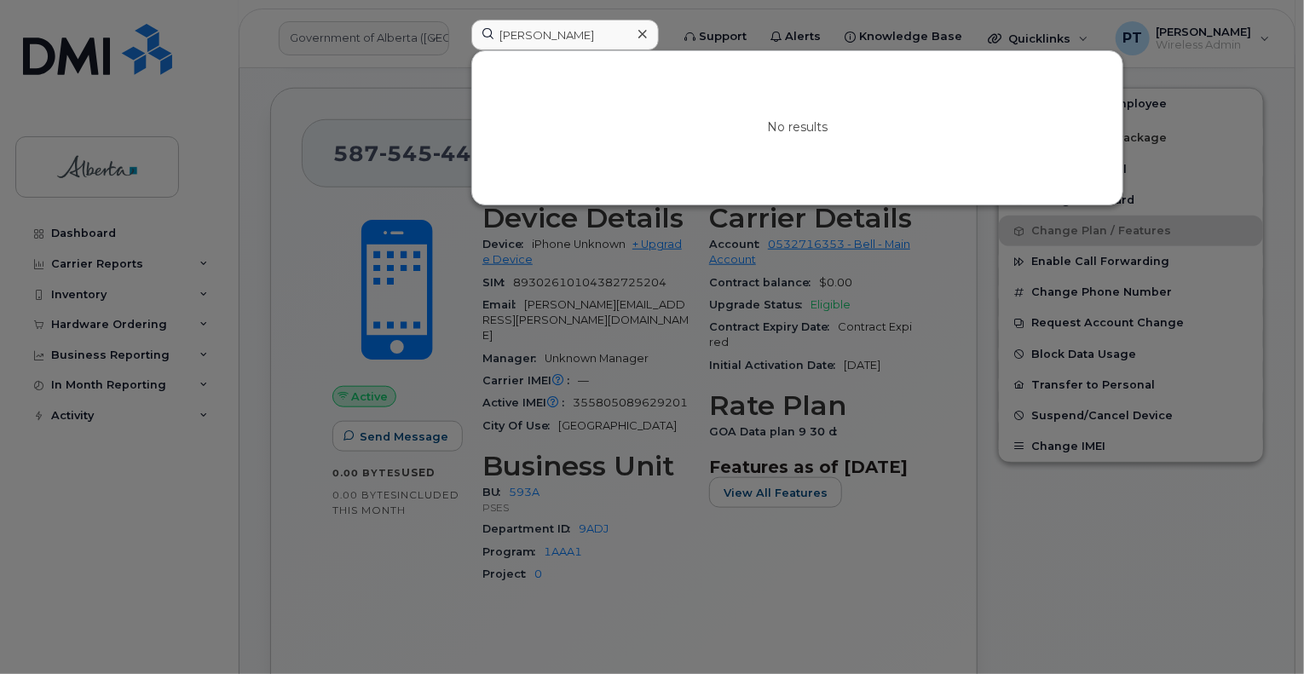
drag, startPoint x: 653, startPoint y: 37, endPoint x: 573, endPoint y: 43, distance: 80.3
click at [647, 36] on icon at bounding box center [642, 34] width 9 height 14
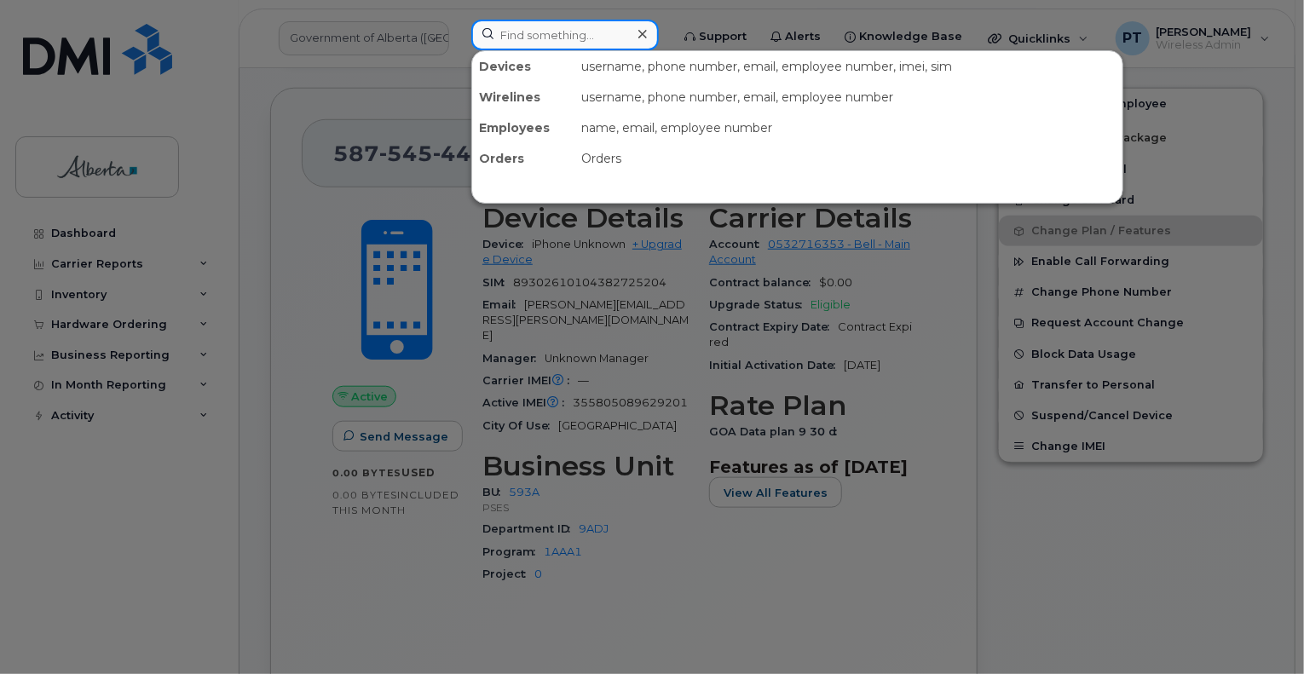
paste input "5875451460"
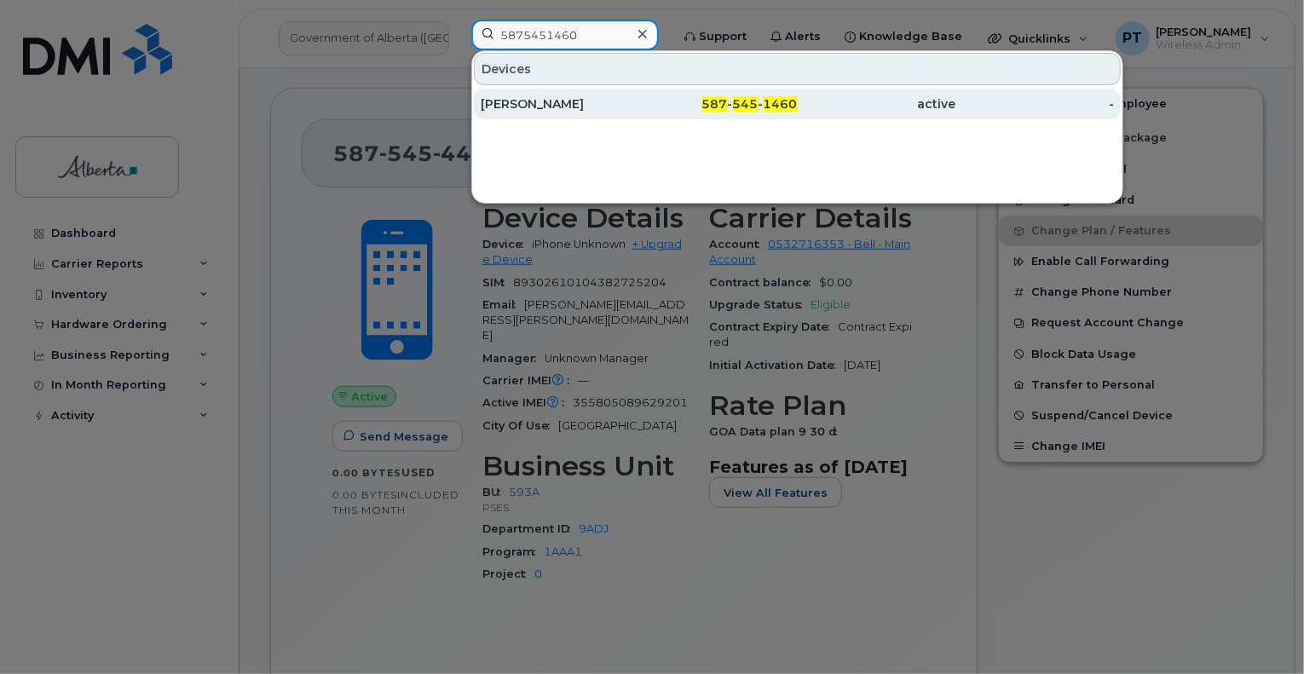
type input "5875451460"
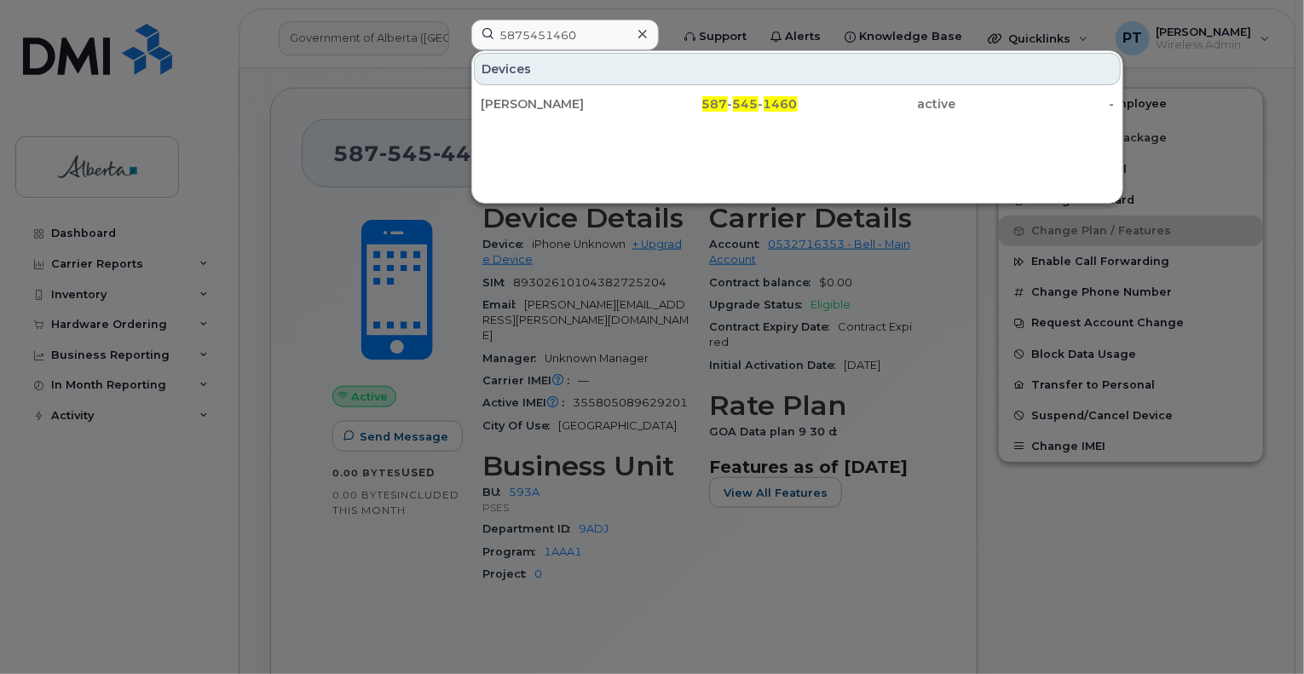
drag, startPoint x: 522, startPoint y: 102, endPoint x: 122, endPoint y: 188, distance: 408.8
click at [522, 102] on div "[PERSON_NAME]" at bounding box center [560, 103] width 158 height 17
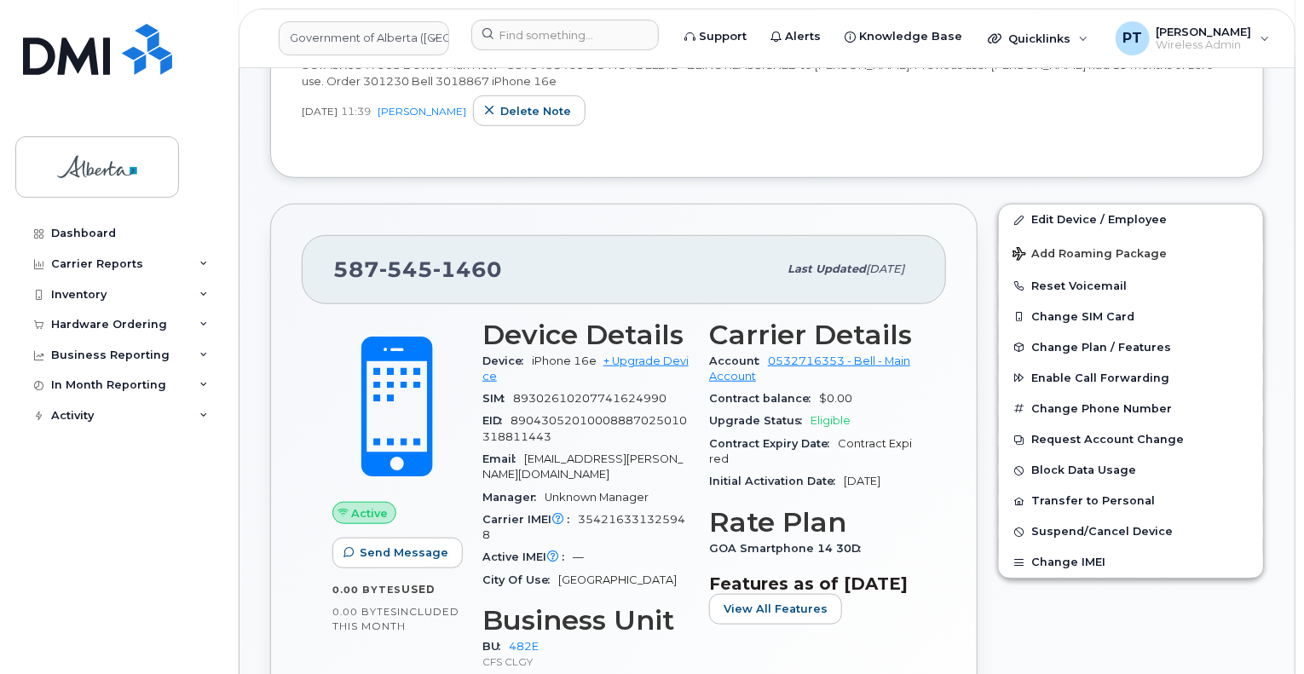
scroll to position [596, 0]
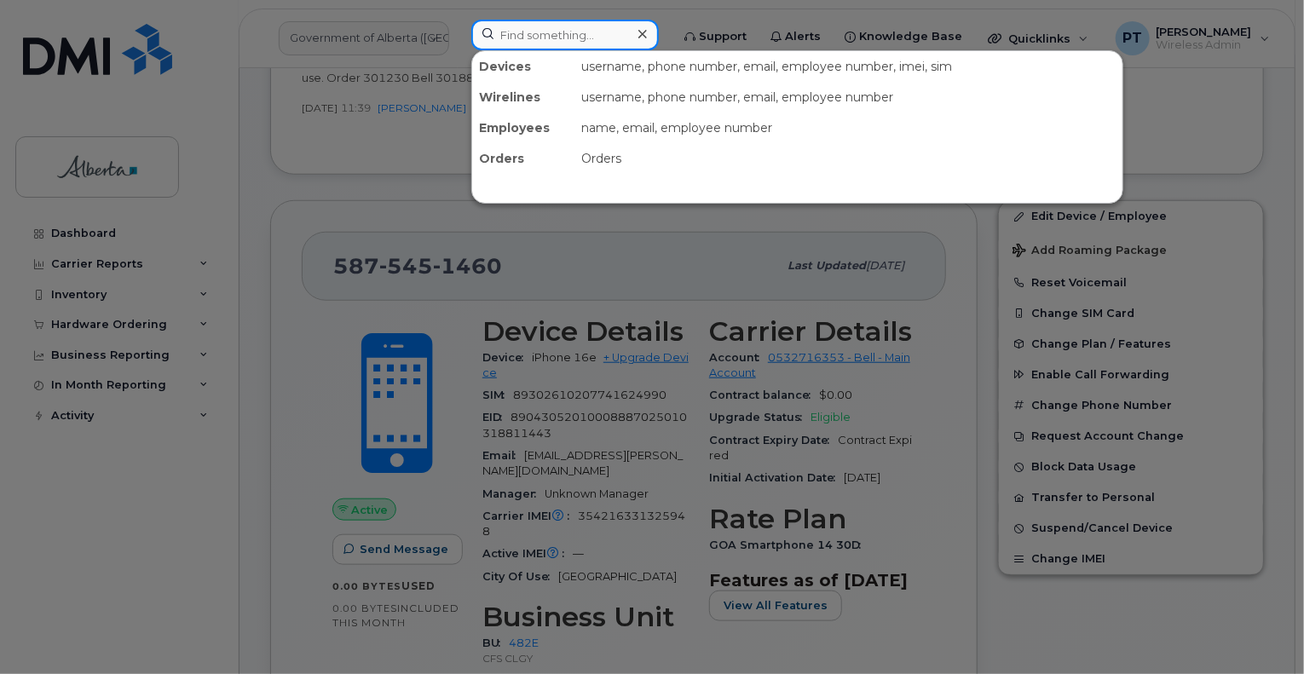
click at [526, 39] on input at bounding box center [564, 35] width 187 height 31
paste input "5873857130"
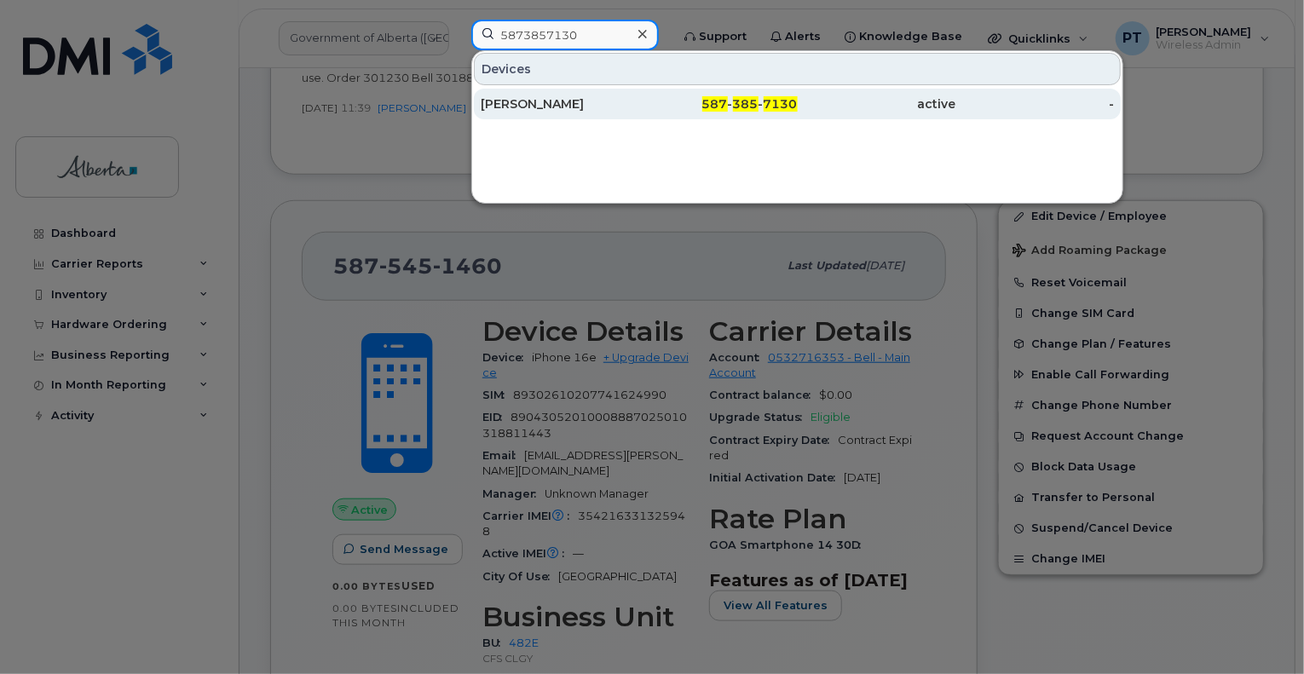
type input "5873857130"
click at [545, 105] on div "[PERSON_NAME]" at bounding box center [560, 103] width 158 height 17
click at [521, 95] on div "[PERSON_NAME]" at bounding box center [560, 103] width 158 height 17
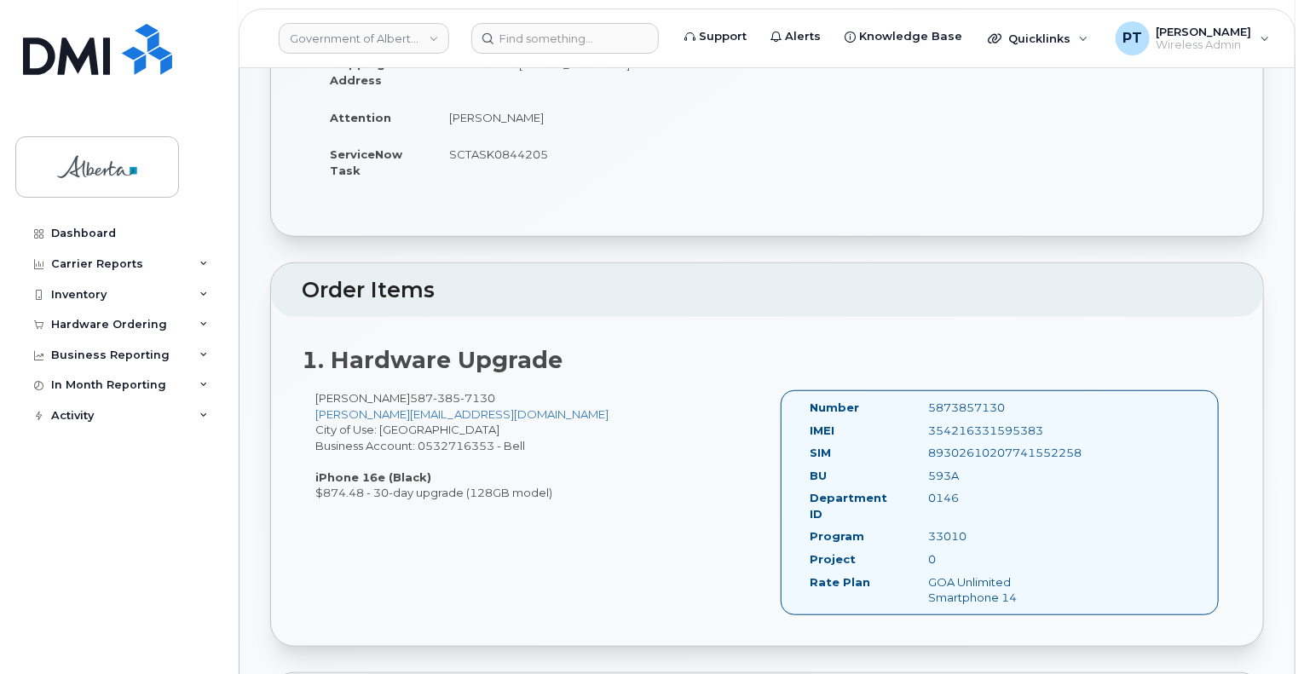
scroll to position [426, 0]
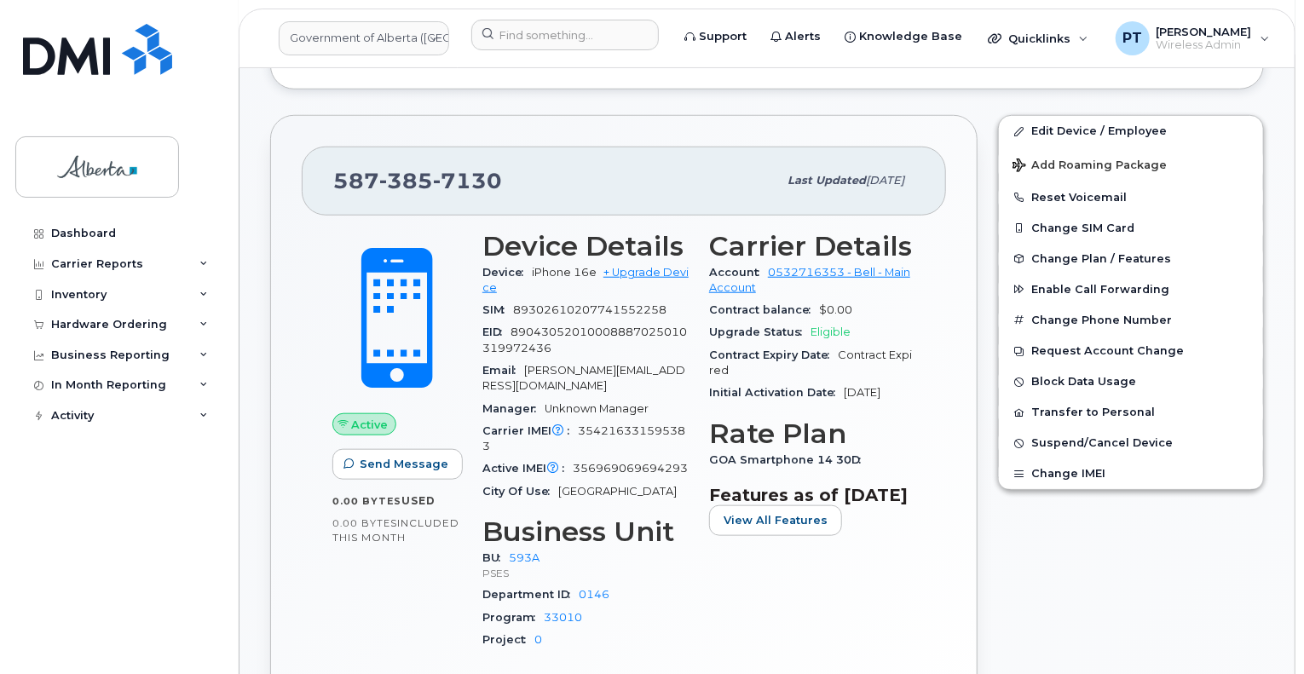
scroll to position [341, 0]
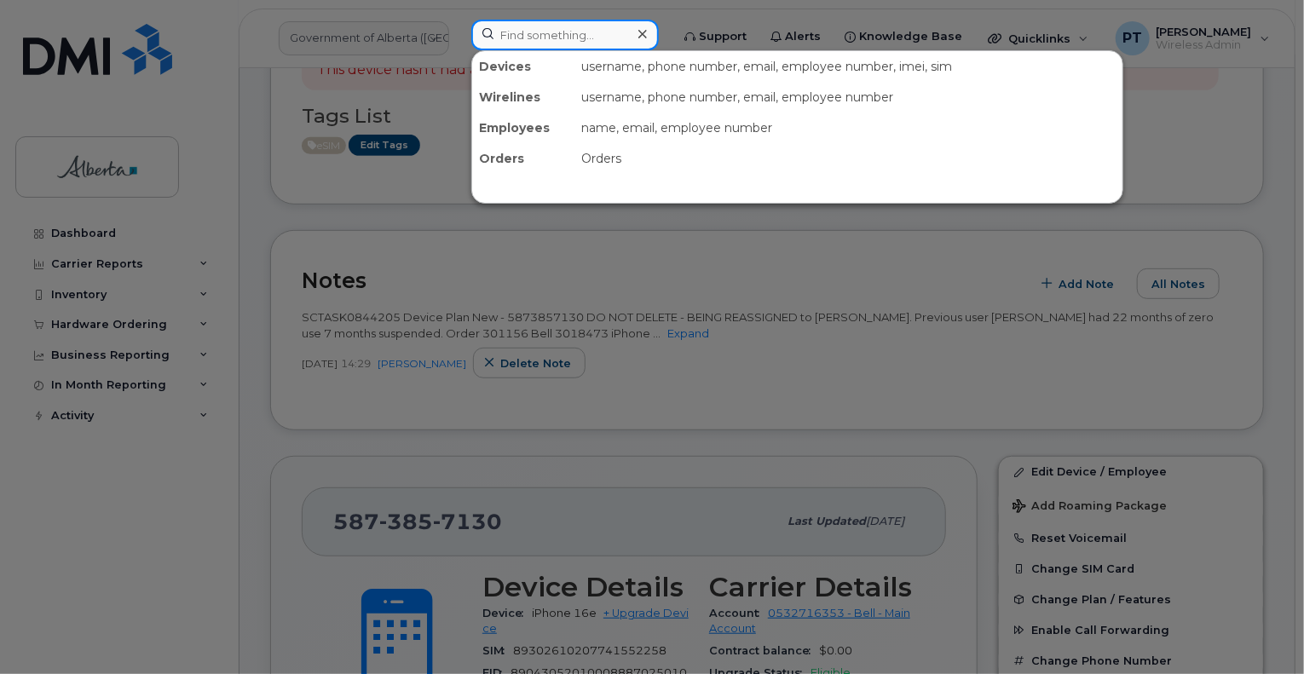
click at [547, 32] on input at bounding box center [564, 35] width 187 height 31
click at [559, 37] on input at bounding box center [564, 35] width 187 height 31
paste input "7802337249"
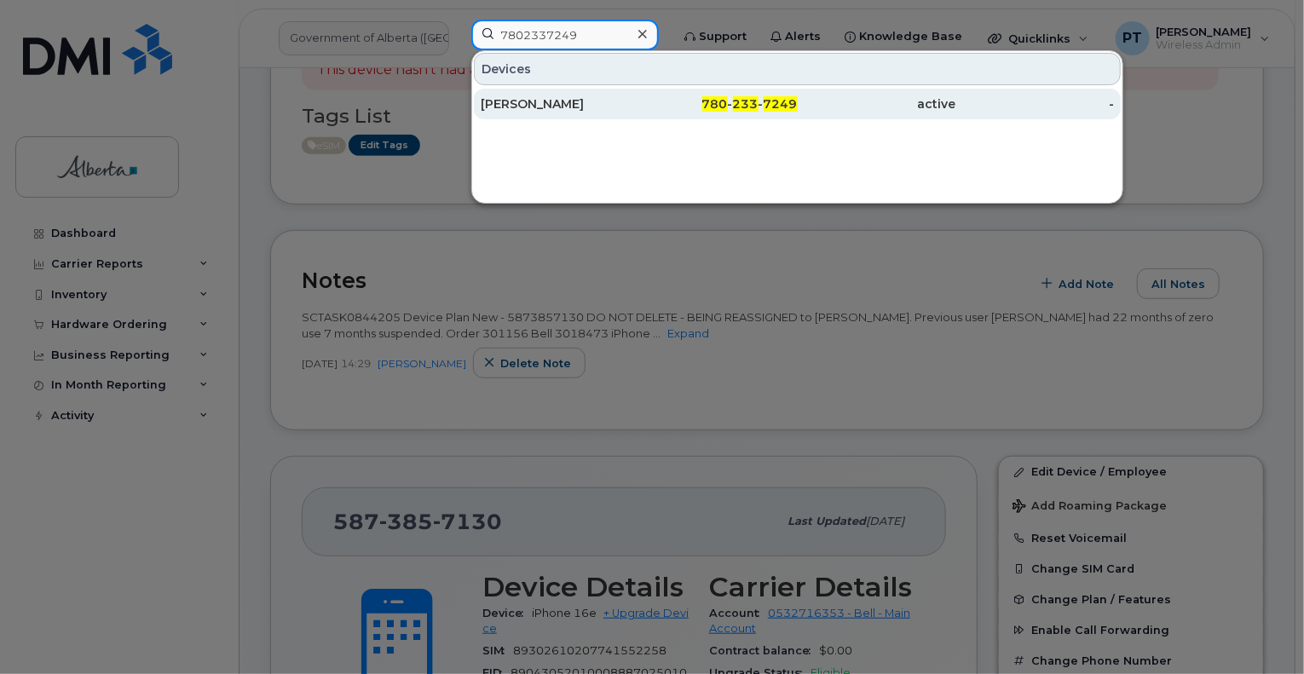
type input "7802337249"
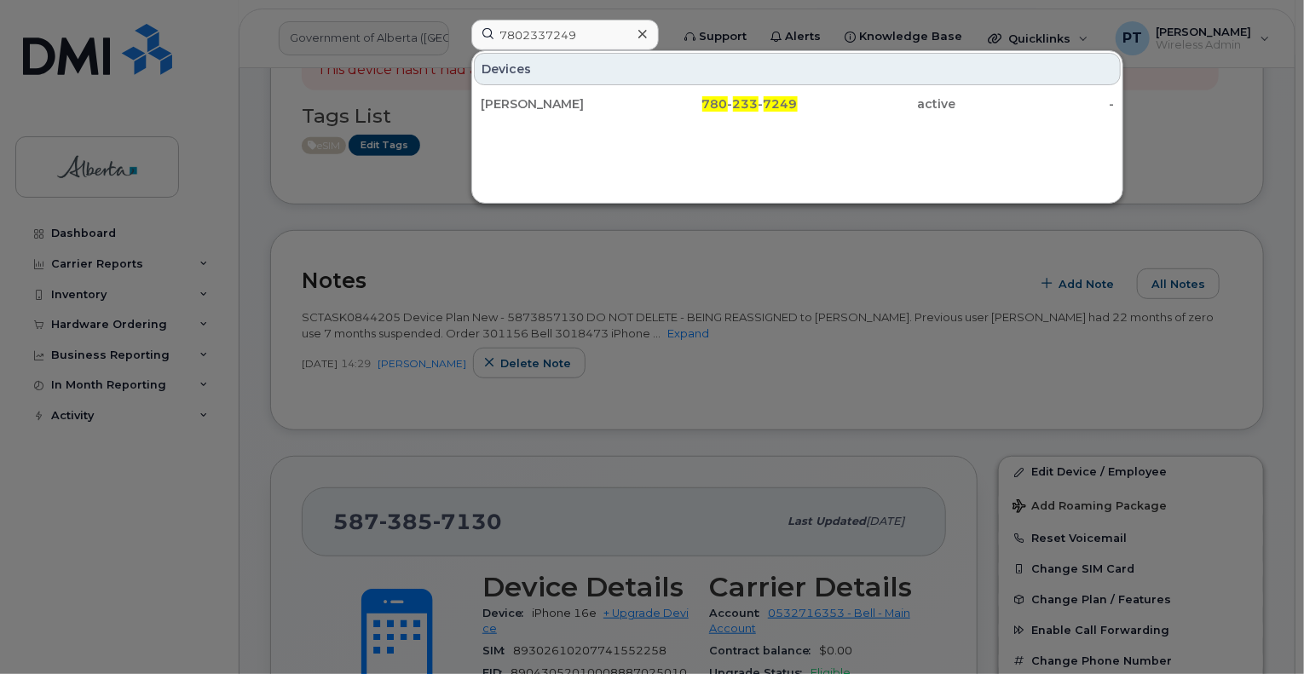
drag, startPoint x: 549, startPoint y: 106, endPoint x: 596, endPoint y: 214, distance: 118.3
click at [549, 106] on div "Leah McDaniel" at bounding box center [560, 103] width 158 height 17
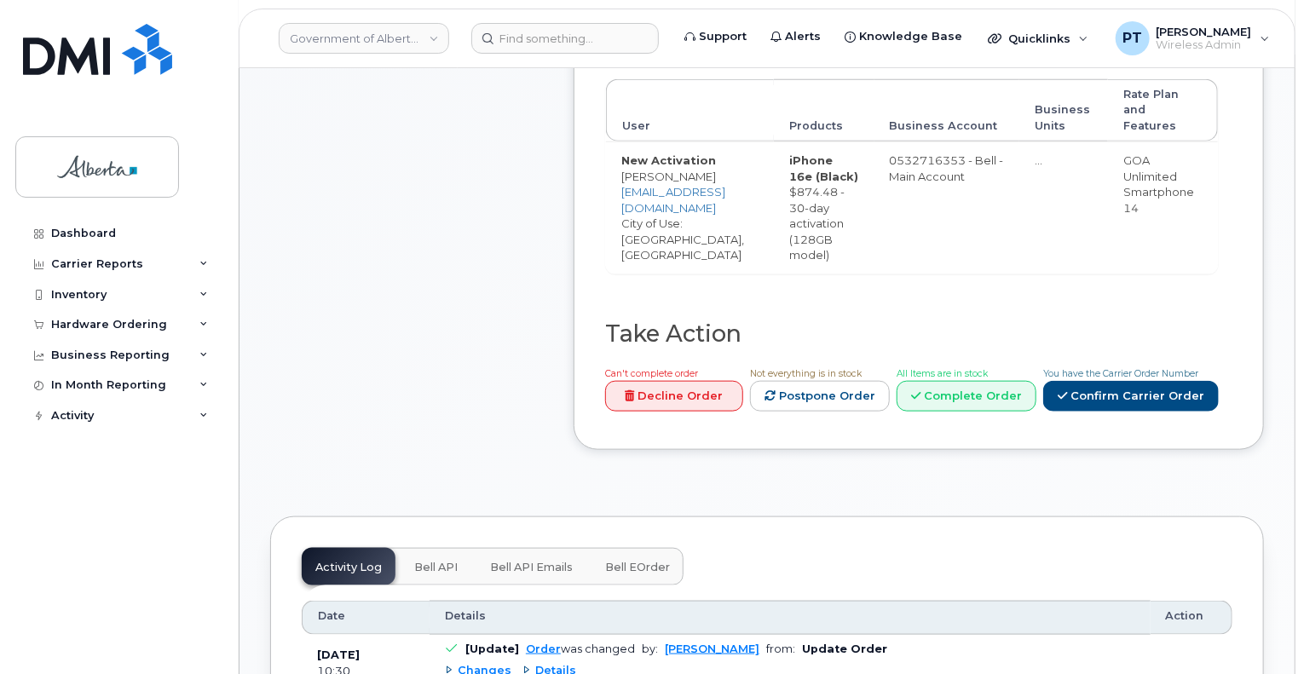
scroll to position [1023, 0]
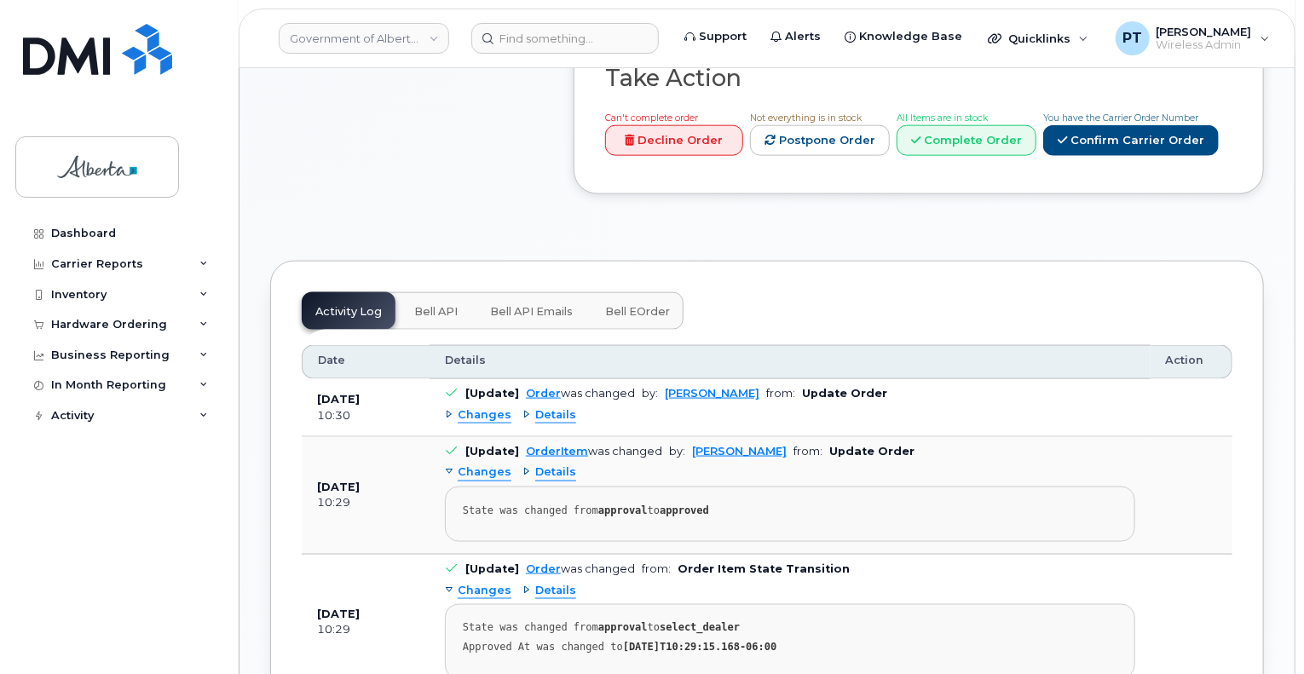
click at [434, 305] on span "Bell API" at bounding box center [435, 312] width 43 height 14
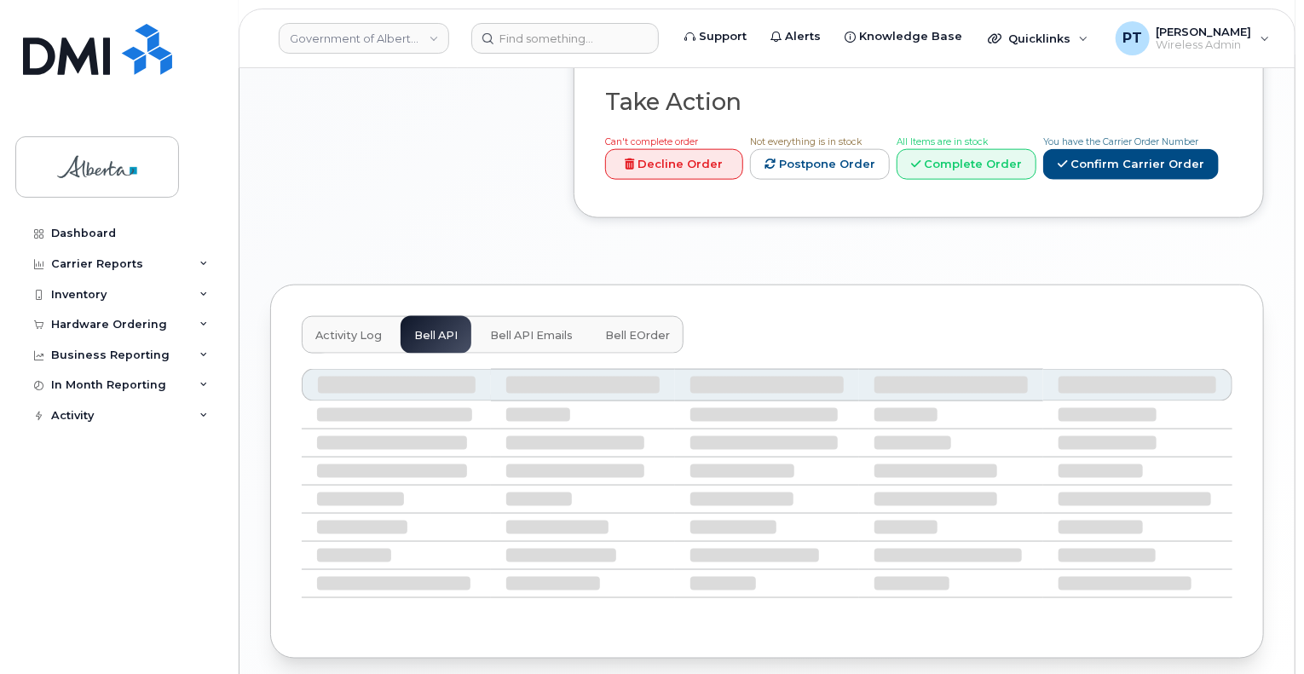
scroll to position [805, 0]
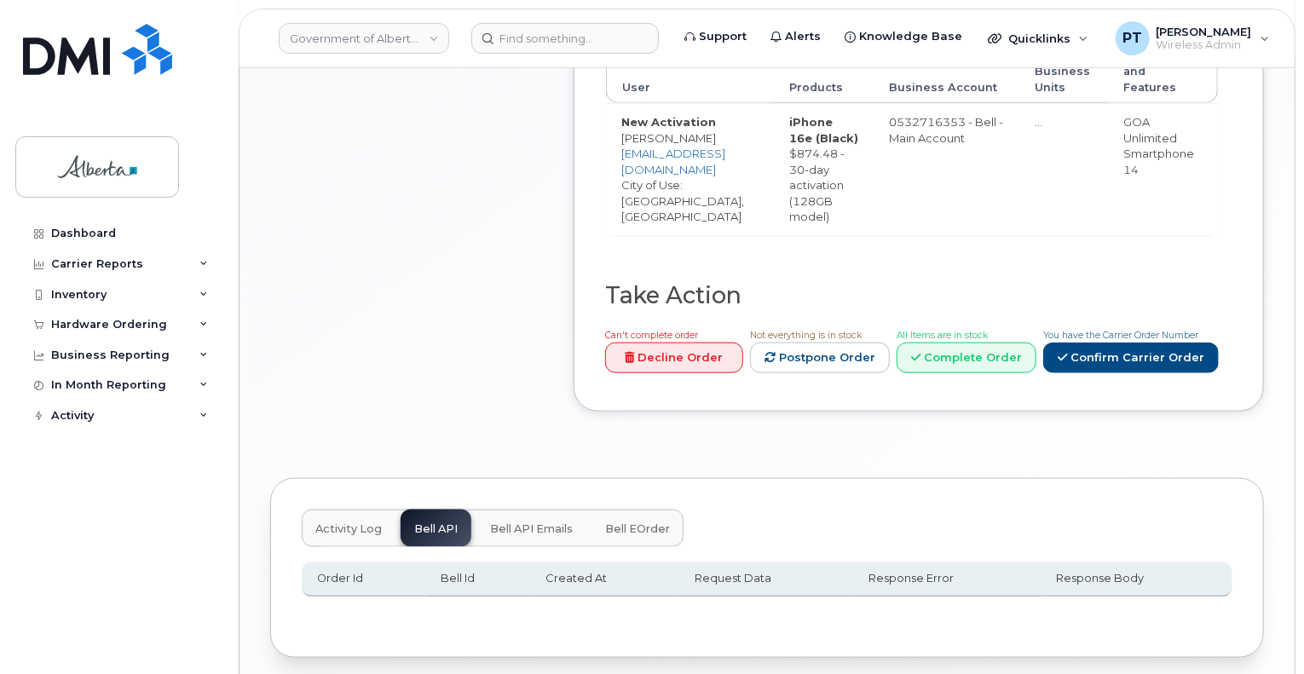
click at [345, 522] on span "Activity Log" at bounding box center [348, 529] width 66 height 14
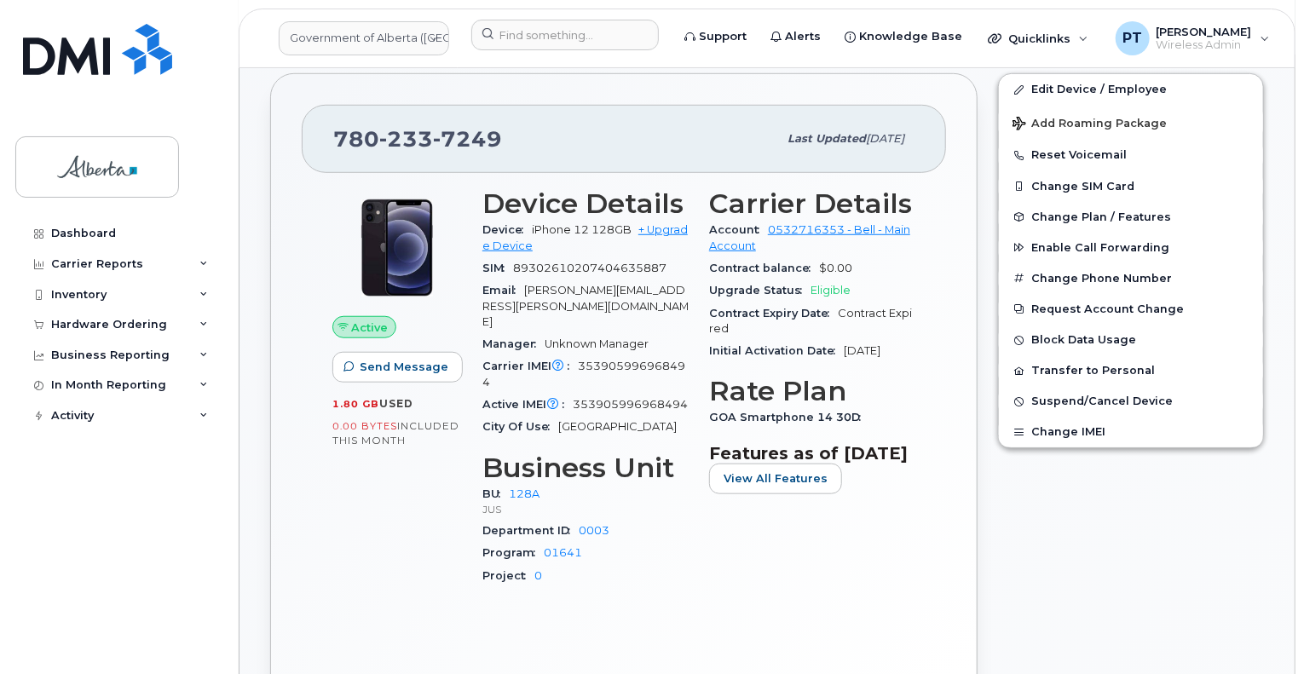
scroll to position [596, 0]
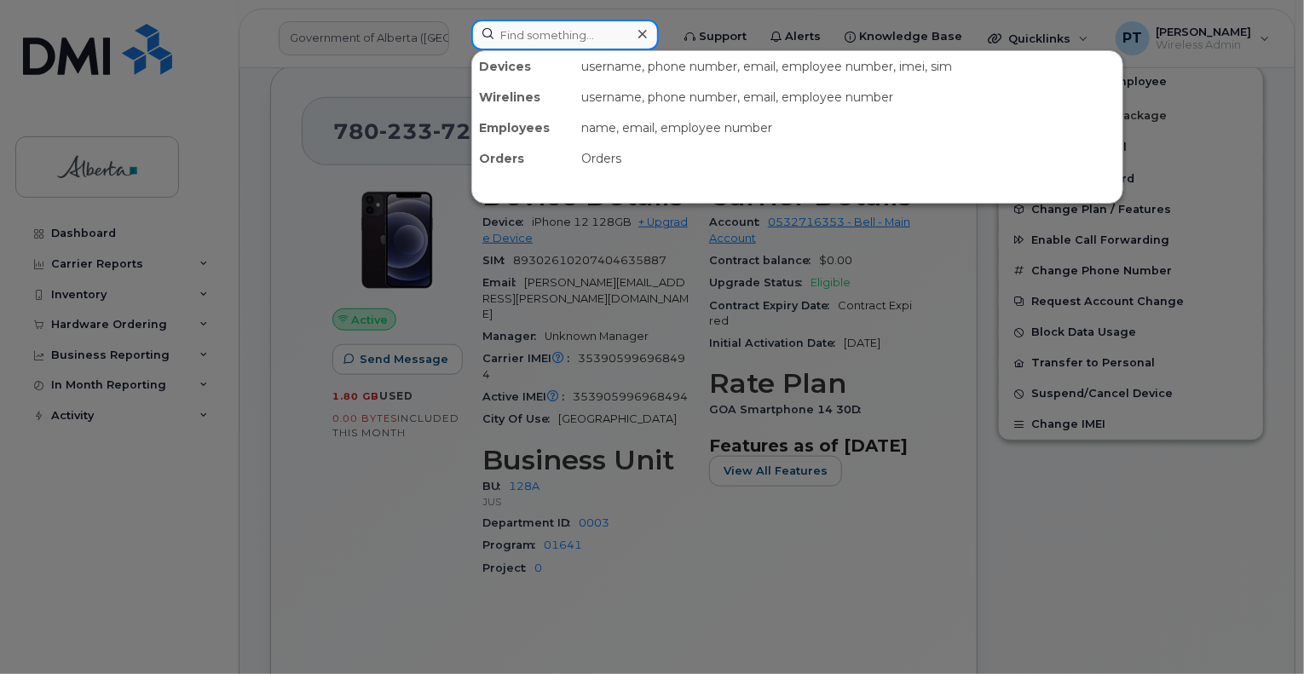
click at [518, 32] on input at bounding box center [564, 35] width 187 height 31
paste input "5874389783"
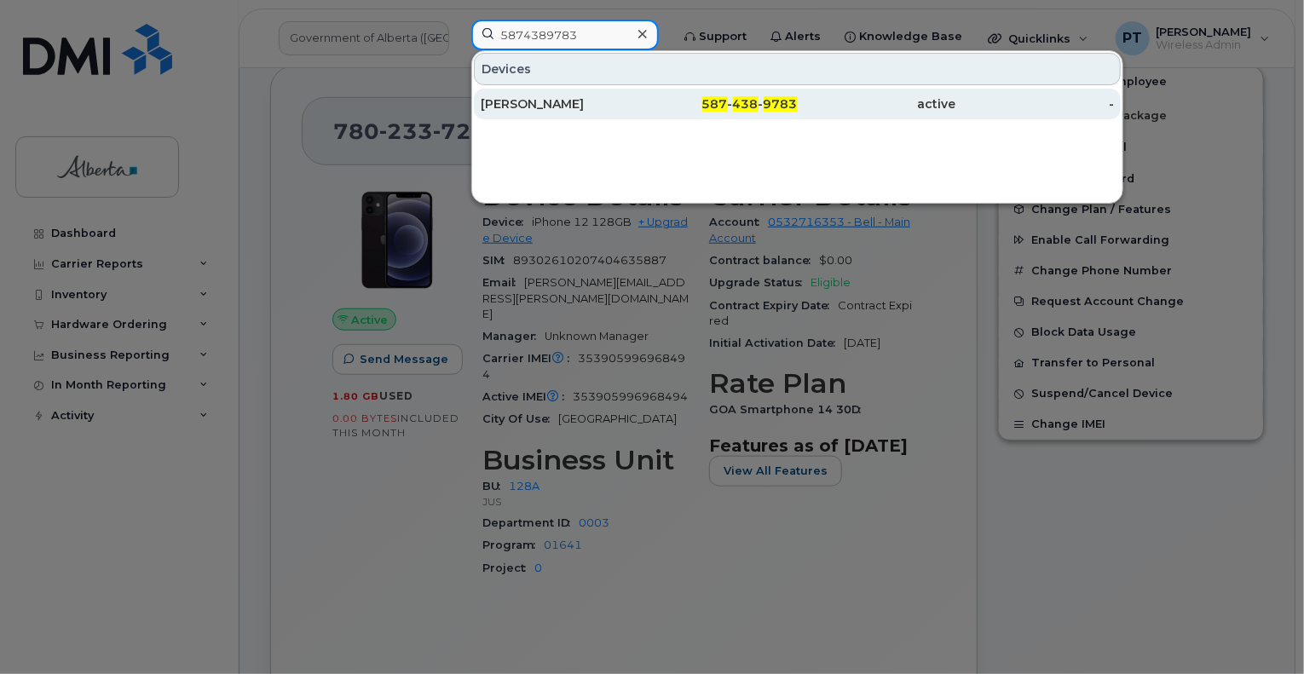
type input "5874389783"
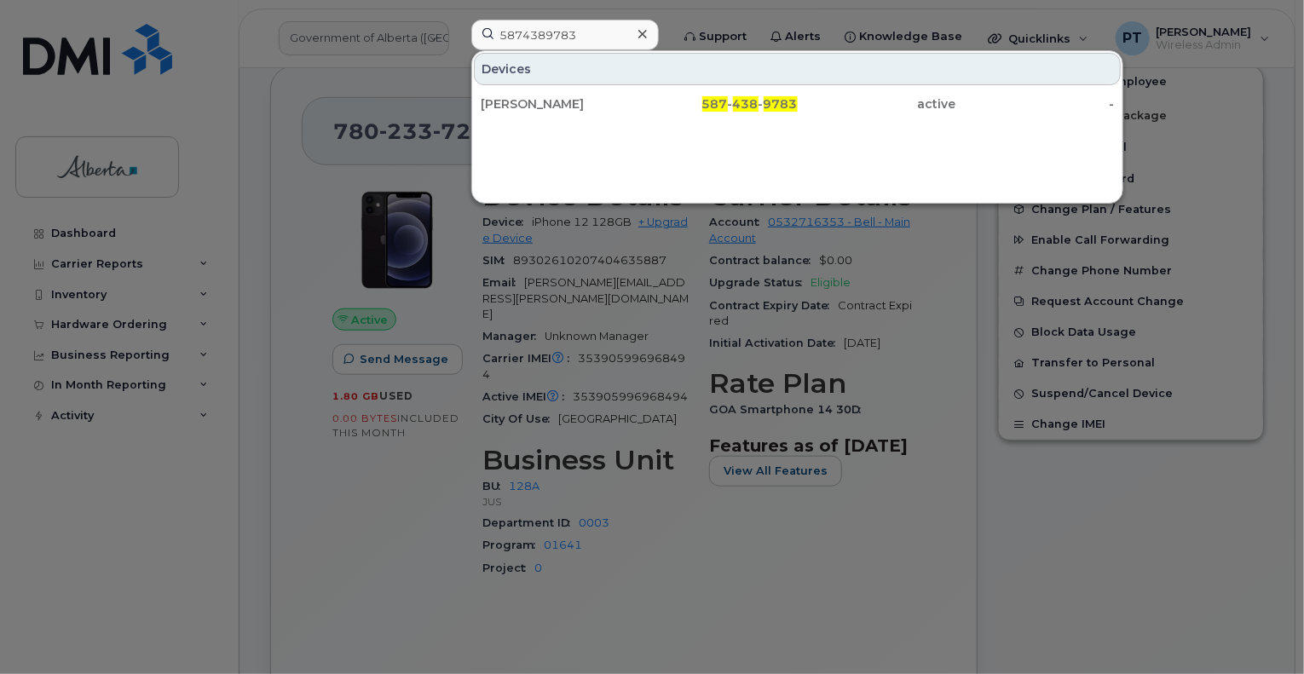
drag, startPoint x: 506, startPoint y: 107, endPoint x: 318, endPoint y: 118, distance: 188.7
click at [506, 107] on div "James Cramp" at bounding box center [560, 103] width 158 height 17
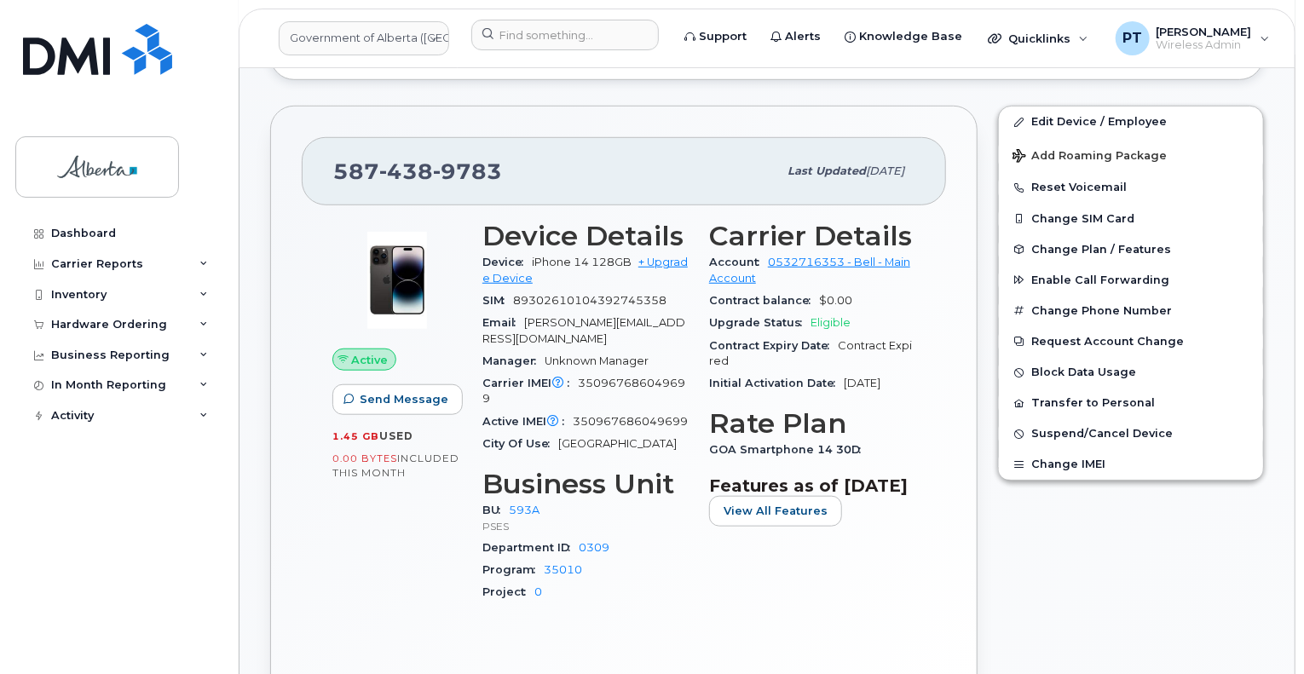
scroll to position [596, 0]
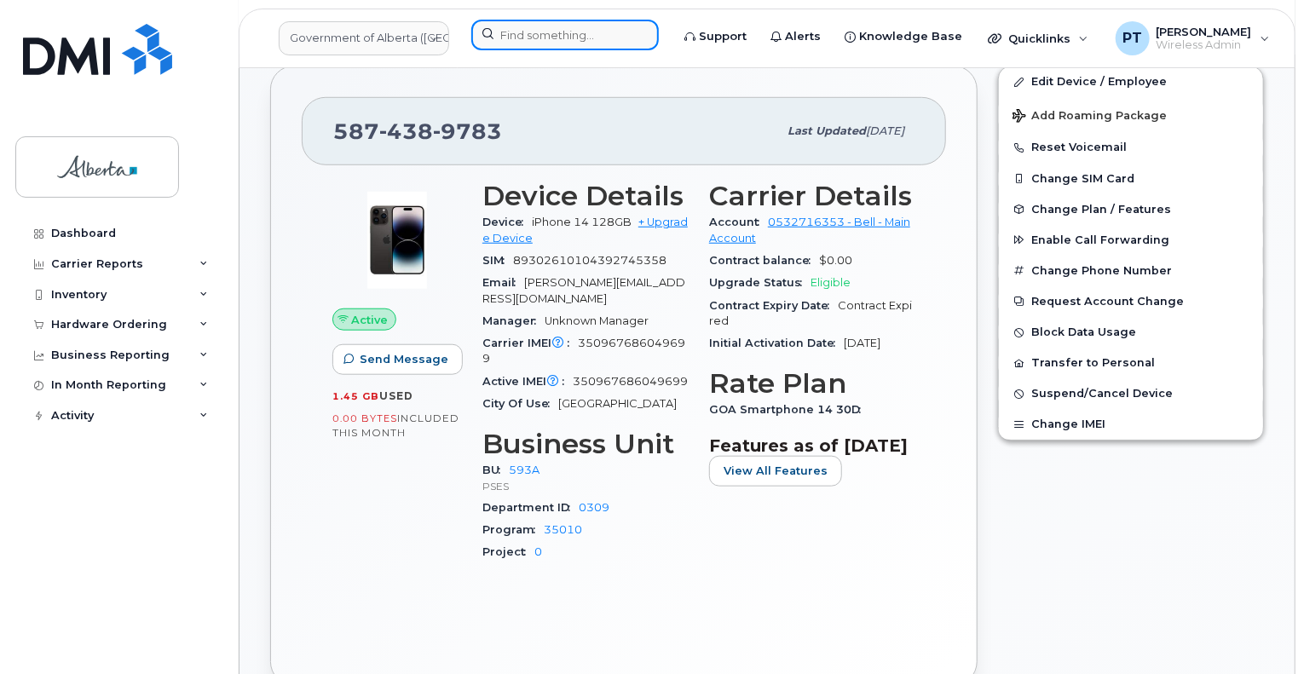
click at [588, 29] on input at bounding box center [564, 35] width 187 height 31
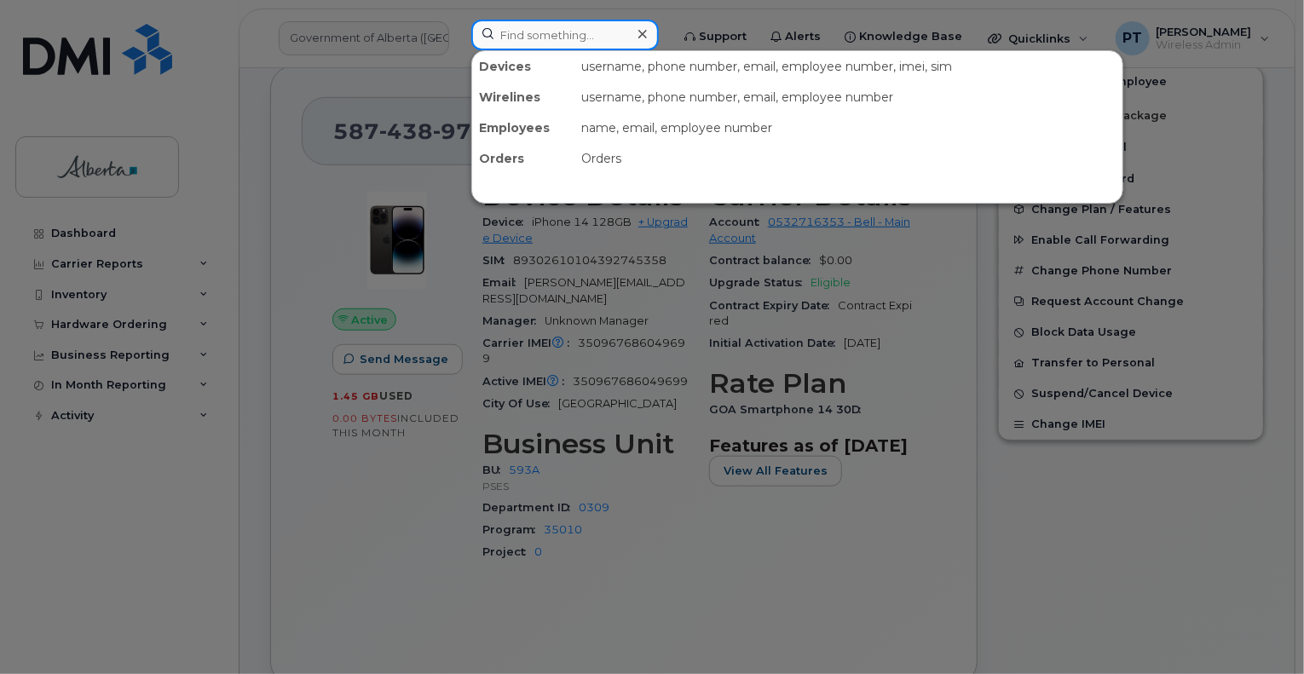
drag, startPoint x: 584, startPoint y: 33, endPoint x: 549, endPoint y: 23, distance: 36.4
click at [549, 23] on input at bounding box center [564, 35] width 187 height 31
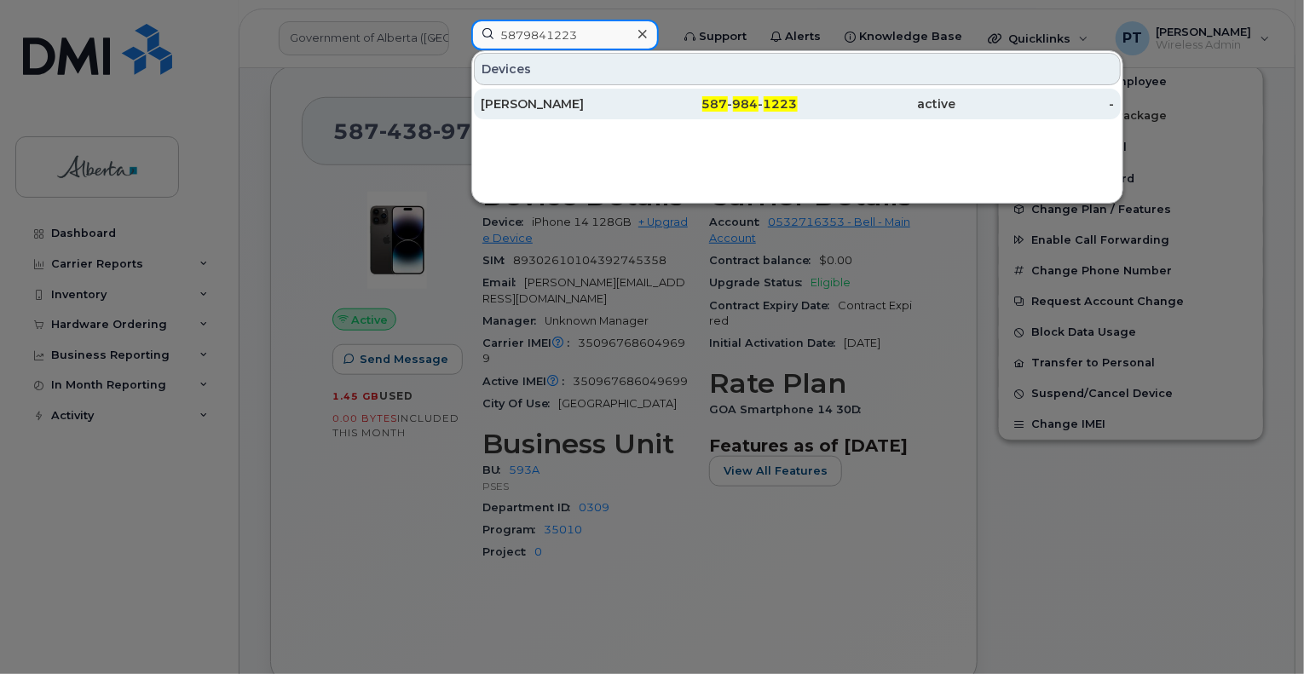
type input "5879841223"
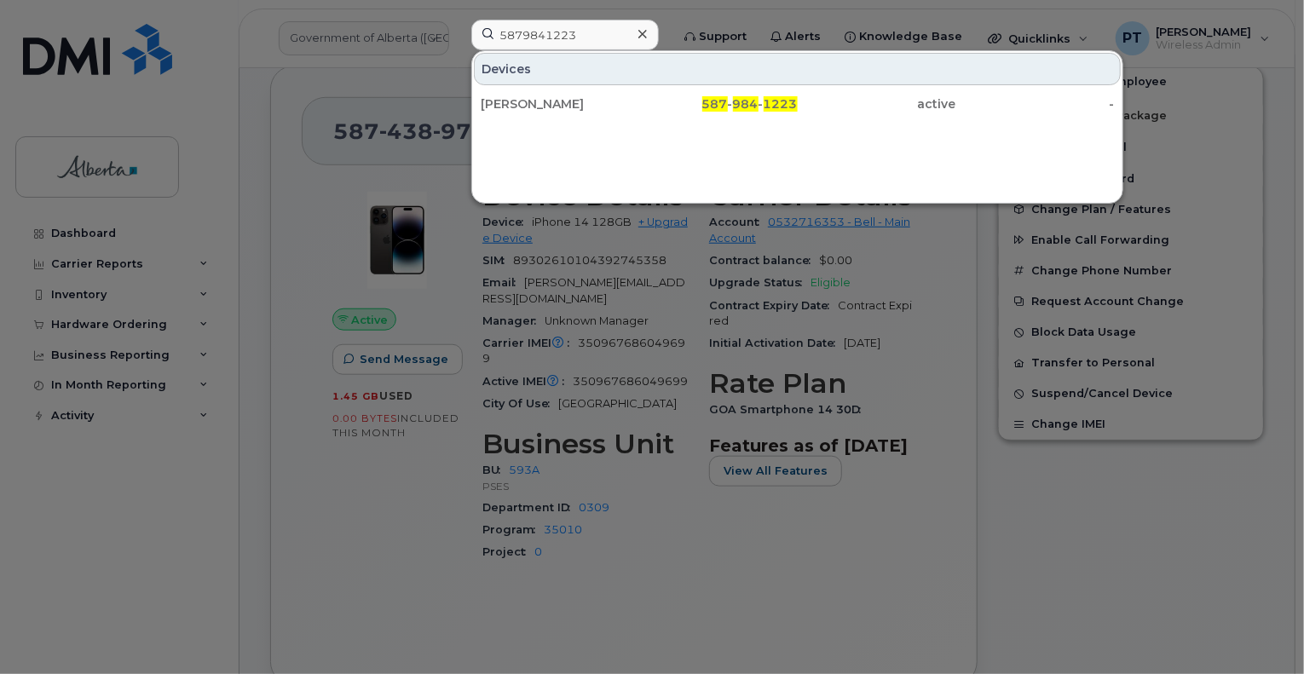
drag, startPoint x: 535, startPoint y: 107, endPoint x: 470, endPoint y: 95, distance: 65.9
click at [535, 106] on div "[PERSON_NAME]" at bounding box center [560, 103] width 158 height 17
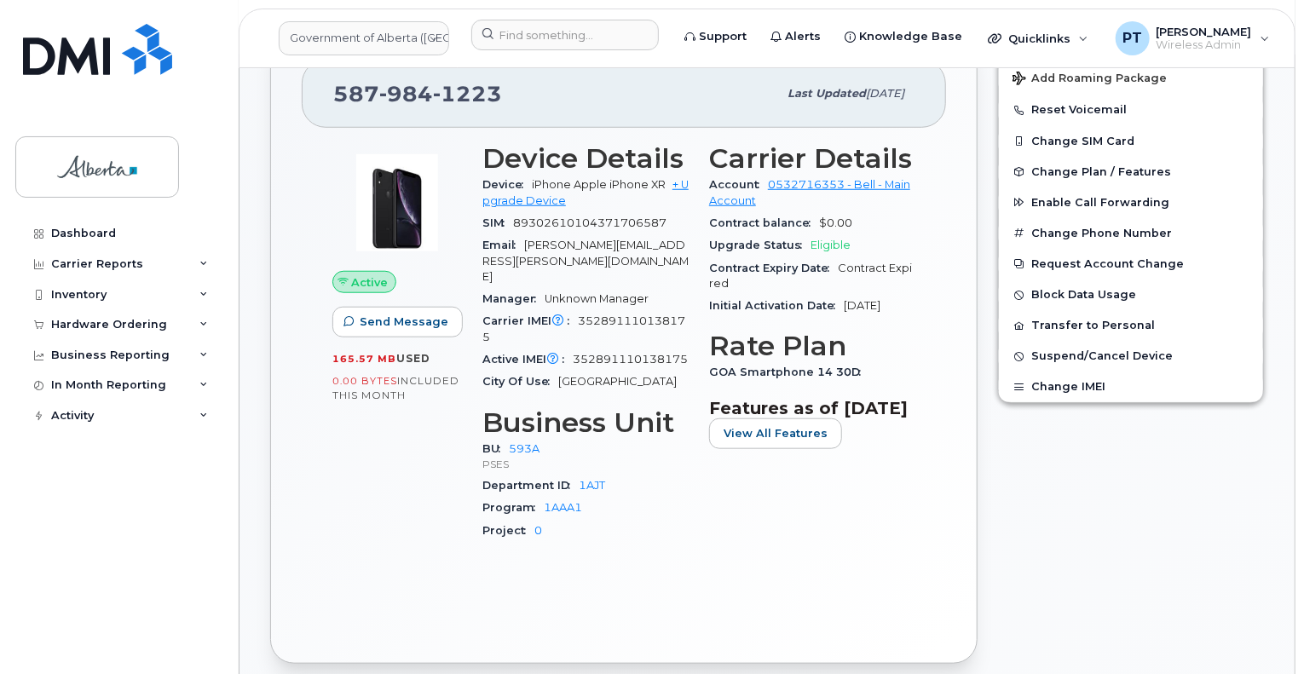
scroll to position [426, 0]
